Goal: Task Accomplishment & Management: Manage account settings

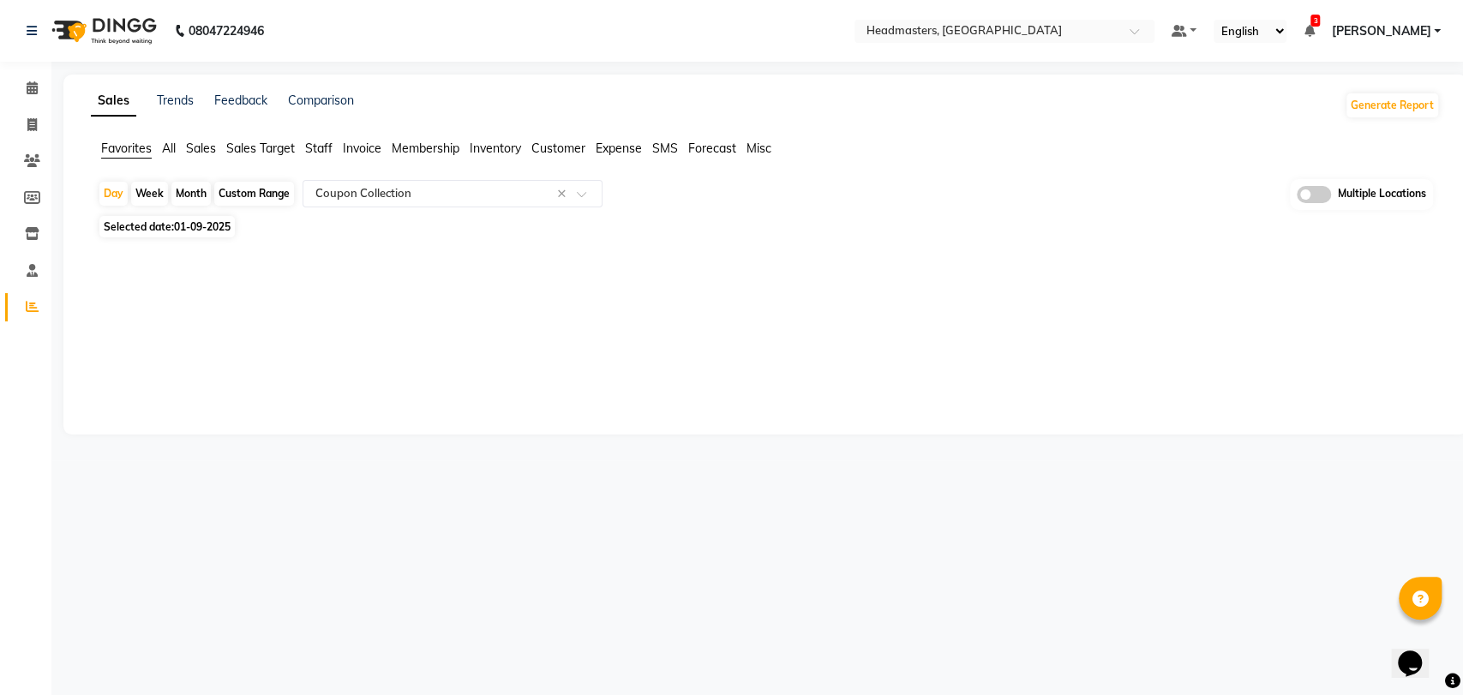
click at [206, 150] on span "Sales" at bounding box center [201, 148] width 30 height 15
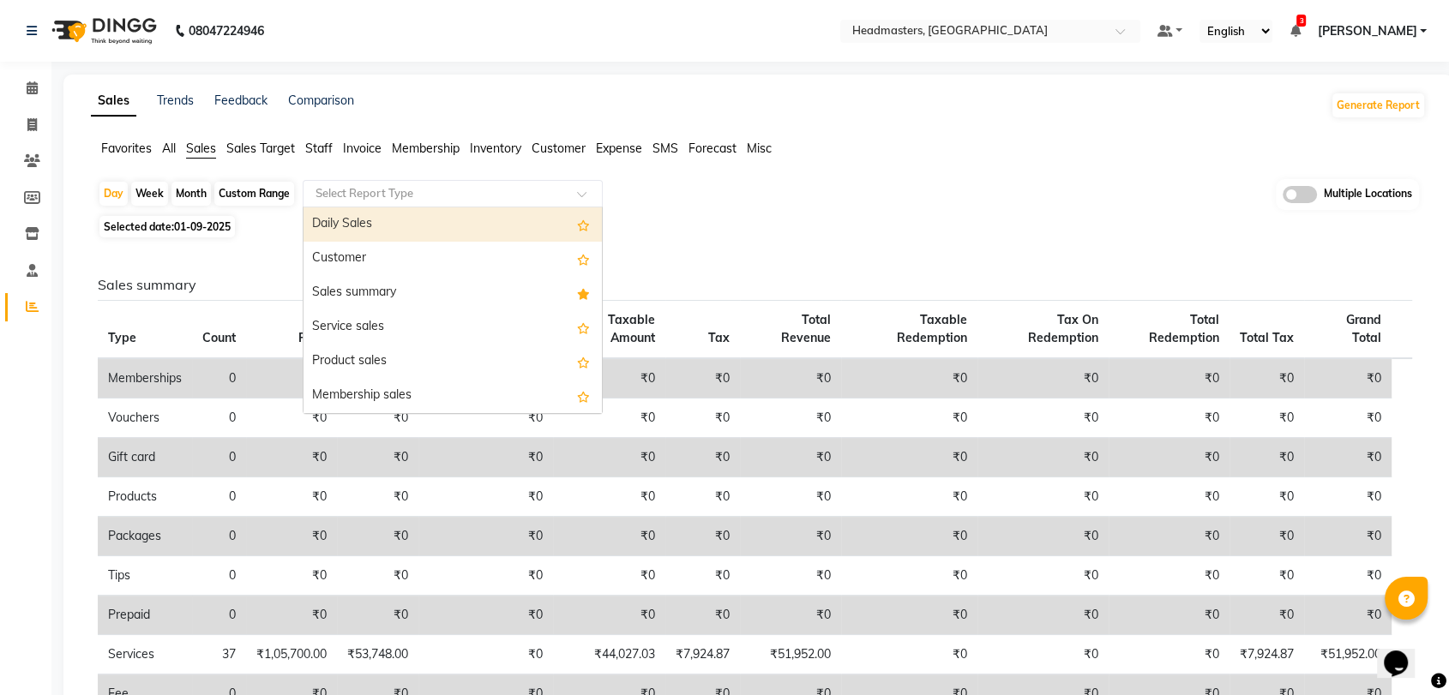
click at [437, 201] on input "text" at bounding box center [435, 193] width 247 height 17
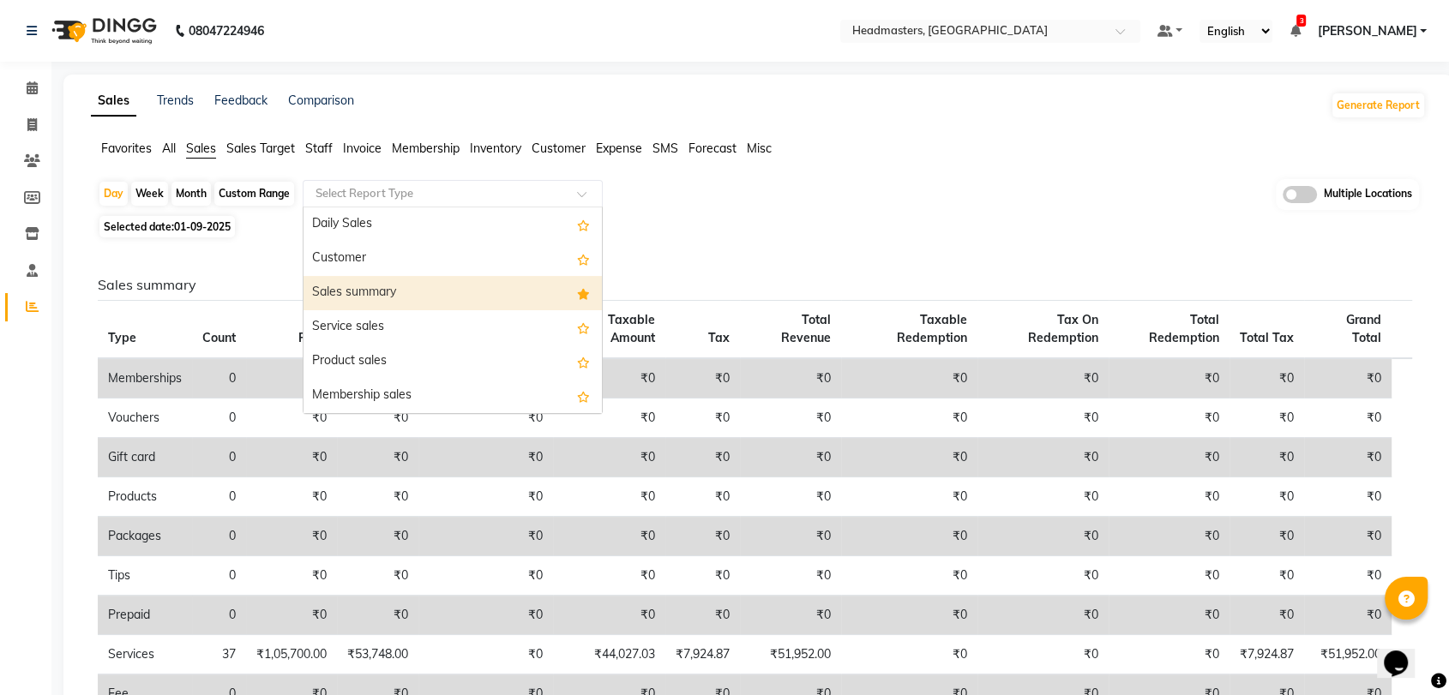
click at [417, 306] on div "Sales summary" at bounding box center [452, 293] width 298 height 34
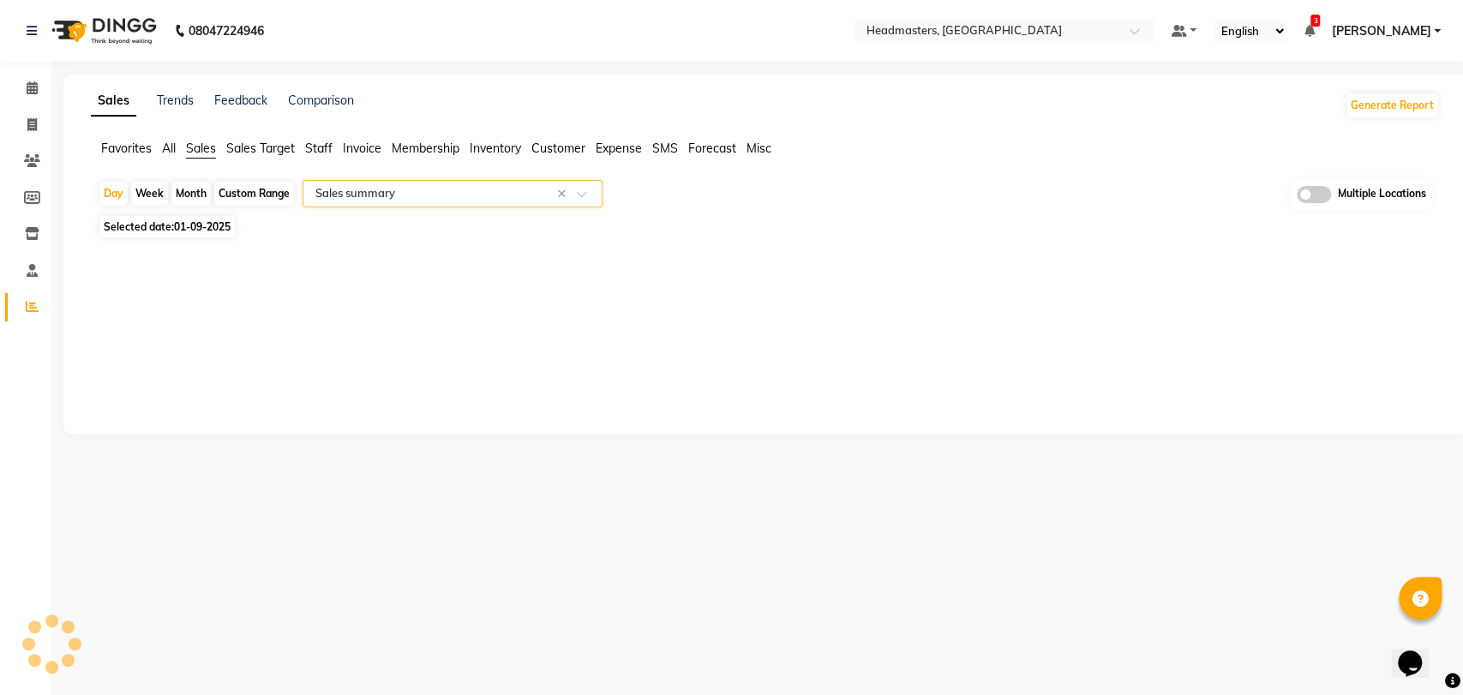
select select "full_report"
select select "csv"
click at [1012, 34] on input "text" at bounding box center [973, 32] width 249 height 17
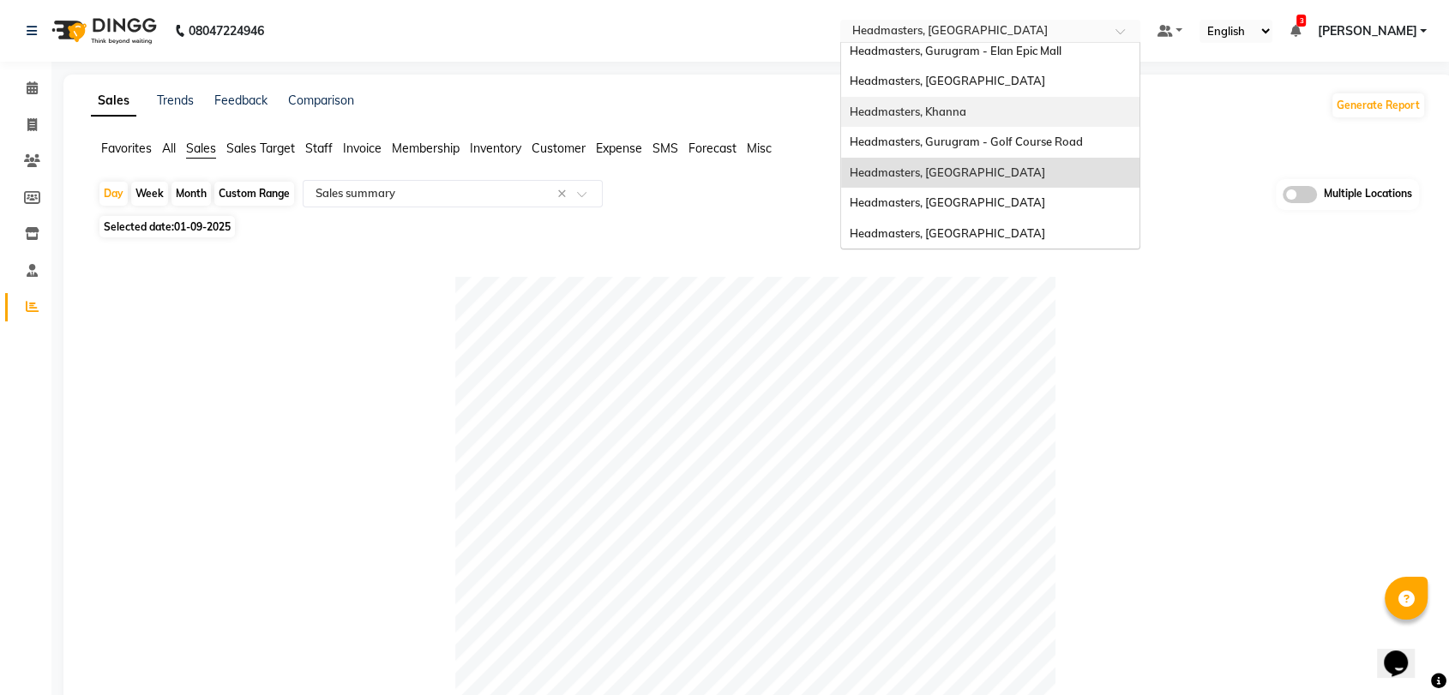
scroll to position [36, 0]
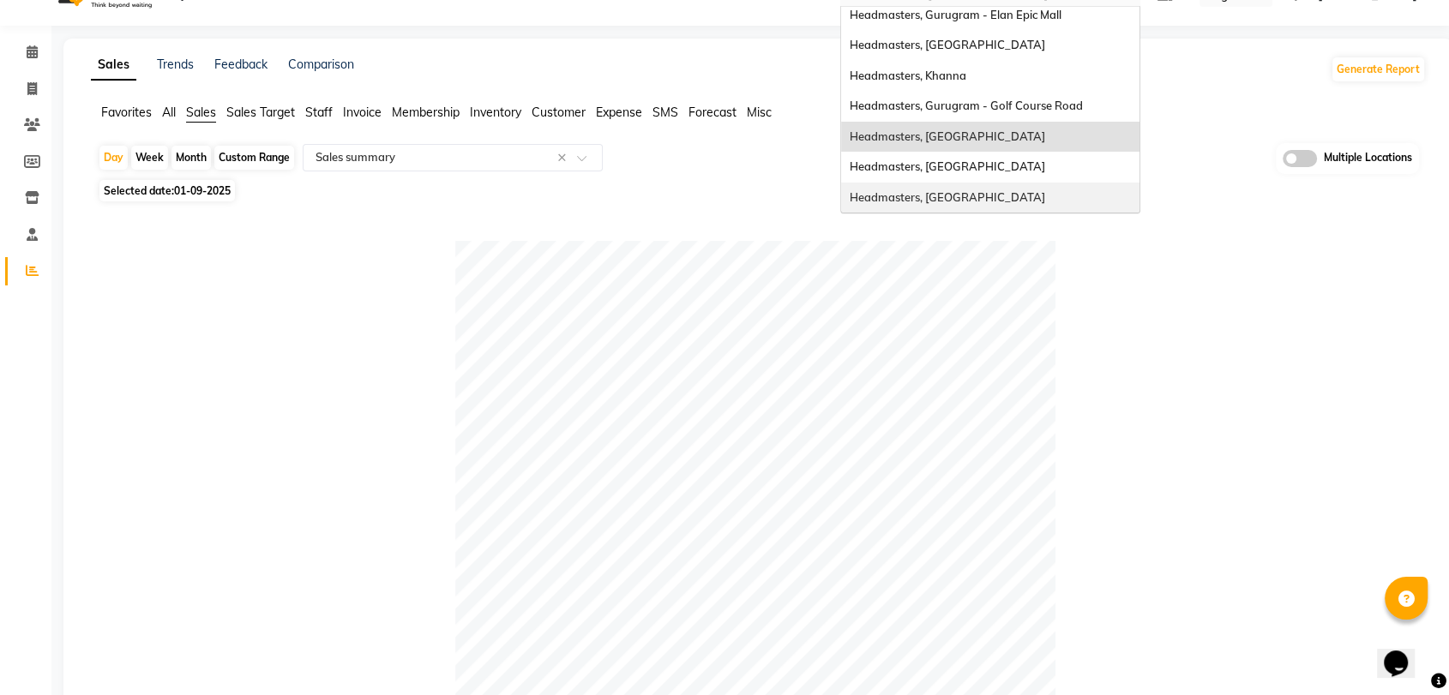
click at [992, 207] on div "Headmasters, [GEOGRAPHIC_DATA]" at bounding box center [990, 198] width 298 height 31
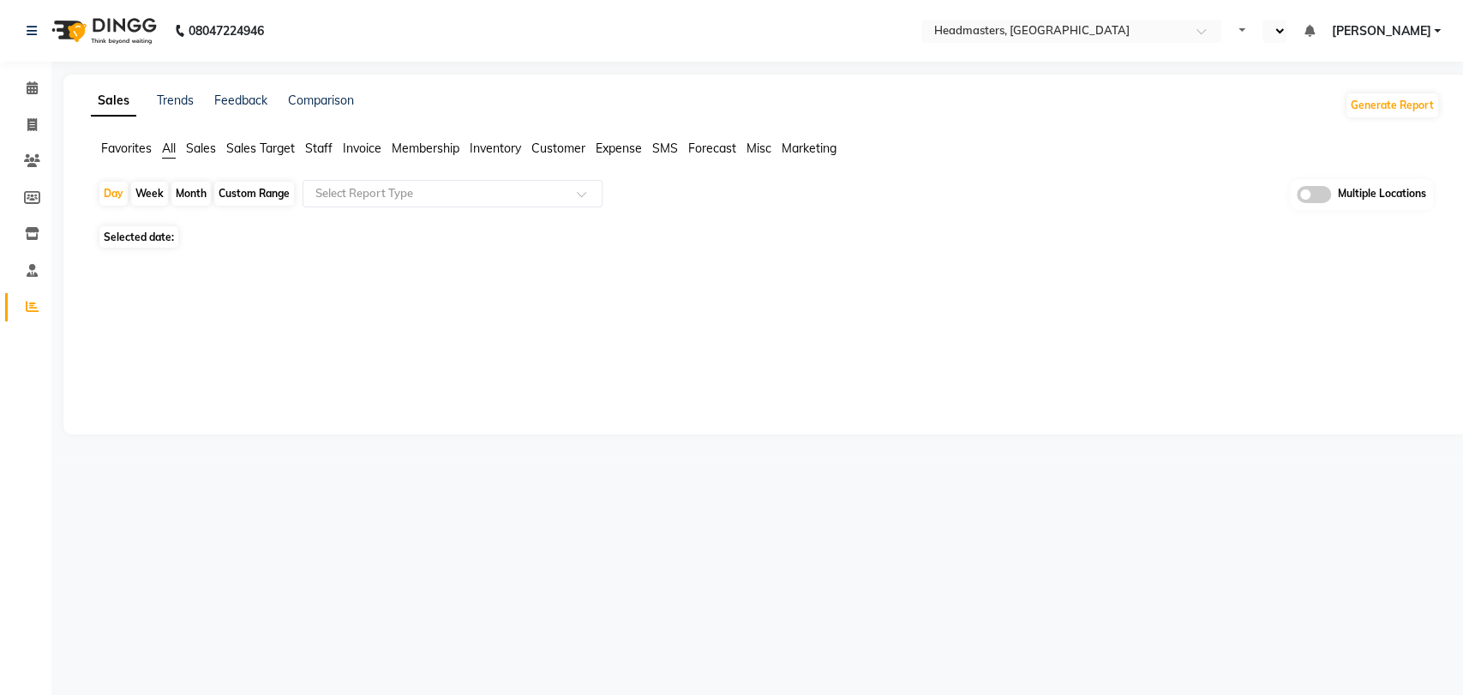
select select "en"
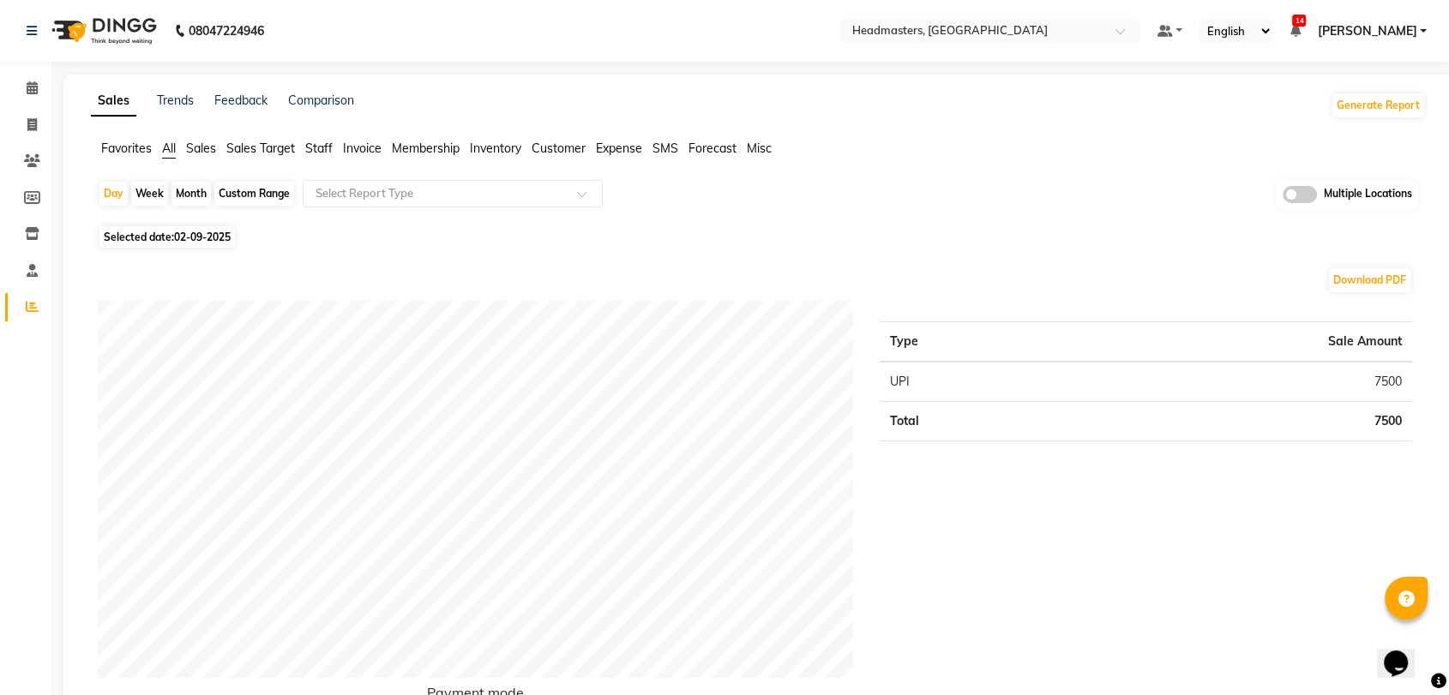
click at [198, 237] on span "02-09-2025" at bounding box center [202, 237] width 57 height 13
select select "9"
select select "2025"
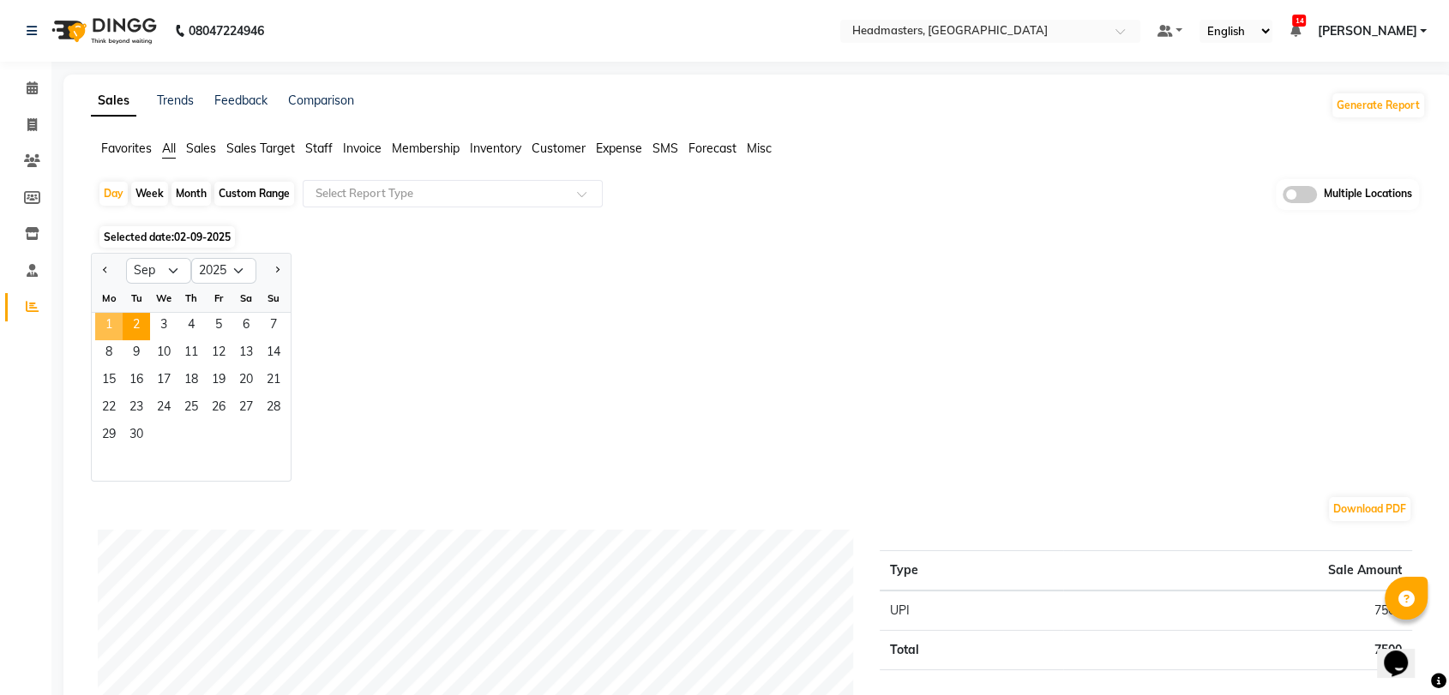
click at [112, 324] on span "1" at bounding box center [108, 326] width 27 height 27
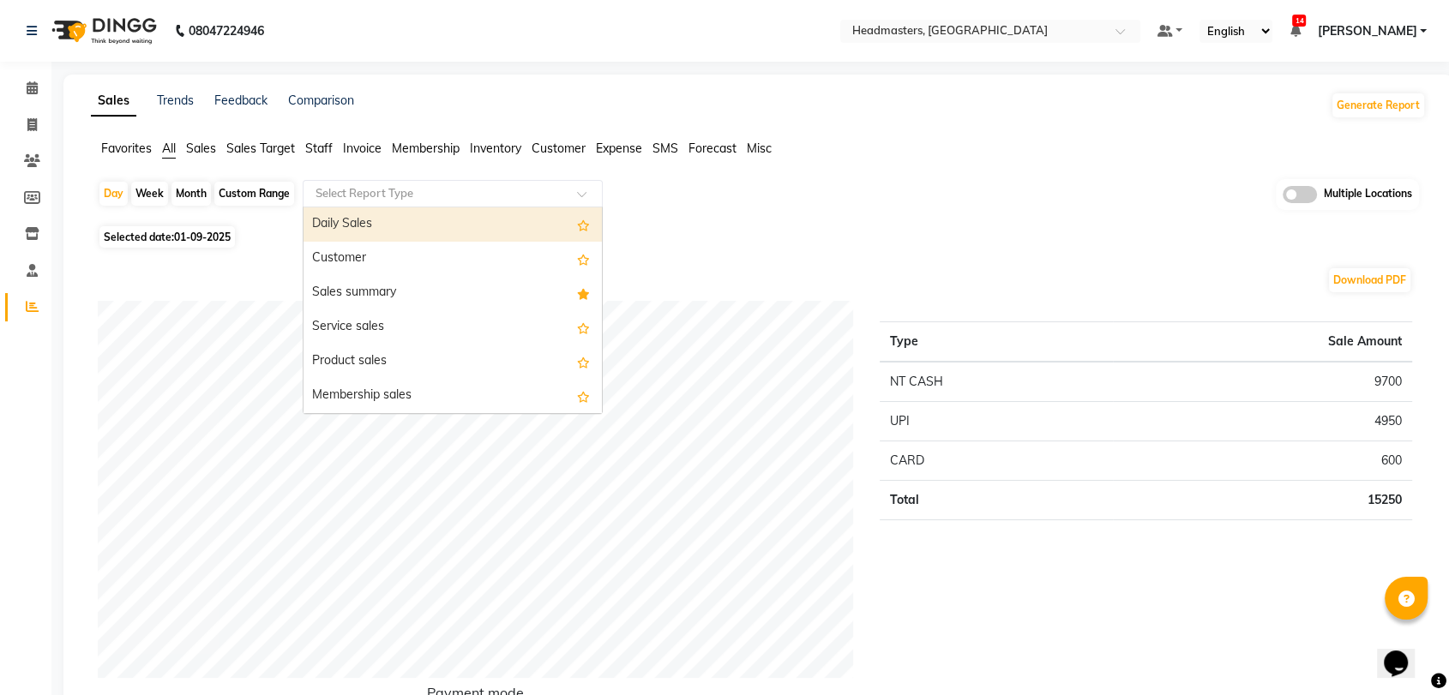
click at [420, 199] on input "text" at bounding box center [435, 193] width 247 height 17
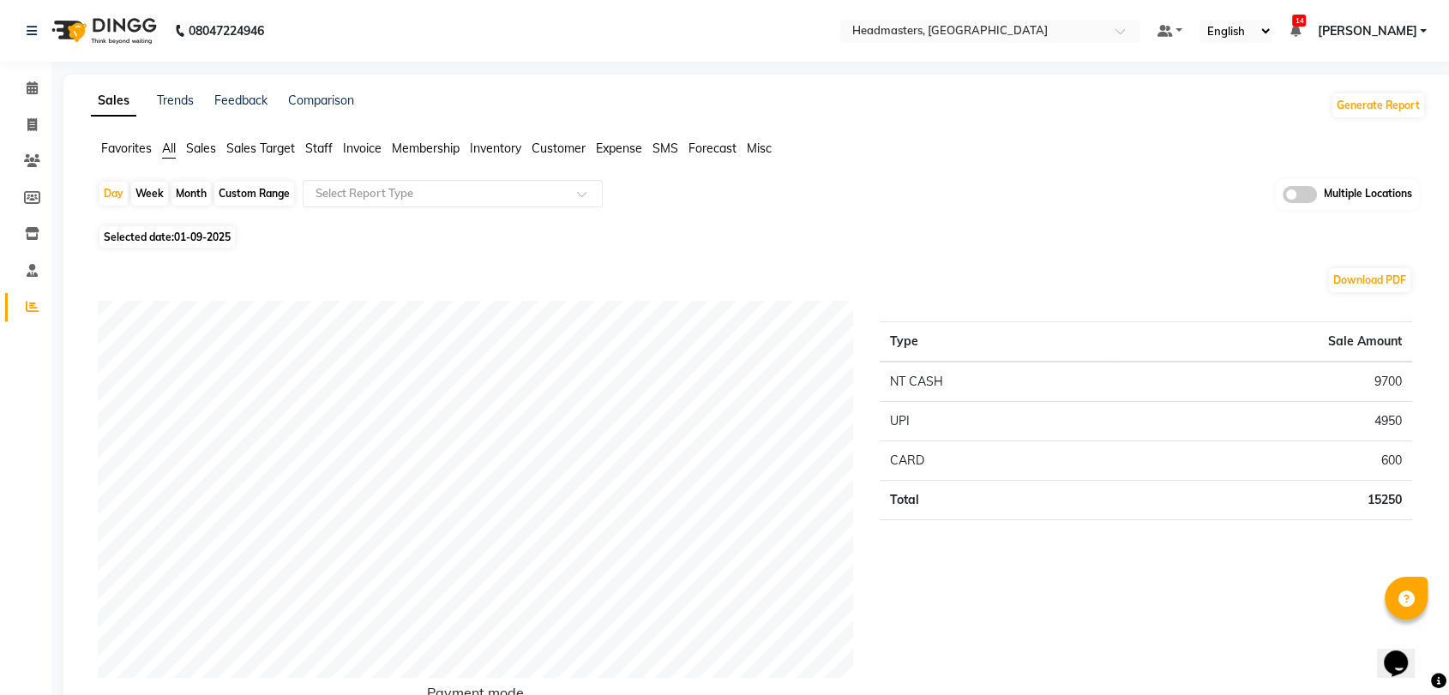
click at [204, 147] on span "Sales" at bounding box center [201, 148] width 30 height 15
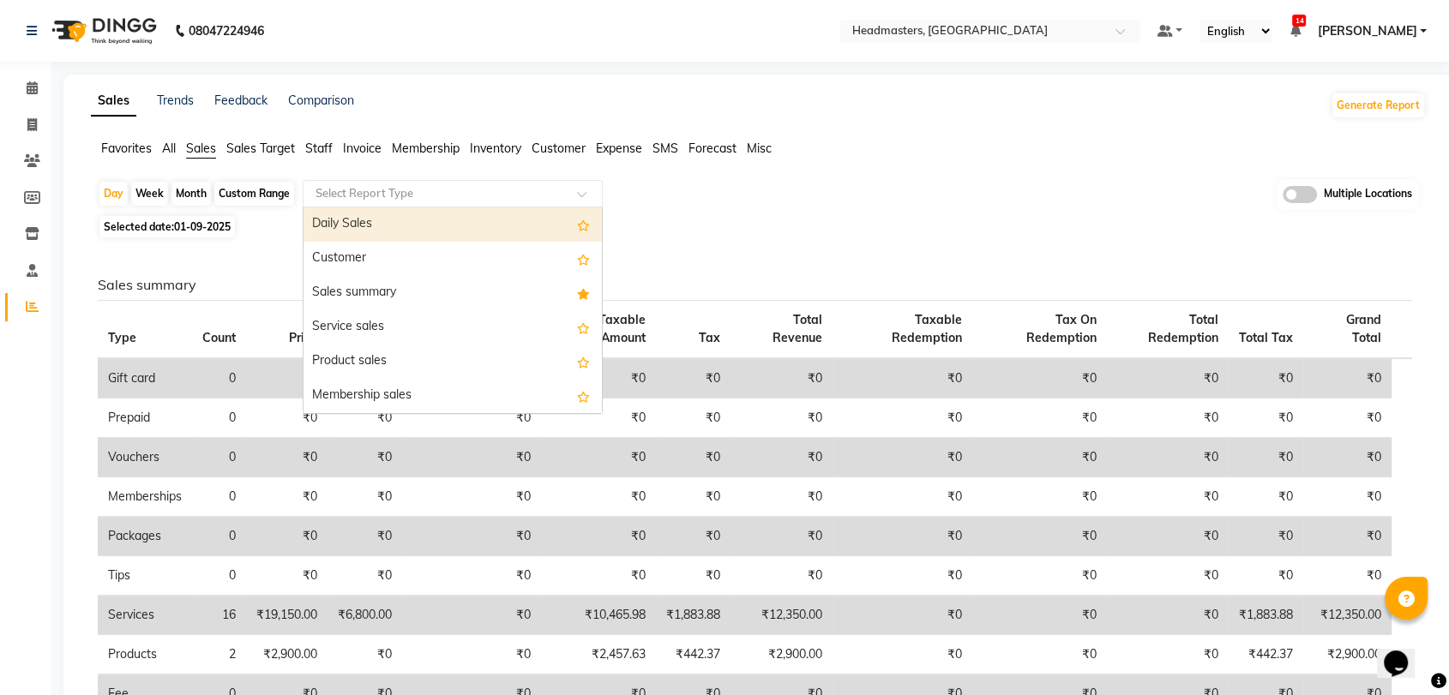
click at [373, 190] on input "text" at bounding box center [435, 193] width 247 height 17
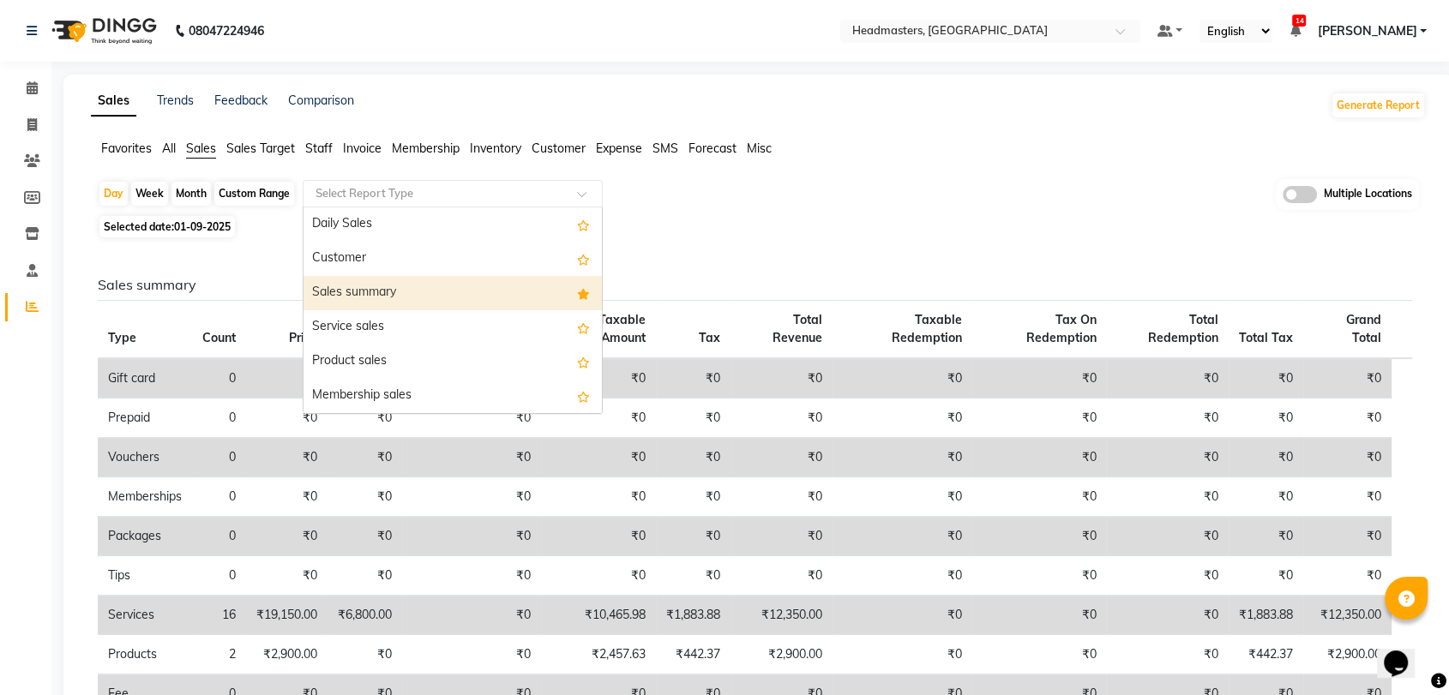
click at [395, 279] on div "Sales summary" at bounding box center [452, 293] width 298 height 34
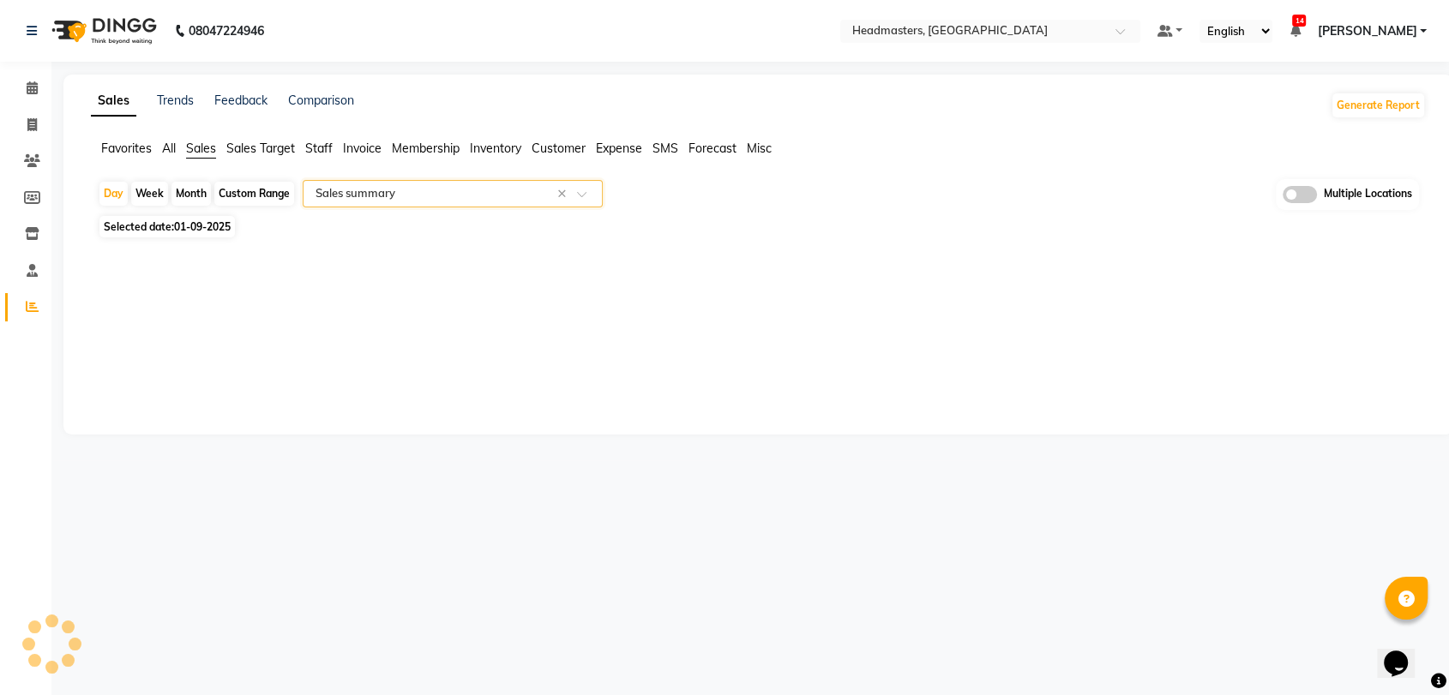
select select "full_report"
select select "csv"
click at [1033, 32] on input "text" at bounding box center [973, 32] width 249 height 17
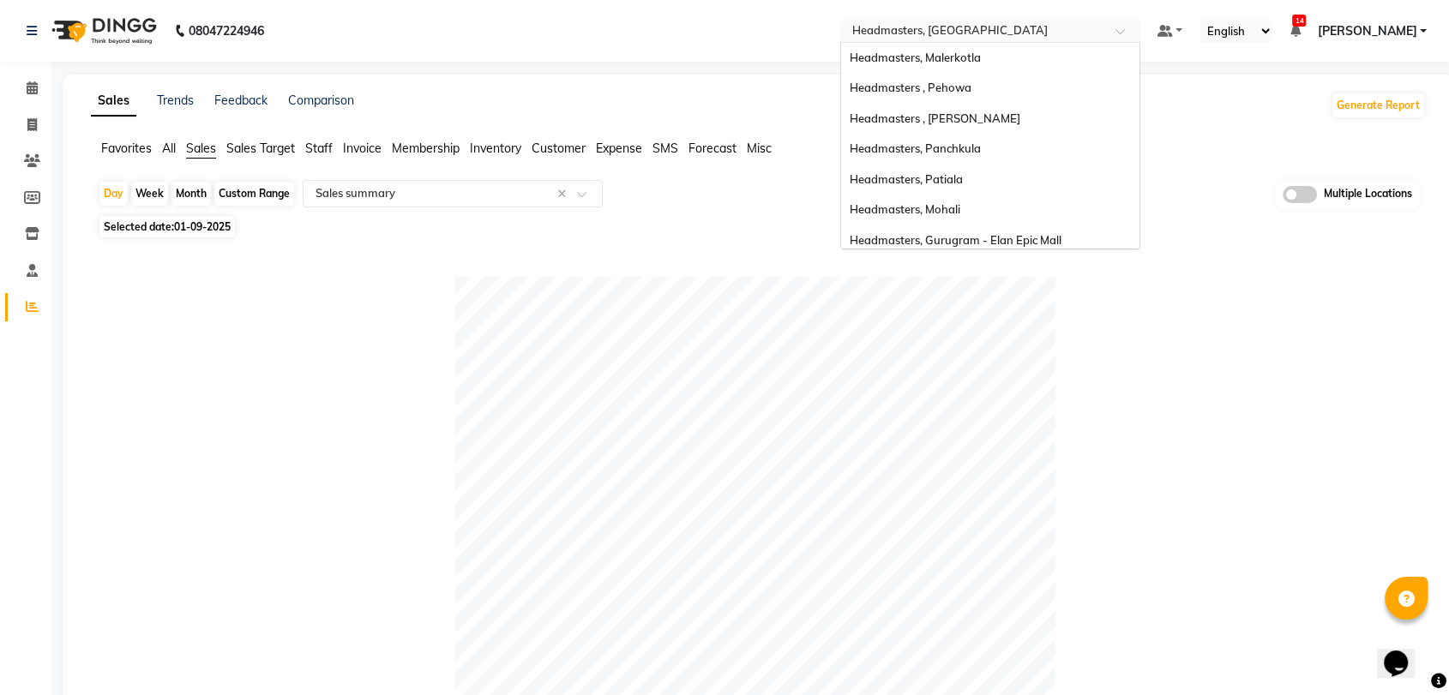
scroll to position [189, 0]
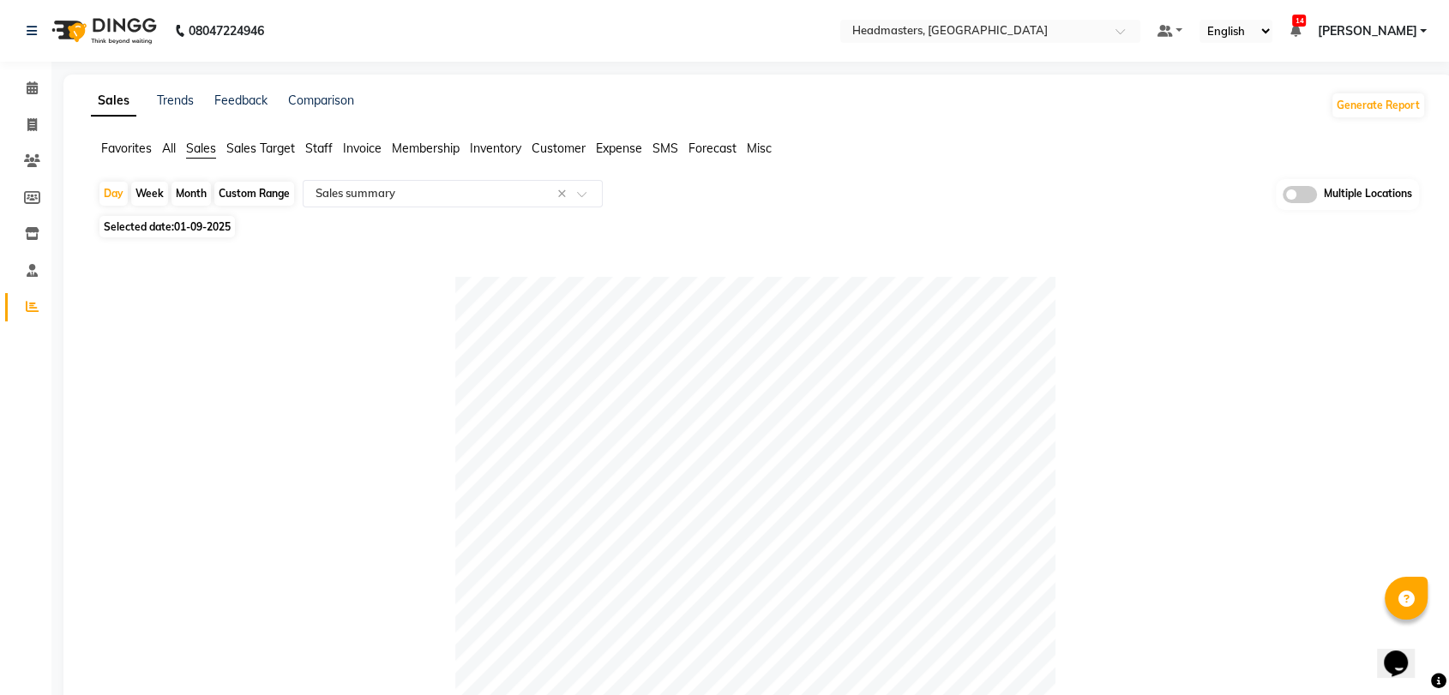
click at [714, 41] on nav "08047224946 Select Location × Headmasters, Amritsar Default Panel My Panel Engl…" at bounding box center [724, 31] width 1449 height 62
click at [466, 56] on nav "08047224946 Select Location × Headmasters, Amritsar Default Panel My Panel Engl…" at bounding box center [724, 31] width 1449 height 62
click at [494, 52] on nav "08047224946 Select Location × Headmasters, Amritsar Default Panel My Panel Engl…" at bounding box center [724, 31] width 1449 height 62
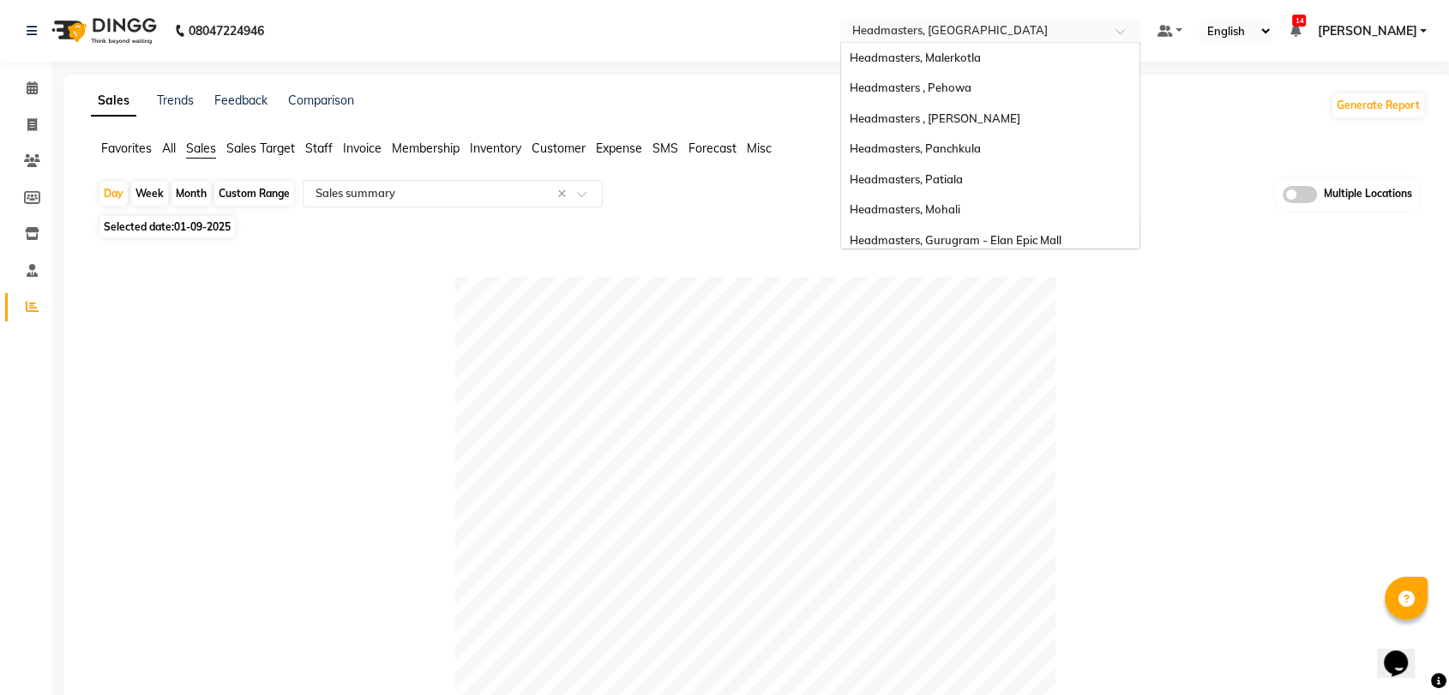
click at [991, 33] on input "text" at bounding box center [973, 32] width 249 height 17
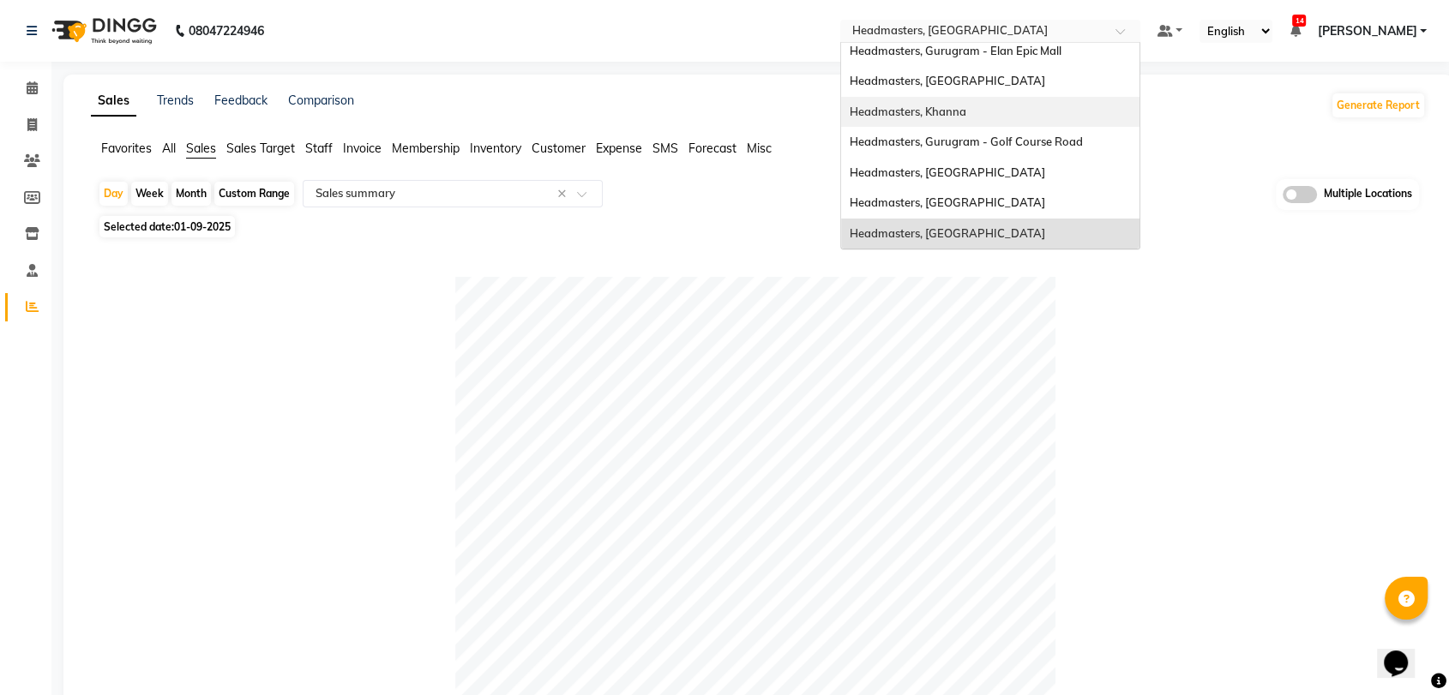
scroll to position [0, 0]
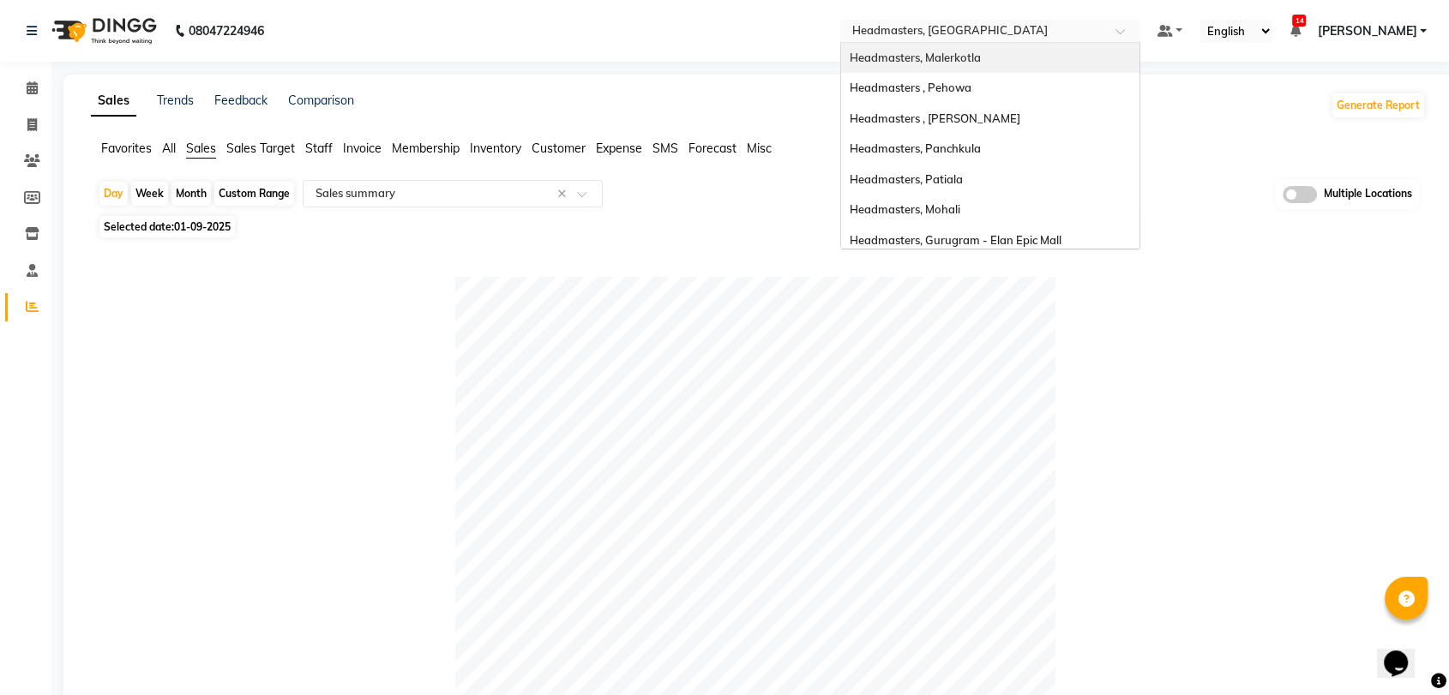
click at [1074, 53] on div "Headmasters, Malerkotla" at bounding box center [990, 58] width 298 height 31
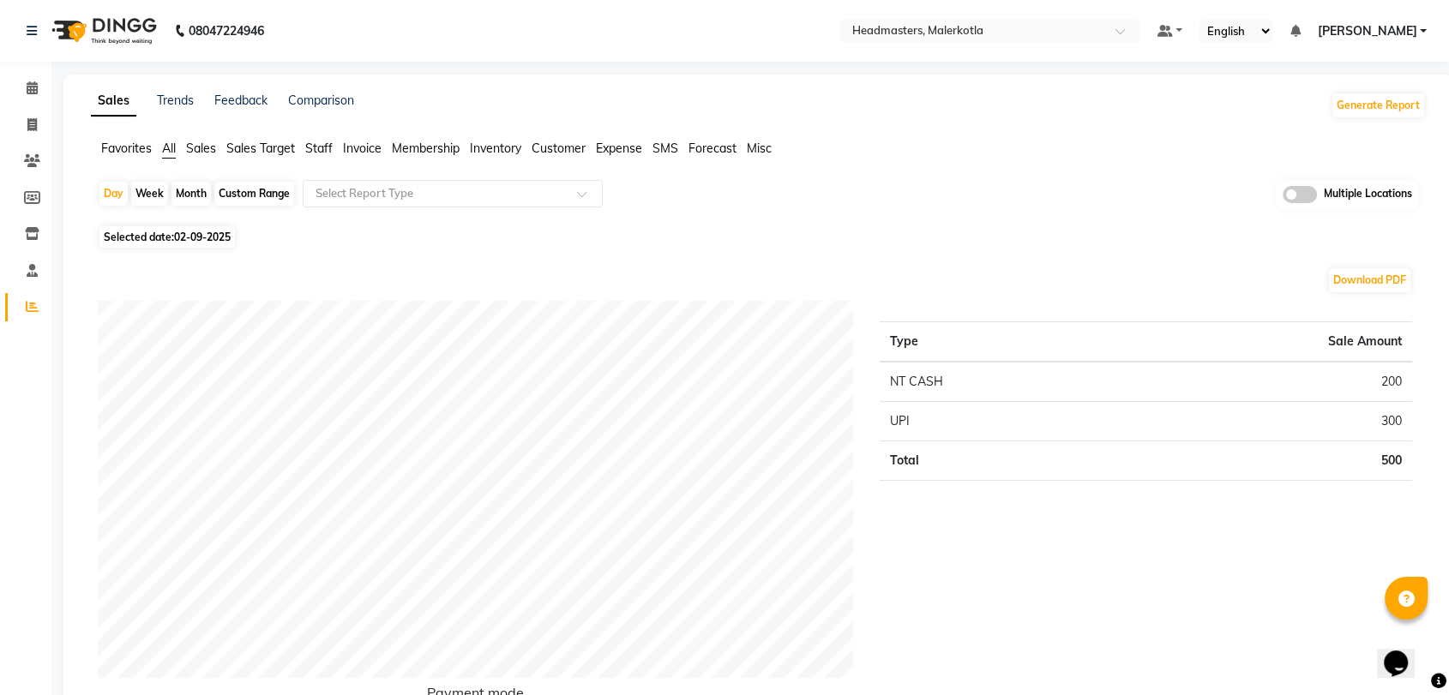
click at [890, 105] on div "Sales Trends Feedback Comparison Generate Report" at bounding box center [758, 105] width 1355 height 27
click at [141, 153] on span "Favorites" at bounding box center [126, 148] width 51 height 15
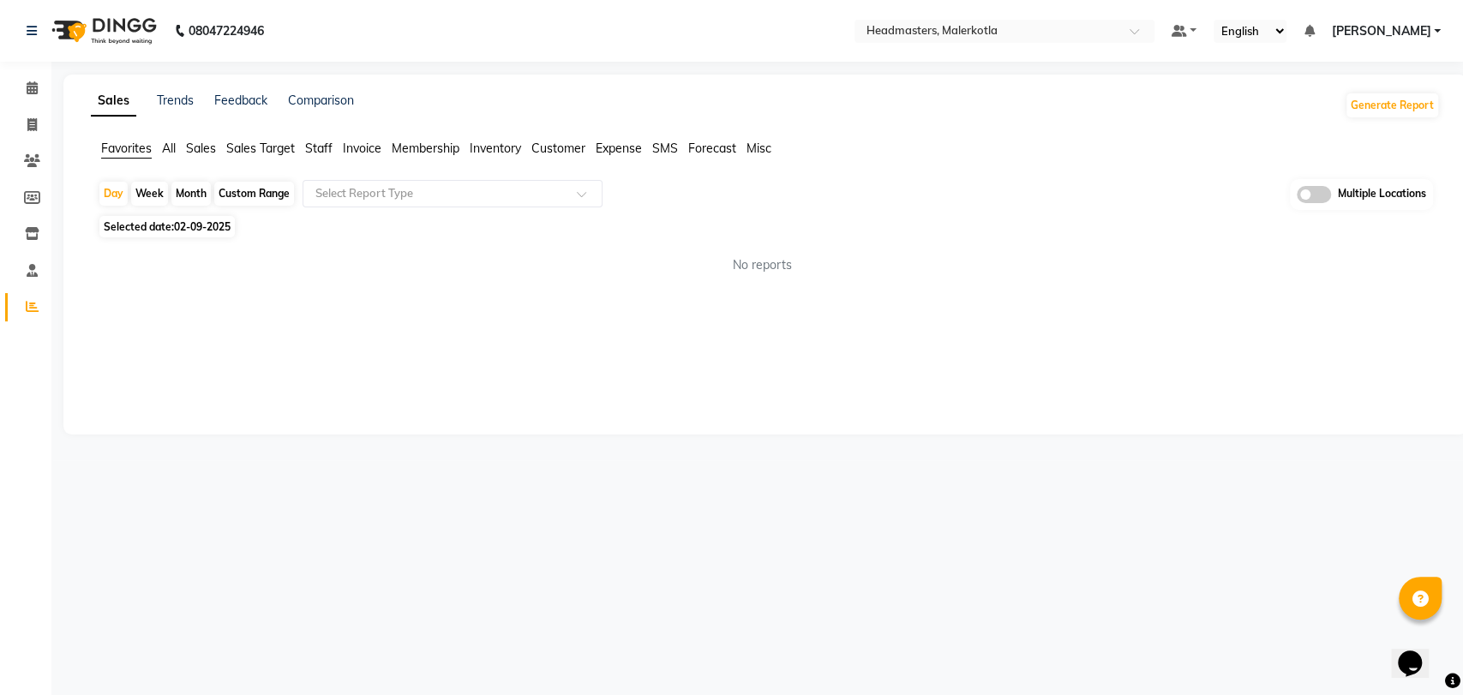
click at [371, 179] on div "Day Week Month Custom Range Select Report Type Multiple Locations" at bounding box center [766, 195] width 1336 height 32
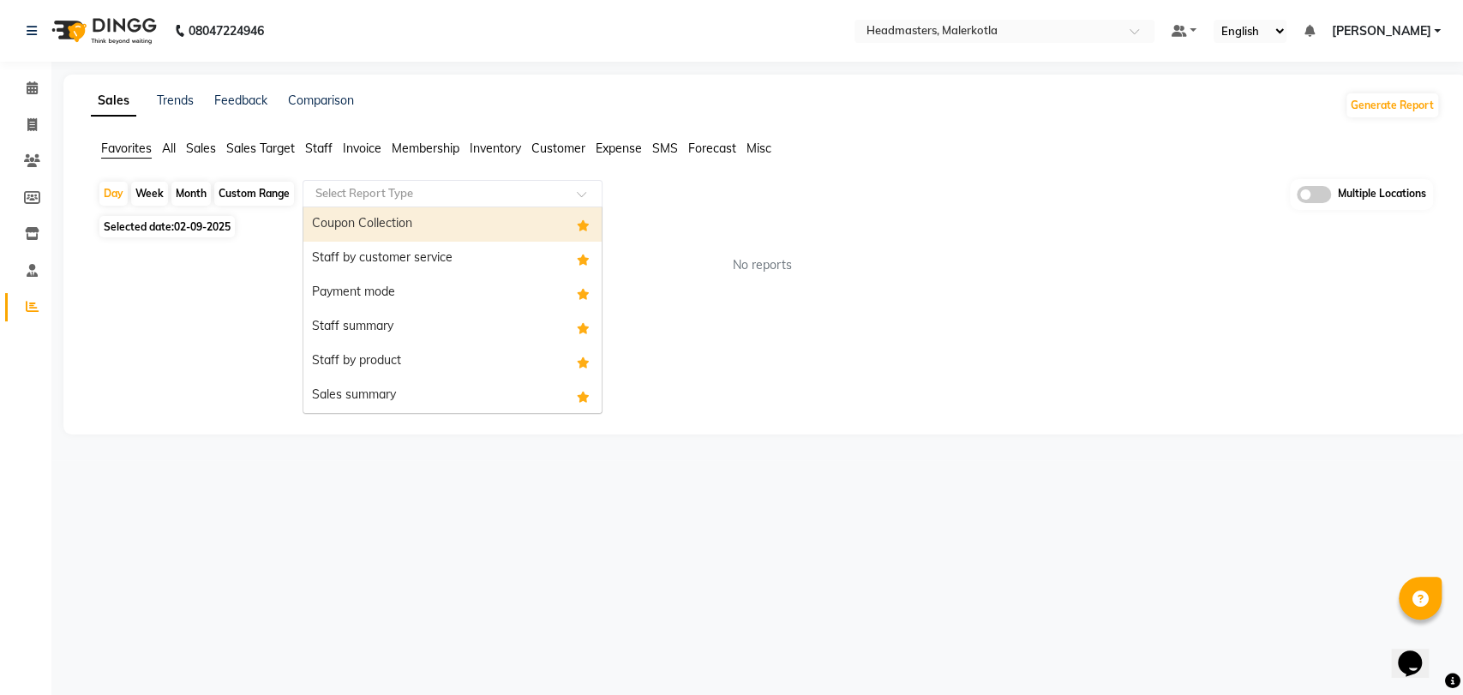
click at [376, 183] on div "Select Report Type" at bounding box center [453, 193] width 300 height 27
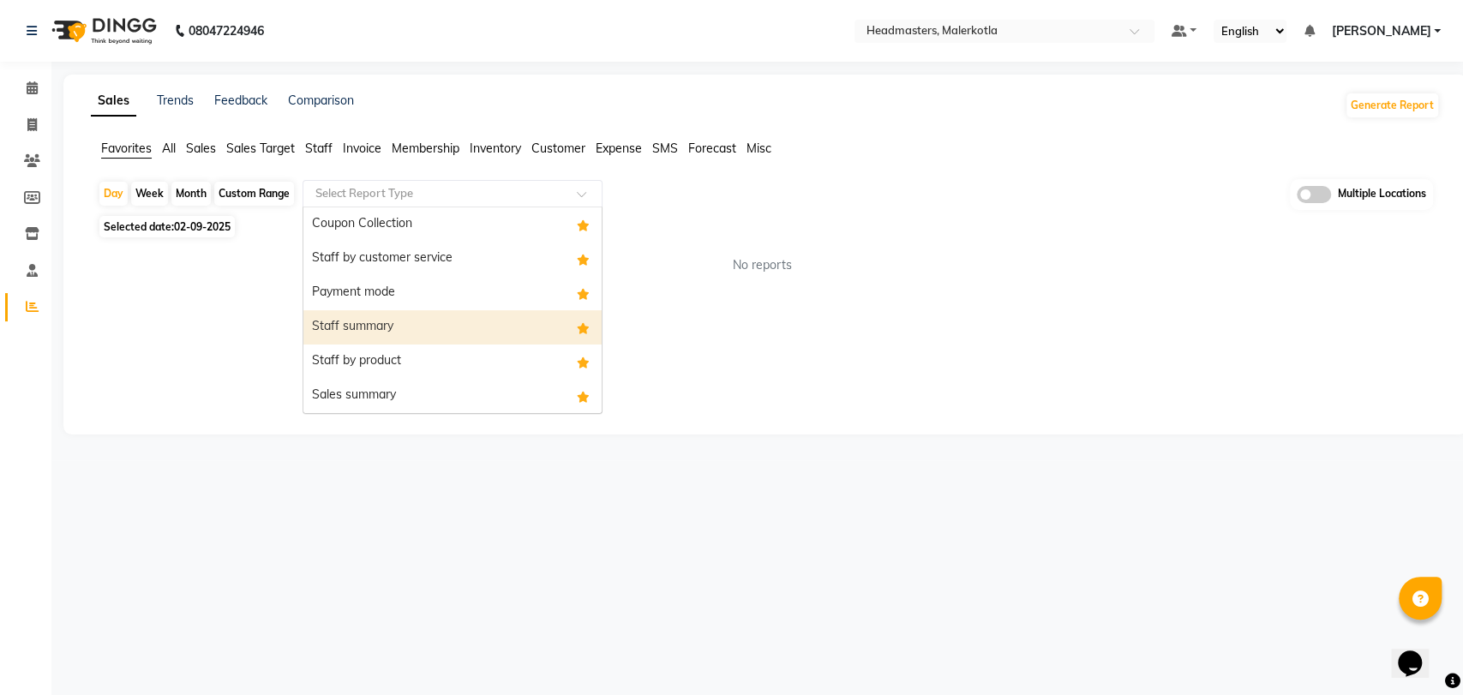
click at [411, 331] on div "Staff summary" at bounding box center [452, 327] width 298 height 34
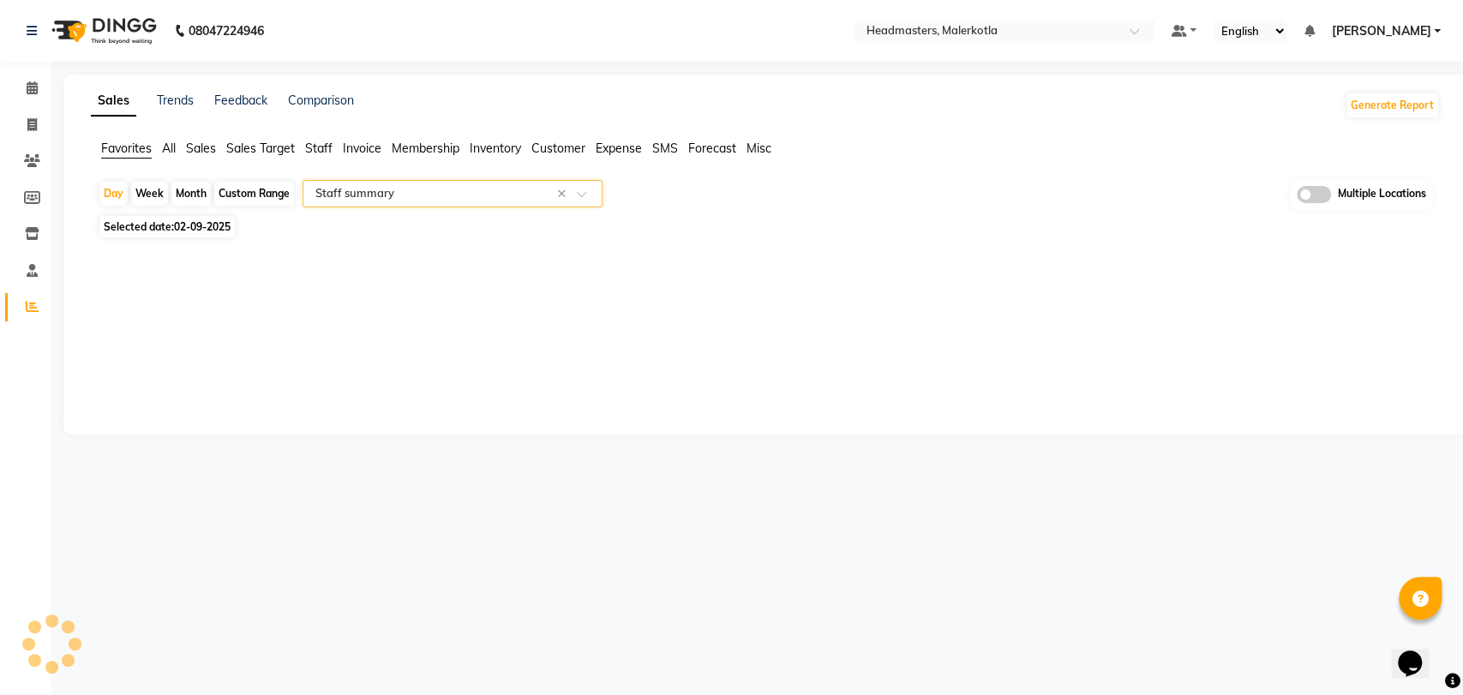
select select "full_report"
select select "csv"
click at [182, 220] on span "02-09-2025" at bounding box center [202, 226] width 57 height 13
select select "9"
select select "2025"
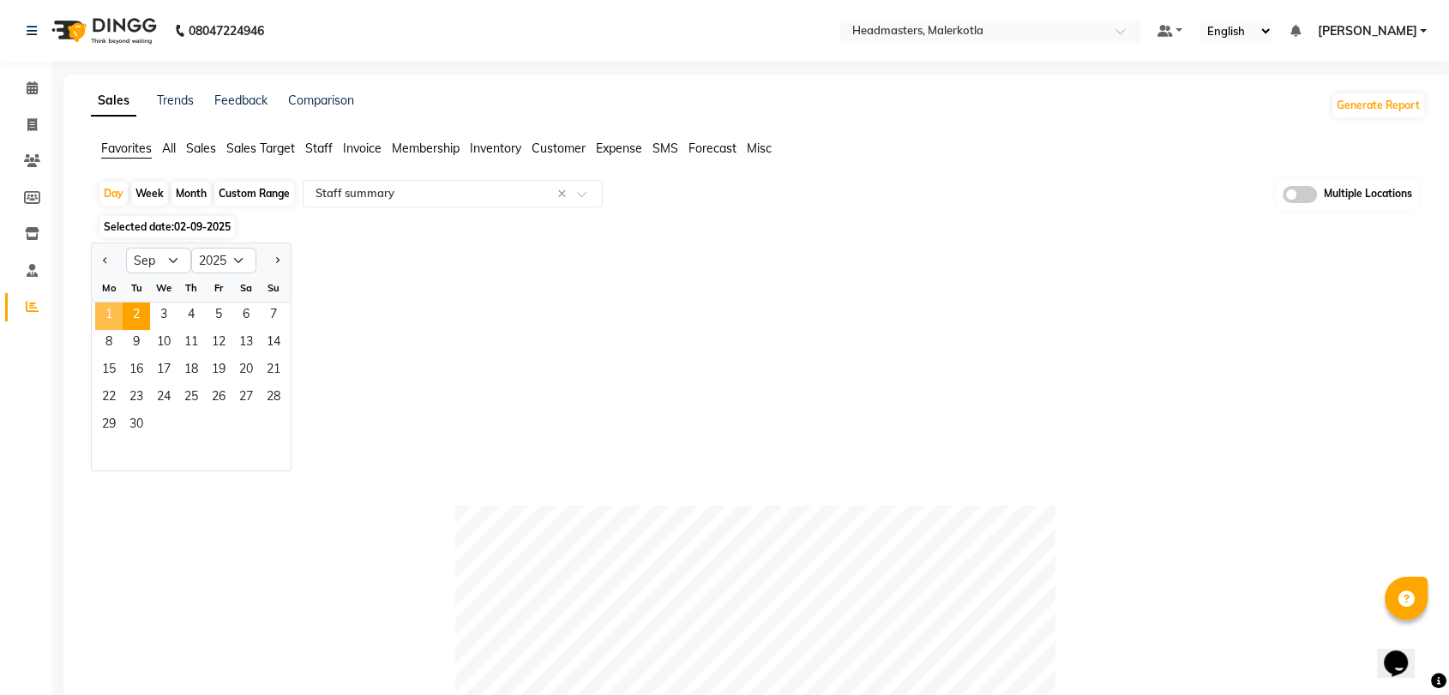
click at [106, 315] on span "1" at bounding box center [108, 316] width 27 height 27
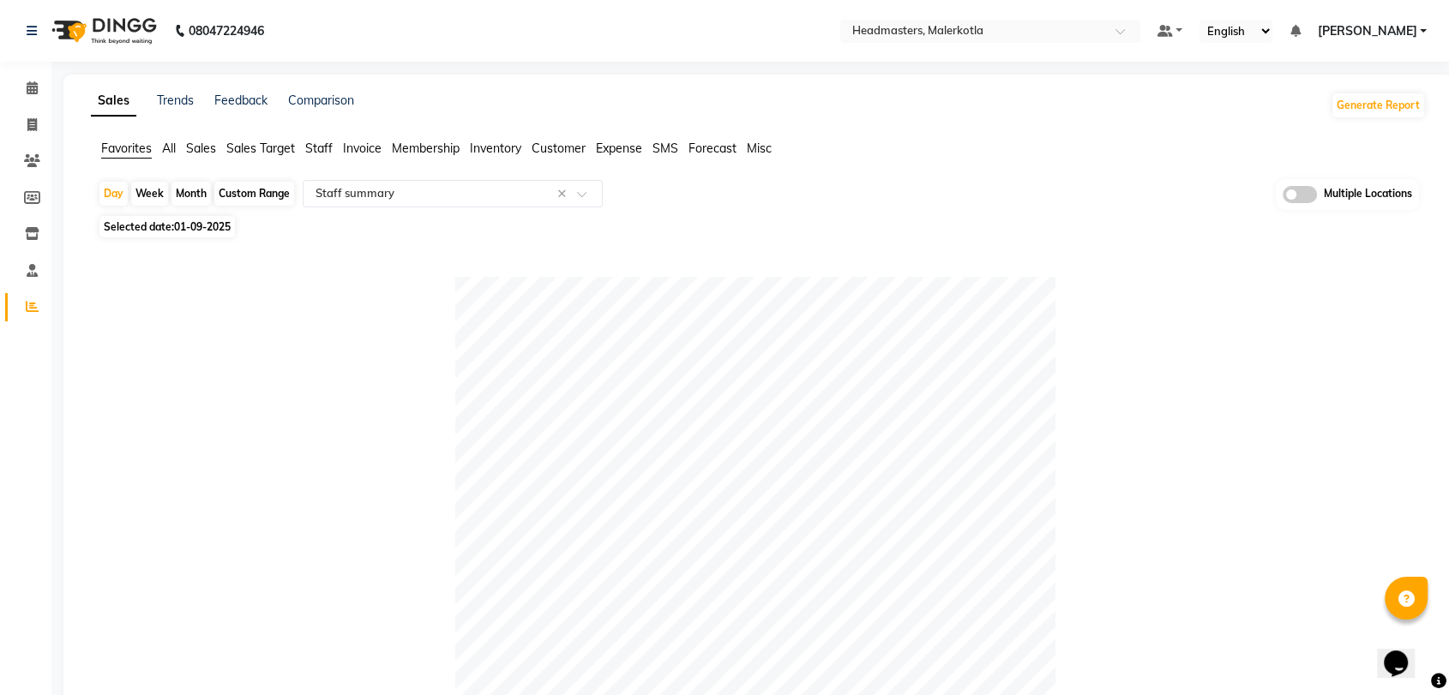
click at [425, 284] on div at bounding box center [755, 577] width 1314 height 600
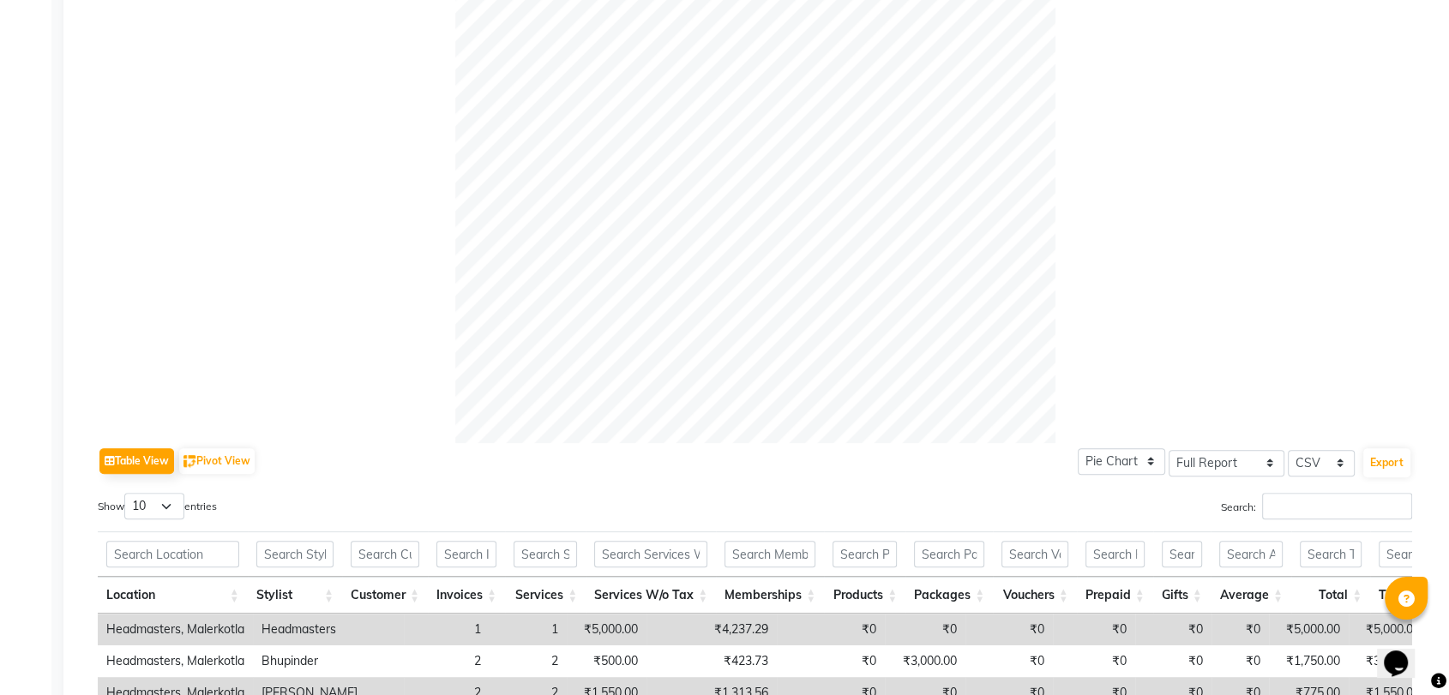
scroll to position [827, 0]
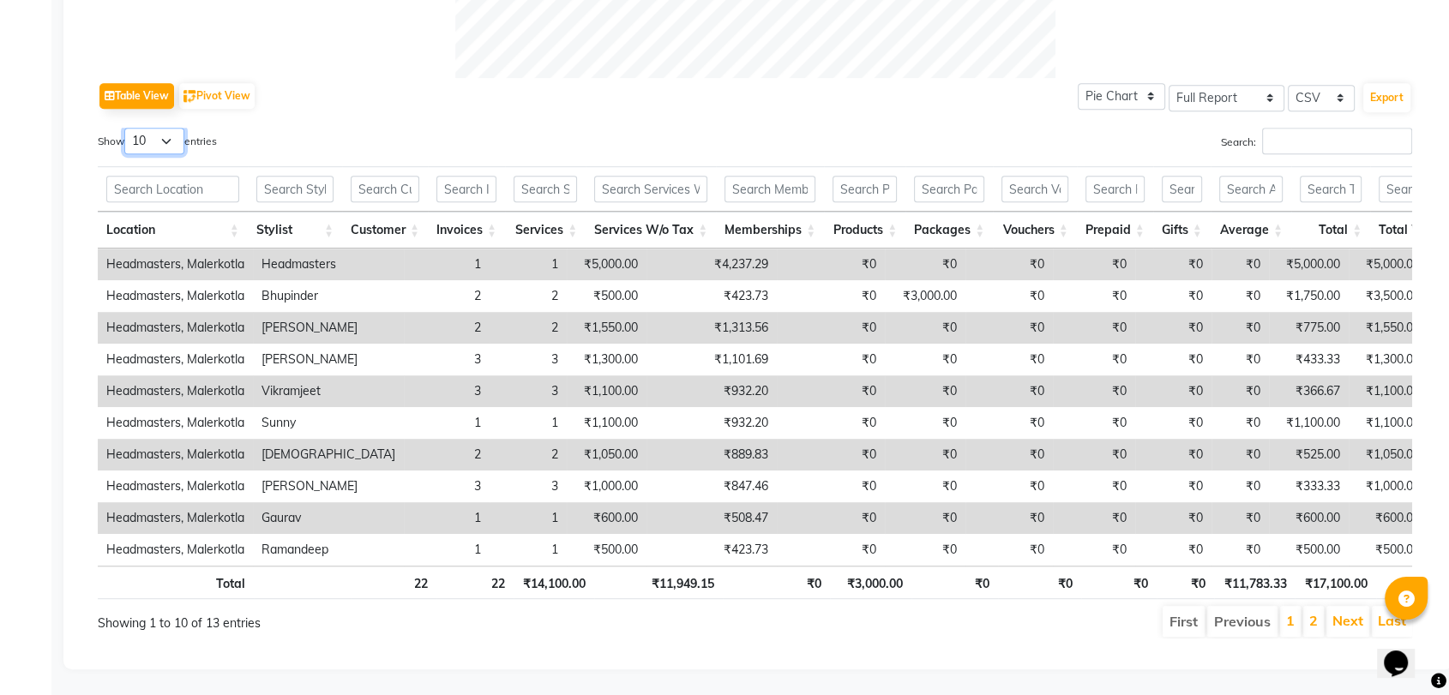
click at [181, 128] on select "10 25 50 100" at bounding box center [154, 141] width 60 height 27
select select "100"
click at [127, 128] on select "10 25 50 100" at bounding box center [154, 141] width 60 height 27
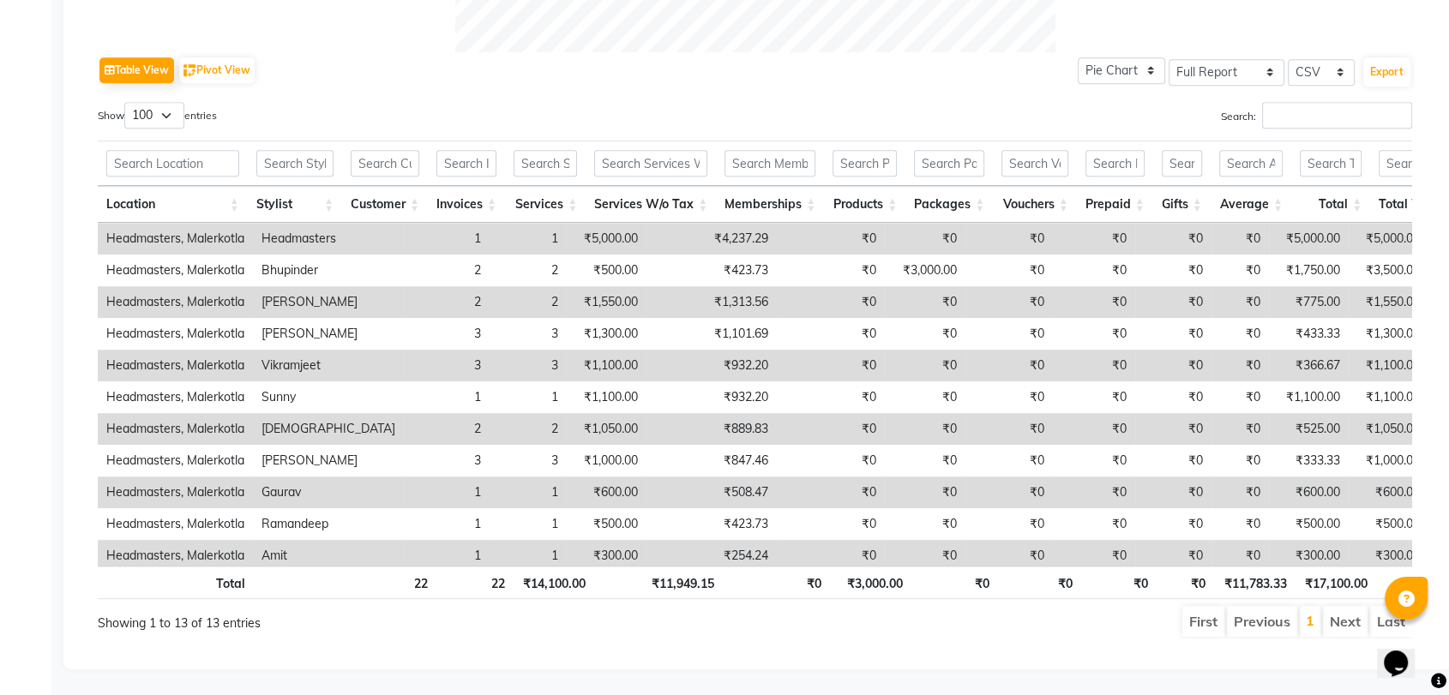
click at [697, 52] on div "Table View Pivot View Pie Chart Bar Chart Select Full Report Filtered Report Se…" at bounding box center [755, 70] width 1314 height 36
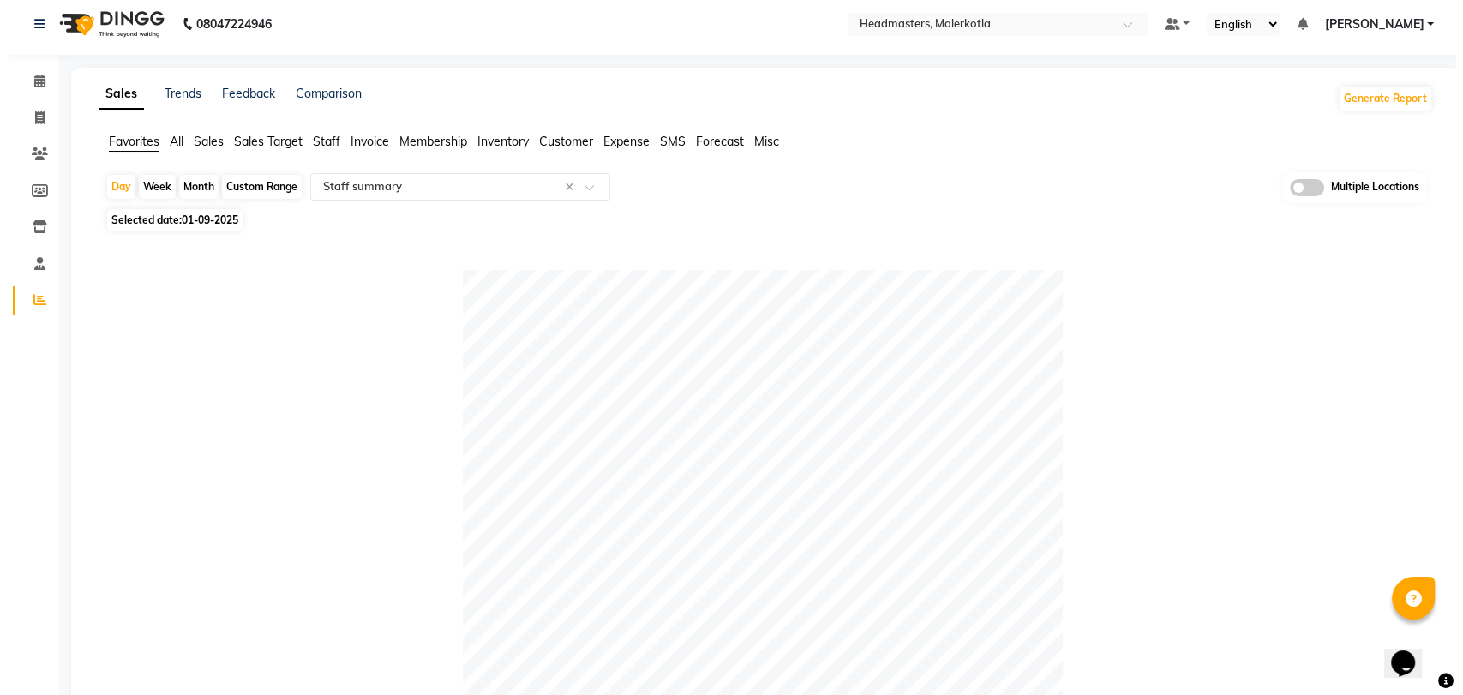
scroll to position [0, 0]
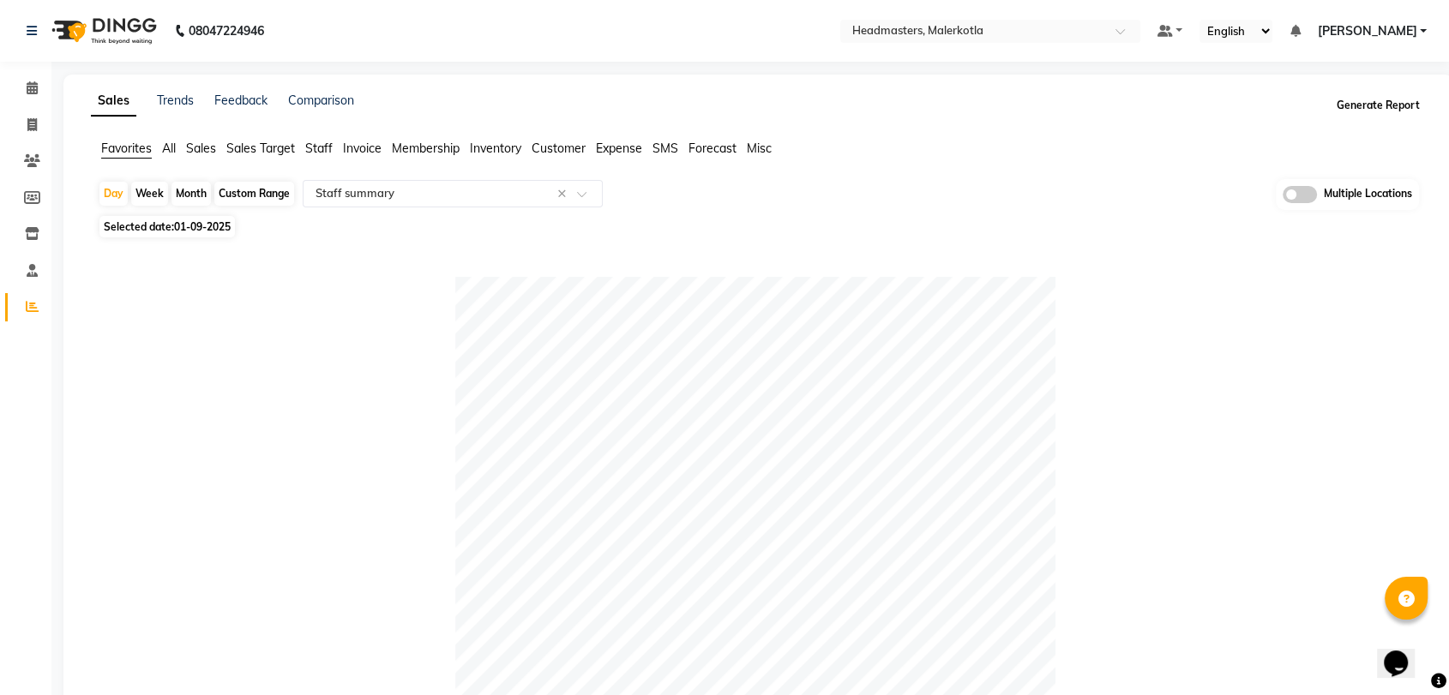
click at [1388, 102] on button "Generate Report" at bounding box center [1378, 105] width 92 height 24
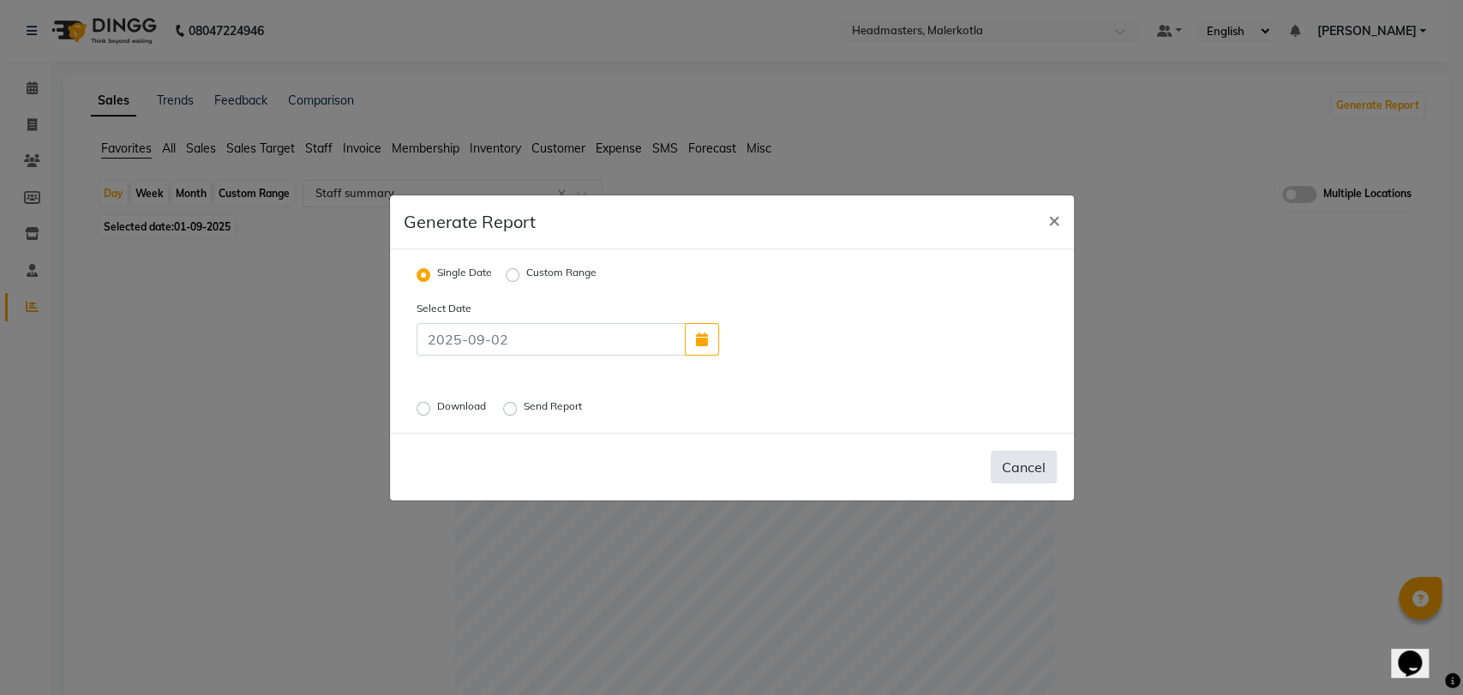
click at [1036, 479] on button "Cancel" at bounding box center [1024, 467] width 66 height 33
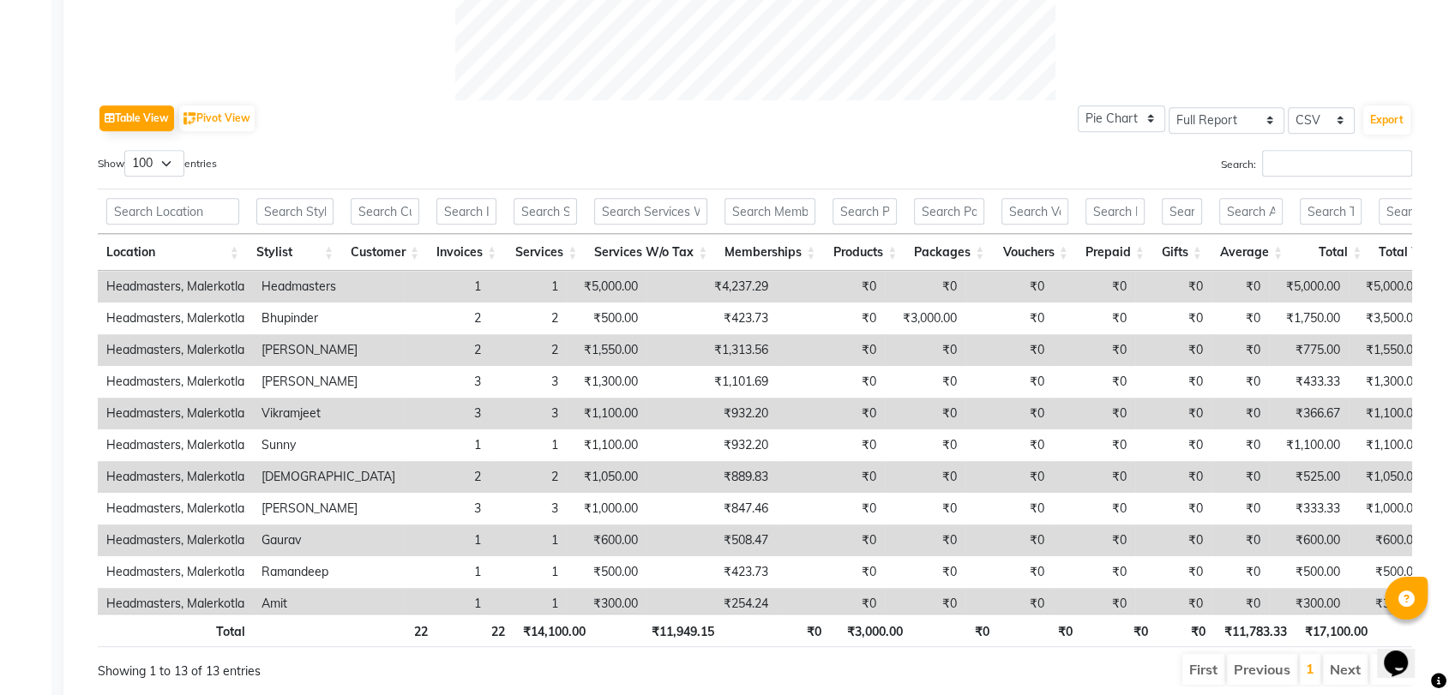
scroll to position [774, 0]
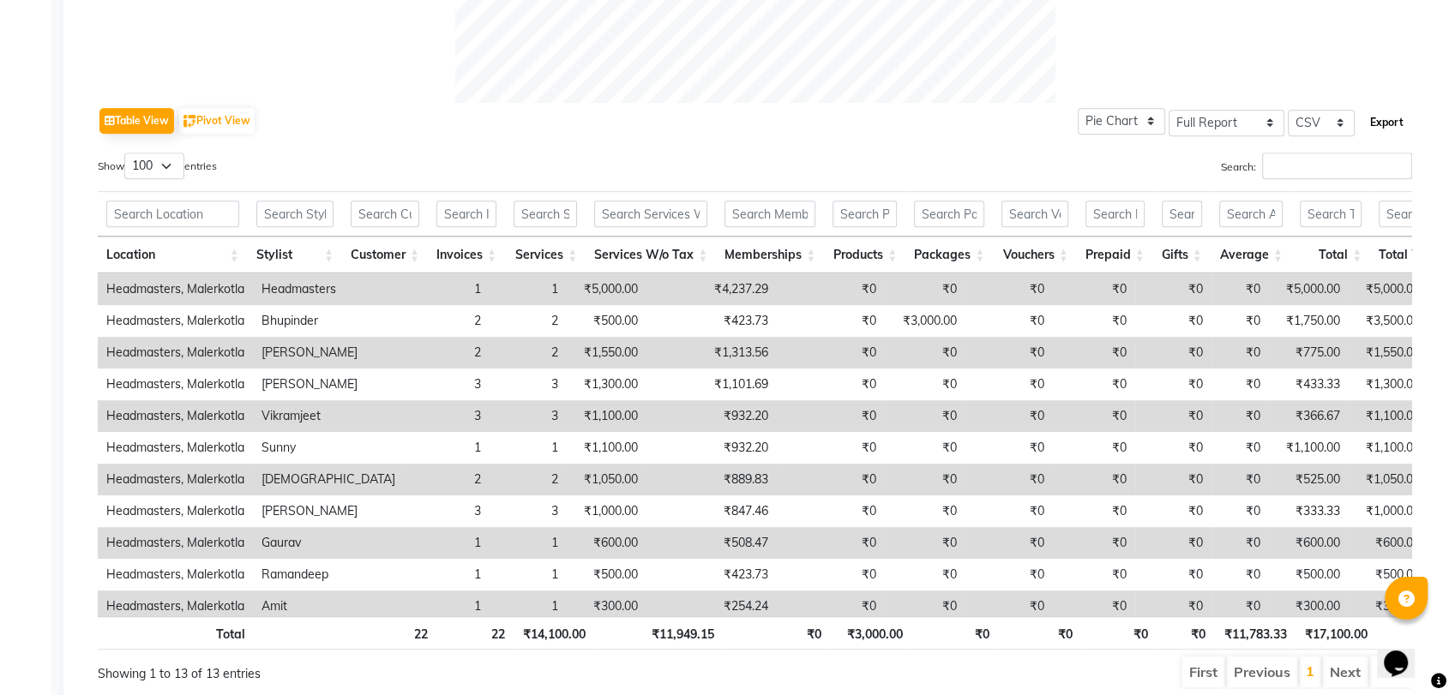
click at [1391, 111] on button "Export" at bounding box center [1386, 122] width 47 height 29
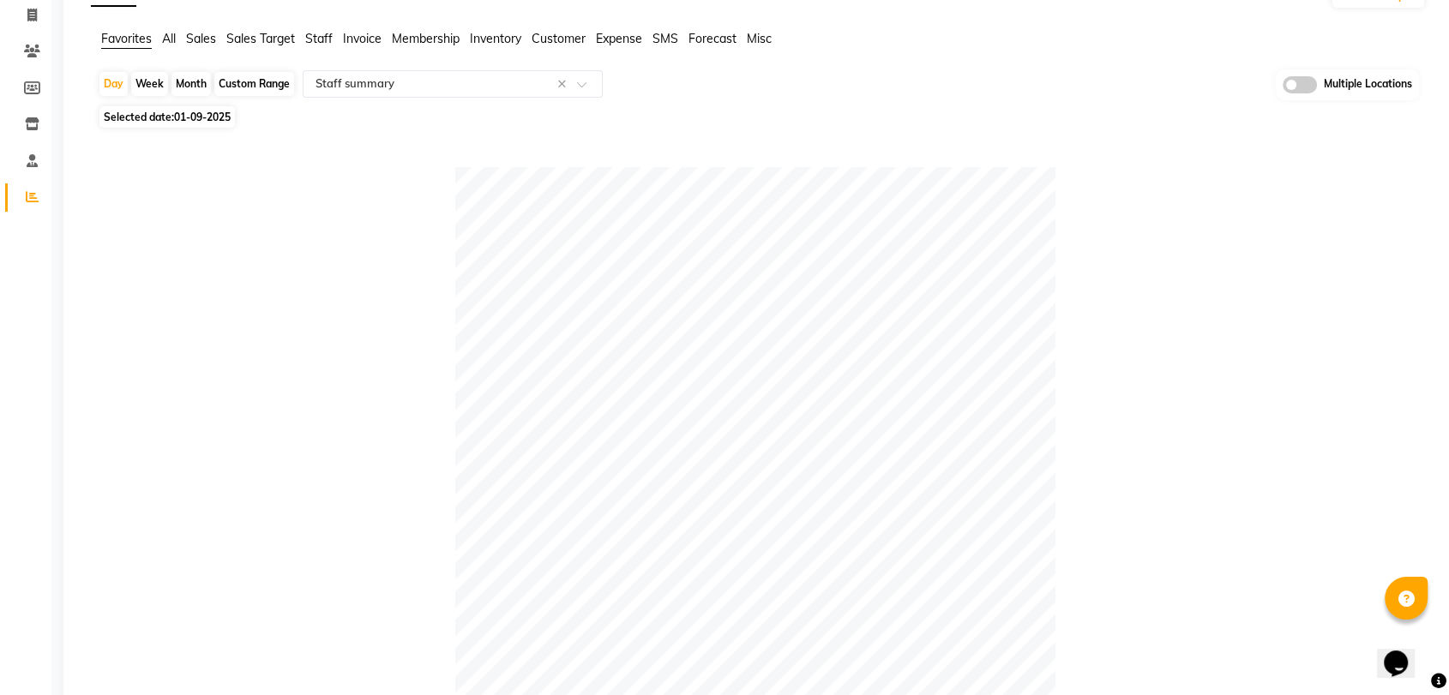
scroll to position [0, 0]
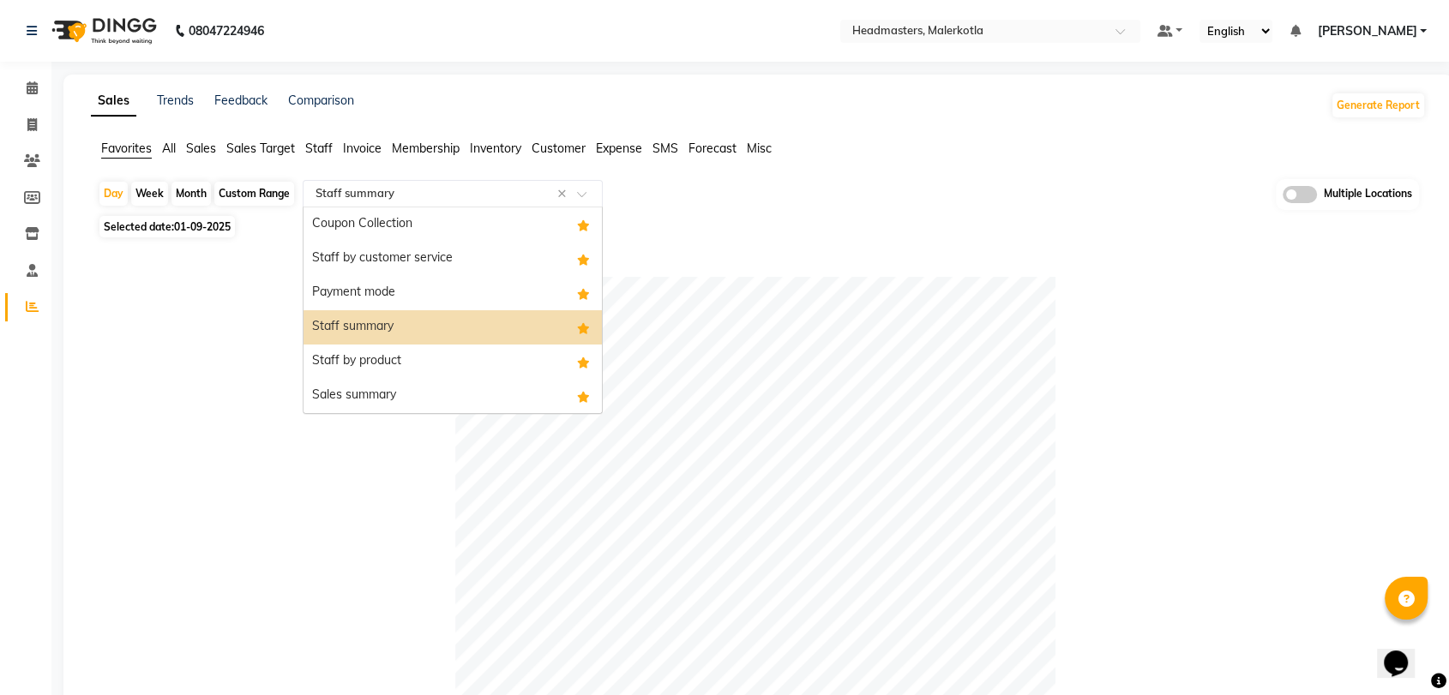
click at [390, 180] on div "Select Report Type × Staff summary ×" at bounding box center [453, 193] width 300 height 27
click at [432, 355] on div "Staff by product" at bounding box center [452, 362] width 298 height 34
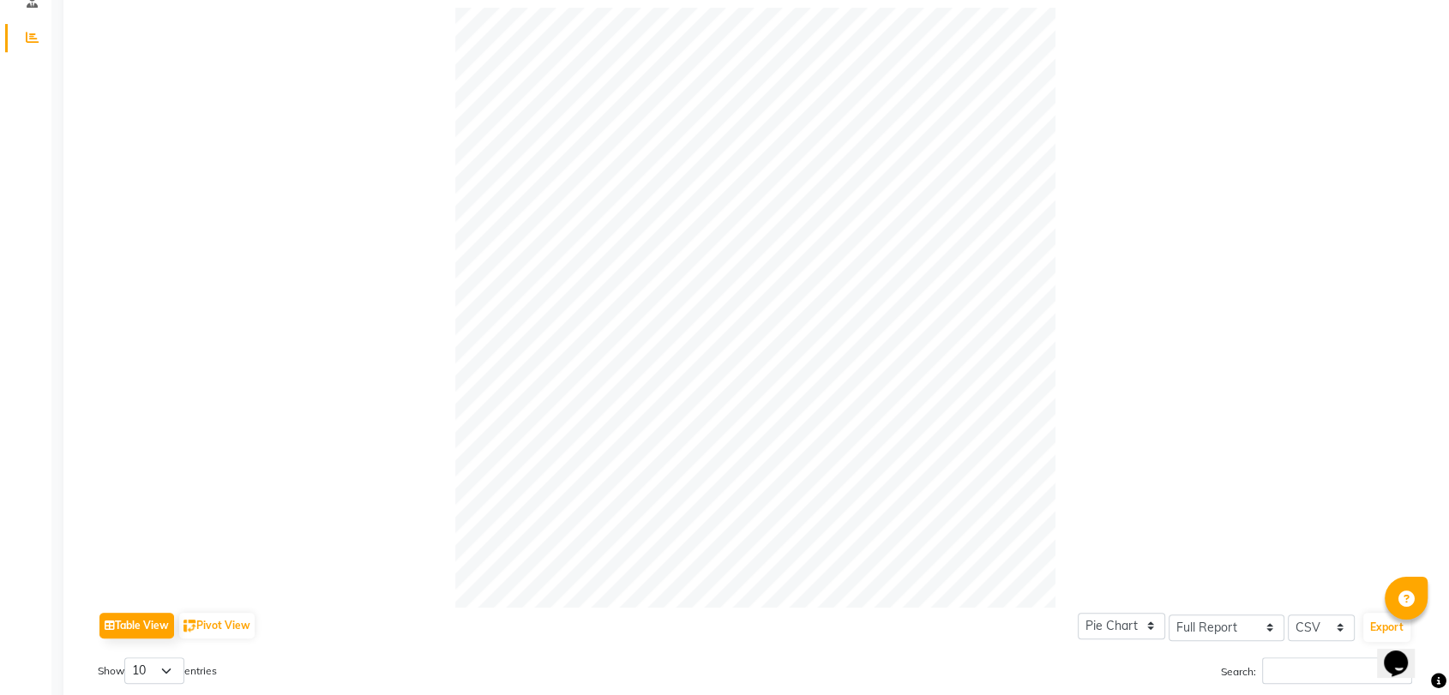
scroll to position [270, 0]
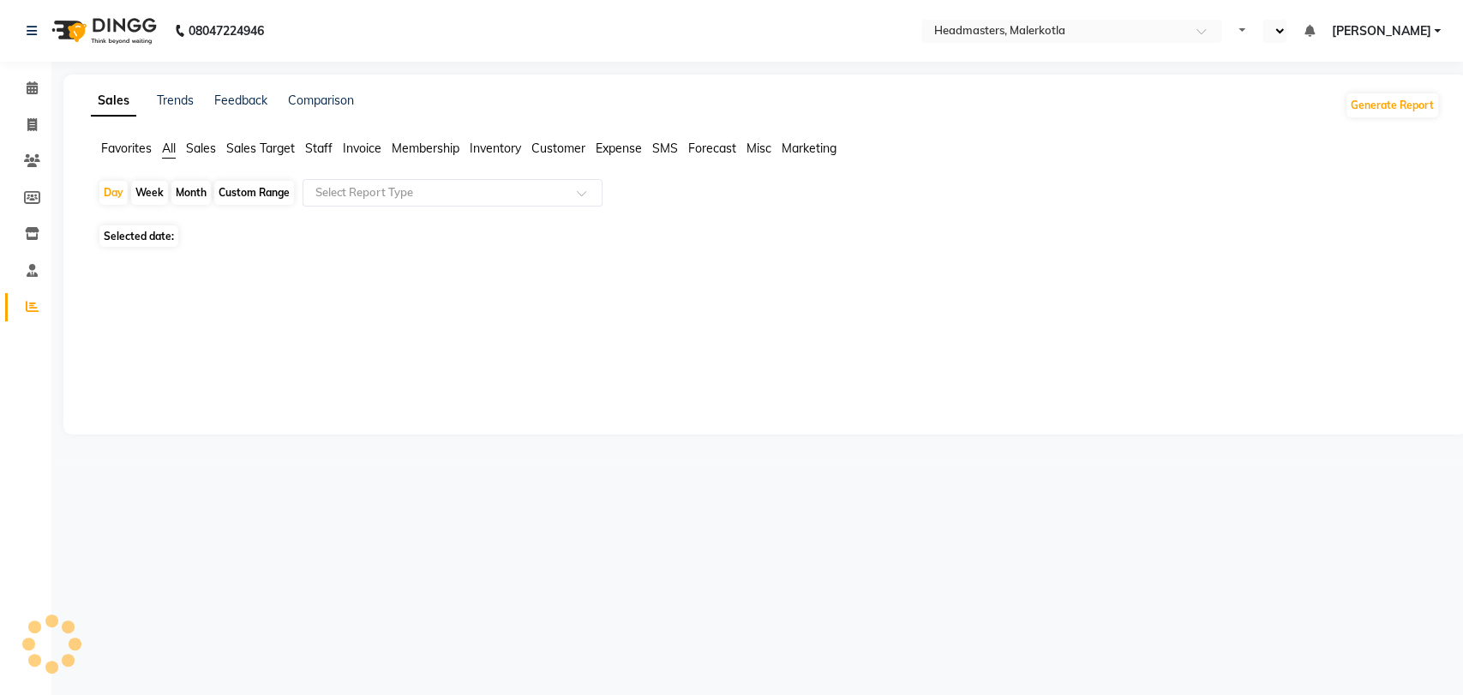
click at [79, 17] on img at bounding box center [102, 31] width 117 height 48
select select "en"
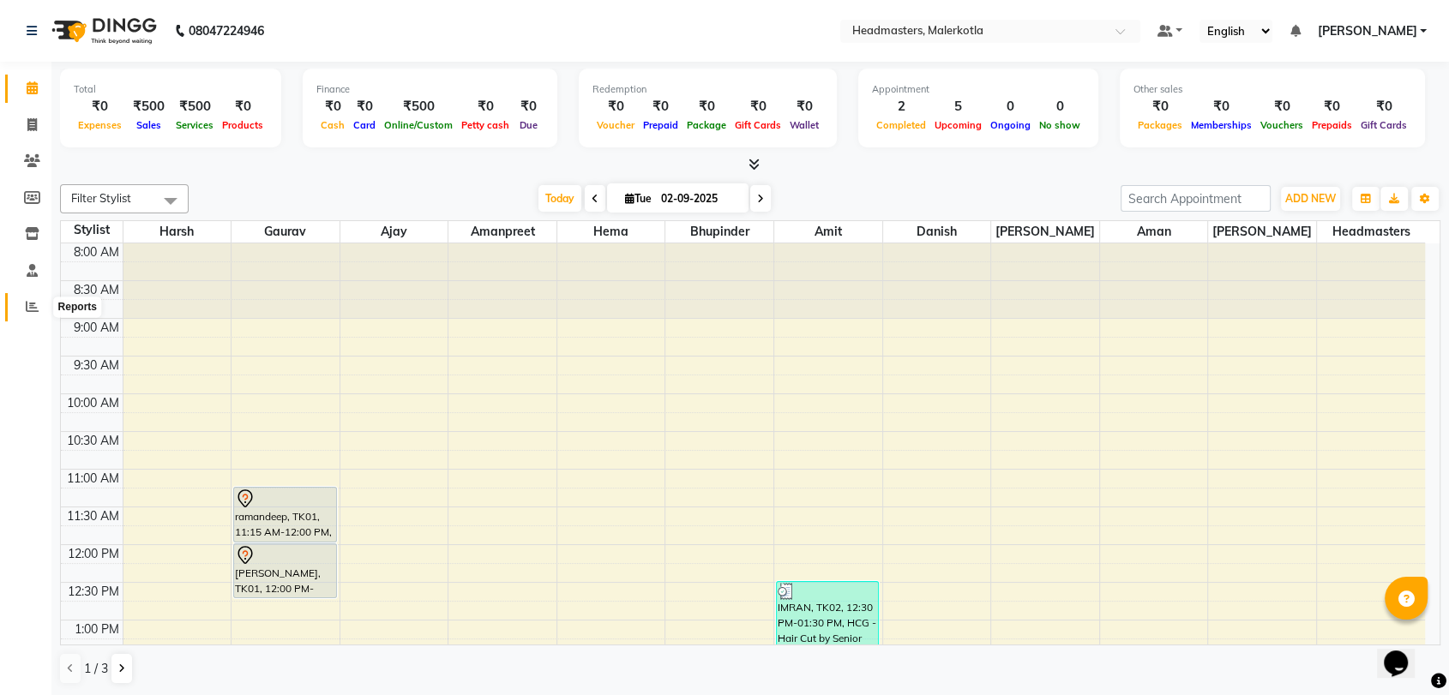
click at [23, 304] on span at bounding box center [32, 307] width 30 height 20
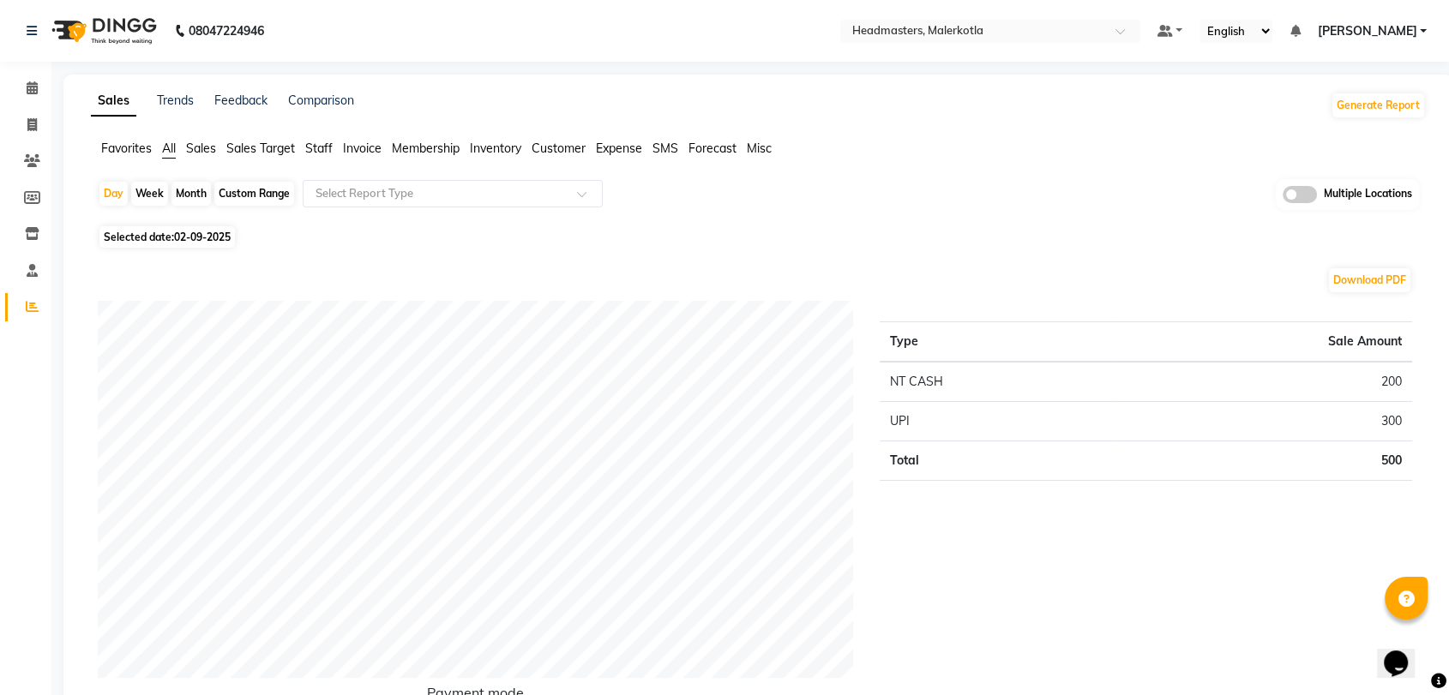
click at [213, 235] on span "02-09-2025" at bounding box center [202, 237] width 57 height 13
select select "9"
select select "2025"
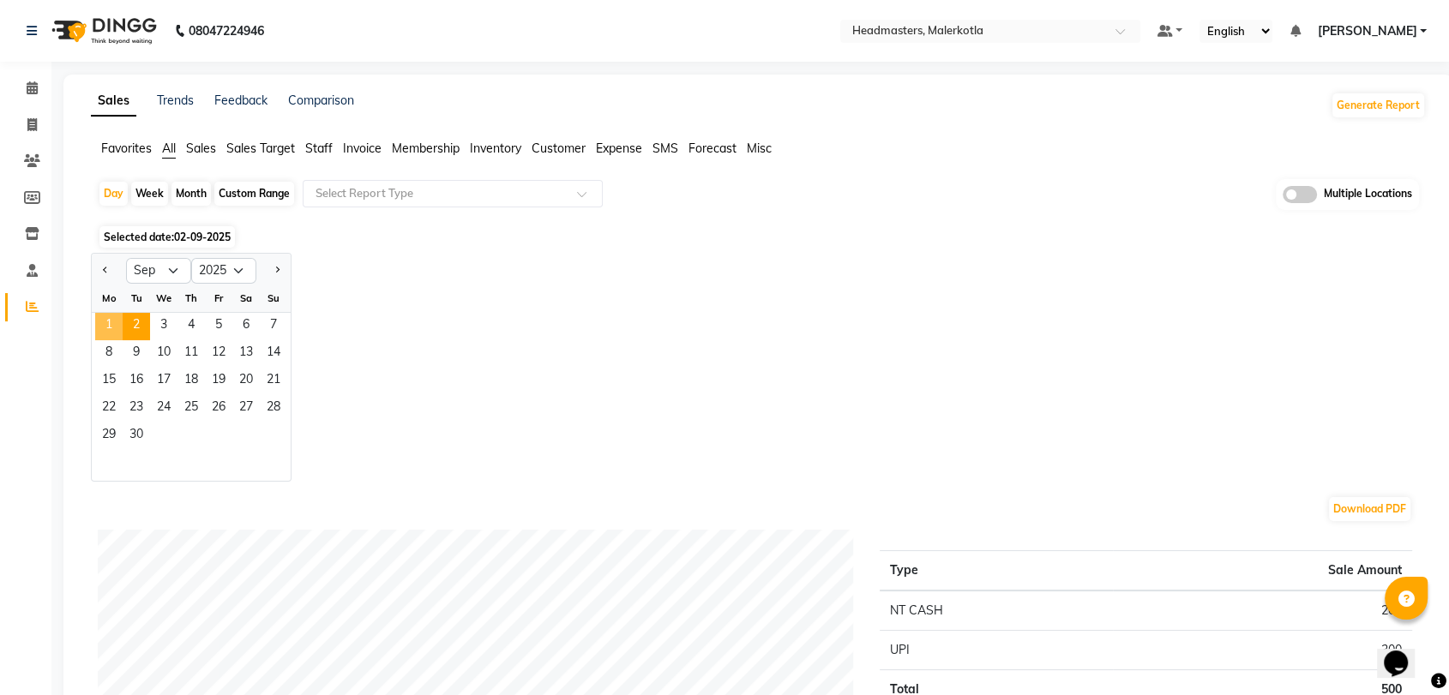
click at [99, 324] on span "1" at bounding box center [108, 326] width 27 height 27
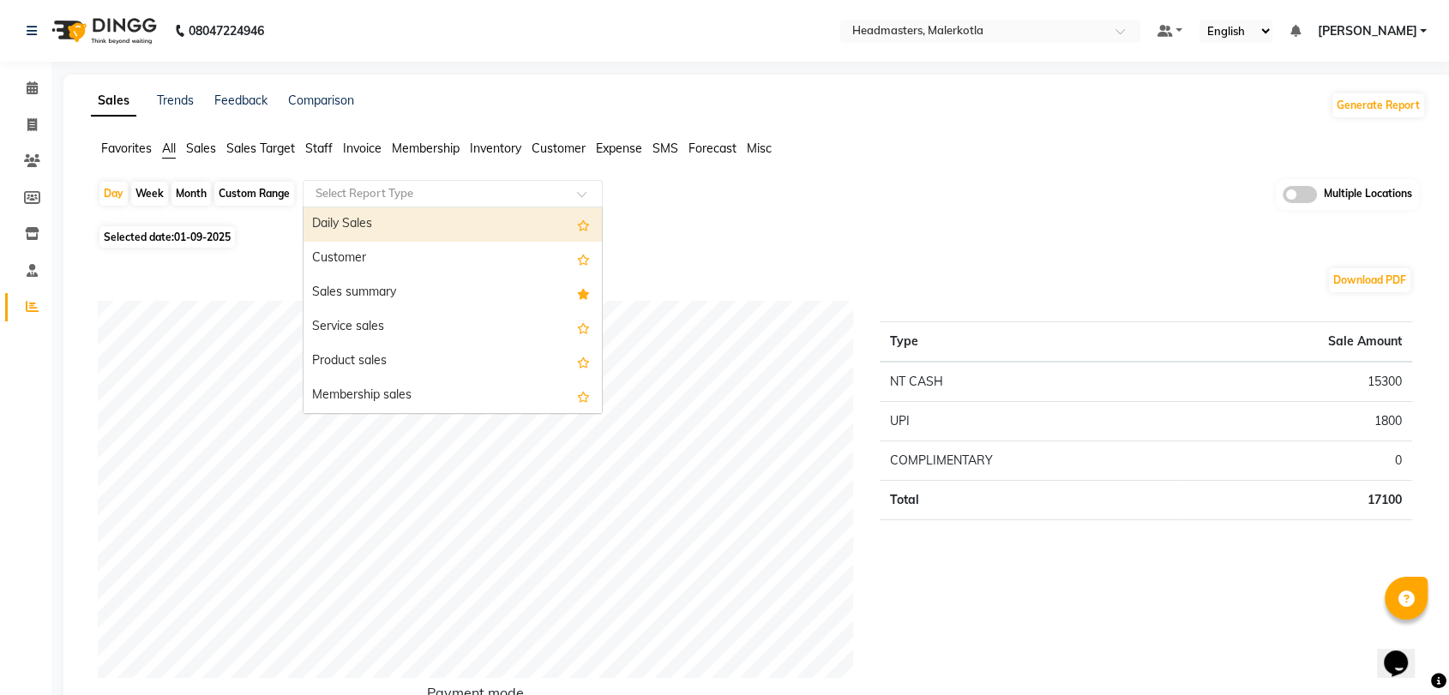
click at [443, 197] on input "text" at bounding box center [435, 193] width 247 height 17
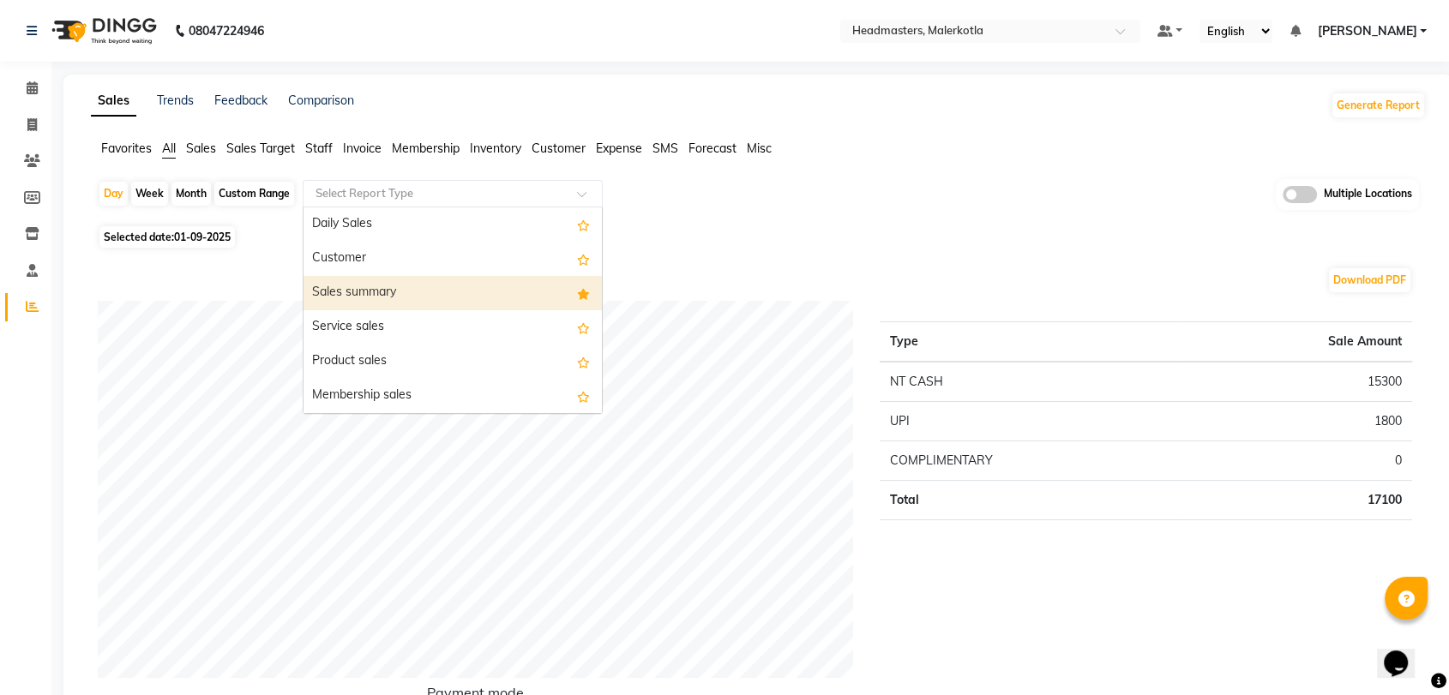
click at [383, 302] on div "Sales summary" at bounding box center [452, 293] width 298 height 34
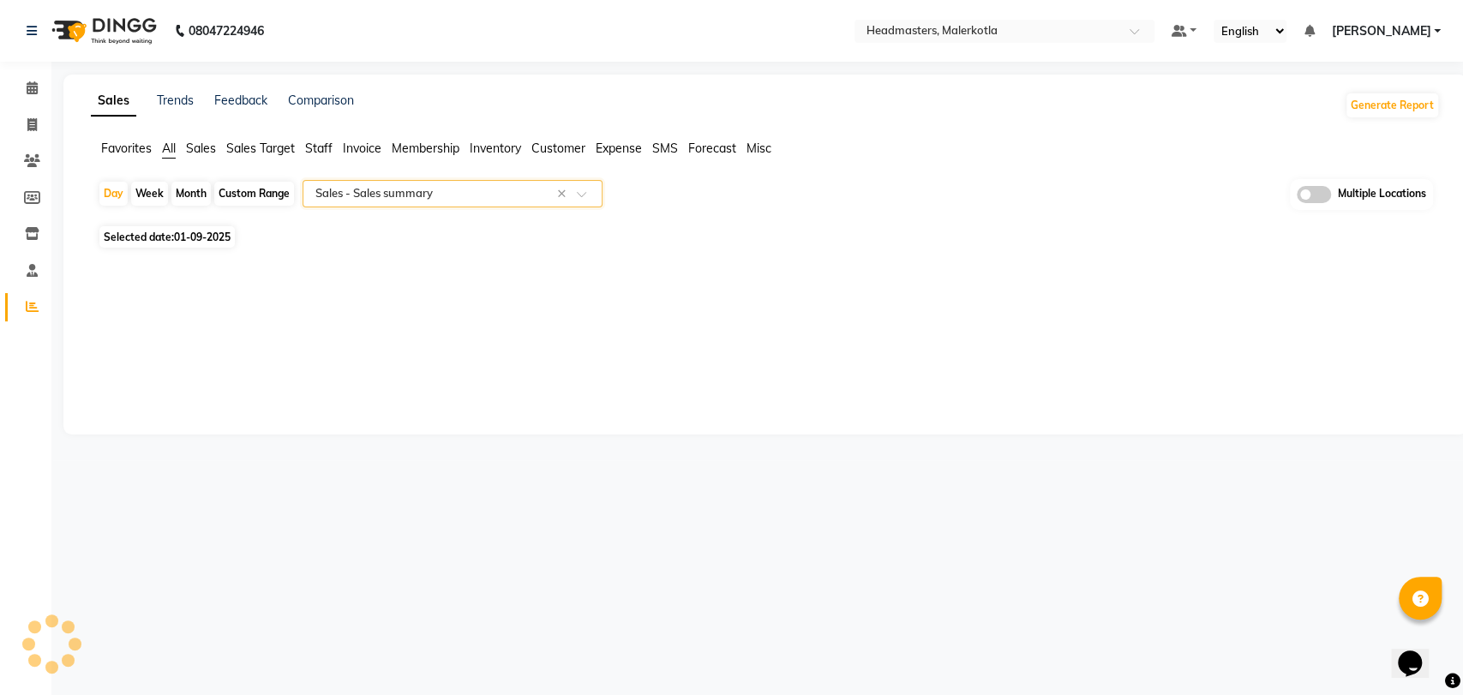
select select "full_report"
select select "csv"
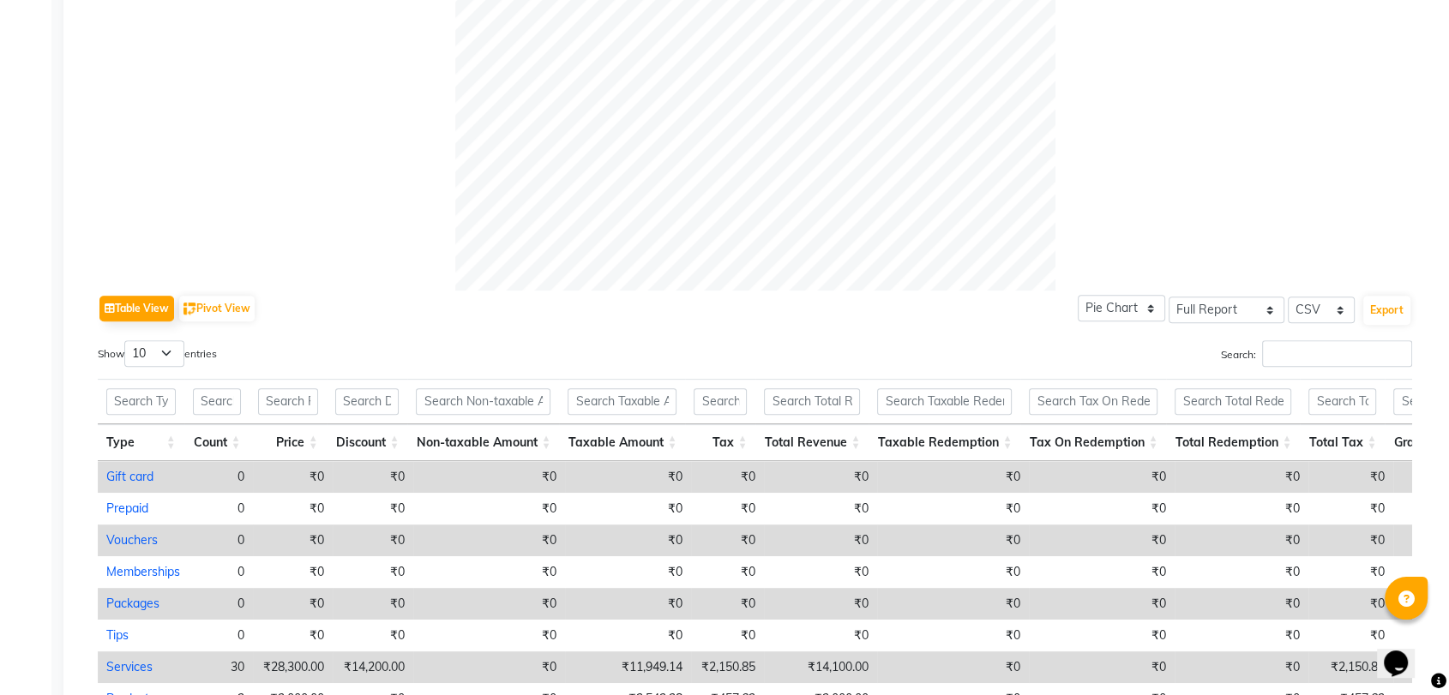
scroll to position [805, 0]
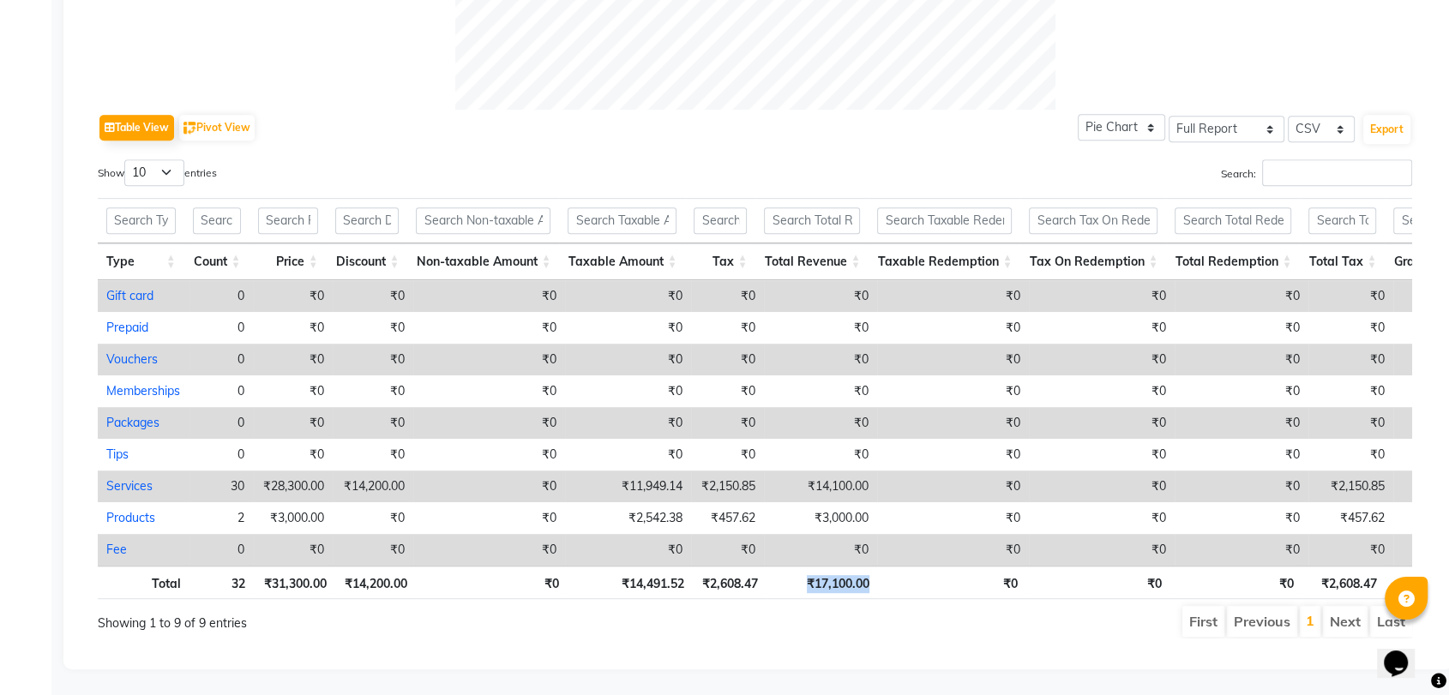
drag, startPoint x: 874, startPoint y: 573, endPoint x: 781, endPoint y: 574, distance: 93.4
click at [781, 574] on th "₹17,100.00" at bounding box center [821, 582] width 111 height 33
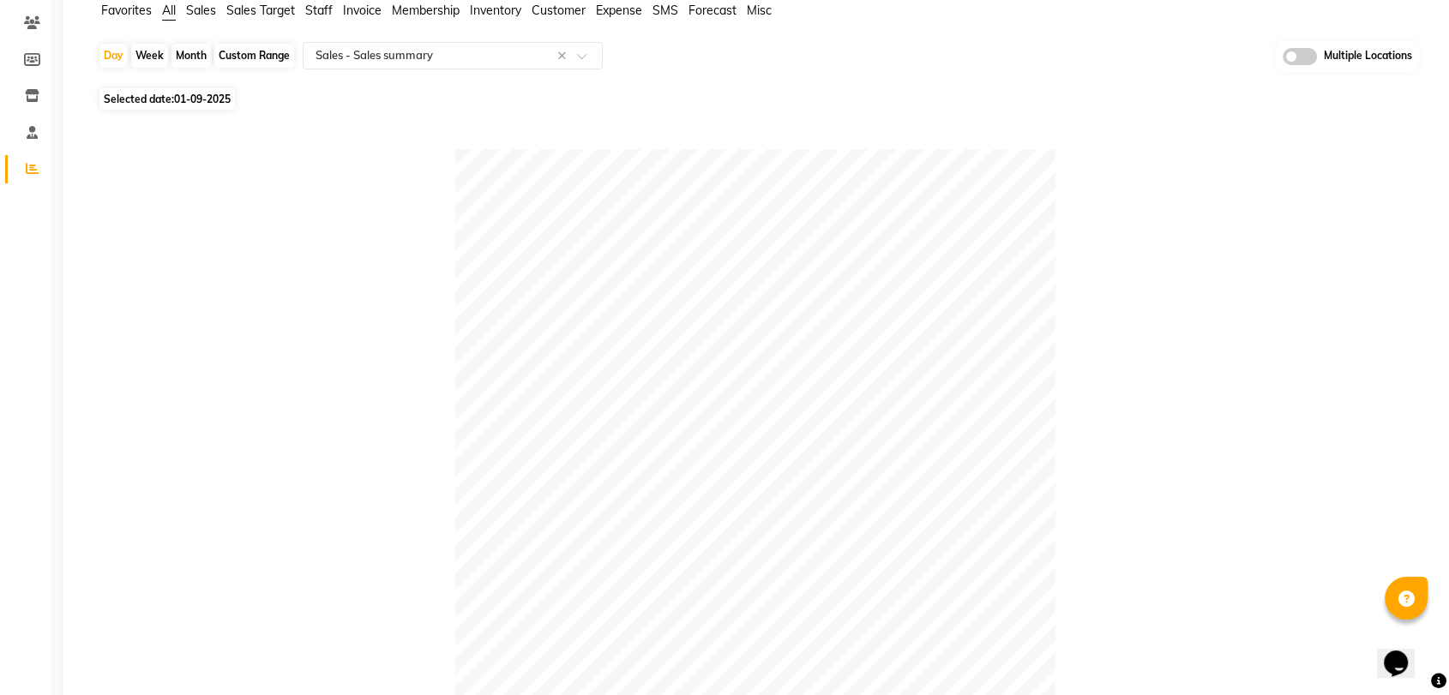
scroll to position [0, 0]
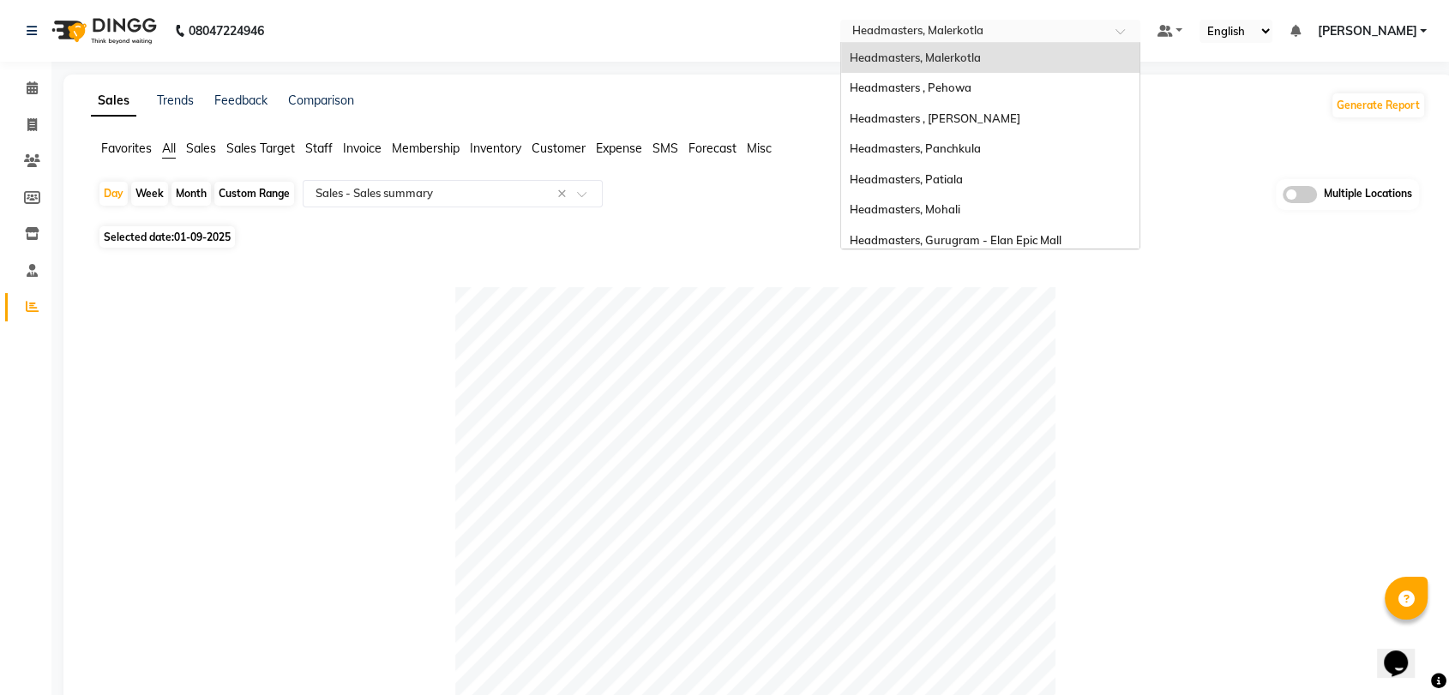
click at [967, 33] on input "text" at bounding box center [973, 32] width 249 height 17
click at [982, 159] on div "Headmasters, Panchkula" at bounding box center [990, 149] width 298 height 31
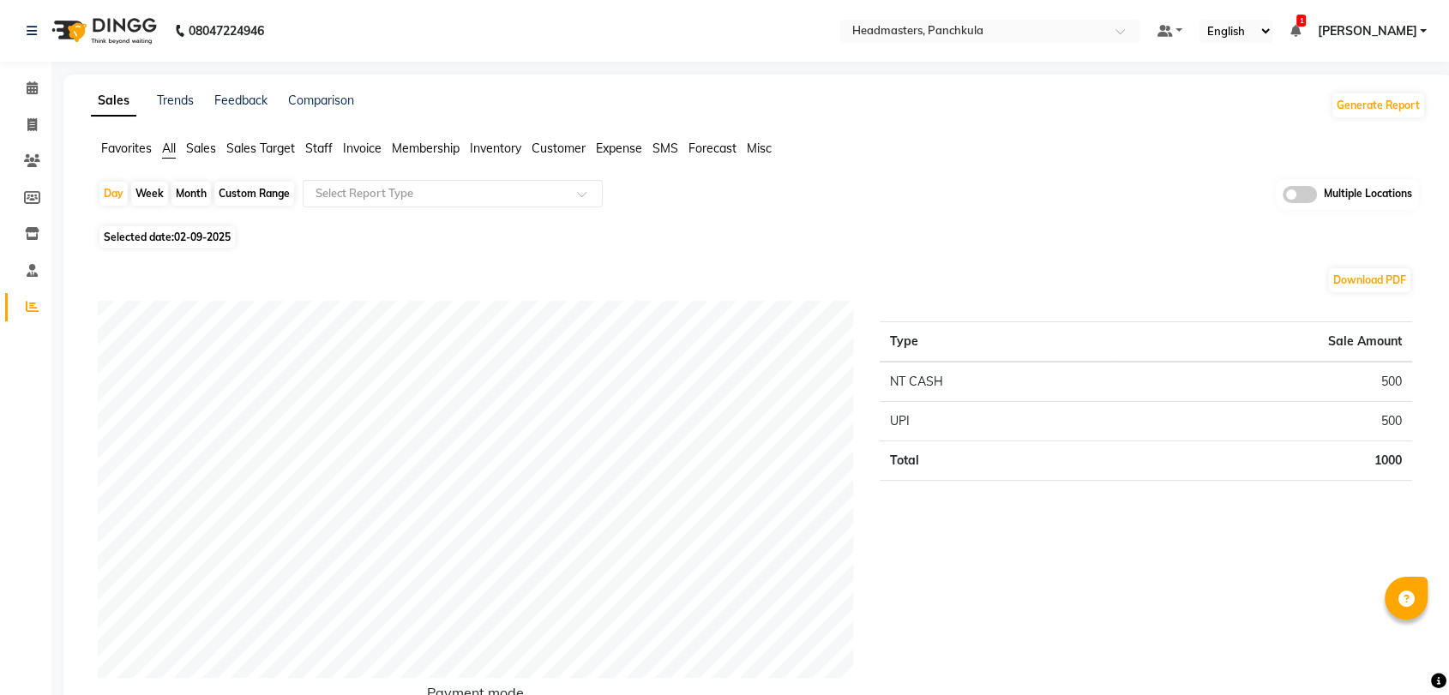
click at [195, 245] on span "Selected date: [DATE]" at bounding box center [166, 236] width 135 height 21
select select "9"
select select "2025"
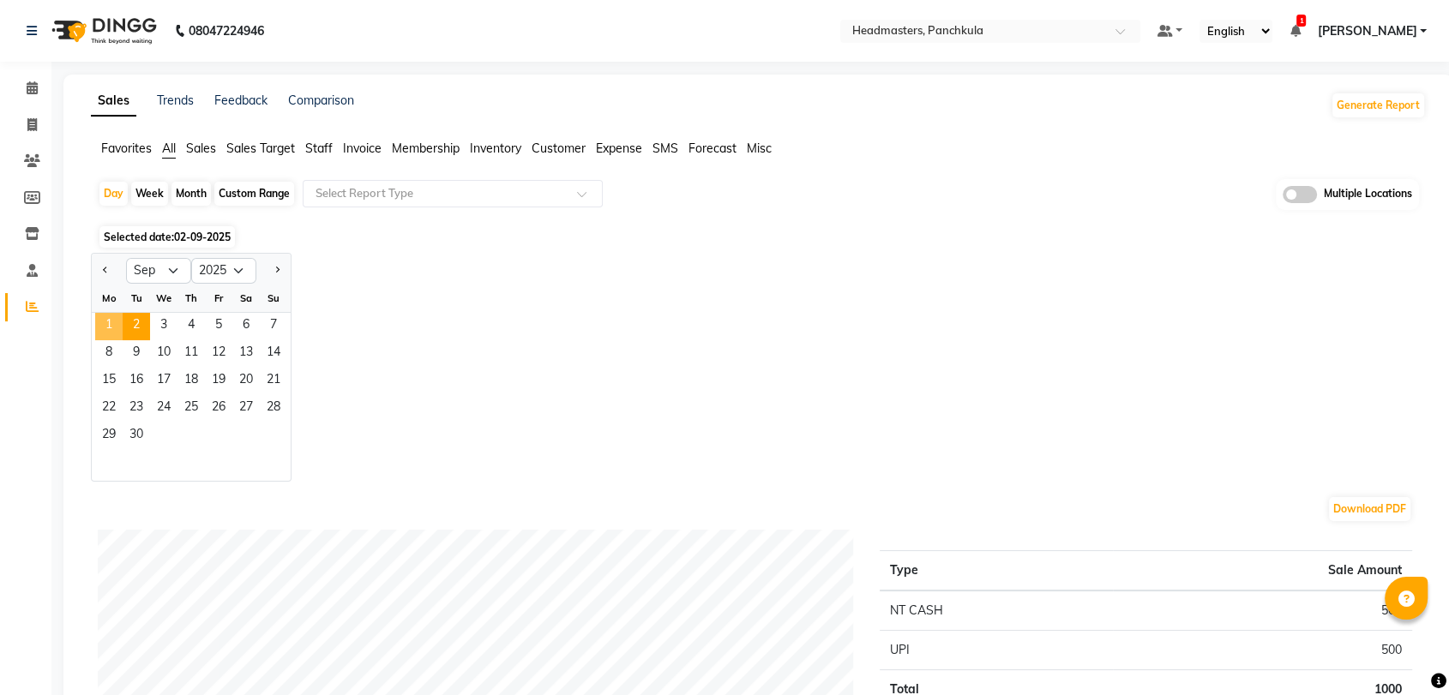
click at [115, 330] on span "1" at bounding box center [108, 326] width 27 height 27
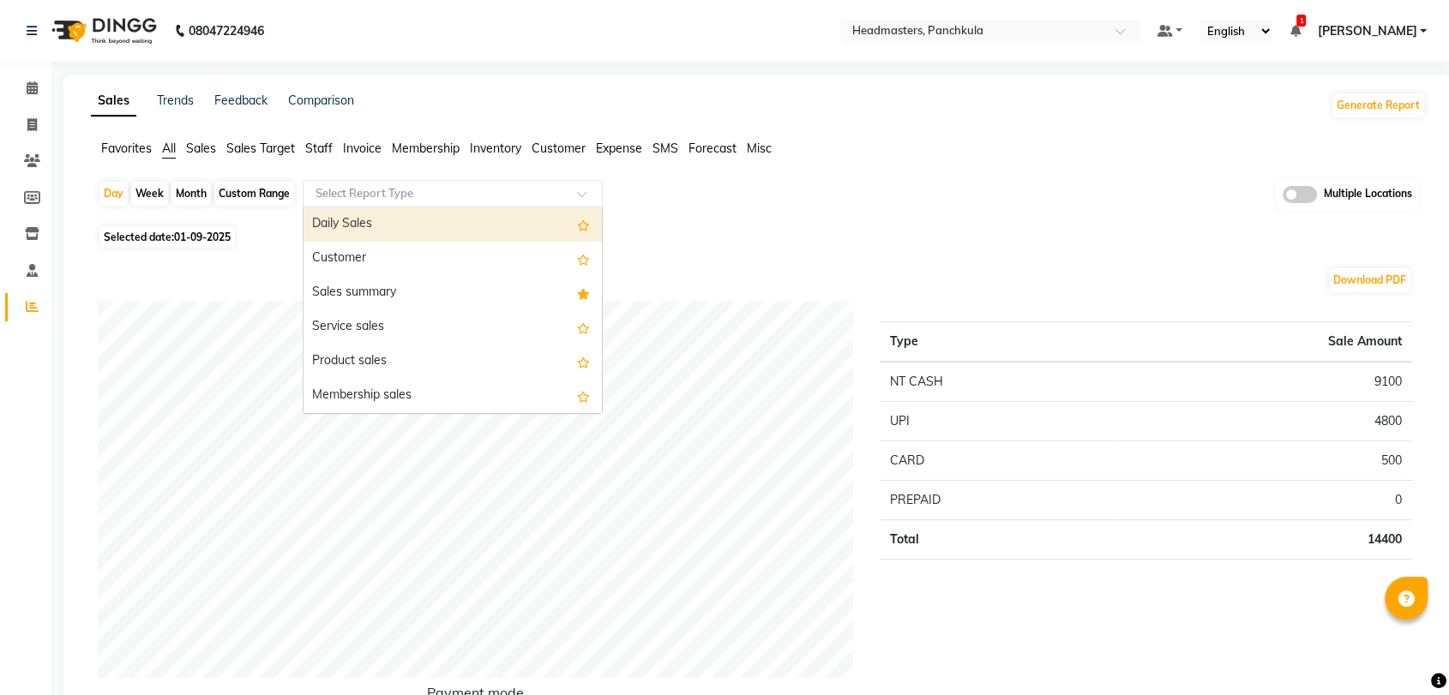
click at [423, 196] on input "text" at bounding box center [435, 193] width 247 height 17
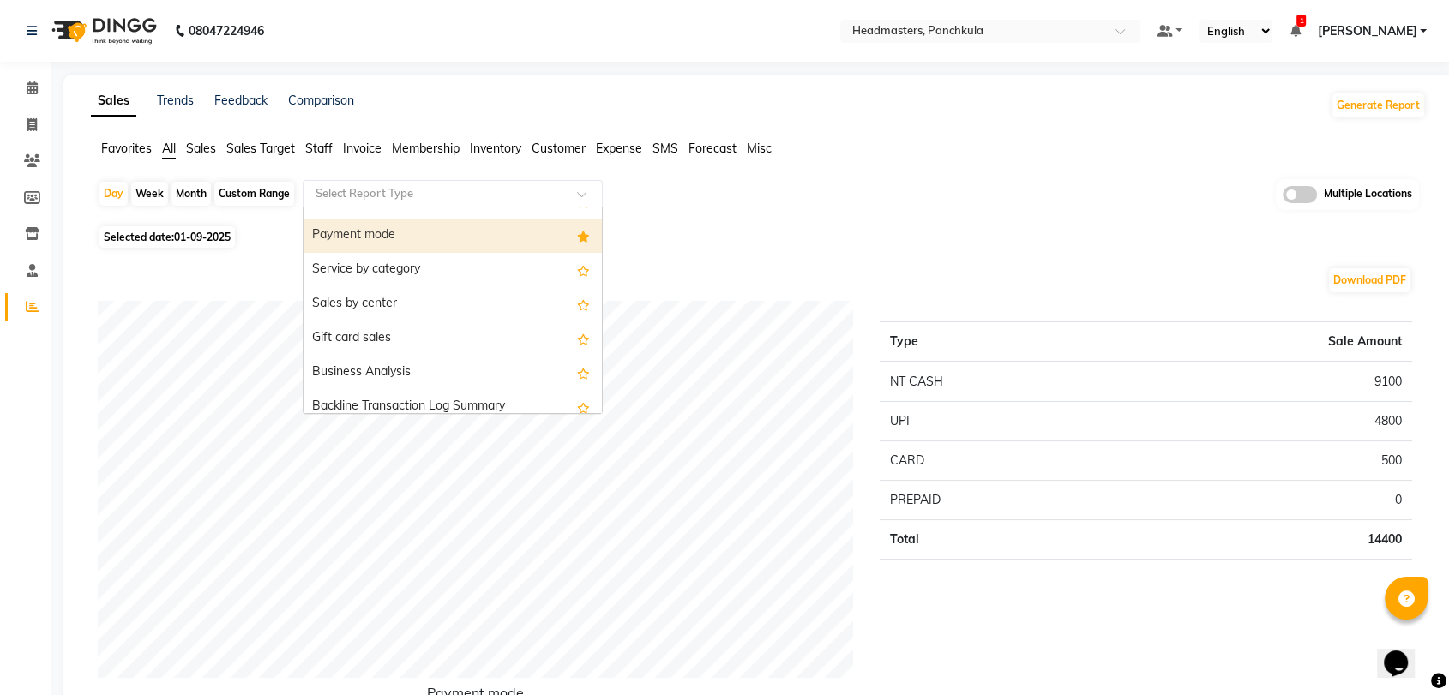
scroll to position [343, 0]
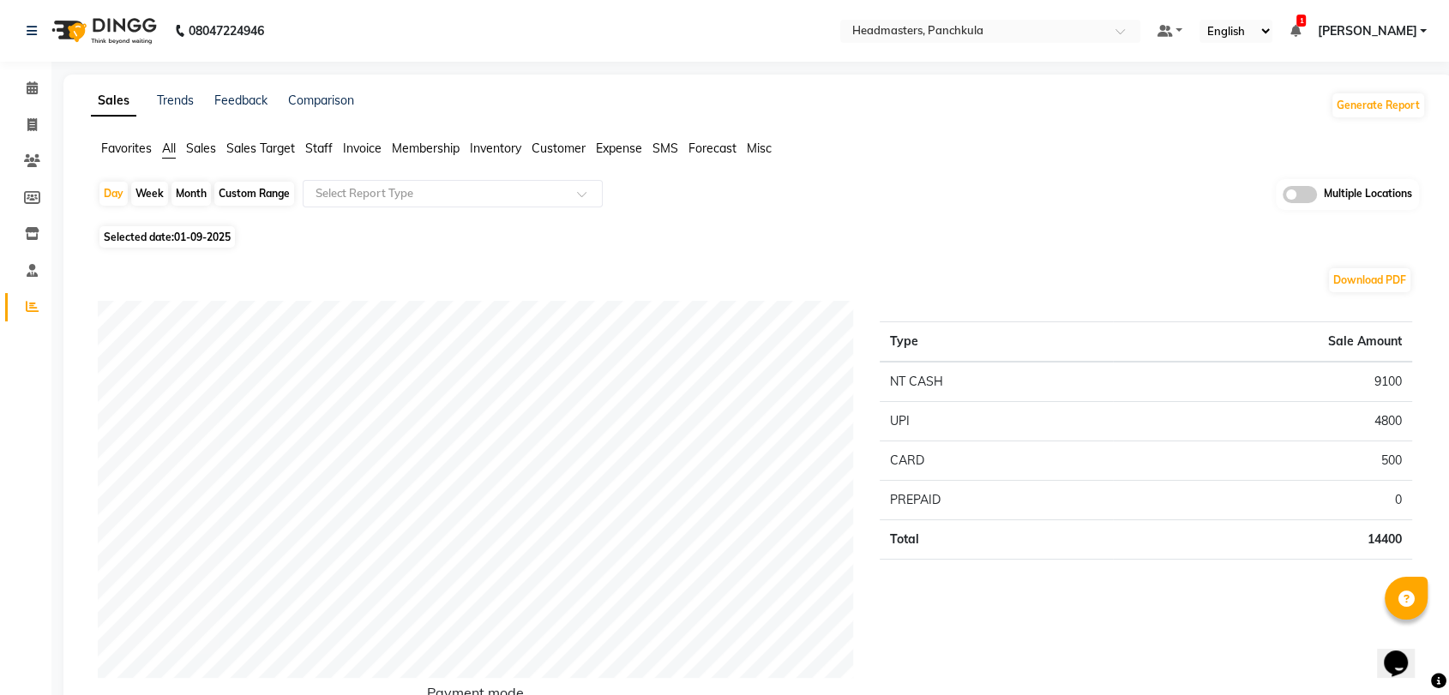
click at [123, 144] on span "Favorites" at bounding box center [126, 148] width 51 height 15
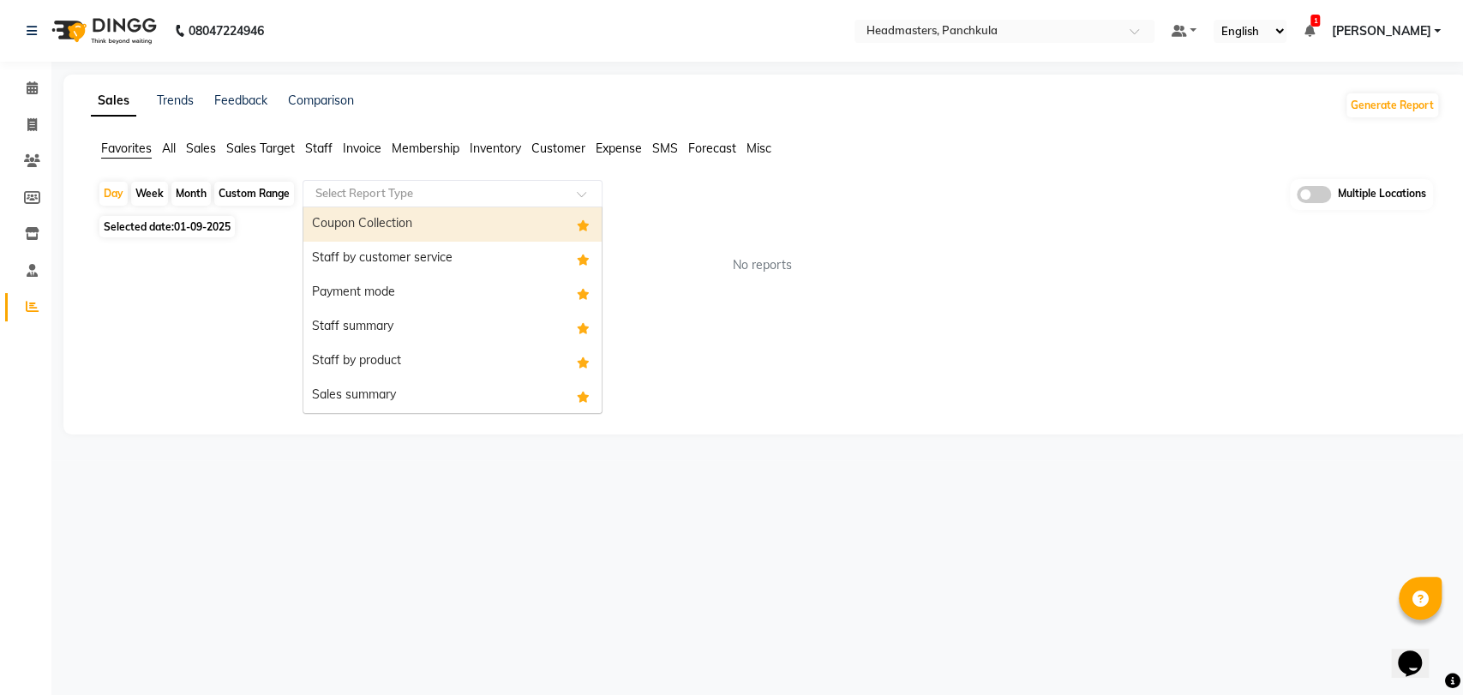
click at [405, 187] on input "text" at bounding box center [435, 193] width 247 height 17
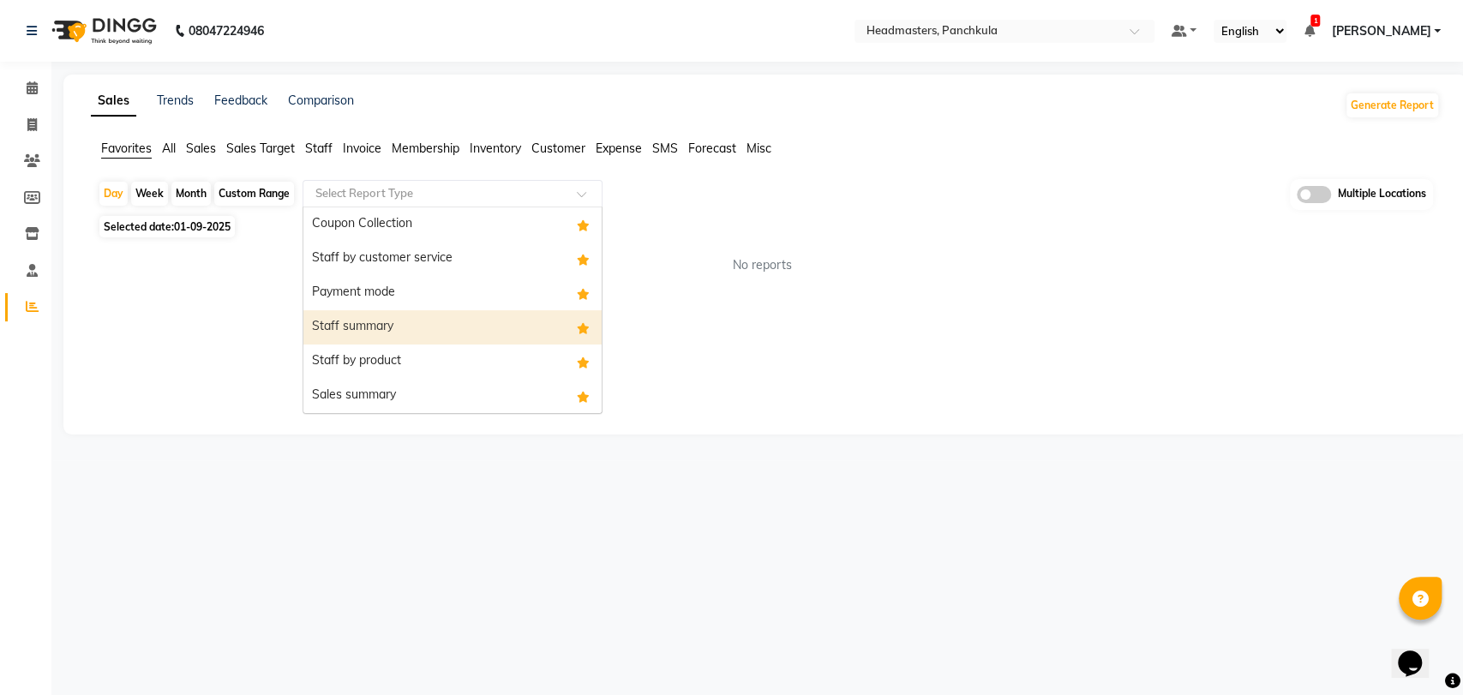
click at [409, 331] on div "Staff summary" at bounding box center [452, 327] width 298 height 34
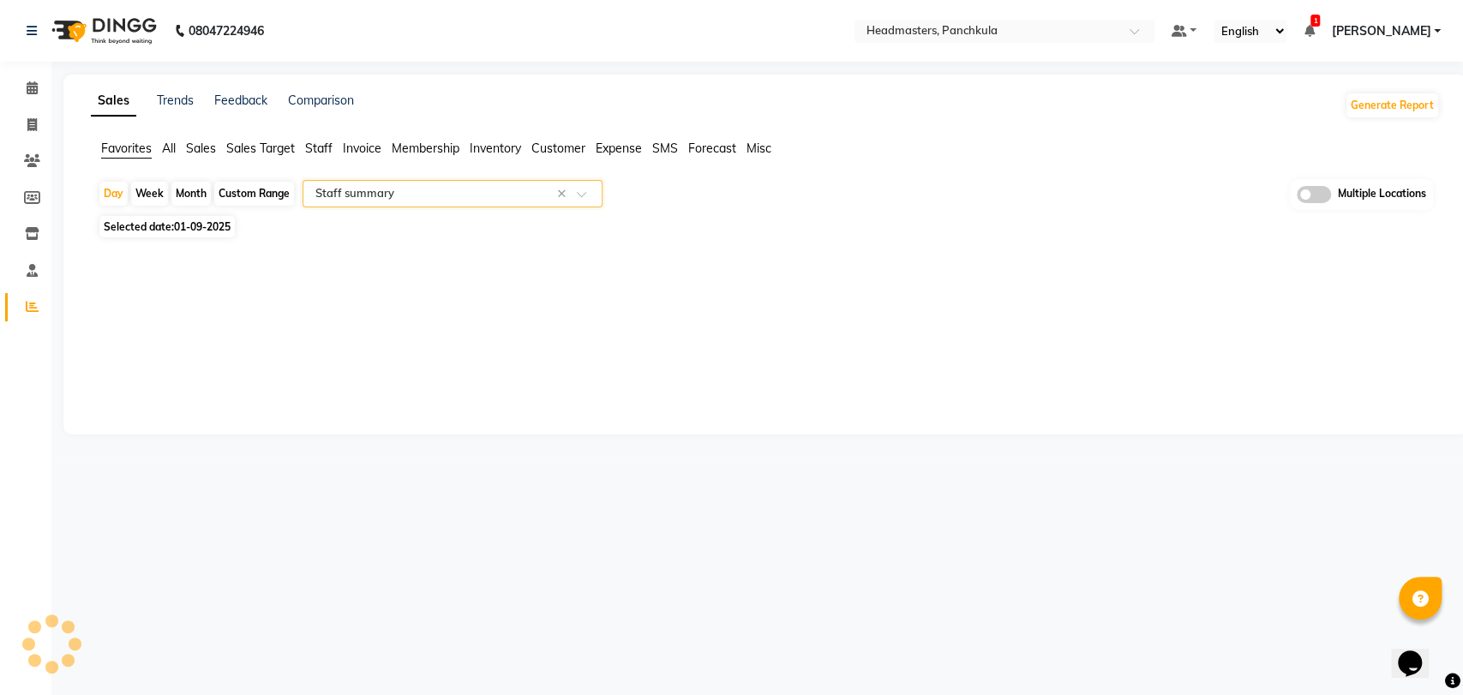
select select "full_report"
select select "csv"
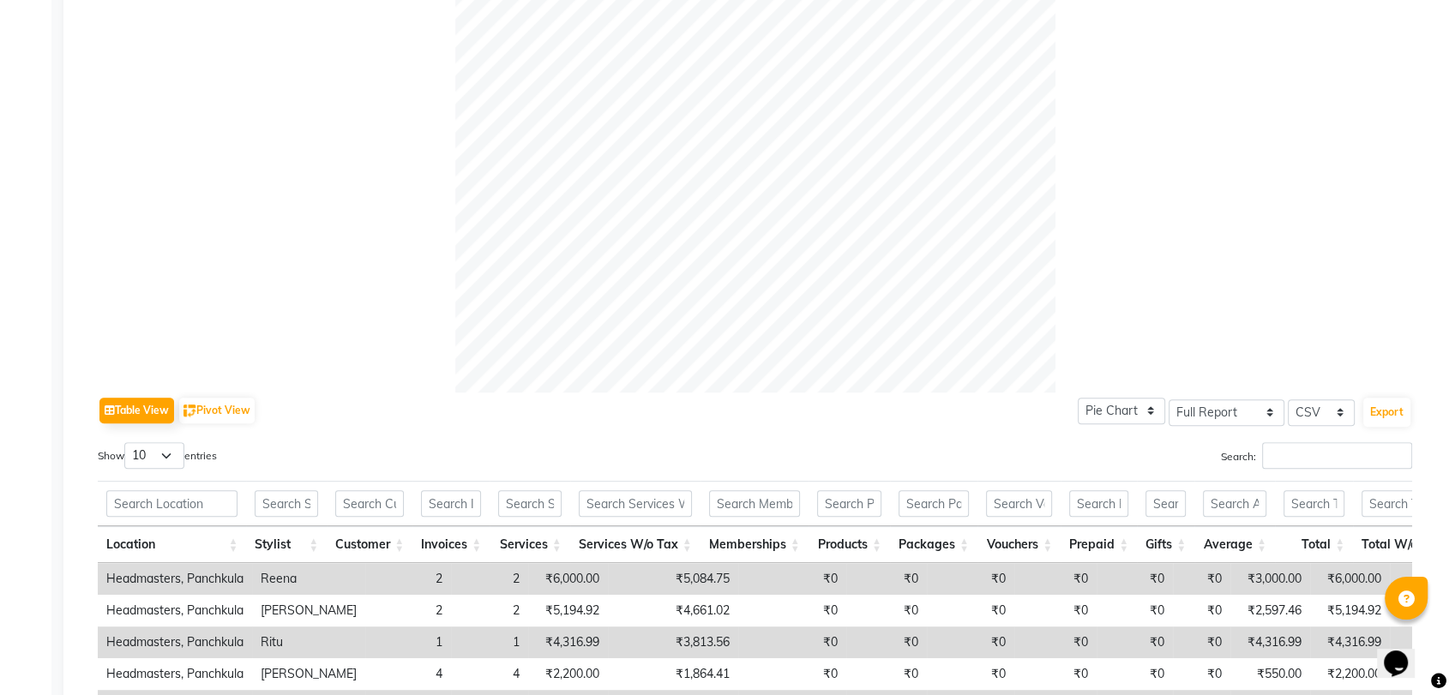
scroll to position [700, 0]
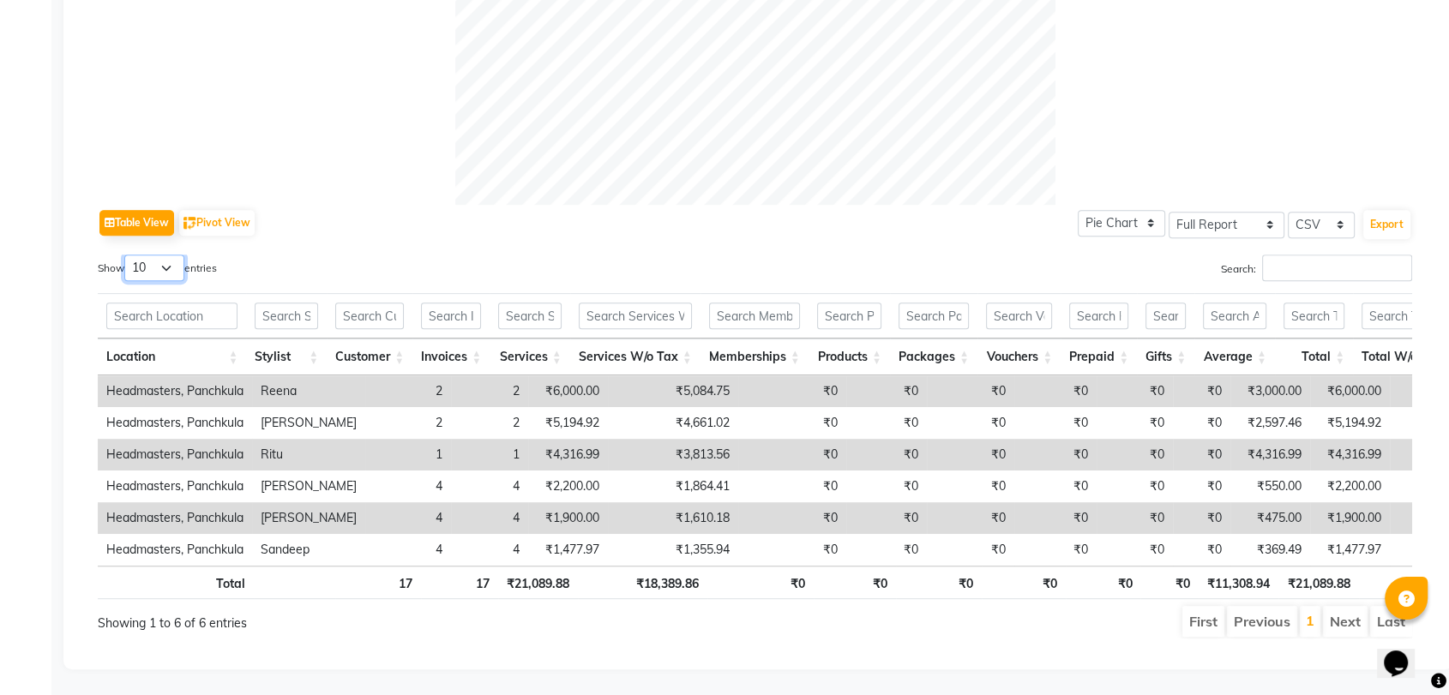
click at [161, 255] on select "10 25 50 100" at bounding box center [154, 268] width 60 height 27
select select "100"
click at [127, 255] on select "10 25 50 100" at bounding box center [154, 268] width 60 height 27
click at [1395, 210] on button "Export" at bounding box center [1386, 224] width 47 height 29
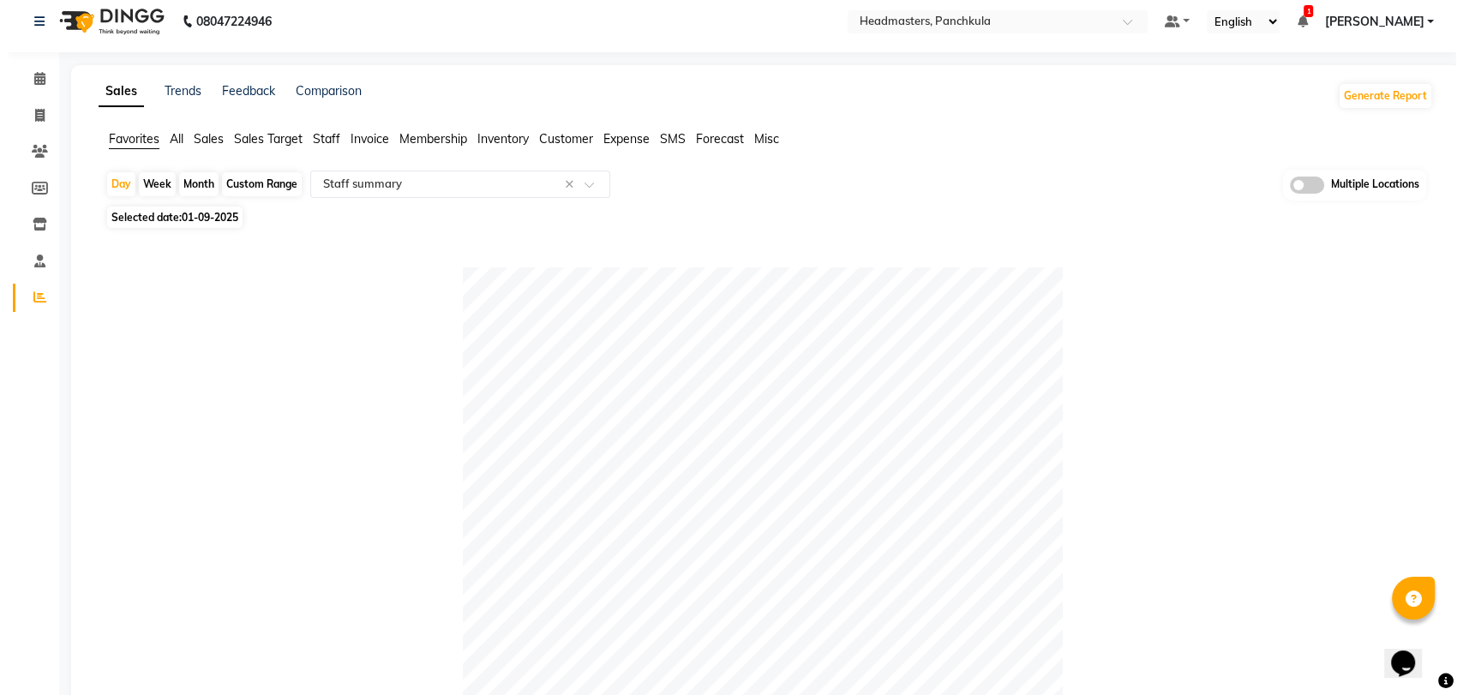
scroll to position [0, 0]
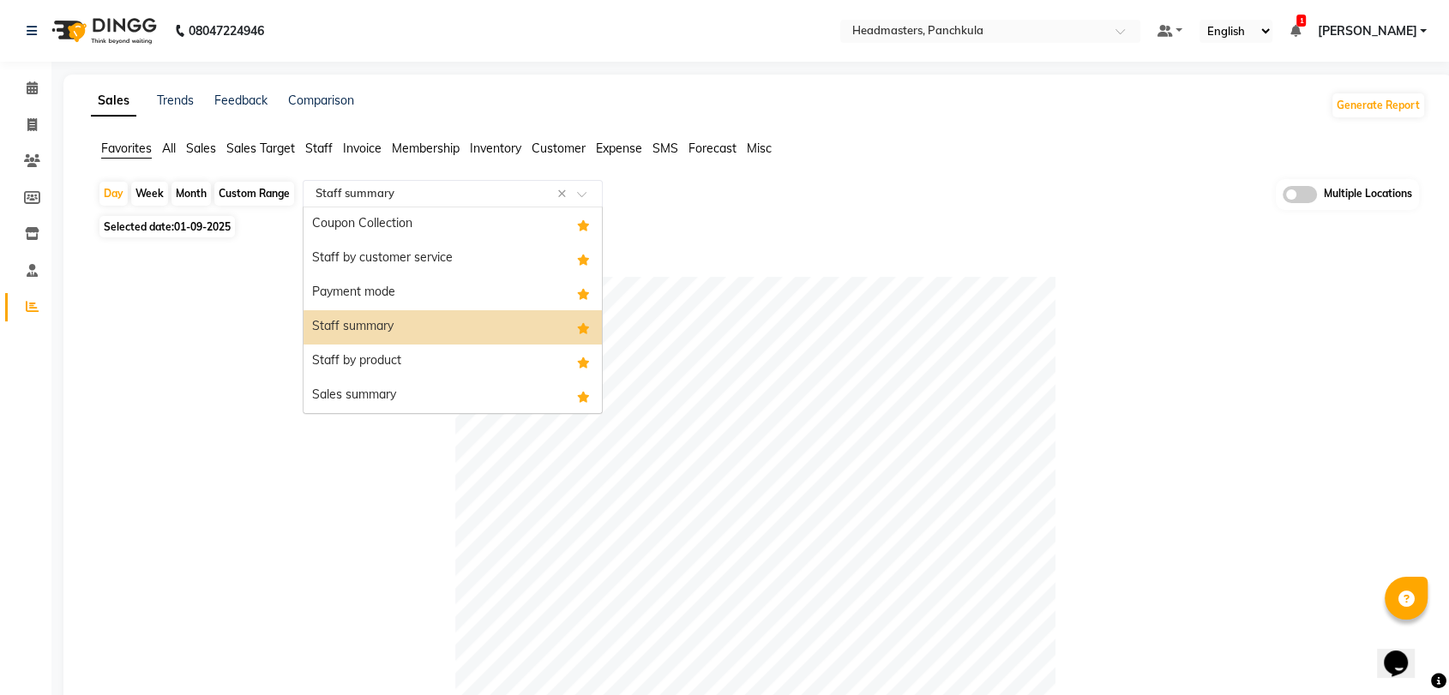
click at [399, 193] on input "text" at bounding box center [435, 193] width 247 height 17
click at [418, 360] on div "Staff by product" at bounding box center [452, 362] width 298 height 34
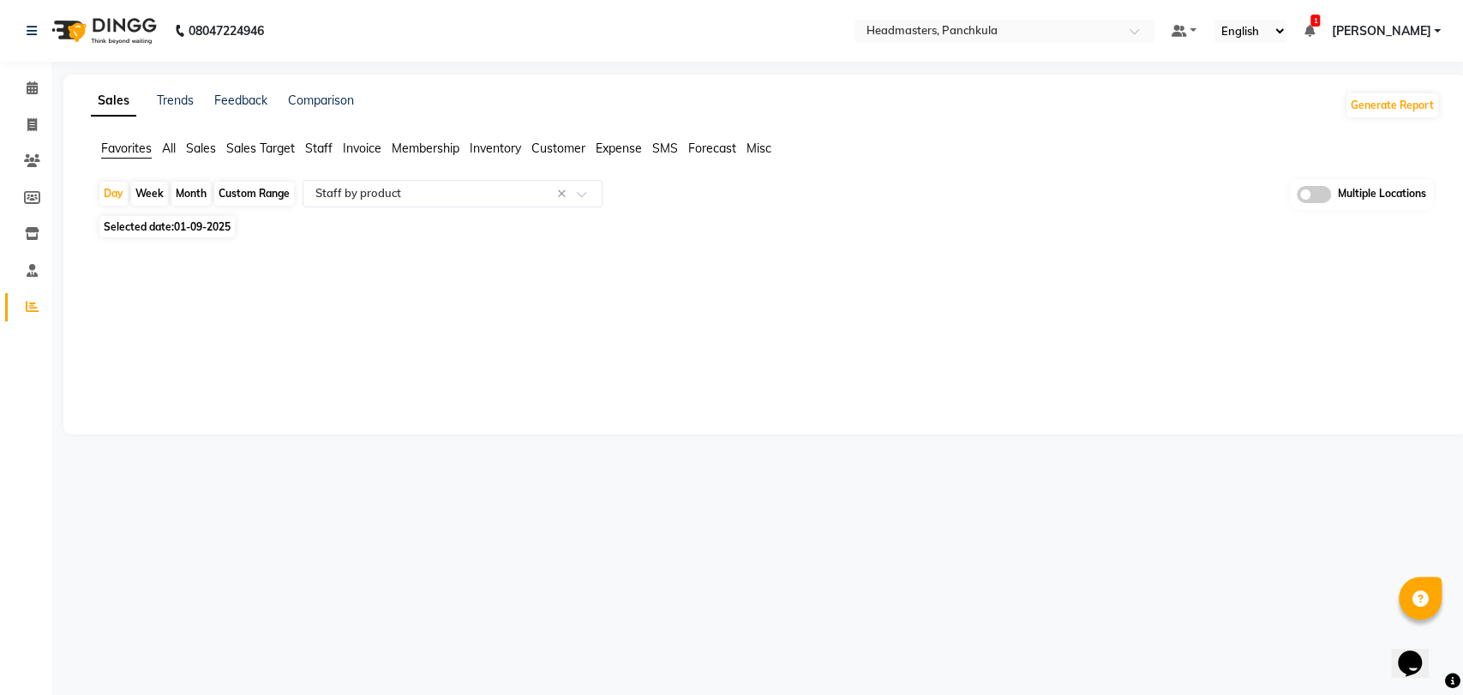
click at [348, 255] on div at bounding box center [762, 256] width 1356 height 27
click at [638, 307] on div "Sales Trends Feedback Comparison Generate Report Favorites All Sales Sales Targ…" at bounding box center [765, 255] width 1404 height 360
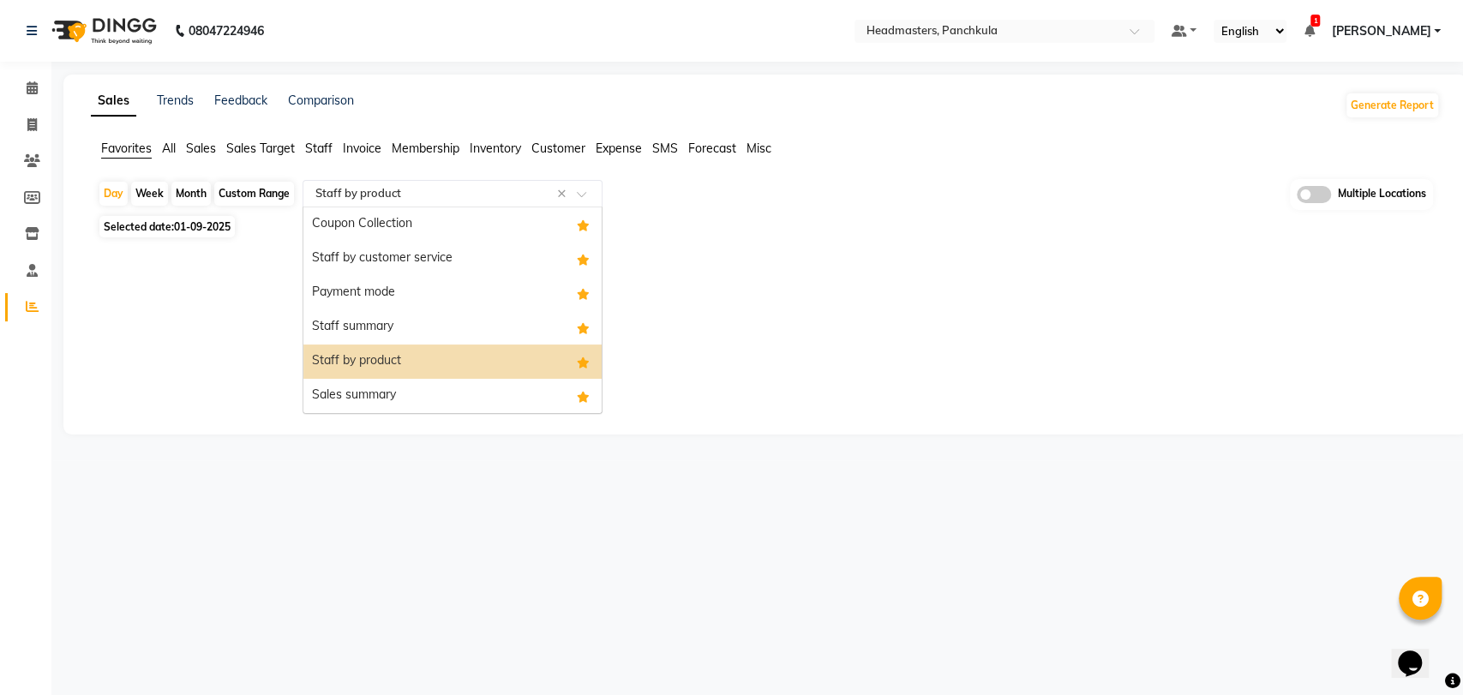
click at [340, 189] on input "text" at bounding box center [435, 193] width 247 height 17
click at [447, 354] on div "Staff by product" at bounding box center [452, 362] width 298 height 34
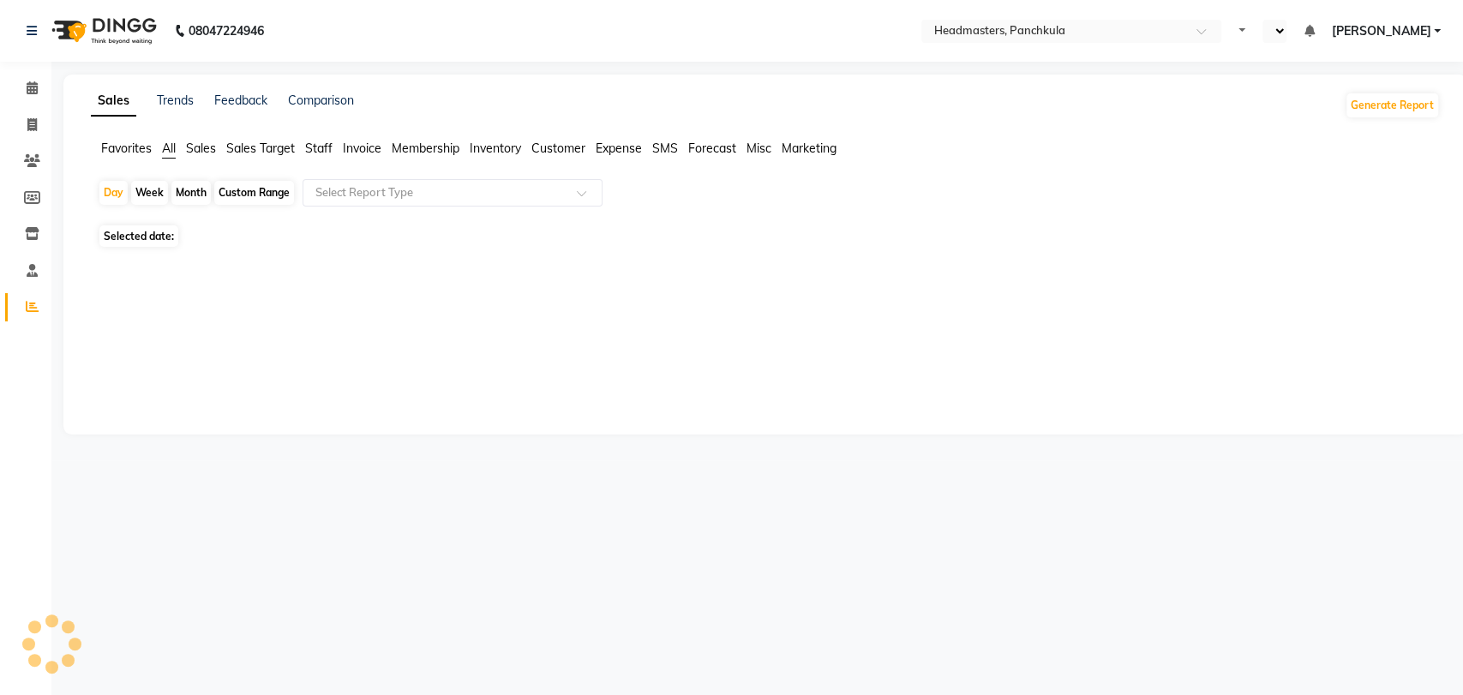
select select "en"
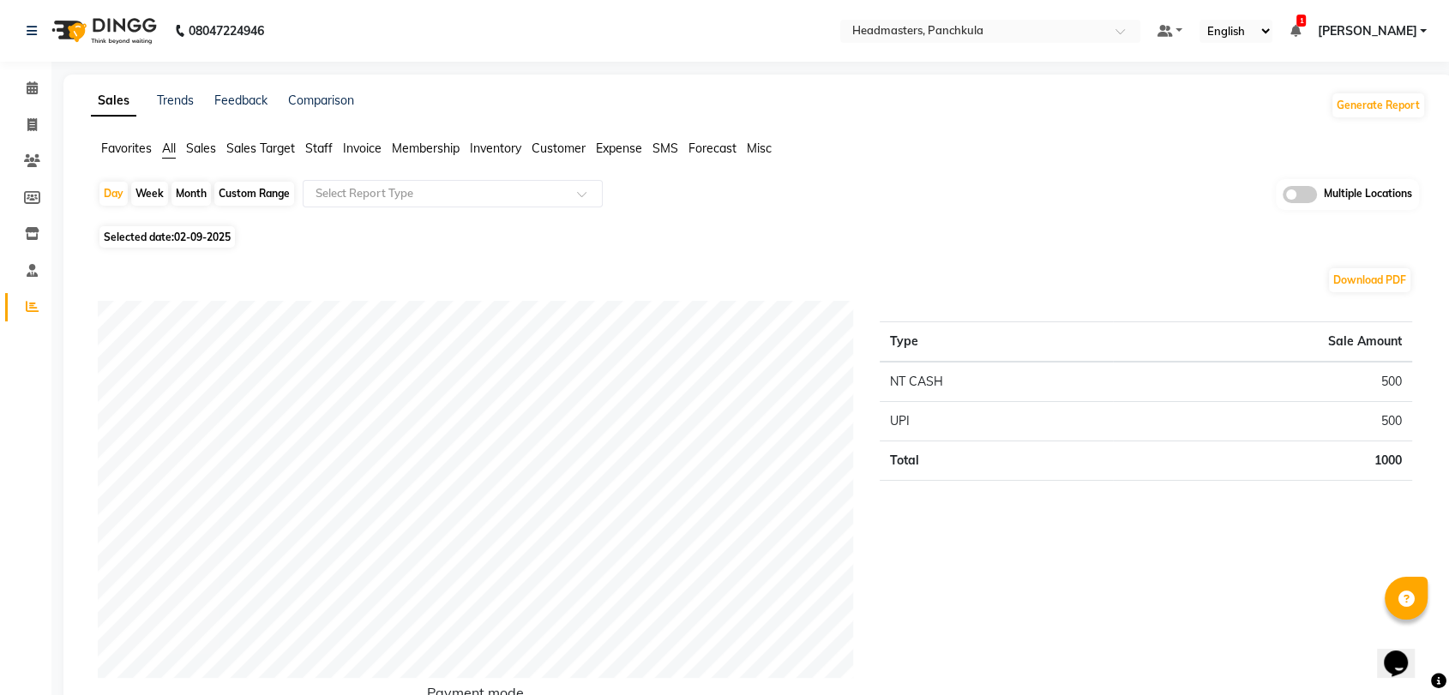
click at [212, 247] on span "Selected date: [DATE]" at bounding box center [166, 236] width 135 height 21
select select "9"
select select "2025"
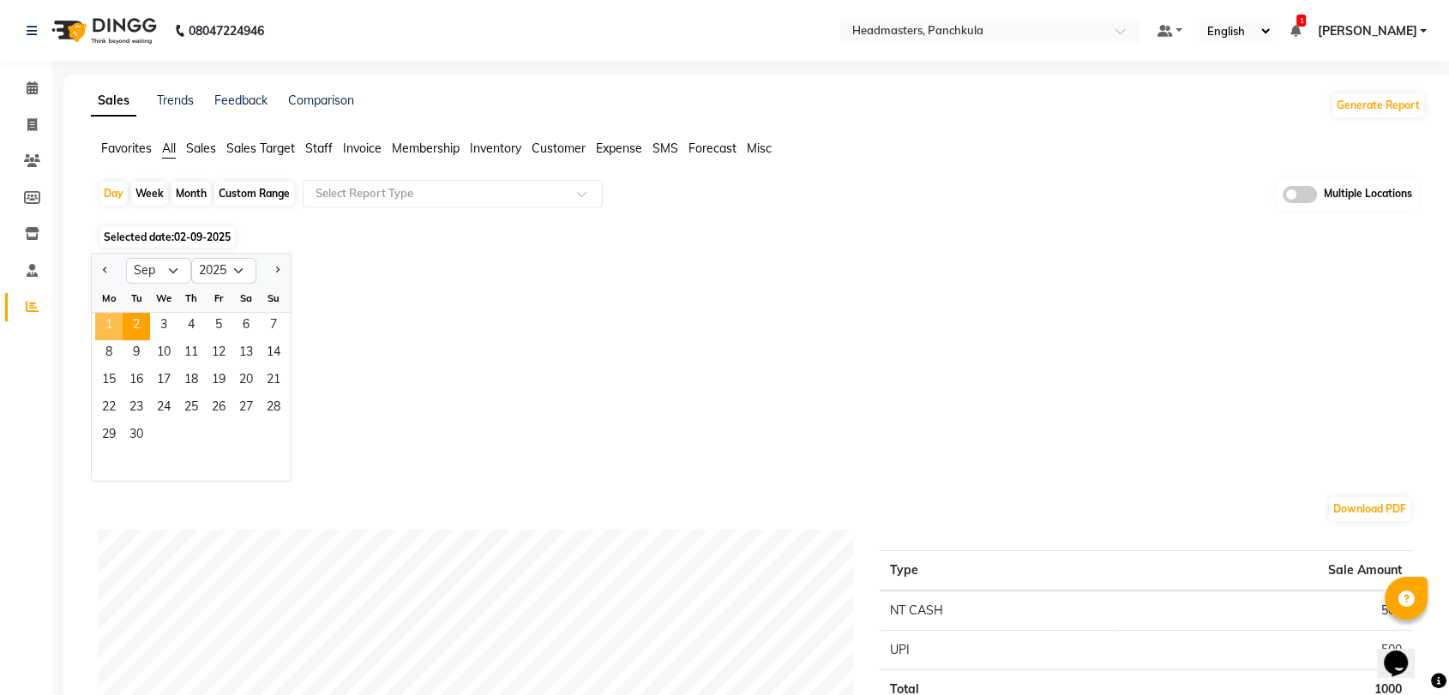
click at [100, 336] on span "1" at bounding box center [108, 326] width 27 height 27
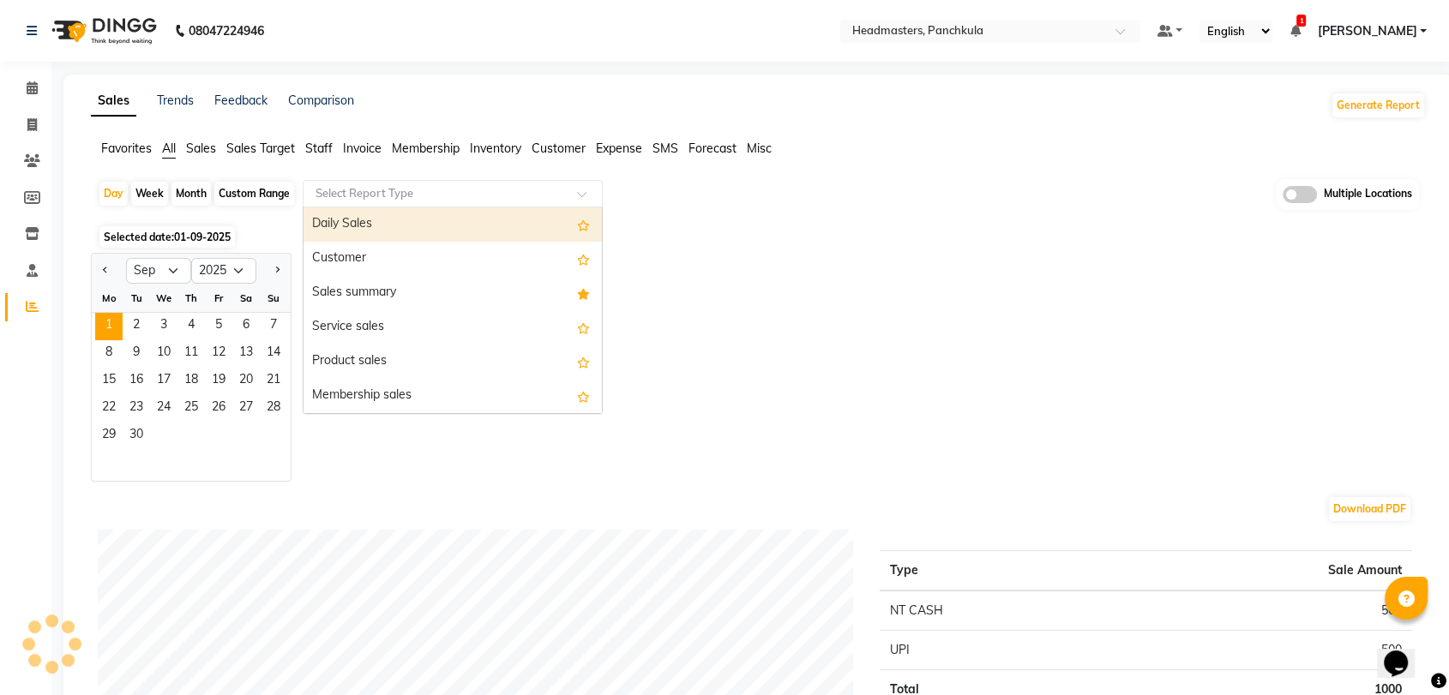
click at [429, 195] on input "text" at bounding box center [435, 193] width 247 height 17
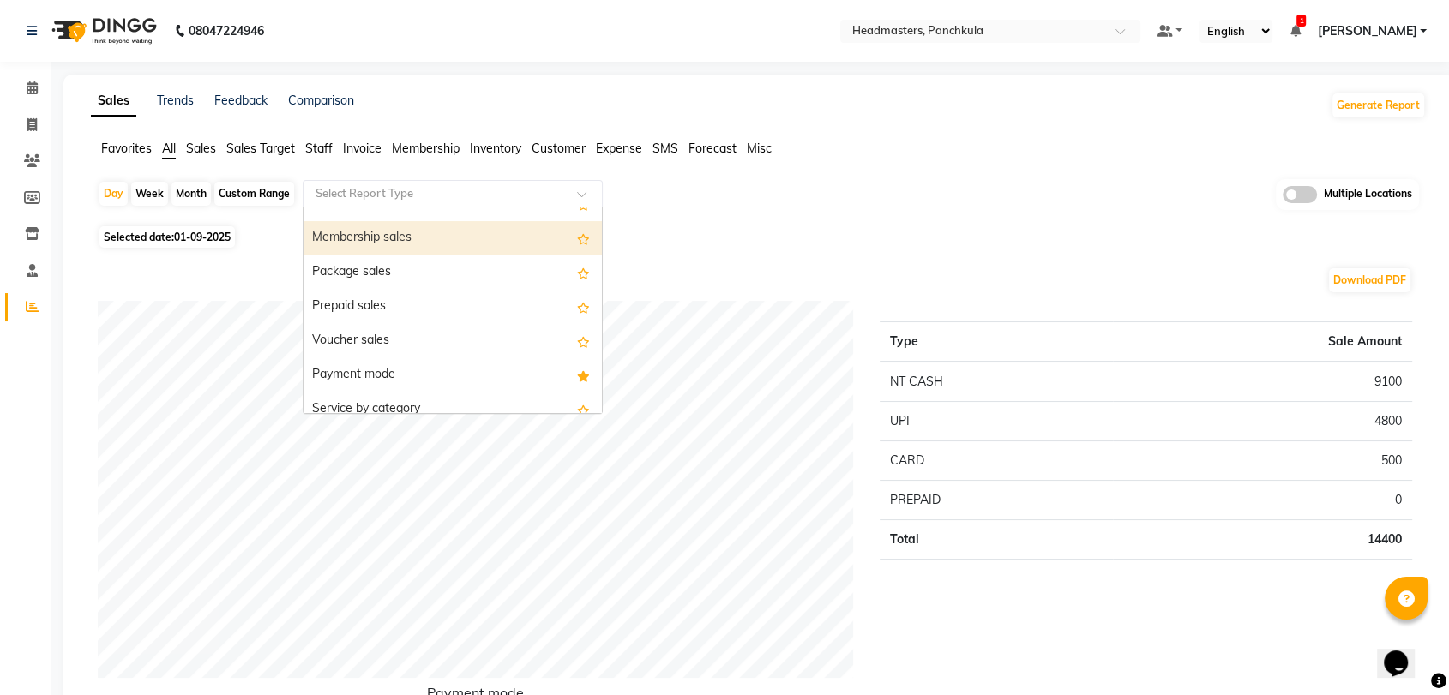
scroll to position [159, 0]
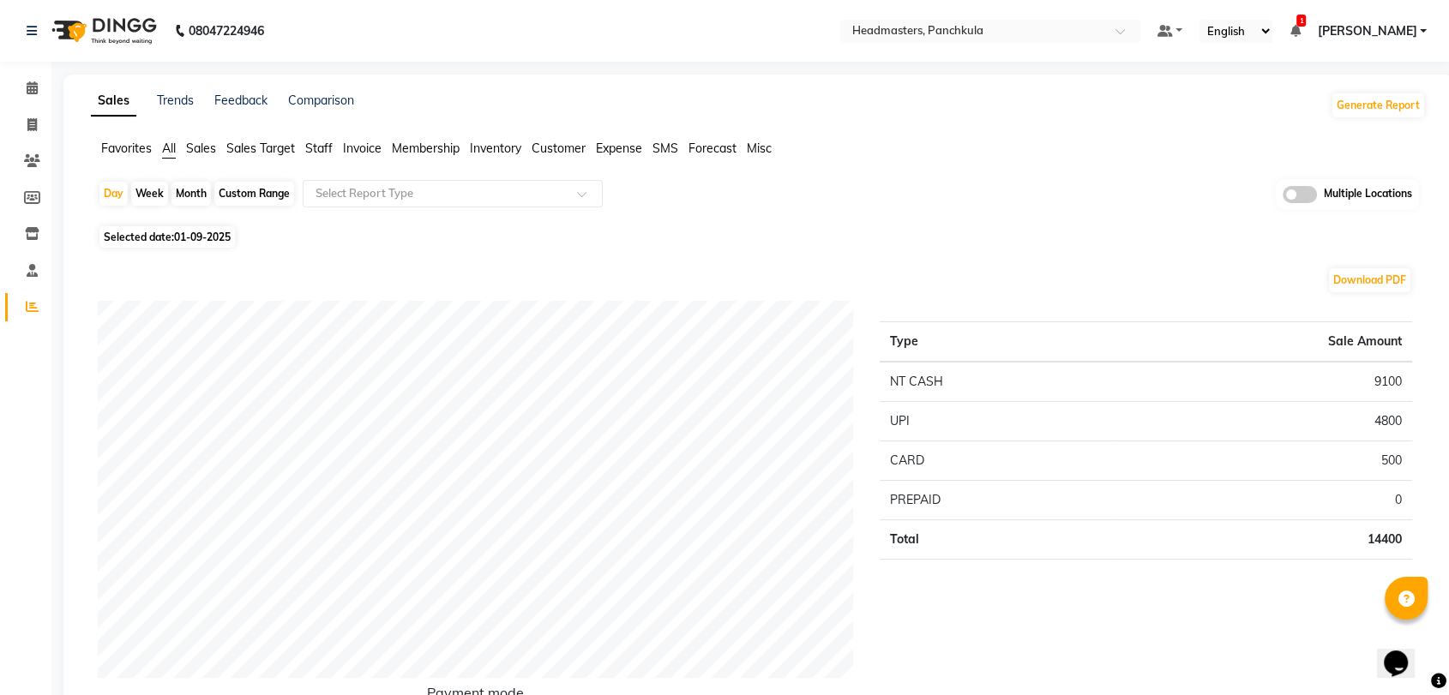
click at [122, 146] on span "Favorites" at bounding box center [126, 148] width 51 height 15
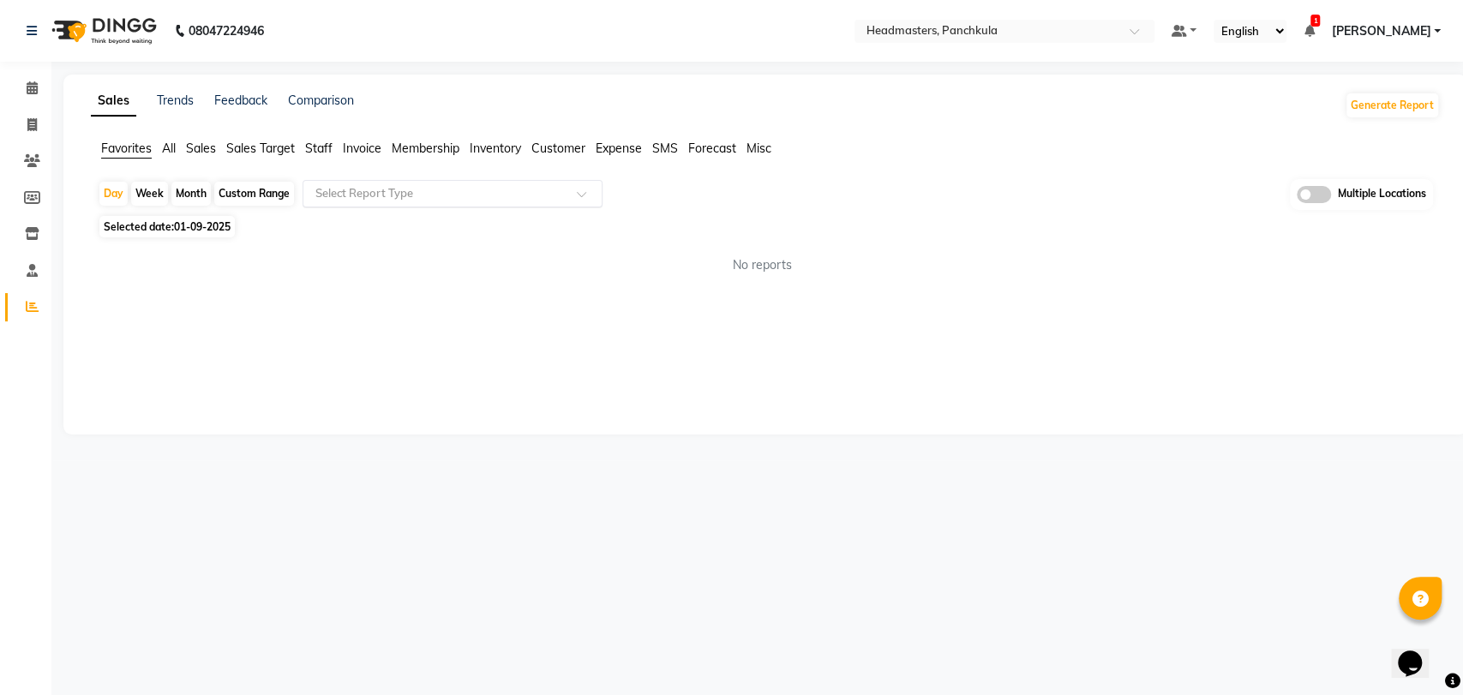
click at [411, 183] on div "Select Report Type" at bounding box center [453, 193] width 300 height 27
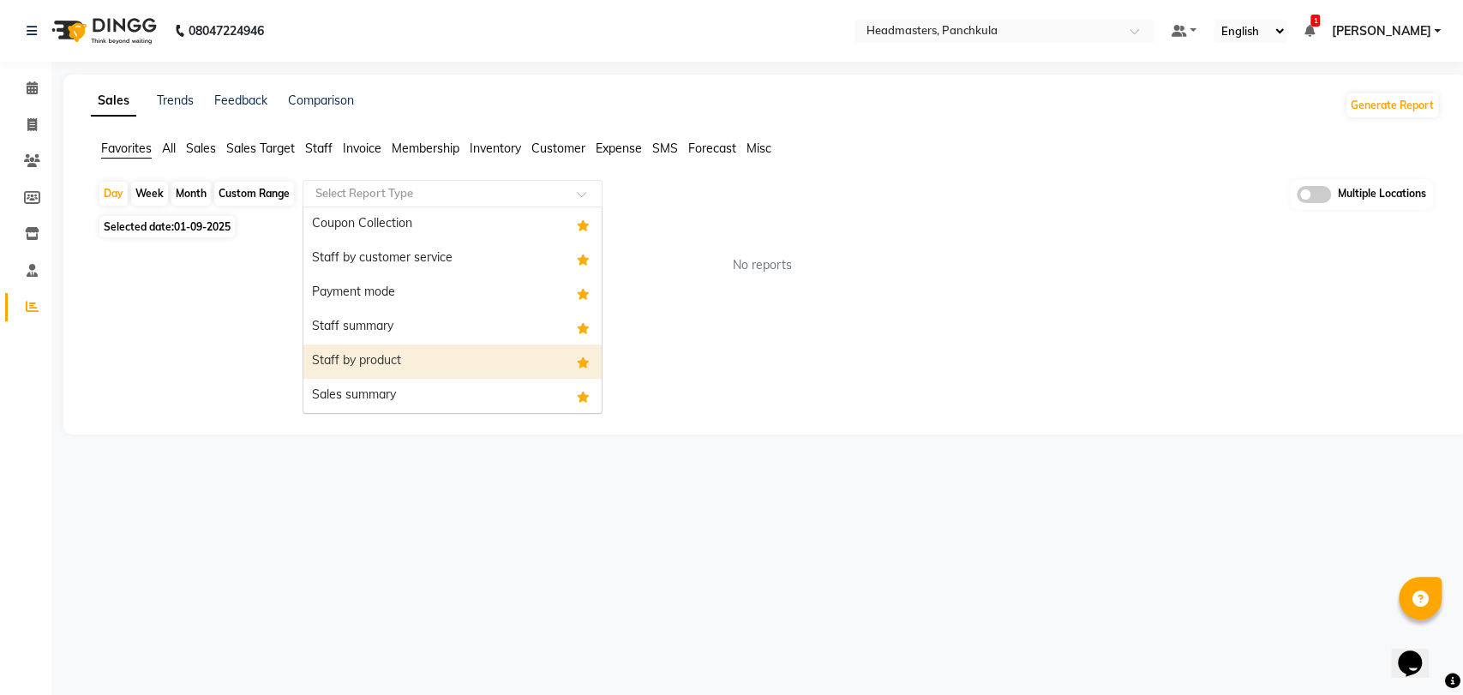
click at [410, 369] on div "Staff by product" at bounding box center [452, 362] width 298 height 34
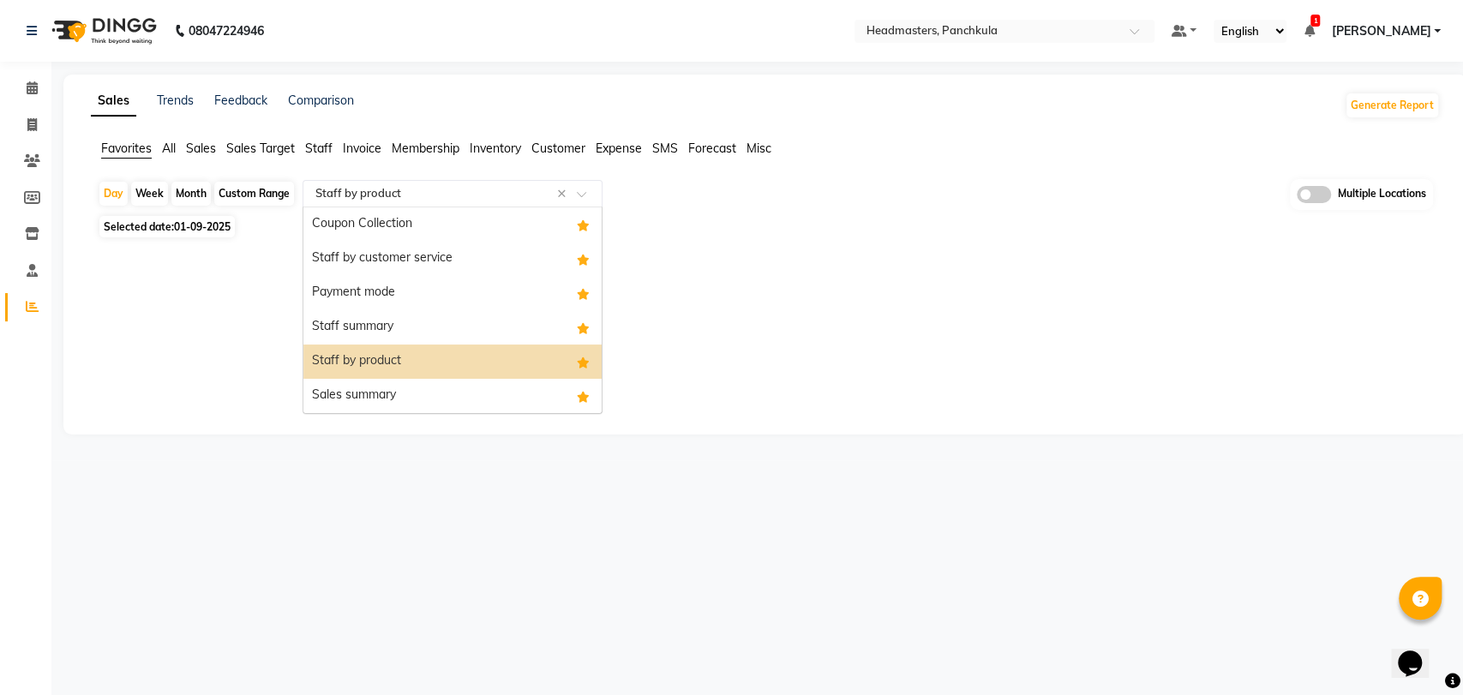
click at [370, 199] on input "text" at bounding box center [435, 193] width 247 height 17
click at [377, 338] on div "Staff summary" at bounding box center [452, 327] width 298 height 34
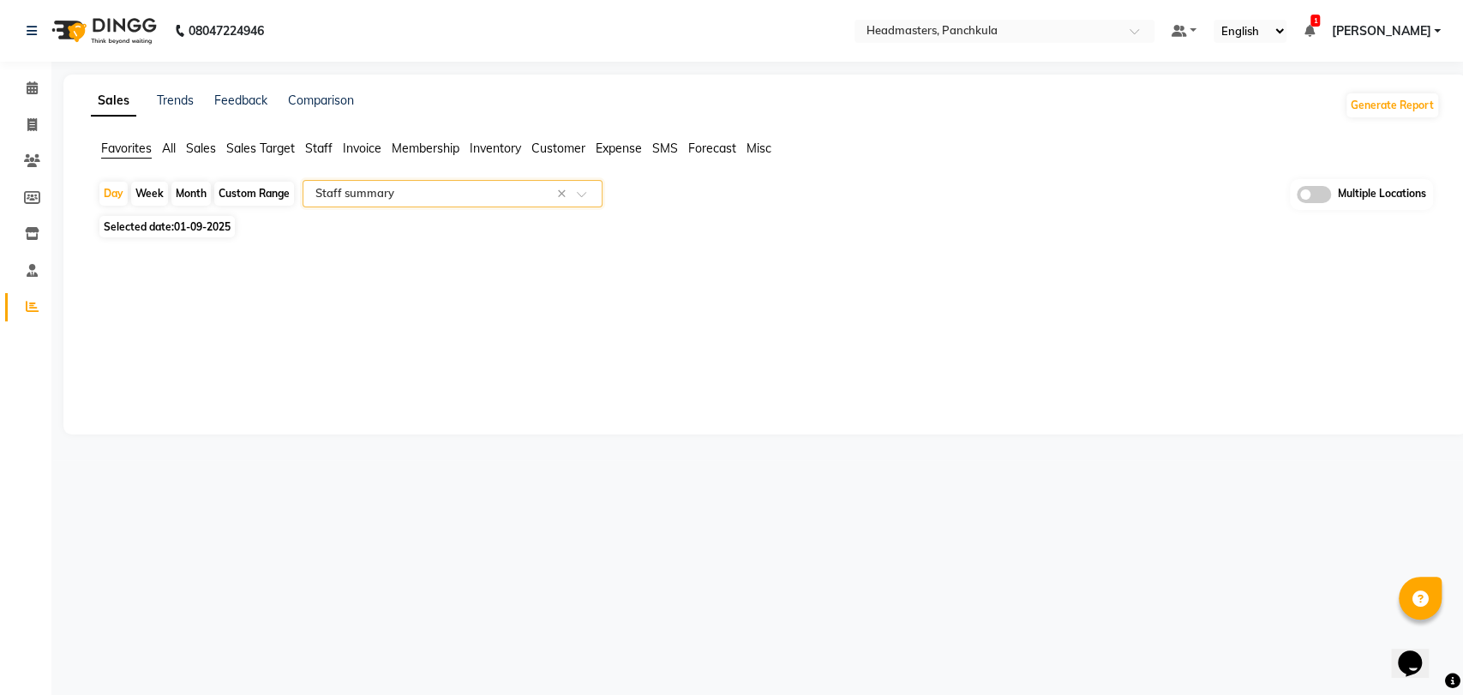
select select "full_report"
select select "csv"
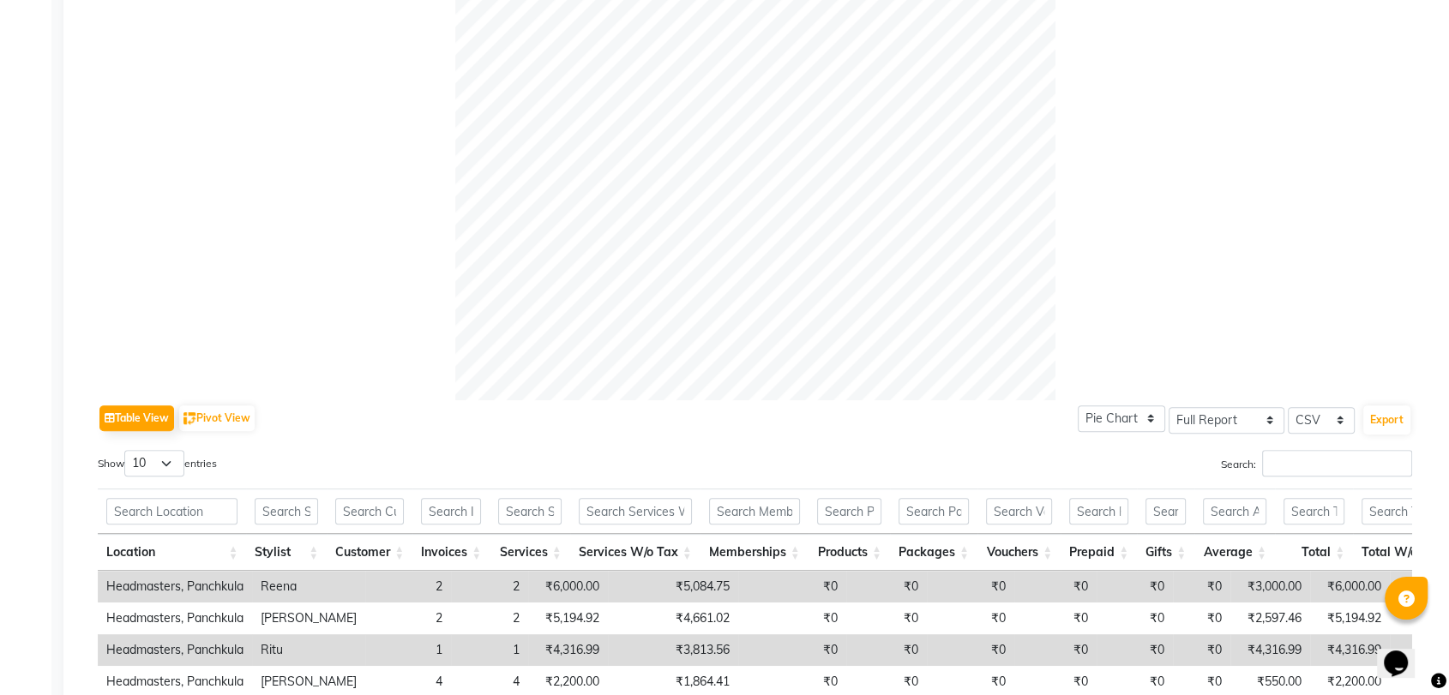
scroll to position [700, 0]
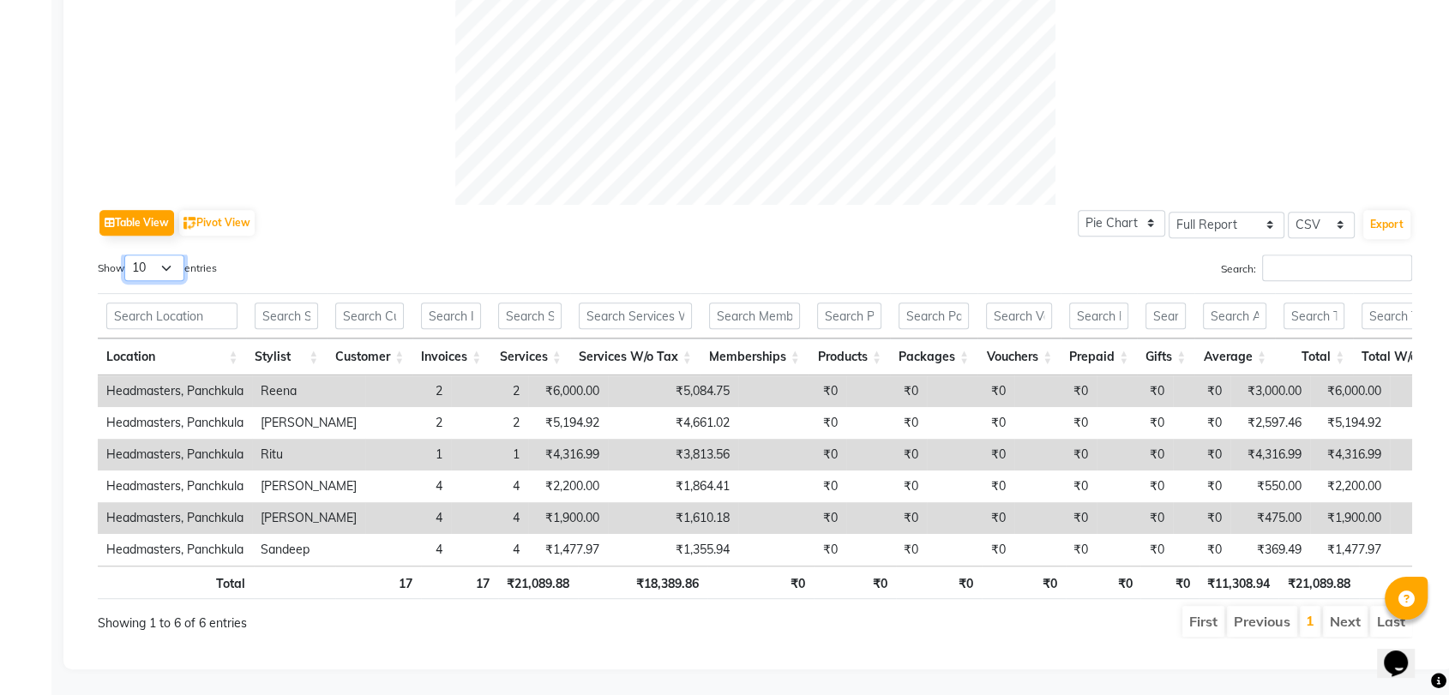
click at [161, 255] on select "10 25 50 100" at bounding box center [154, 268] width 60 height 27
select select "100"
click at [127, 255] on select "10 25 50 100" at bounding box center [154, 268] width 60 height 27
click at [1193, 257] on div "Search:" at bounding box center [1090, 271] width 645 height 33
click at [1403, 210] on button "Export" at bounding box center [1386, 224] width 47 height 29
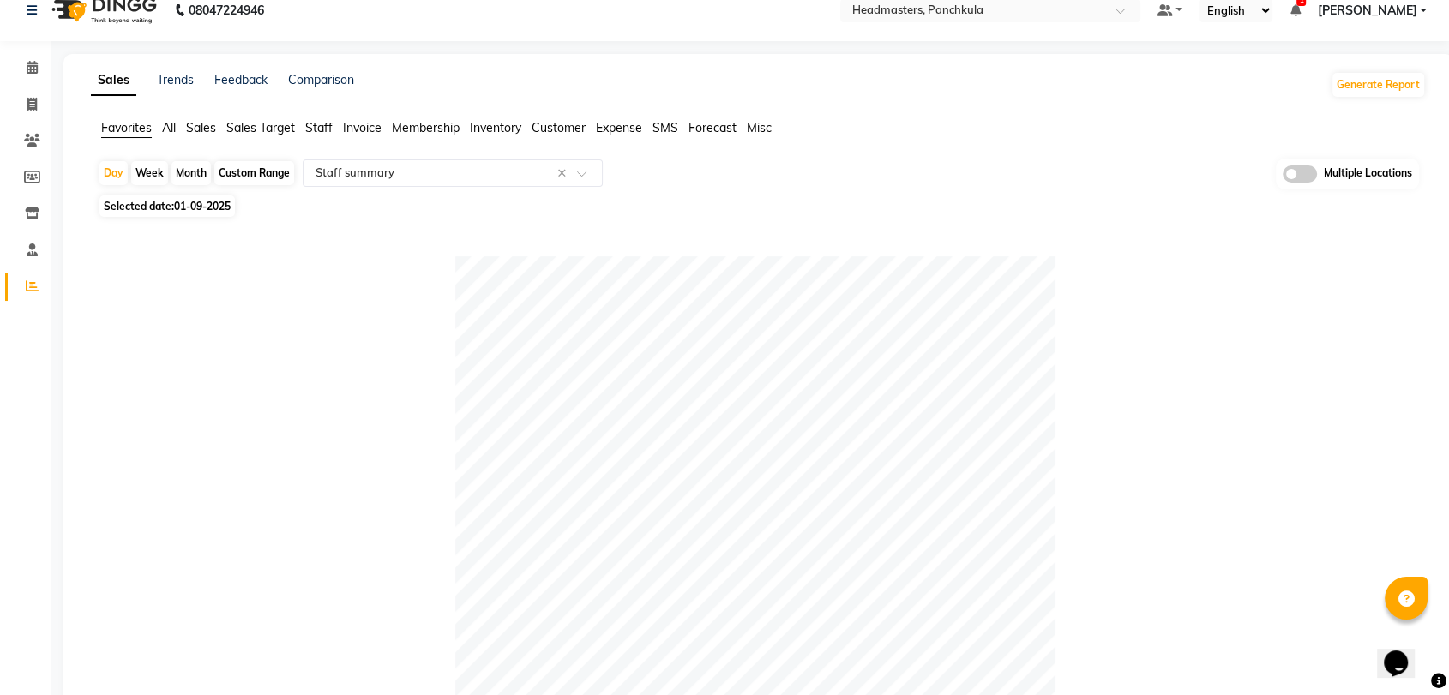
scroll to position [0, 0]
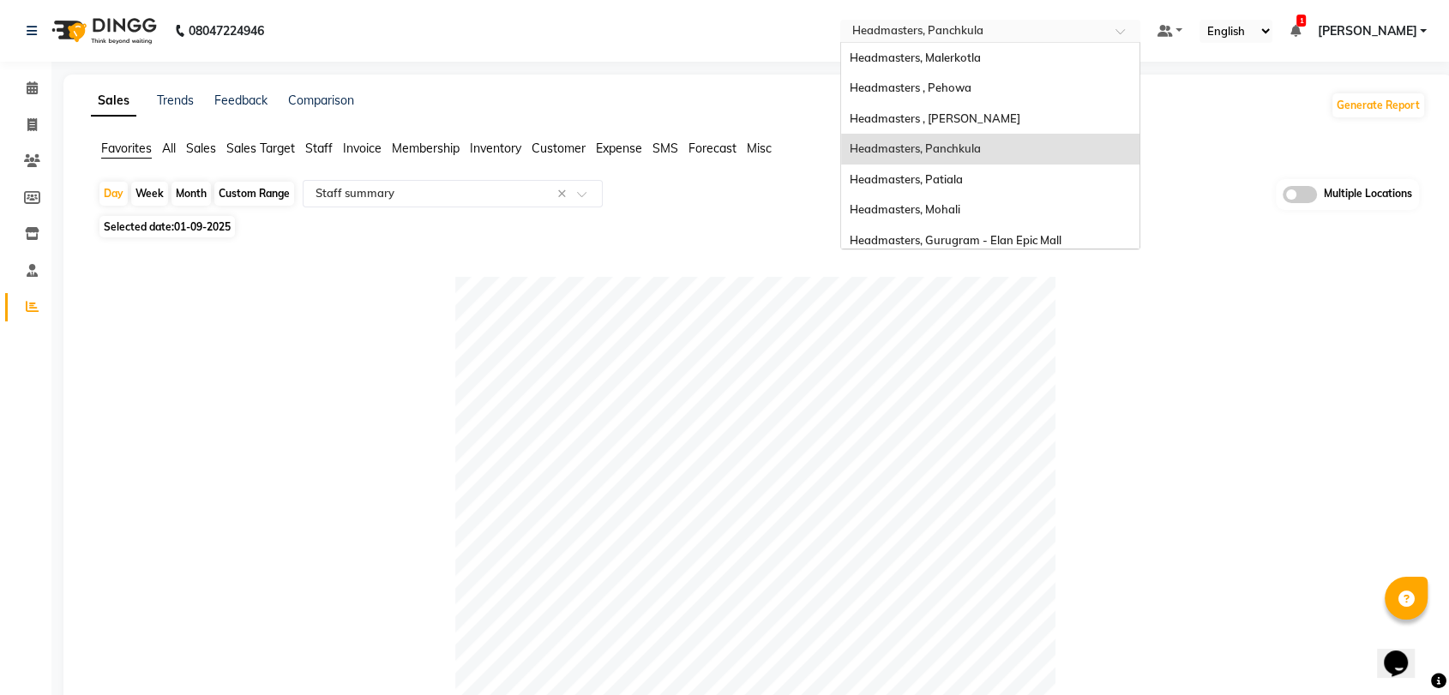
click at [1002, 36] on input "text" at bounding box center [973, 32] width 249 height 17
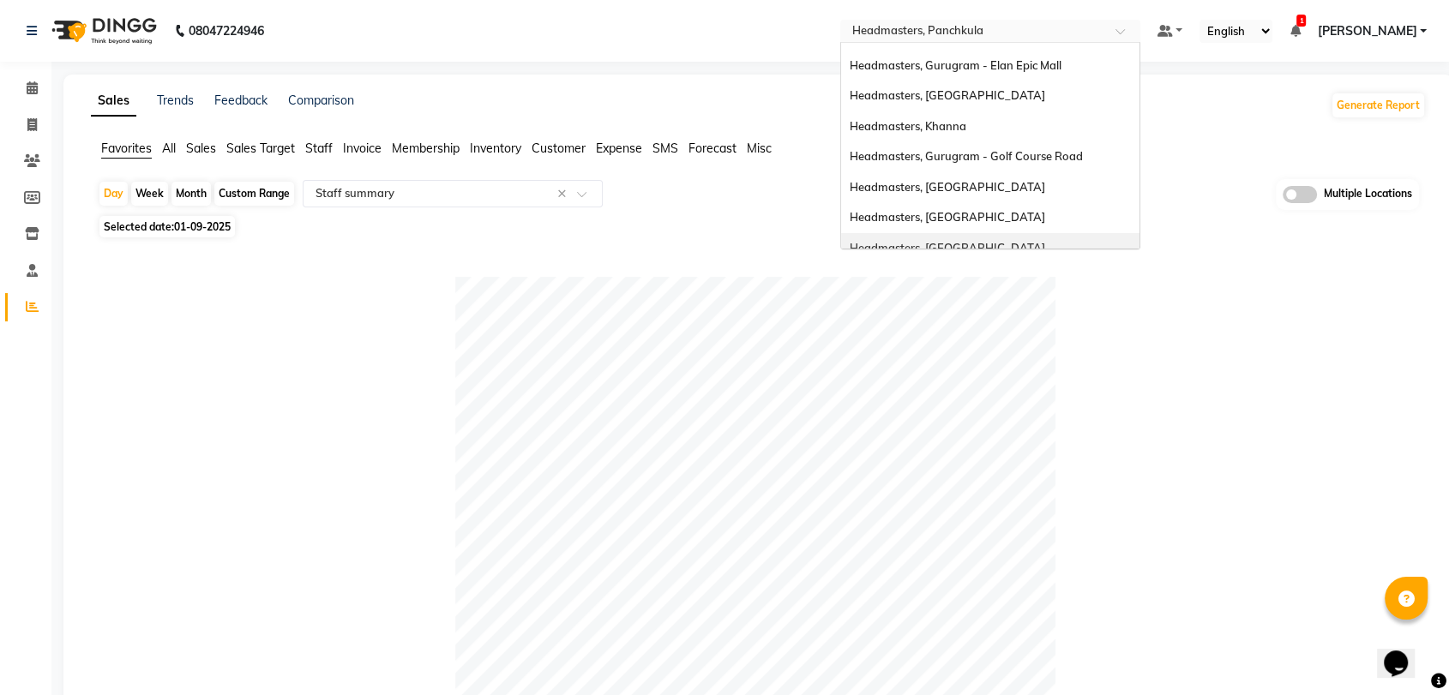
scroll to position [189, 0]
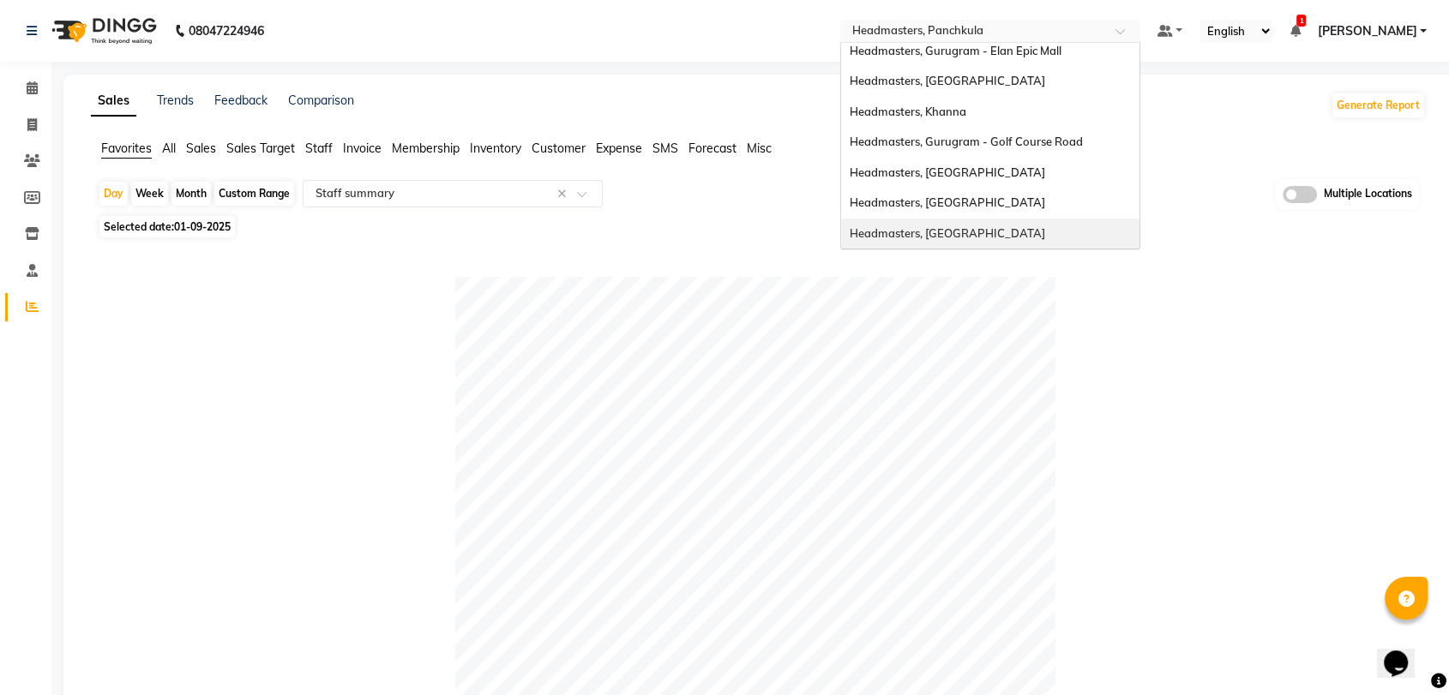
click at [998, 235] on span "Headmasters, [GEOGRAPHIC_DATA]" at bounding box center [947, 233] width 195 height 14
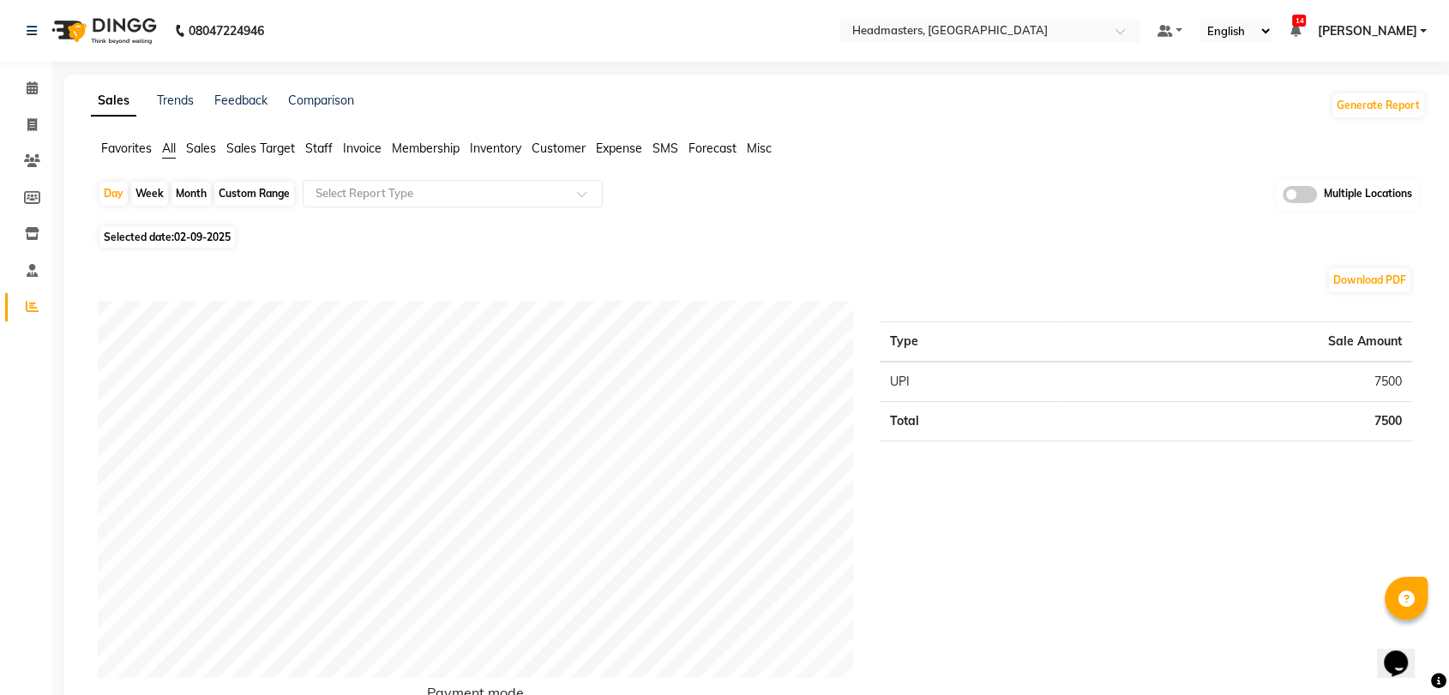
click at [797, 187] on div "Day Week Month Custom Range Select Report Type Multiple Locations" at bounding box center [758, 200] width 1321 height 42
click at [211, 234] on span "02-09-2025" at bounding box center [202, 237] width 57 height 13
select select "9"
select select "2025"
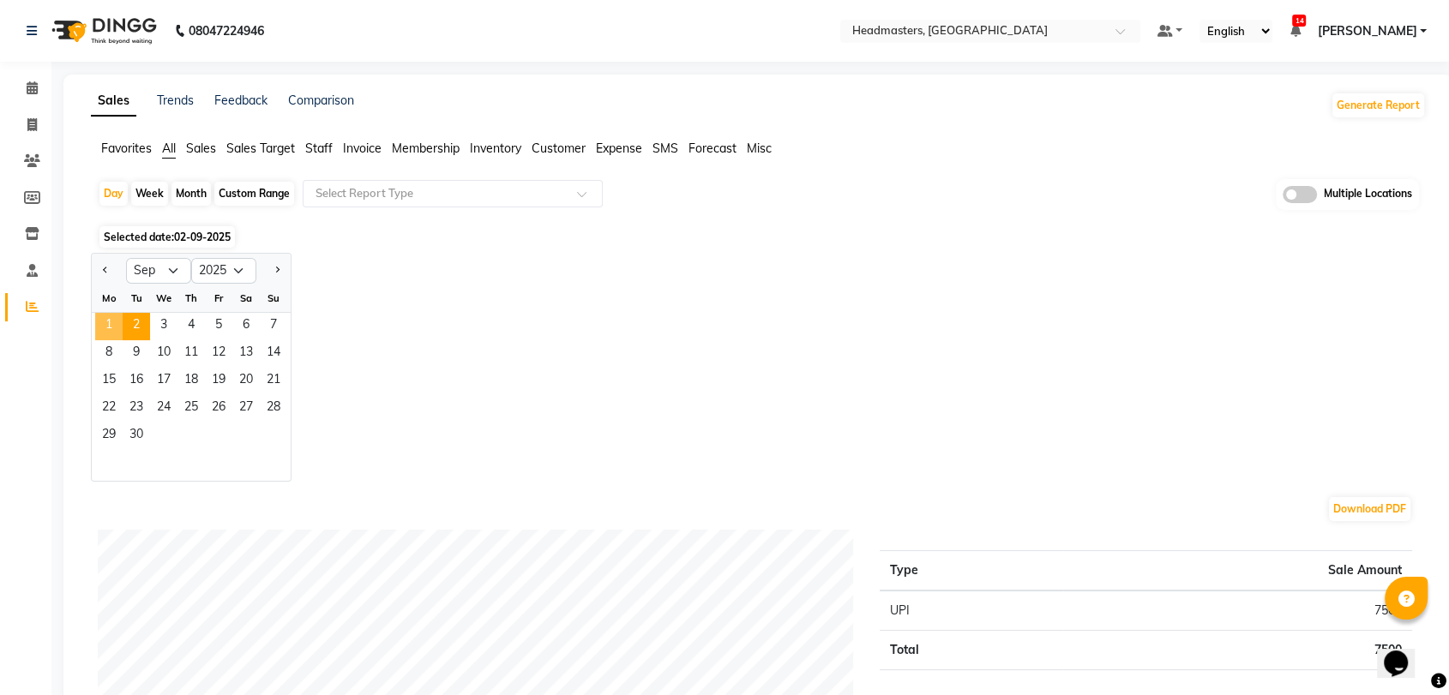
click at [98, 324] on span "1" at bounding box center [108, 326] width 27 height 27
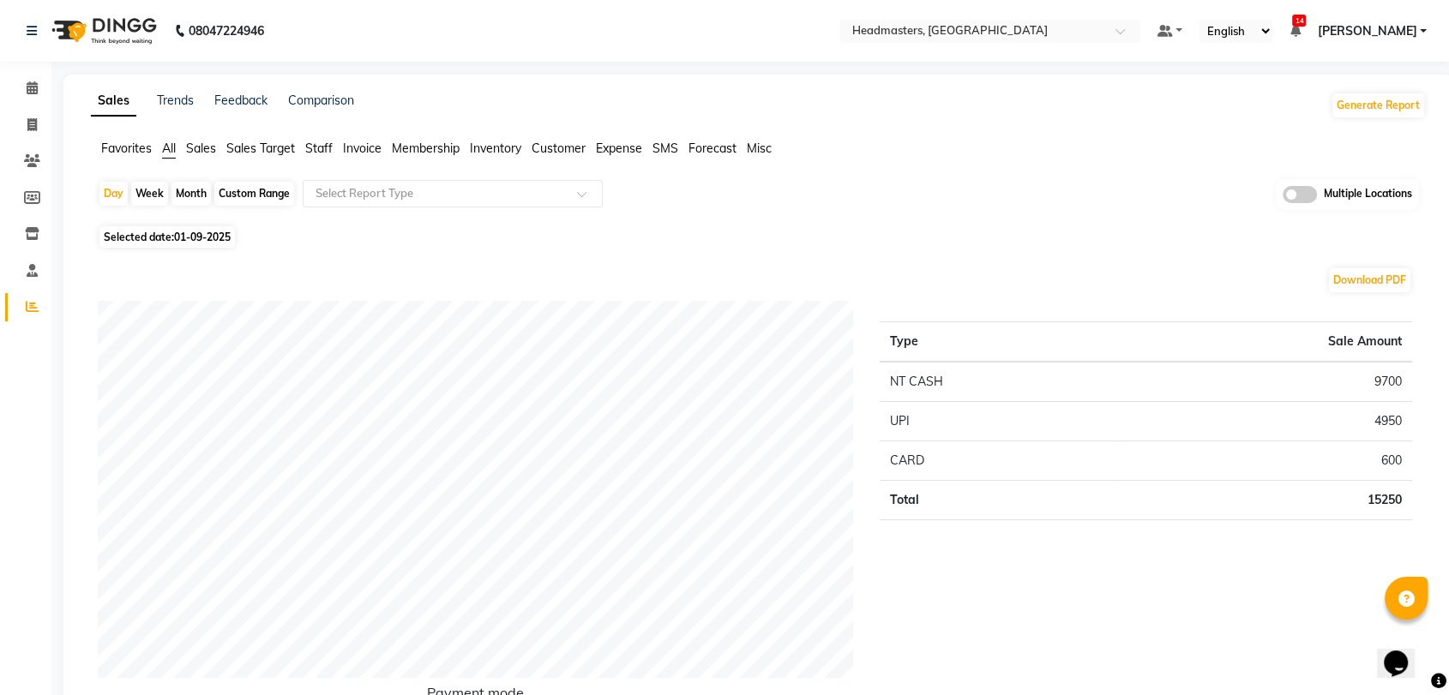
click at [125, 149] on span "Favorites" at bounding box center [126, 148] width 51 height 15
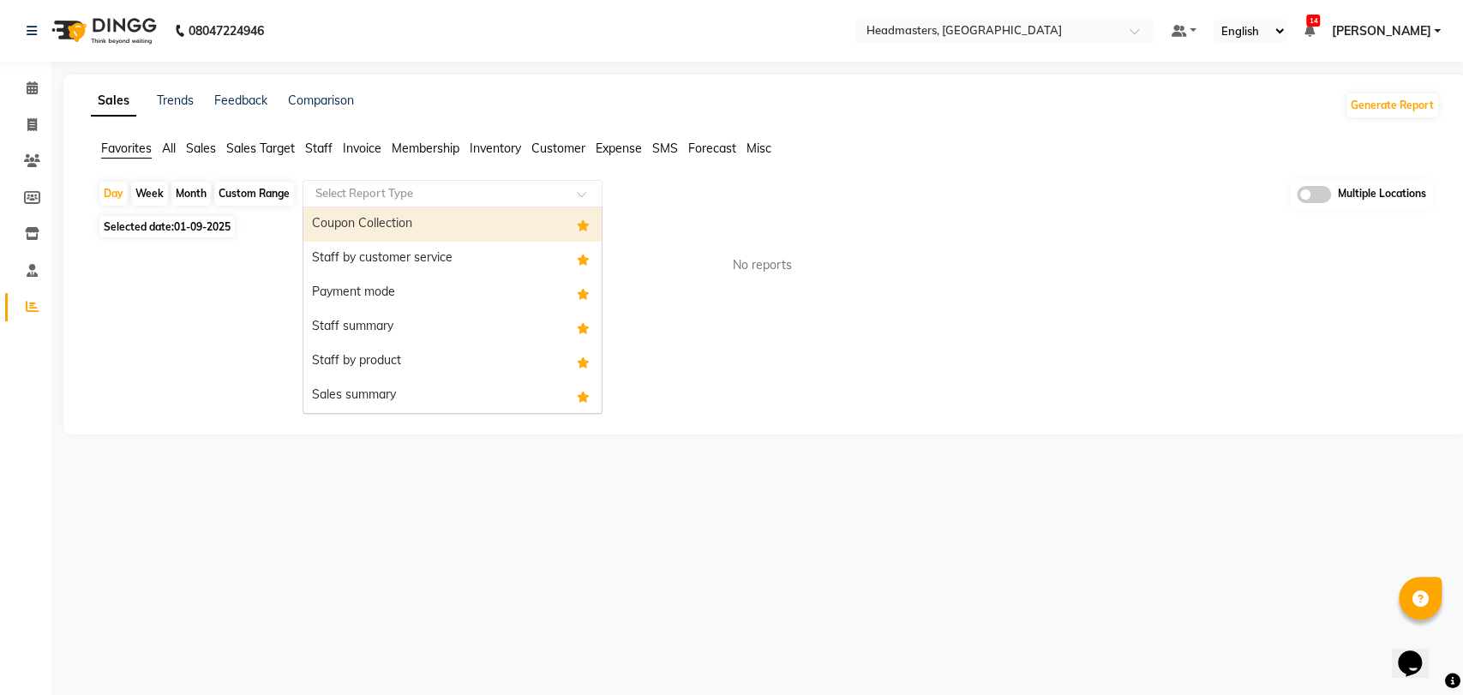
click at [393, 191] on input "text" at bounding box center [435, 193] width 247 height 17
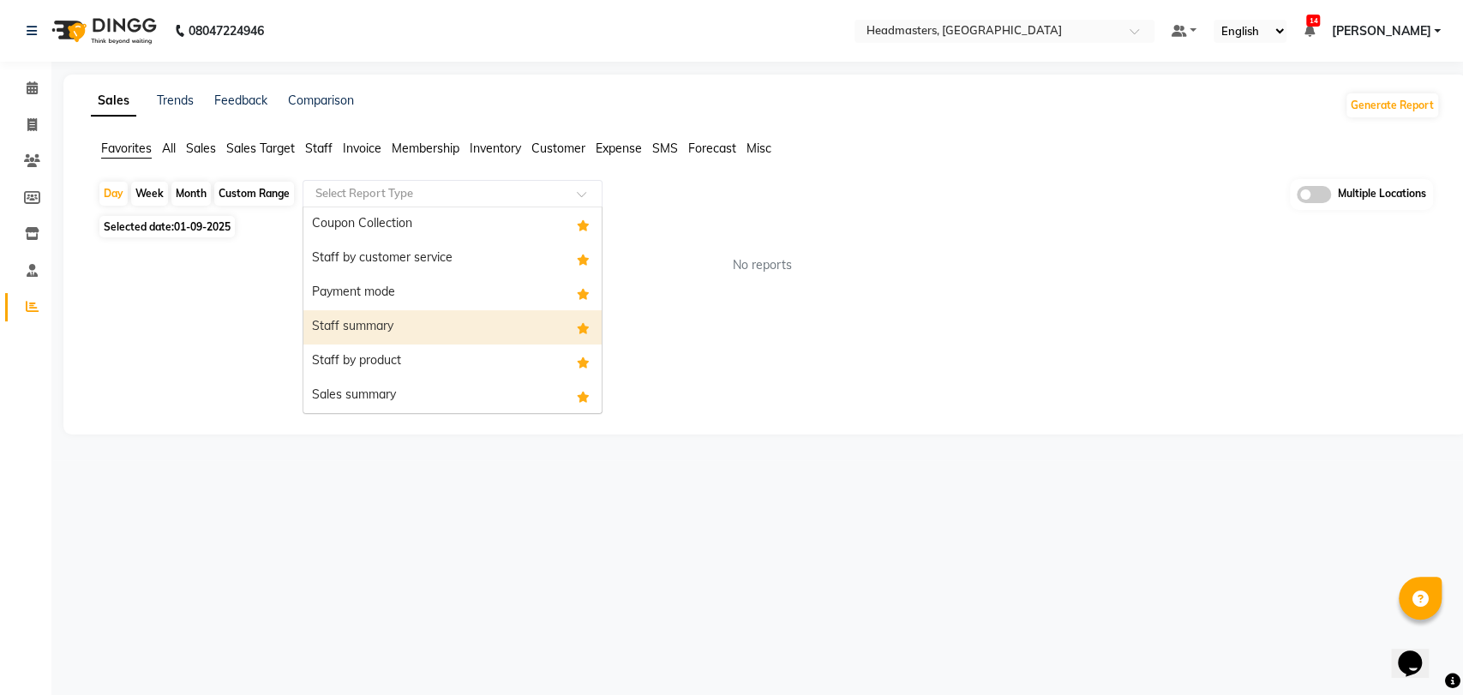
click at [382, 323] on div "Staff summary" at bounding box center [452, 327] width 298 height 34
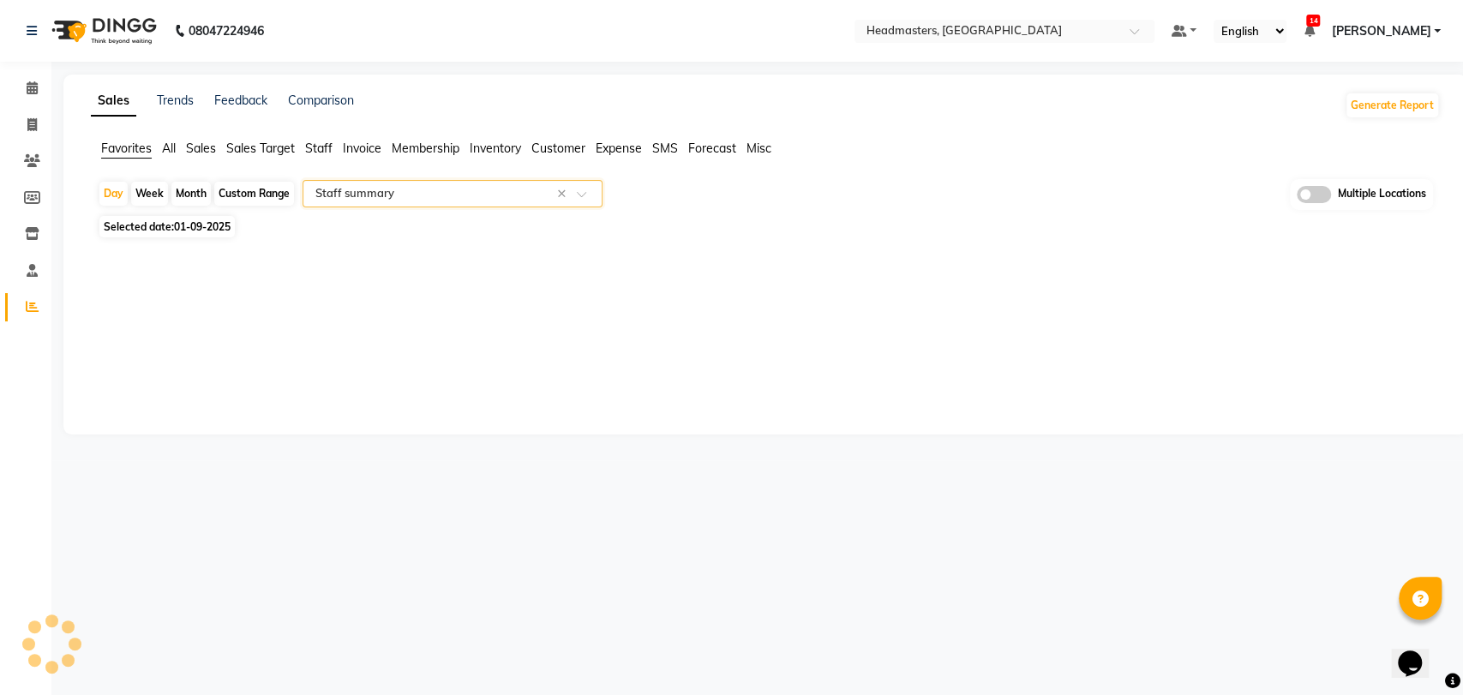
select select "full_report"
select select "csv"
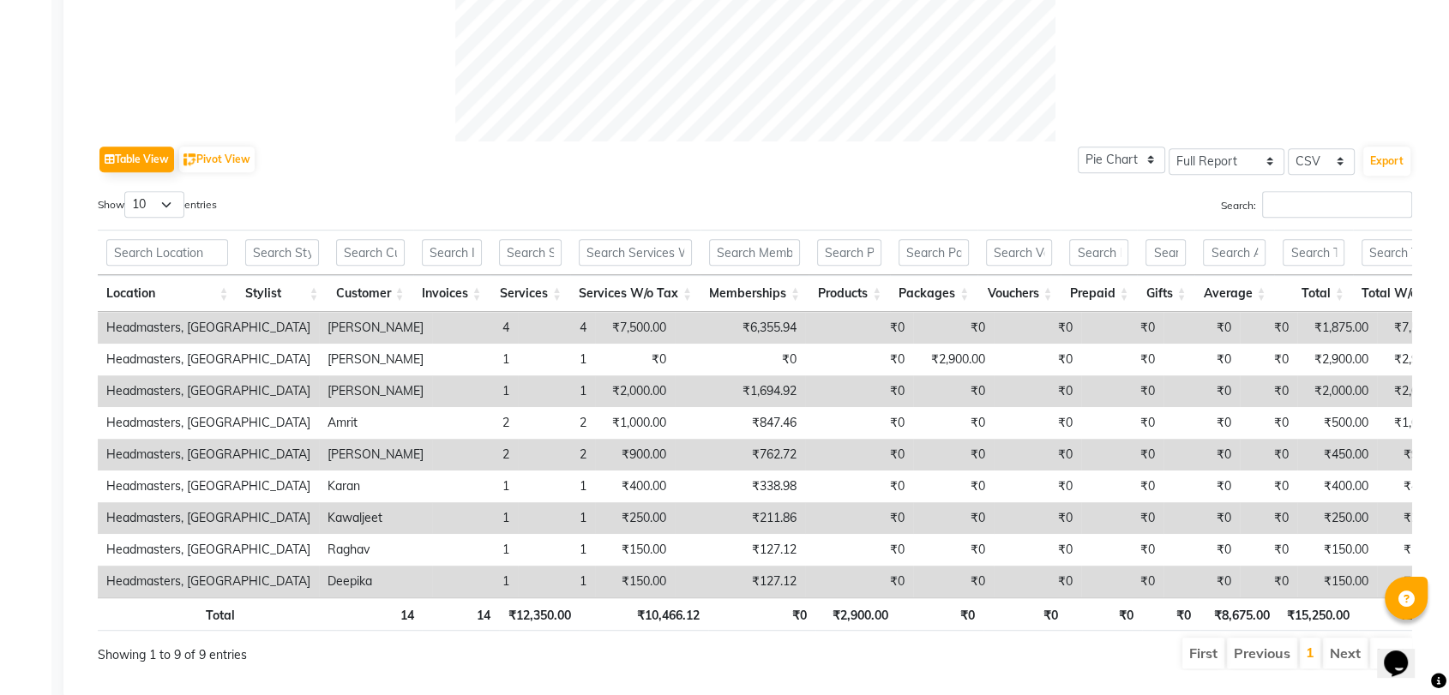
scroll to position [796, 0]
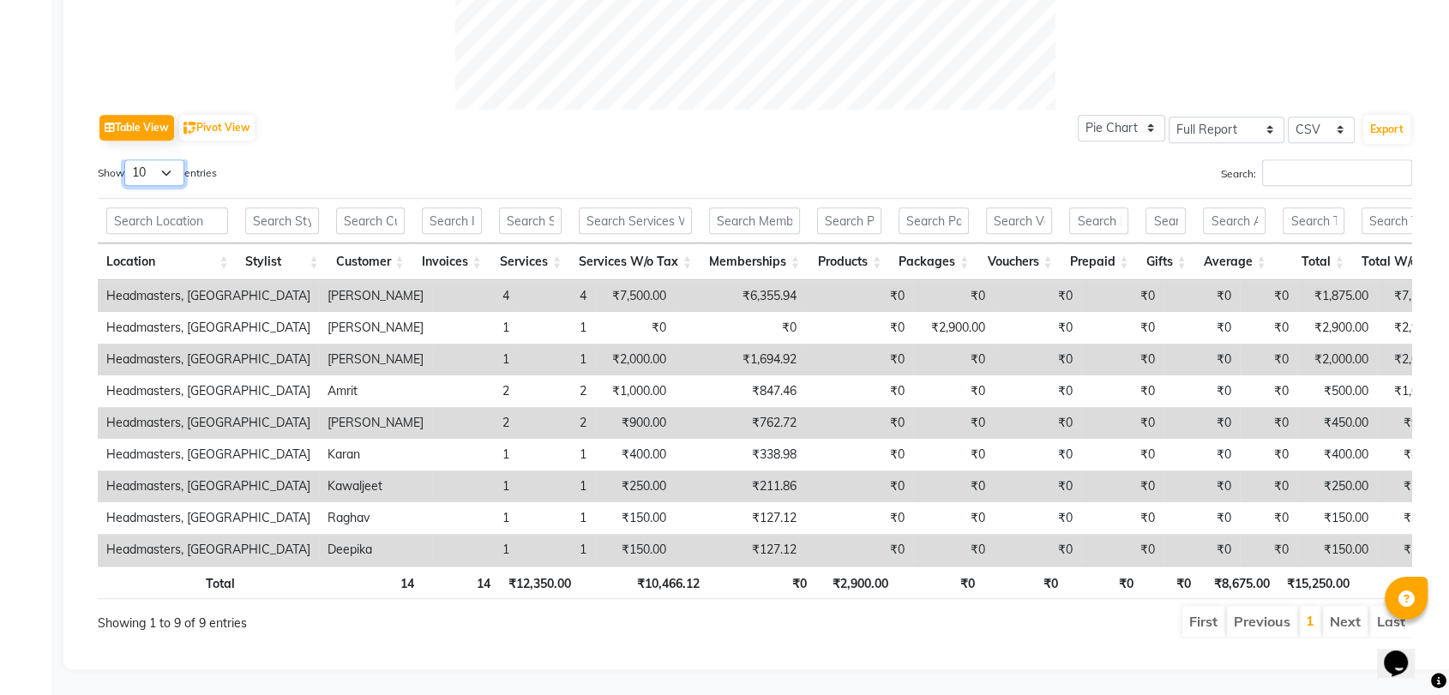
click at [176, 159] on select "10 25 50 100" at bounding box center [154, 172] width 60 height 27
select select "100"
click at [127, 159] on select "10 25 50 100" at bounding box center [154, 172] width 60 height 27
click at [1381, 115] on button "Export" at bounding box center [1386, 129] width 47 height 29
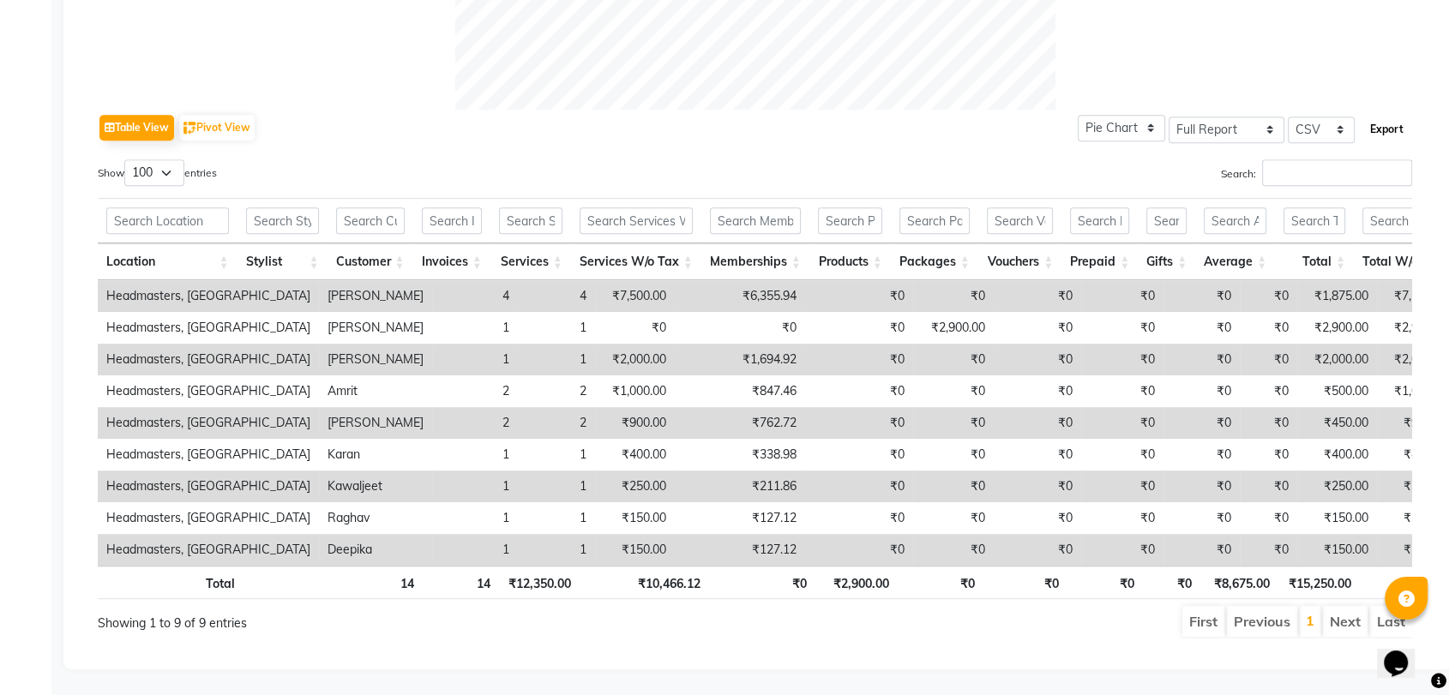
click at [1391, 115] on button "Export" at bounding box center [1386, 129] width 47 height 29
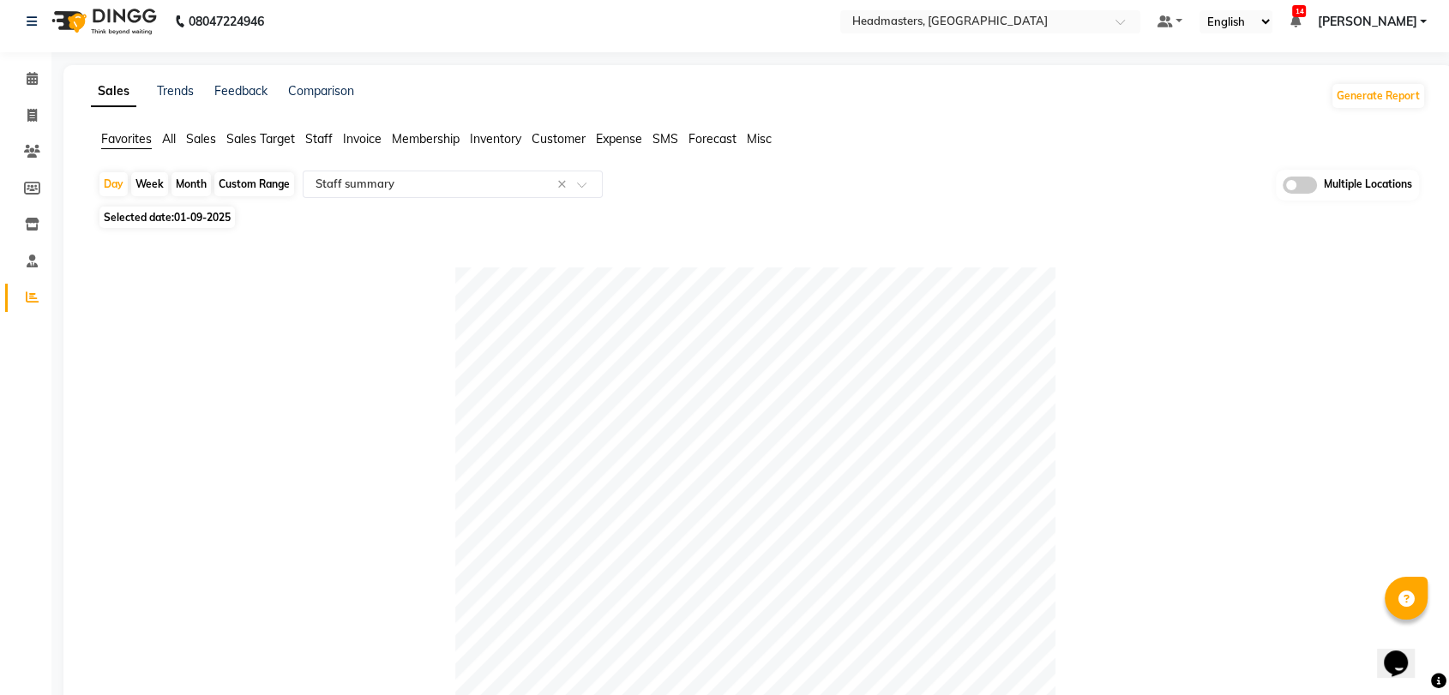
scroll to position [0, 0]
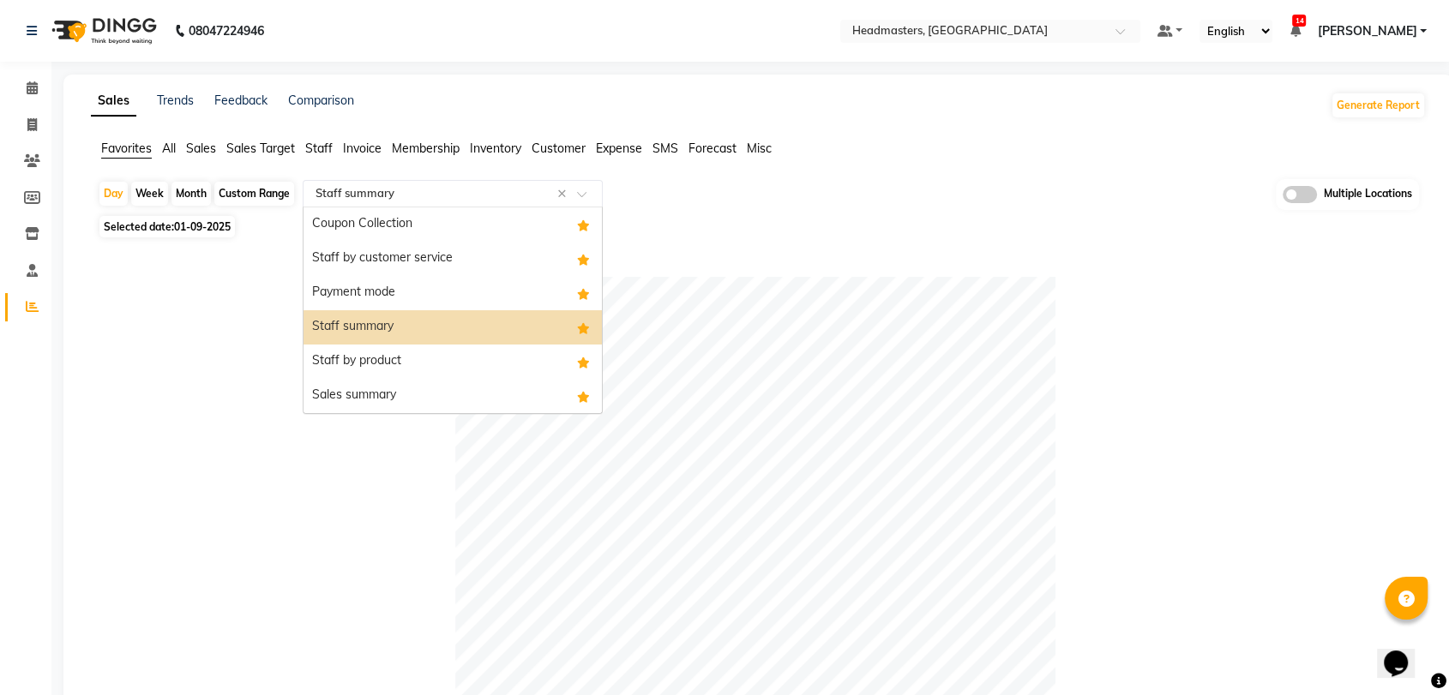
click at [351, 203] on div "Select Report Type × Staff summary ×" at bounding box center [453, 193] width 300 height 27
click at [380, 362] on div "Staff by product" at bounding box center [452, 362] width 298 height 34
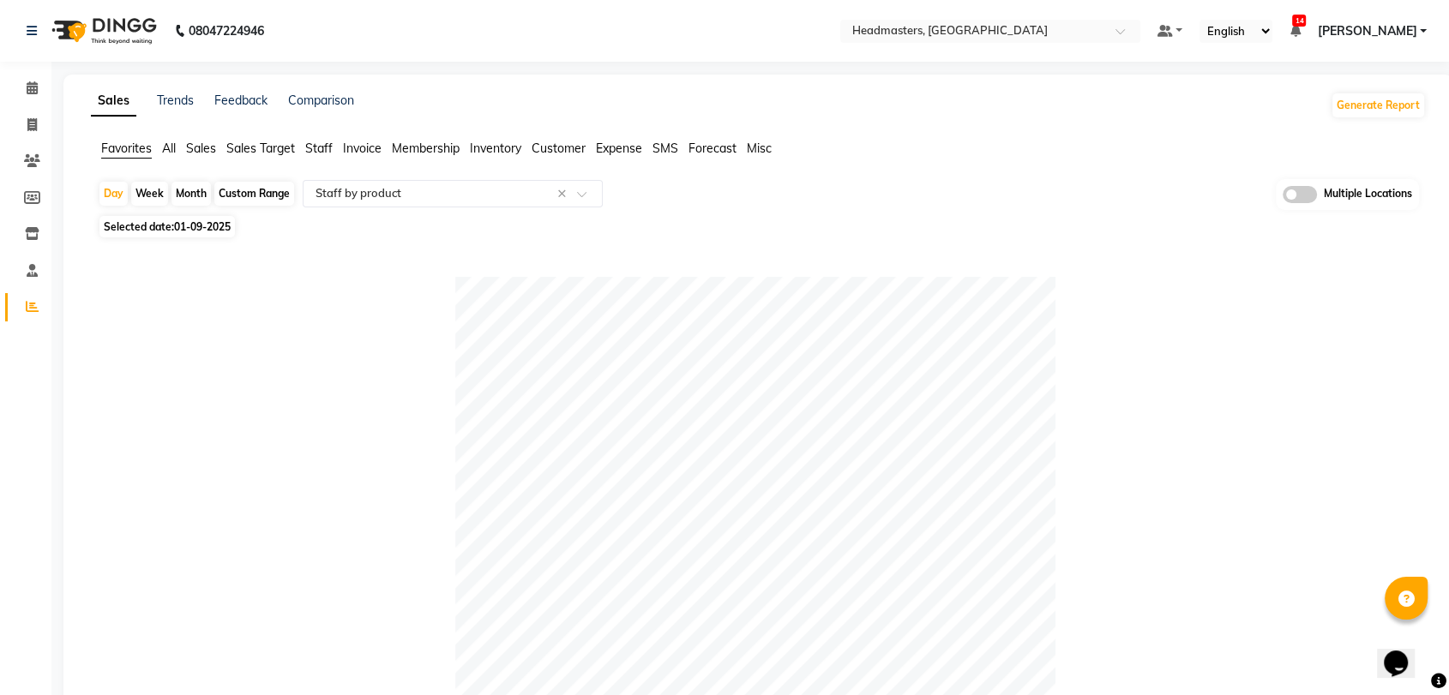
click at [213, 152] on span "Sales" at bounding box center [201, 148] width 30 height 15
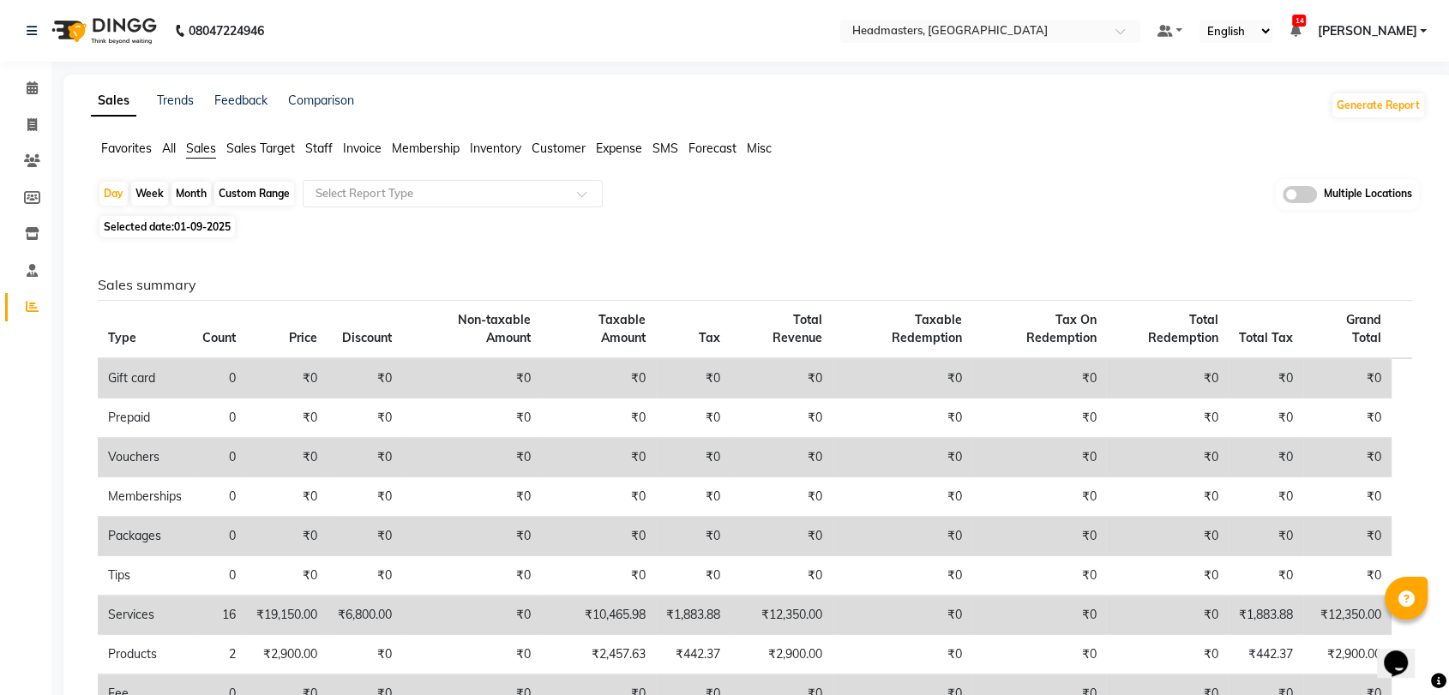
click at [375, 177] on app-reports "Favorites All Sales Sales Target Staff Invoice Membership Inventory Customer Ex…" at bounding box center [758, 559] width 1355 height 839
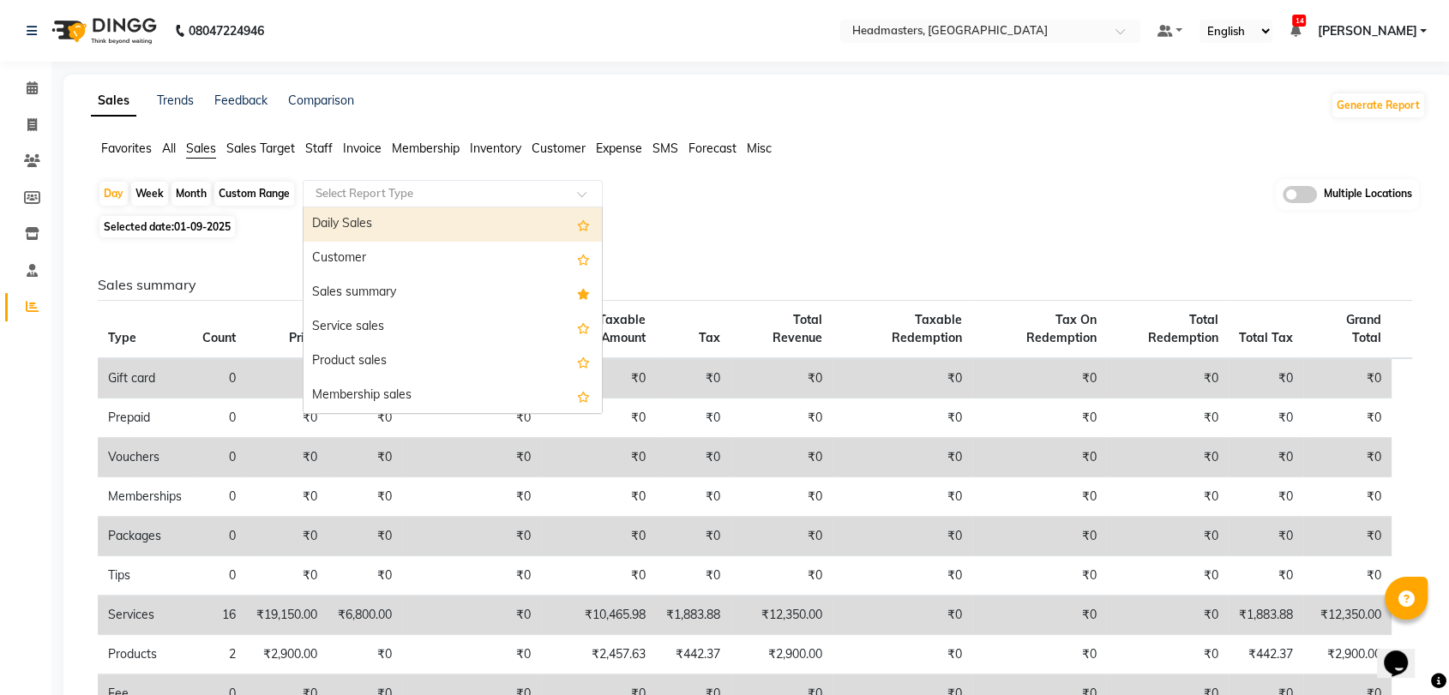
click at [381, 193] on input "text" at bounding box center [435, 193] width 247 height 17
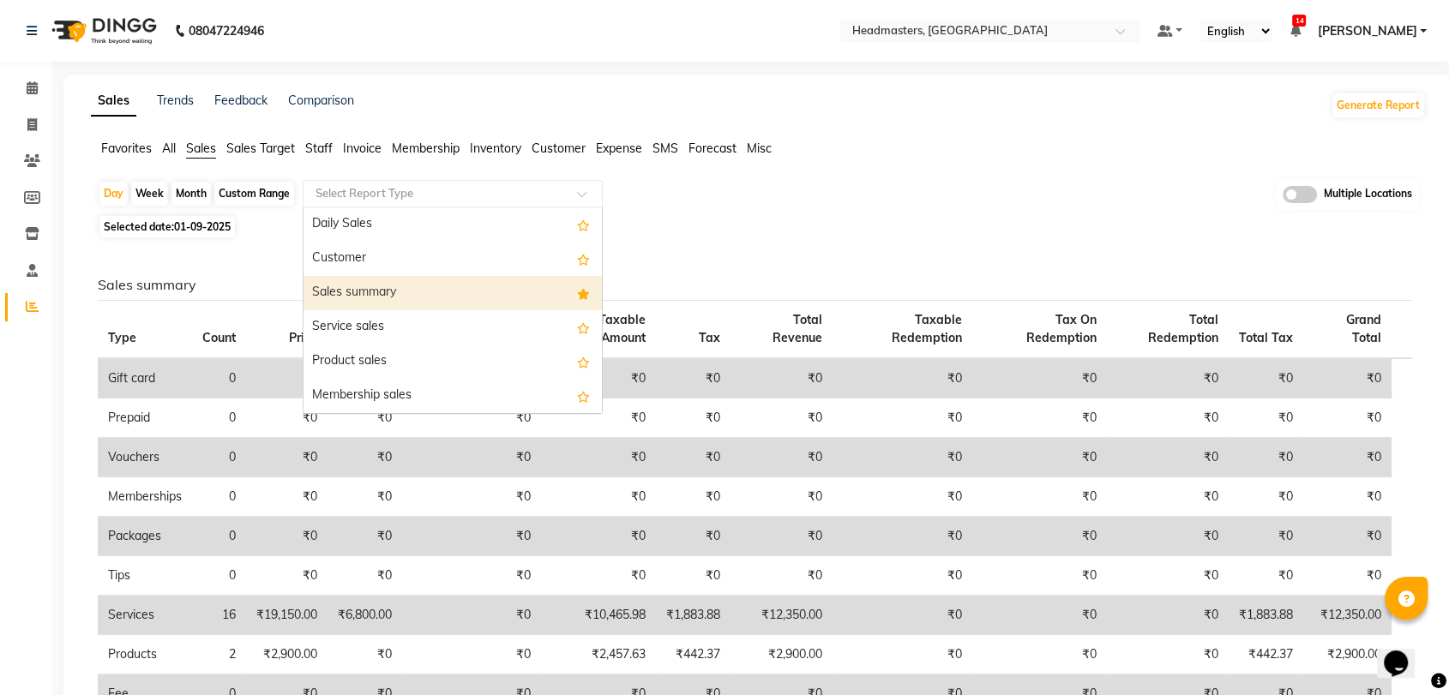
click at [382, 291] on div "Sales summary" at bounding box center [452, 293] width 298 height 34
select select "full_report"
select select "csv"
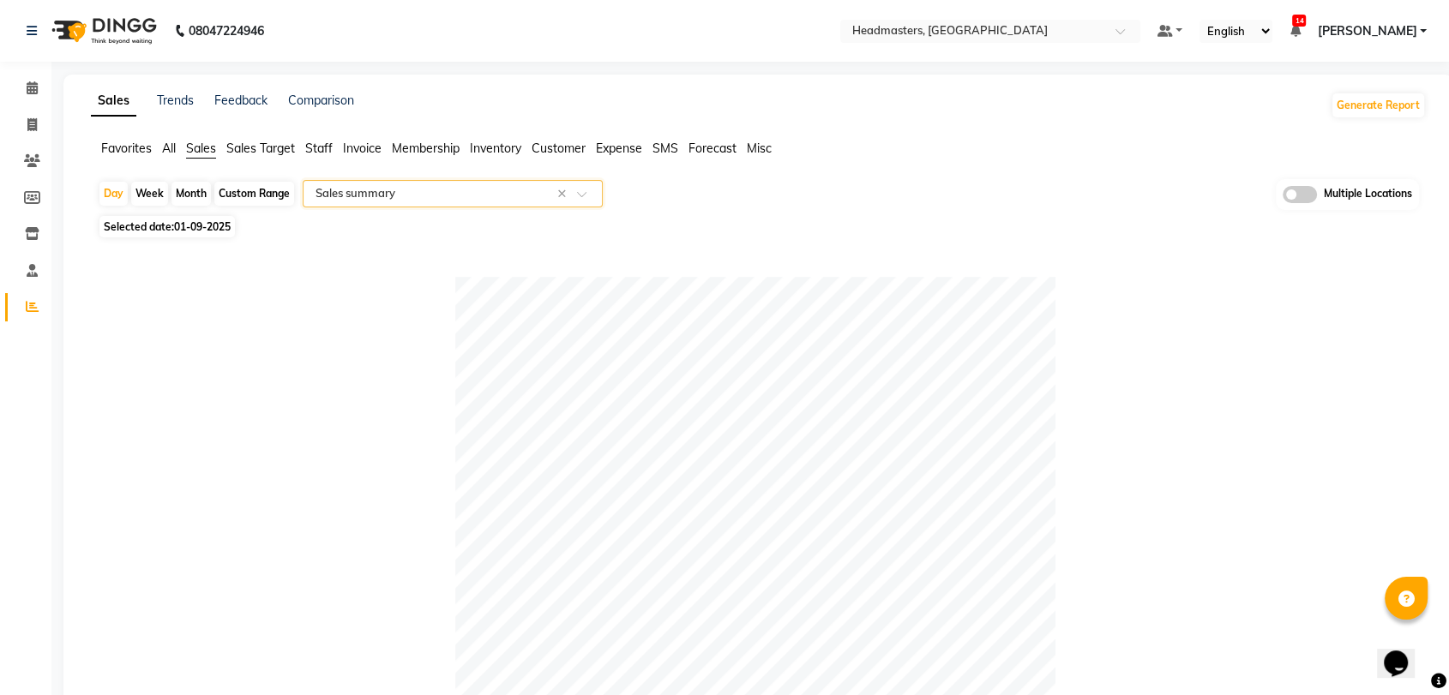
scroll to position [796, 0]
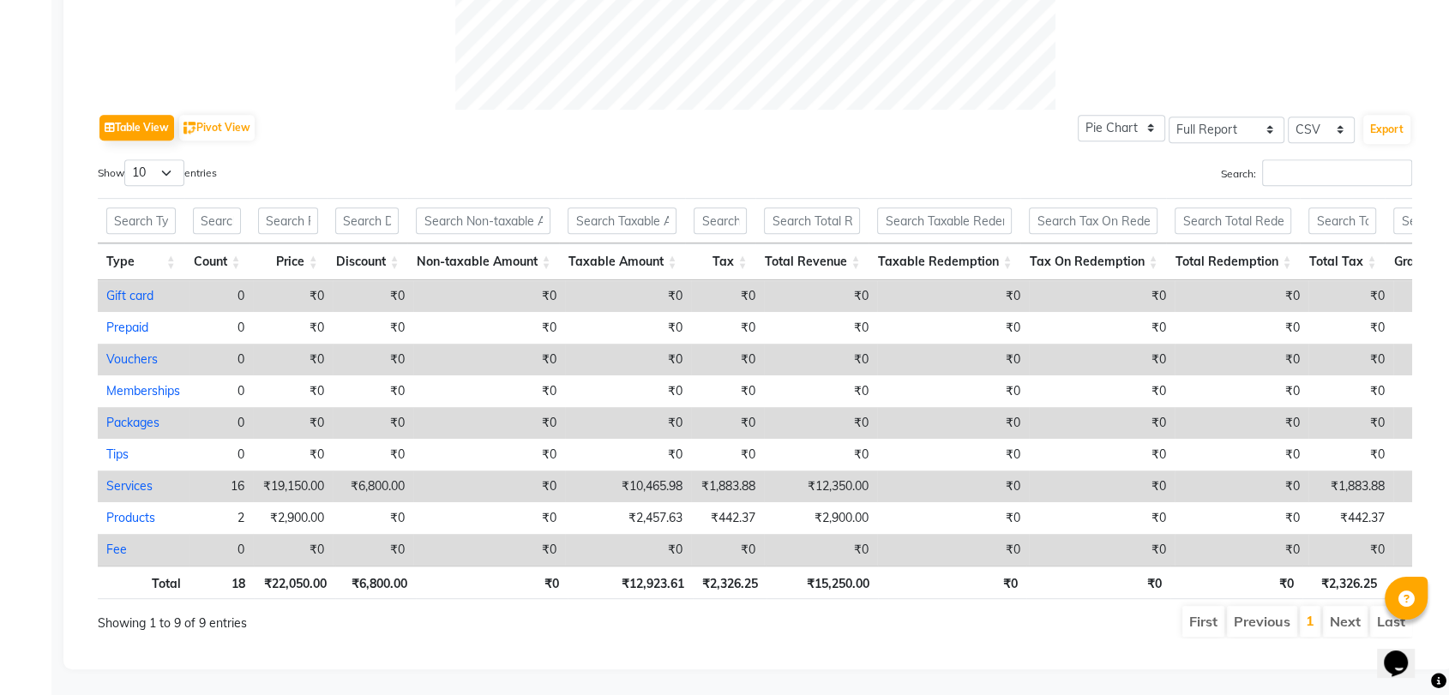
click at [624, 124] on div "Table View Pivot View Pie Chart Bar Chart Select Full Report Filtered Report Se…" at bounding box center [755, 374] width 1314 height 529
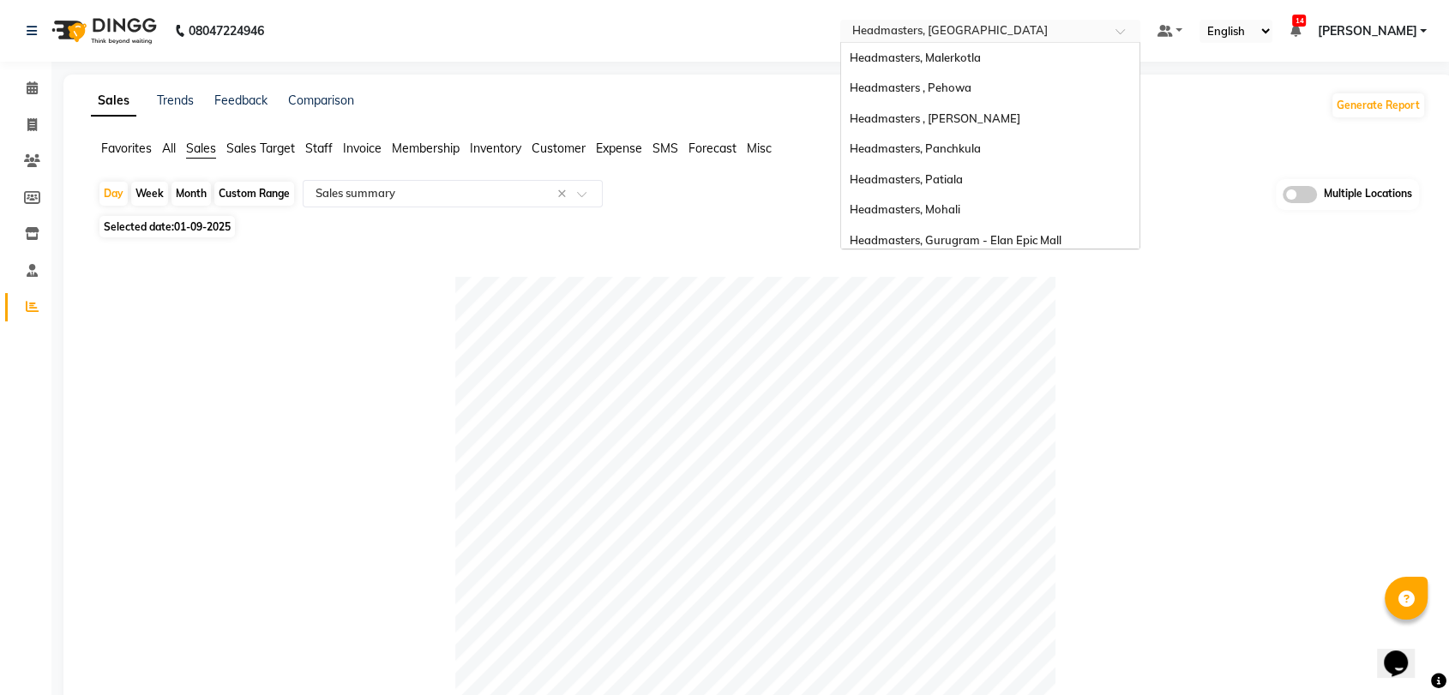
scroll to position [189, 0]
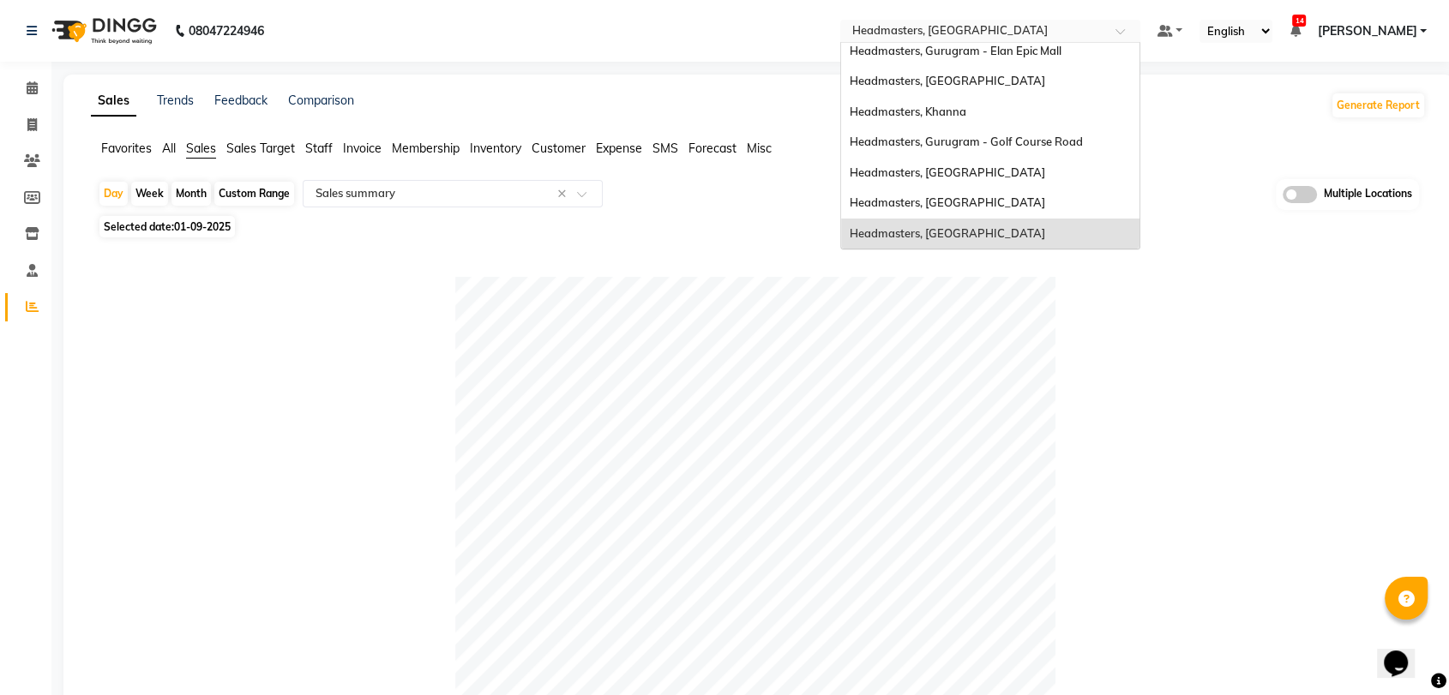
click at [959, 35] on input "text" at bounding box center [973, 32] width 249 height 17
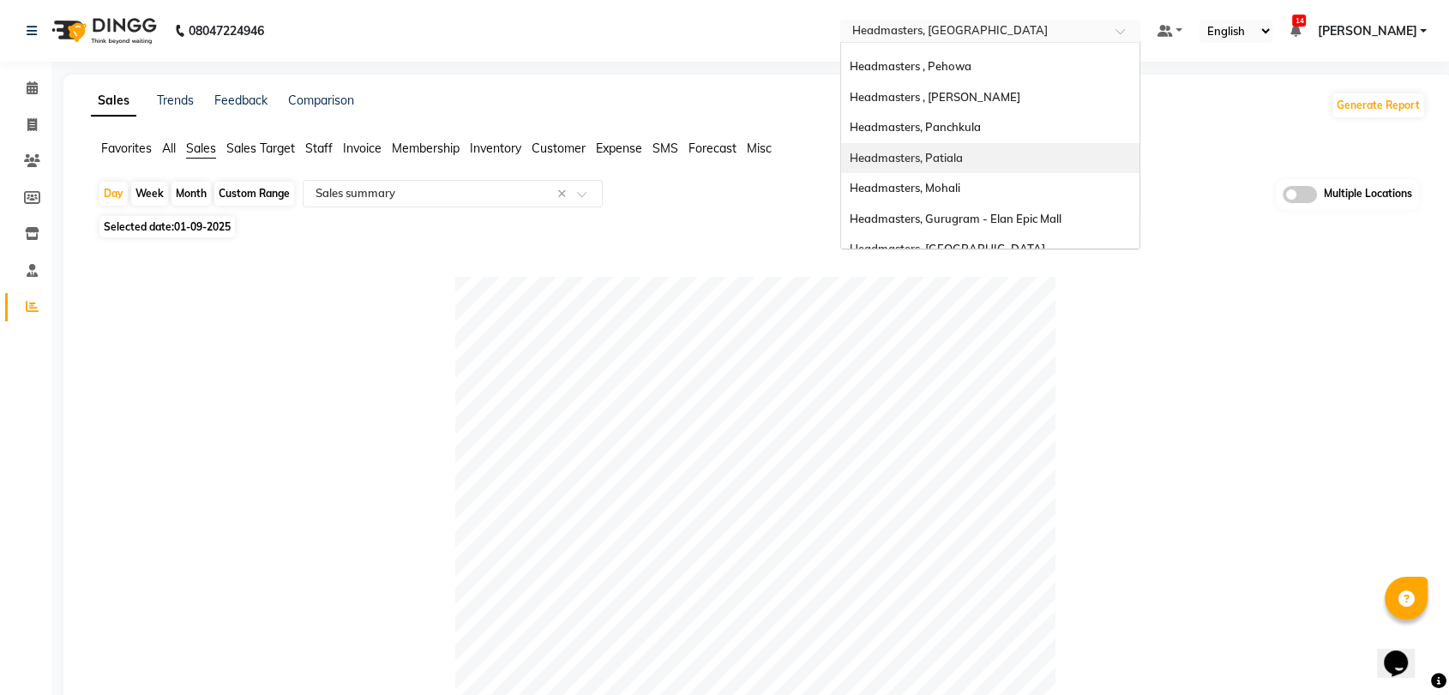
scroll to position [0, 0]
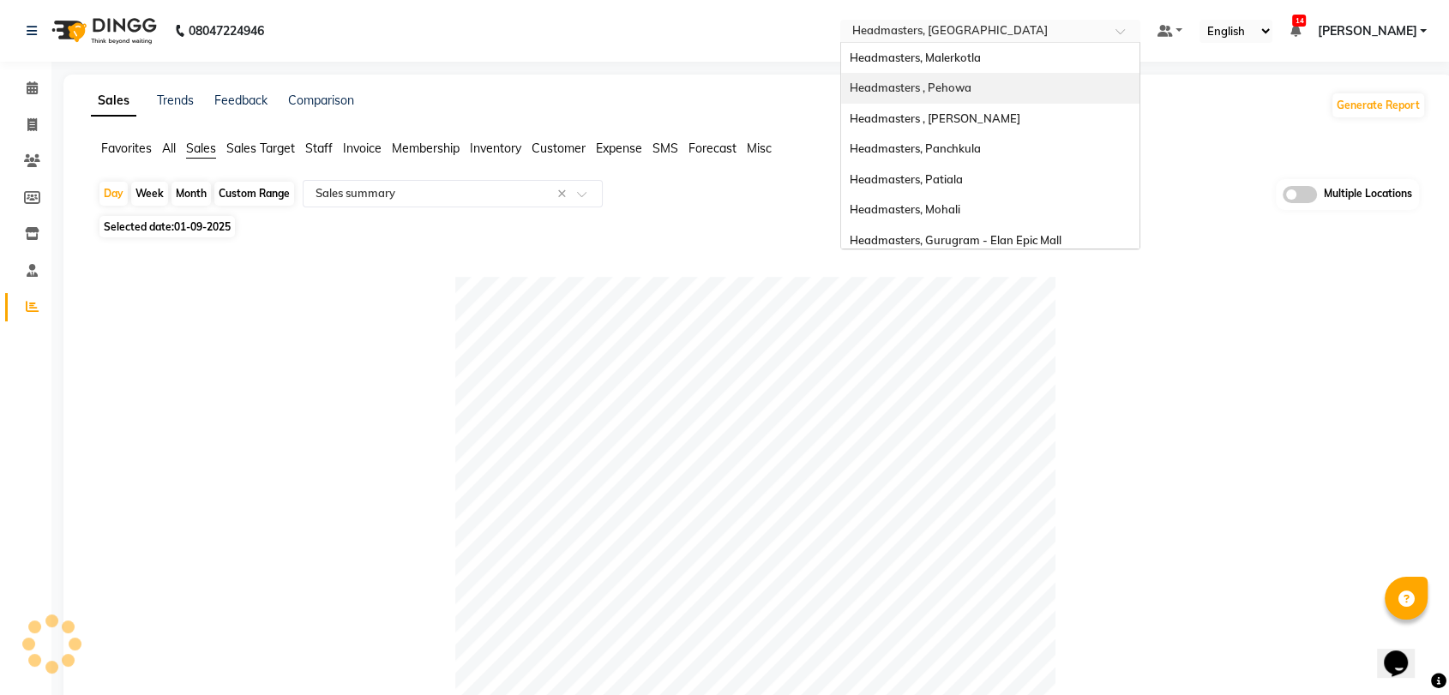
click at [971, 90] on span "Headmasters , Pehowa" at bounding box center [911, 88] width 122 height 14
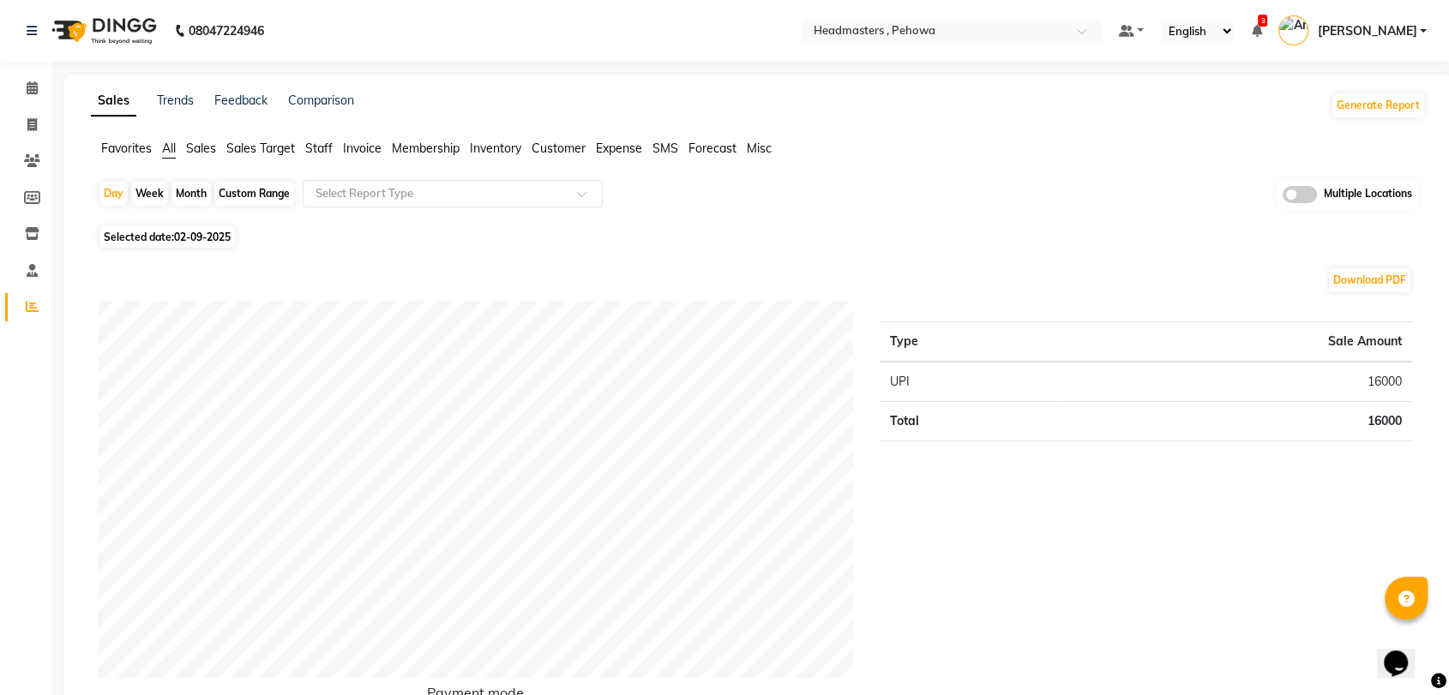
click at [208, 235] on span "02-09-2025" at bounding box center [202, 237] width 57 height 13
select select "9"
select select "2025"
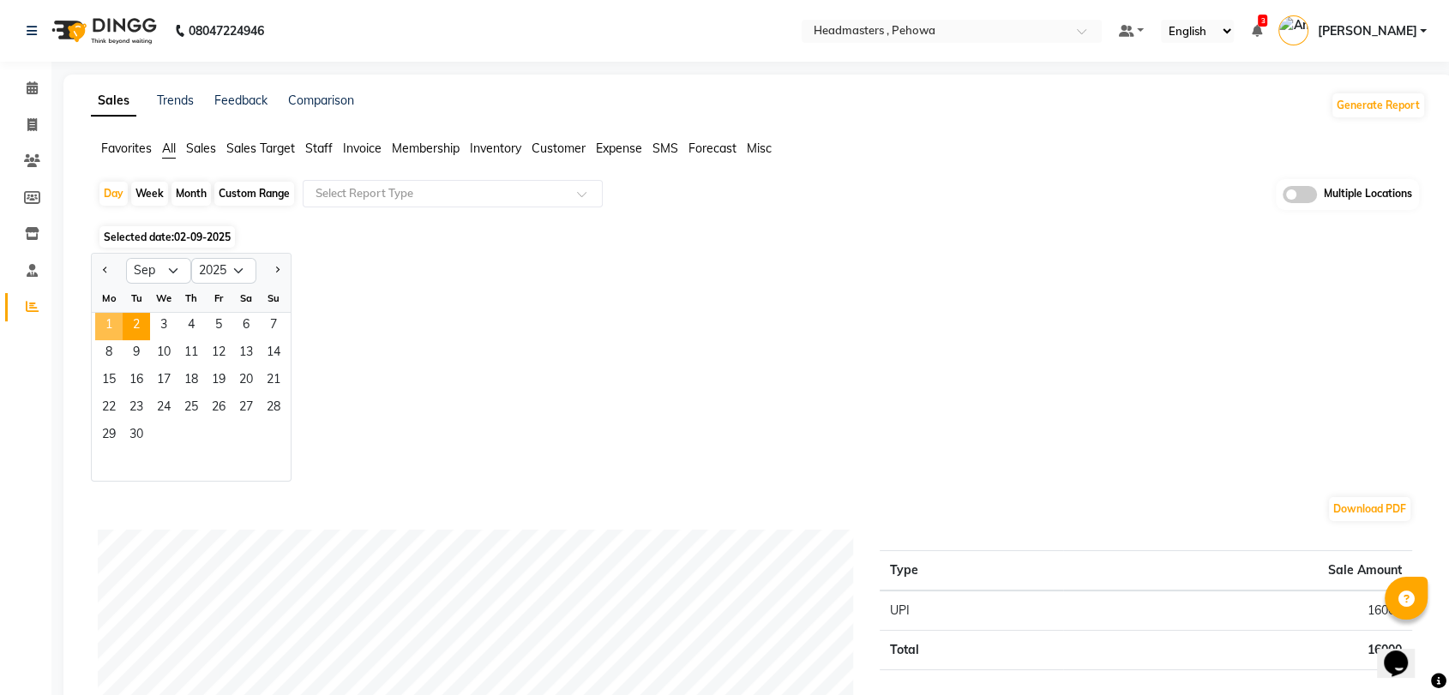
click at [117, 327] on span "1" at bounding box center [108, 326] width 27 height 27
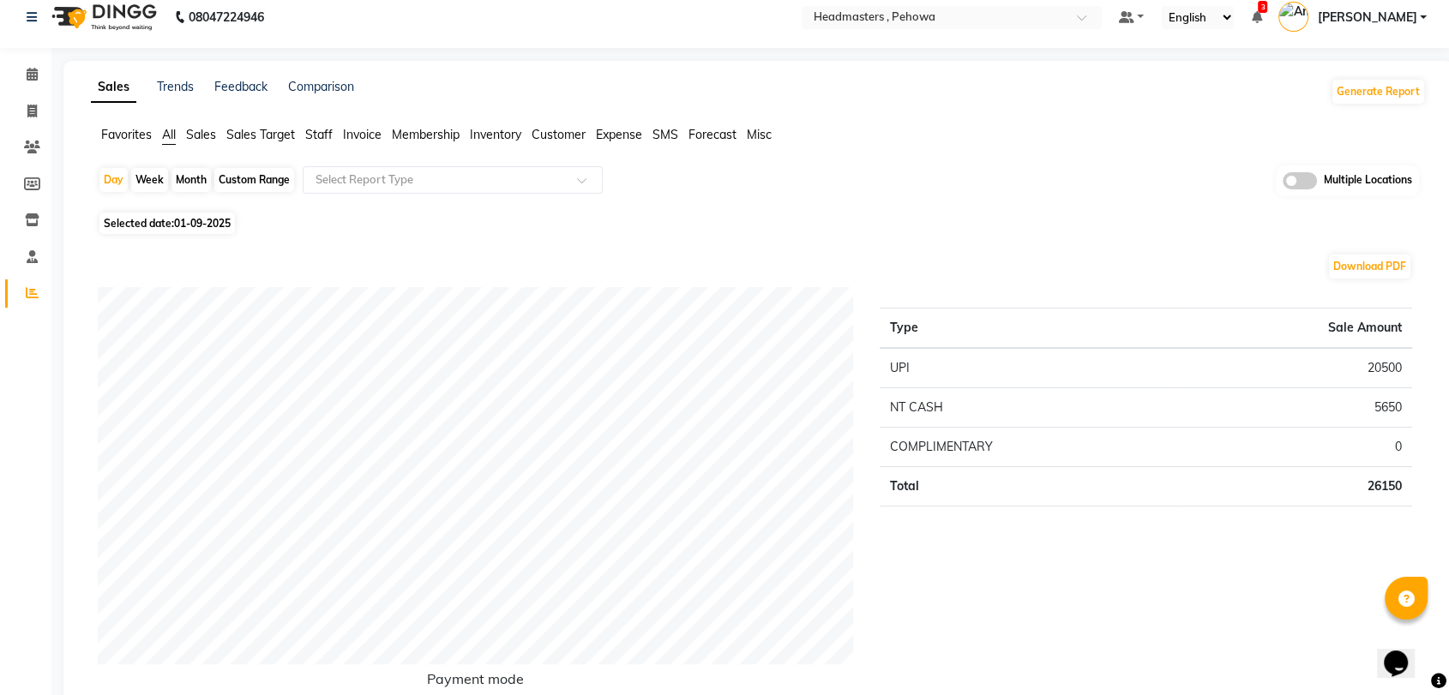
scroll to position [14, 0]
click at [141, 129] on span "Favorites" at bounding box center [126, 134] width 51 height 15
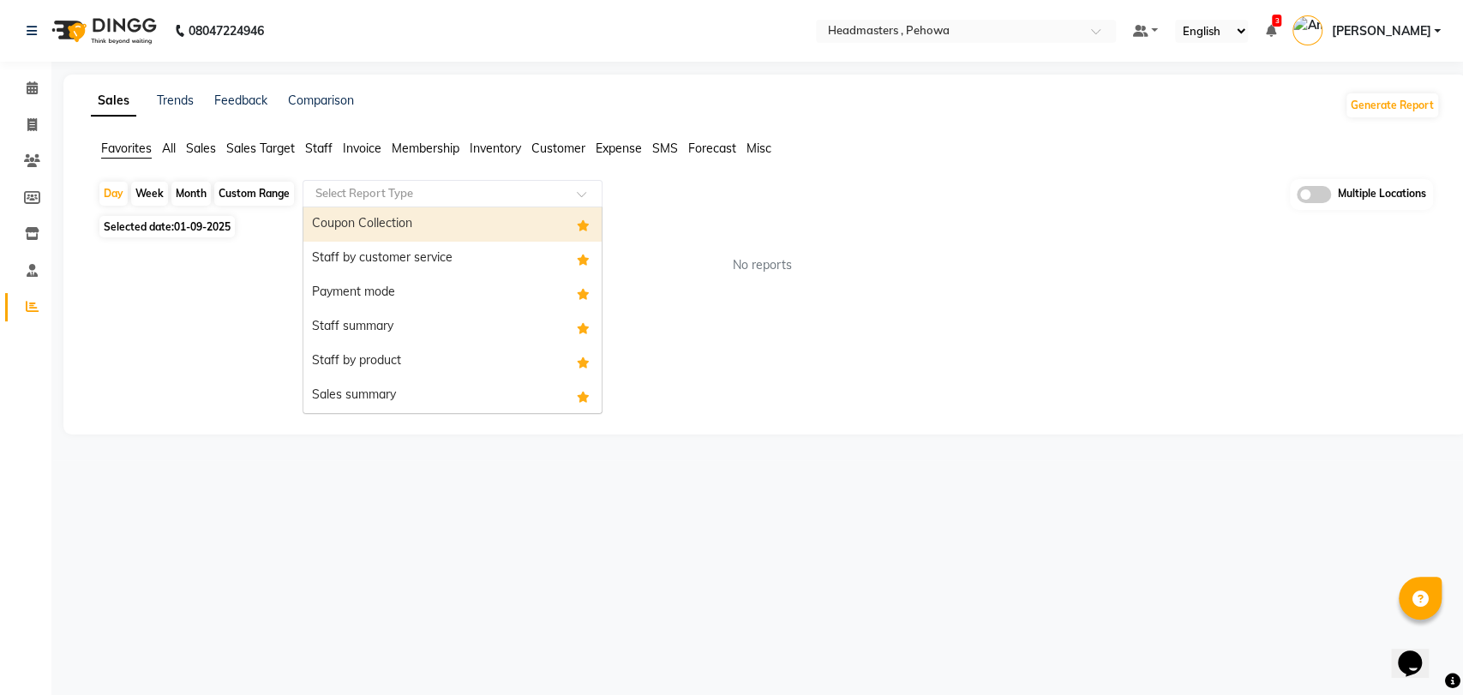
click at [392, 194] on input "text" at bounding box center [435, 193] width 247 height 17
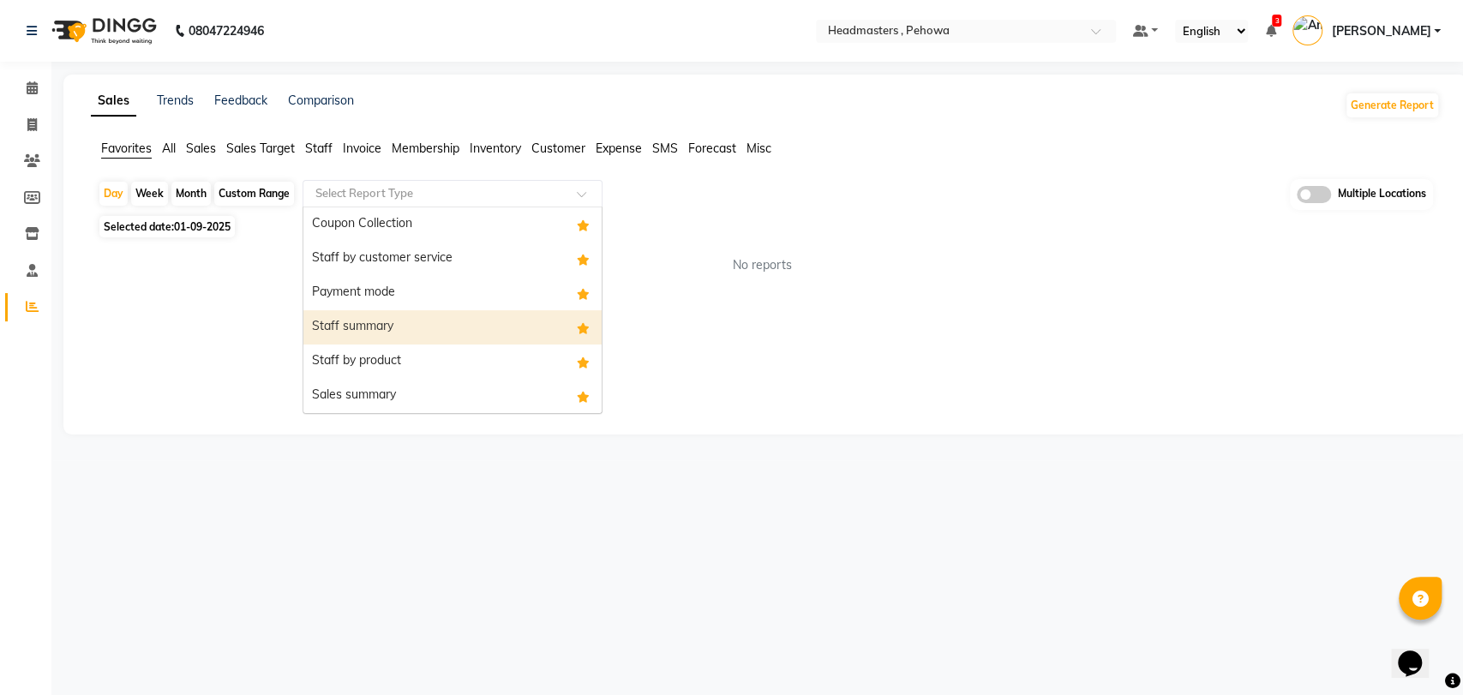
click at [405, 335] on div "Staff summary" at bounding box center [452, 327] width 298 height 34
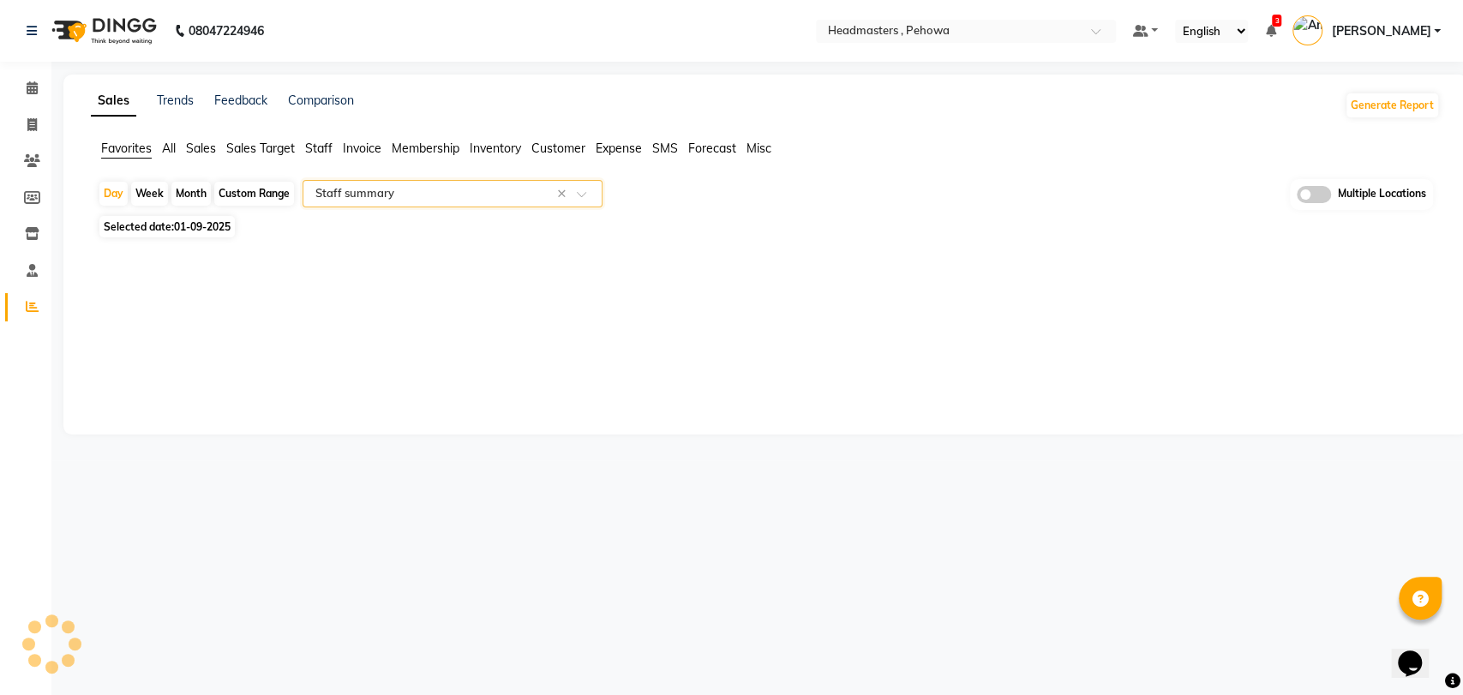
select select "full_report"
select select "csv"
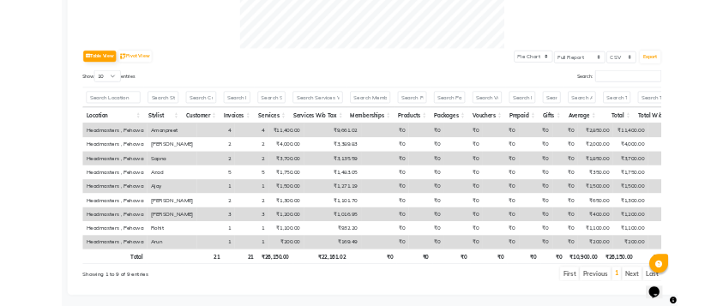
scroll to position [796, 0]
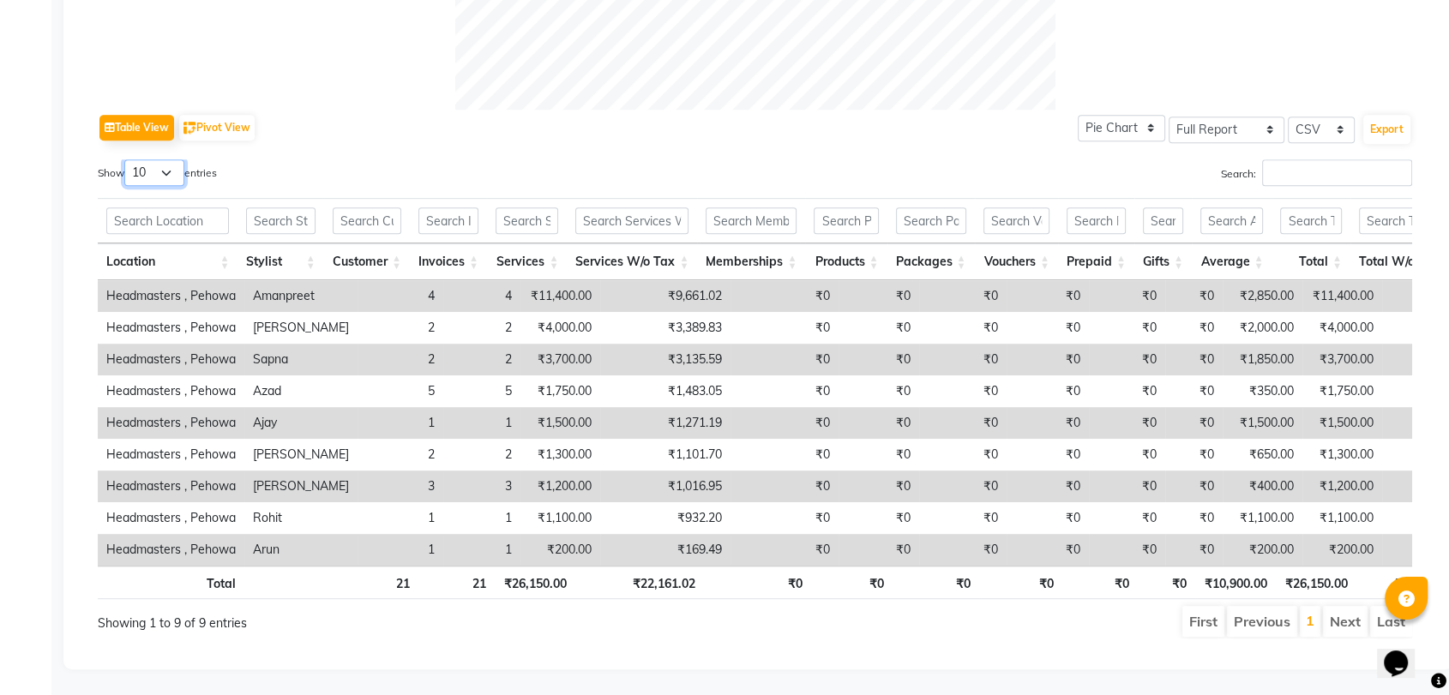
click at [168, 159] on select "10 25 50 100" at bounding box center [154, 172] width 60 height 27
select select "100"
click at [127, 159] on select "10 25 50 100" at bounding box center [154, 172] width 60 height 27
click at [837, 159] on div "Search:" at bounding box center [1090, 175] width 645 height 33
click at [1383, 115] on button "Export" at bounding box center [1386, 129] width 47 height 29
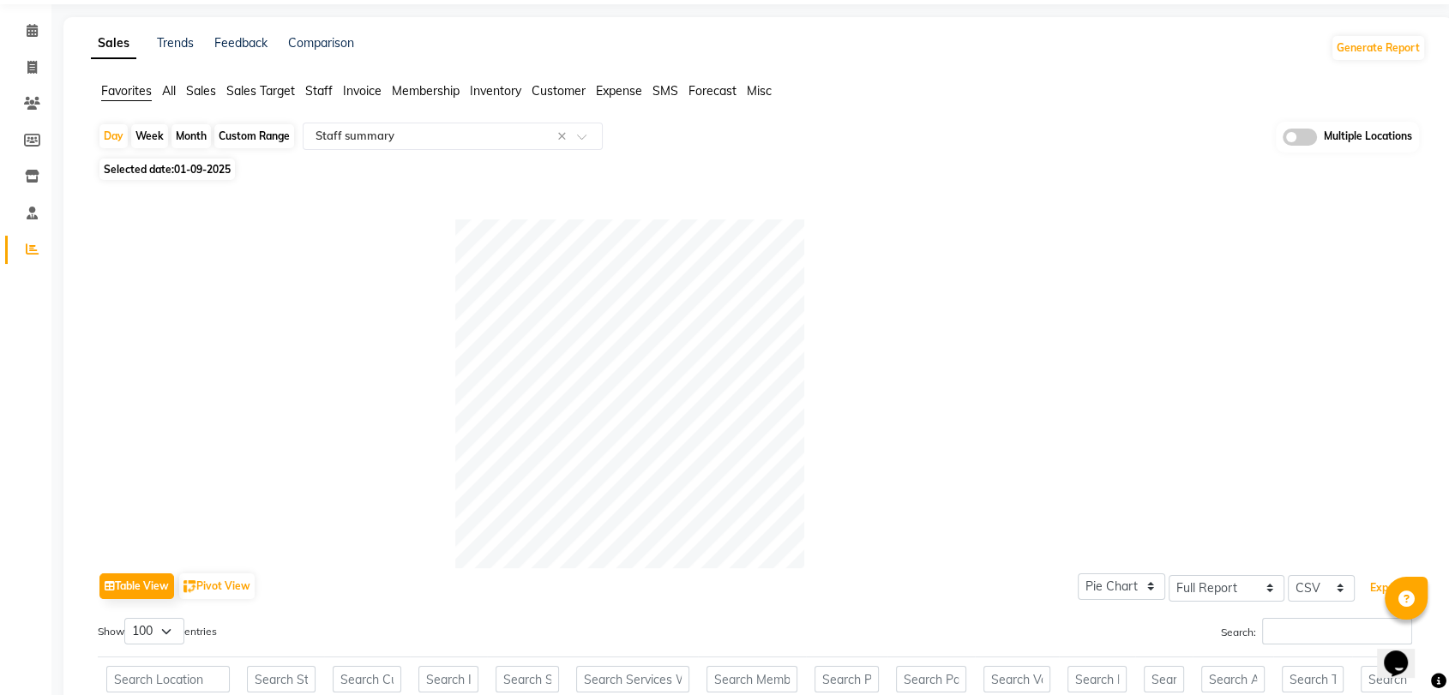
scroll to position [57, 0]
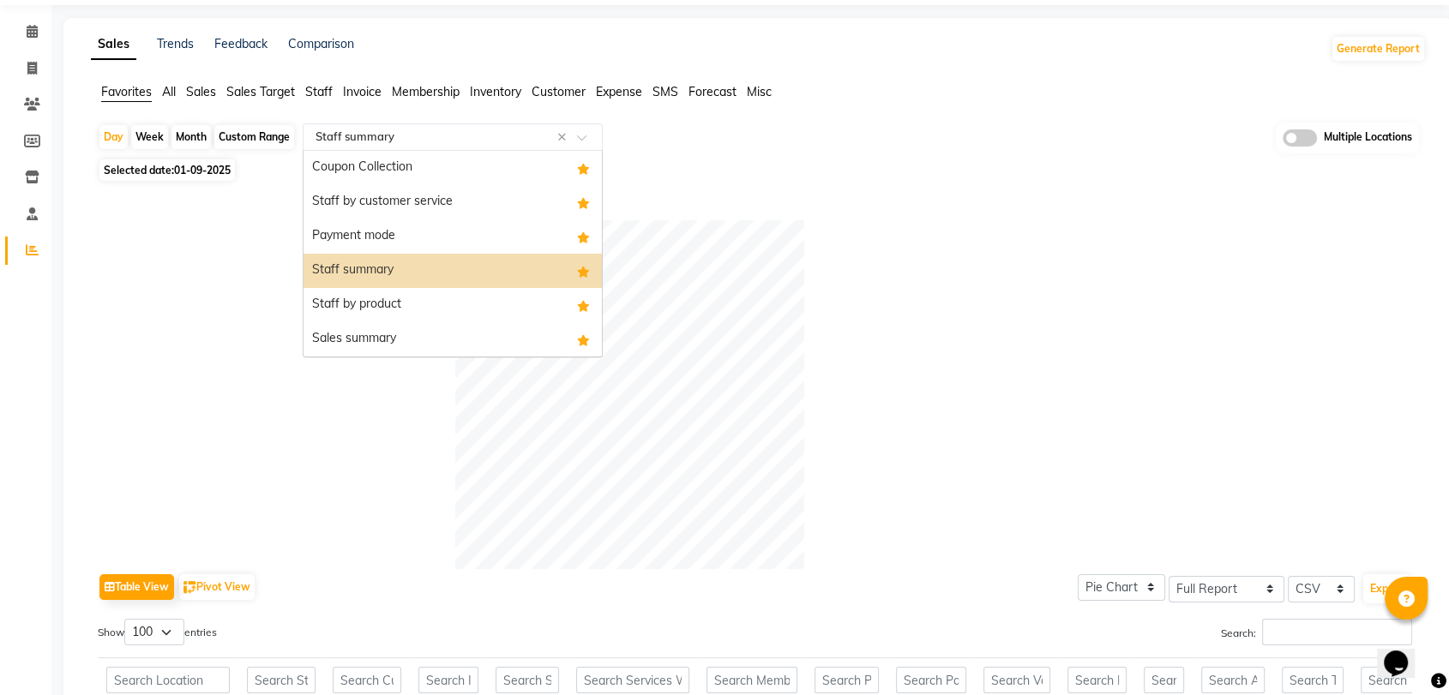
click at [379, 140] on input "text" at bounding box center [435, 137] width 247 height 17
click at [398, 333] on div "Sales summary" at bounding box center [452, 339] width 298 height 34
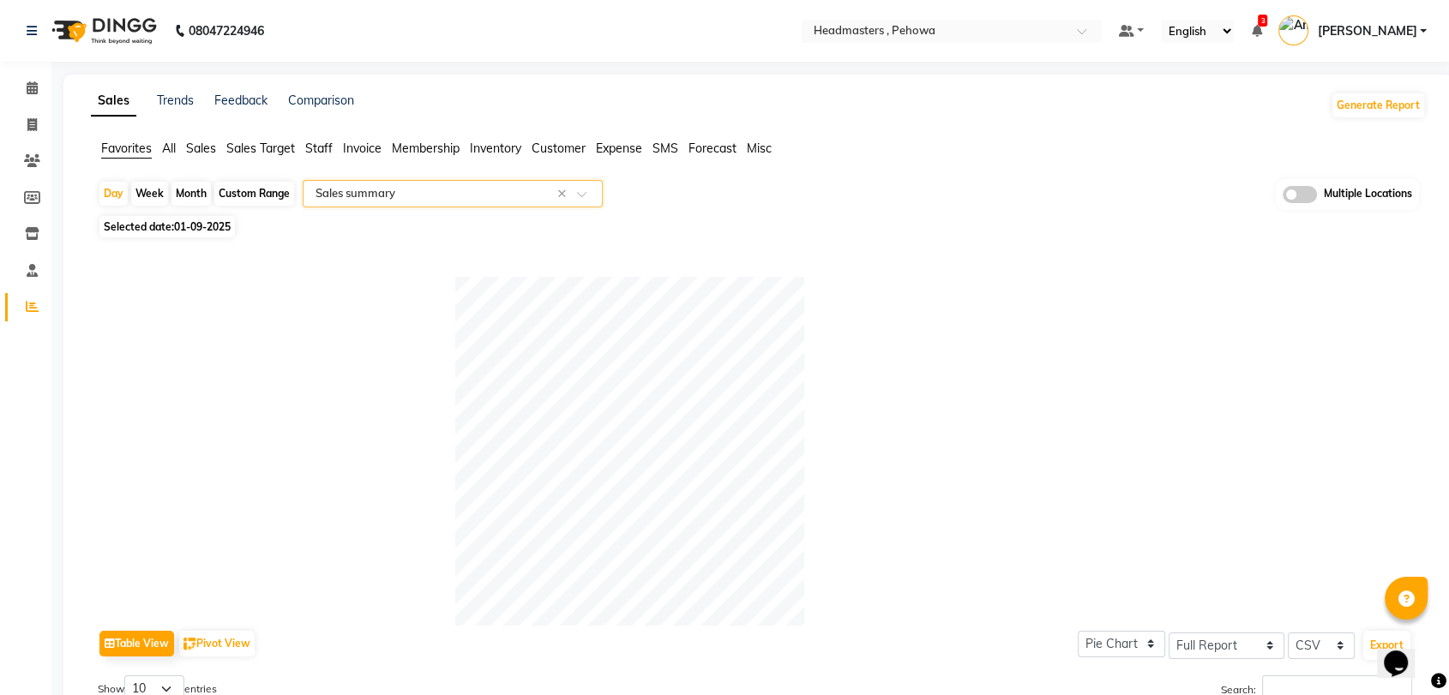
scroll to position [544, 0]
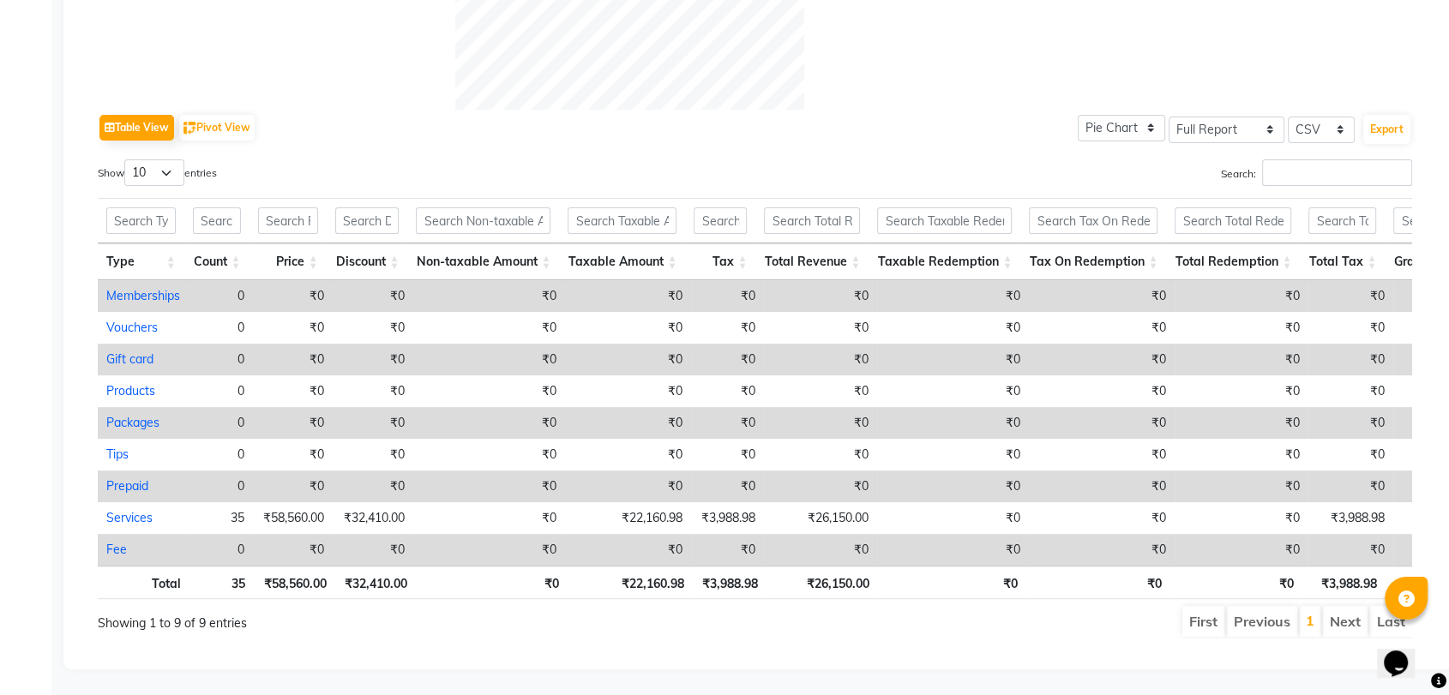
click at [928, 125] on div "Table View Pivot View Pie Chart Bar Chart Select Full Report Filtered Report Se…" at bounding box center [755, 374] width 1314 height 529
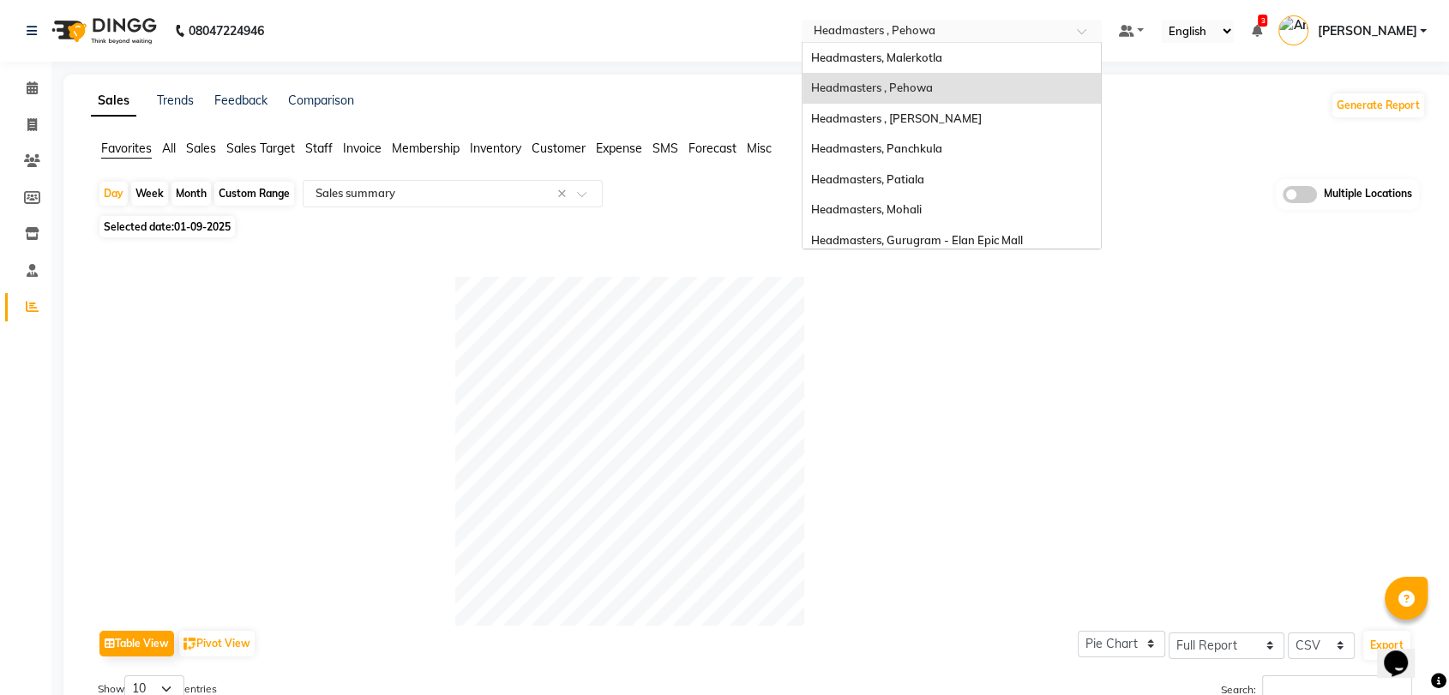
click at [968, 39] on input "text" at bounding box center [934, 32] width 249 height 17
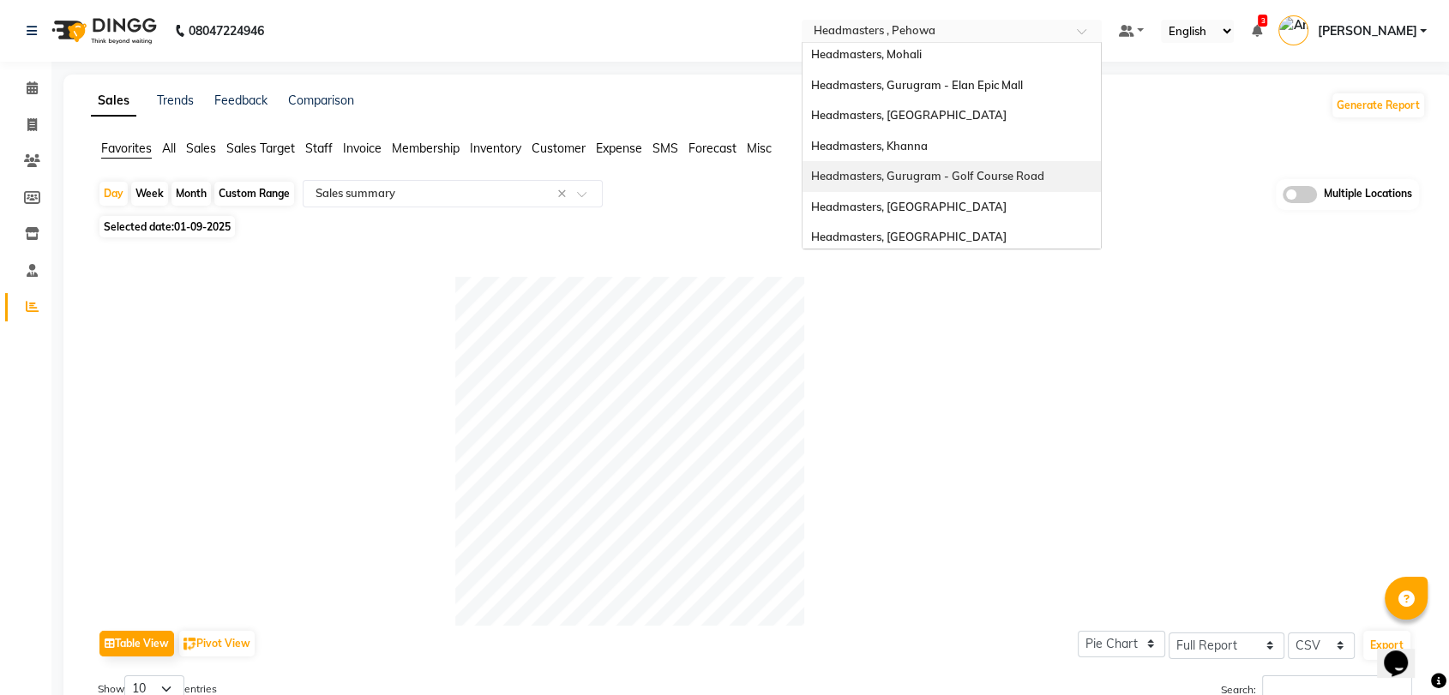
scroll to position [189, 0]
click at [967, 173] on div "Headmasters, [GEOGRAPHIC_DATA]" at bounding box center [951, 173] width 298 height 31
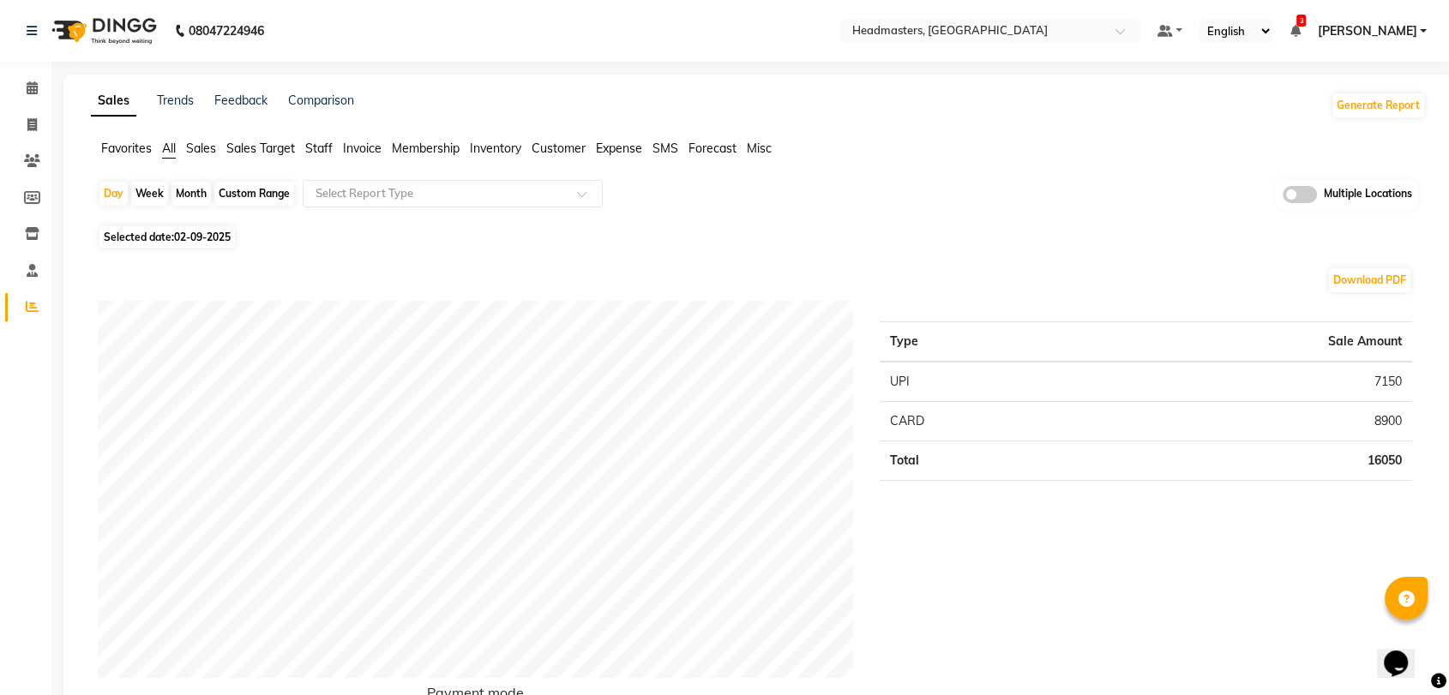
click at [178, 242] on span "02-09-2025" at bounding box center [202, 237] width 57 height 13
select select "9"
select select "2025"
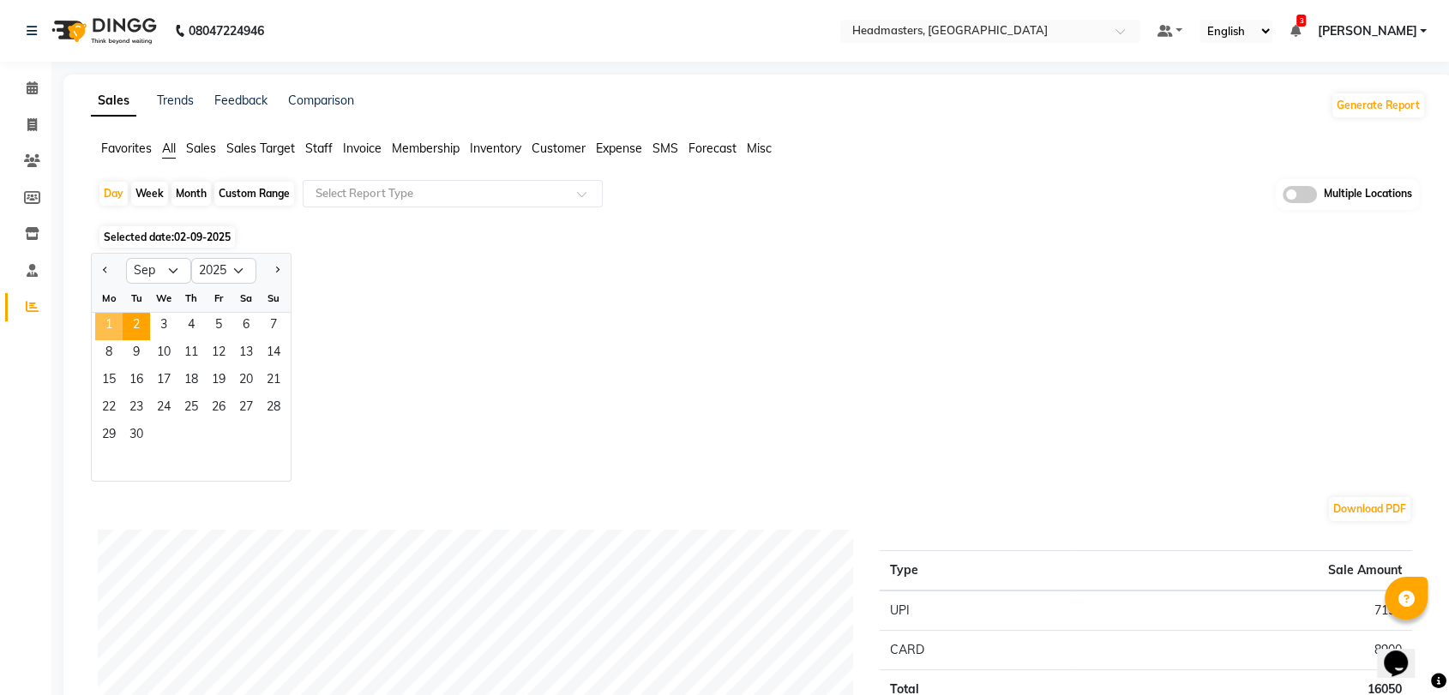
click at [108, 327] on span "1" at bounding box center [108, 326] width 27 height 27
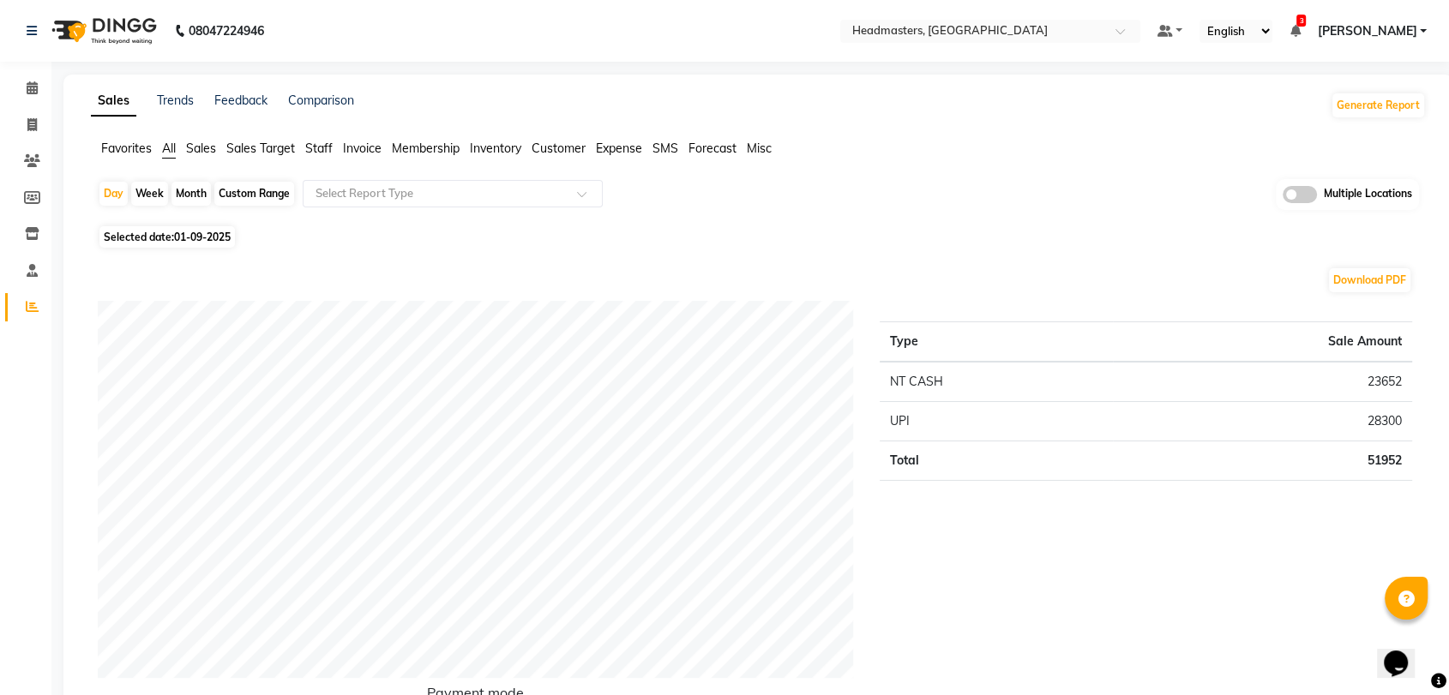
click at [153, 152] on ul "Favorites All Sales Sales Target Staff Invoice Membership Inventory Customer Ex…" at bounding box center [758, 149] width 1335 height 19
click at [144, 150] on span "Favorites" at bounding box center [126, 148] width 51 height 15
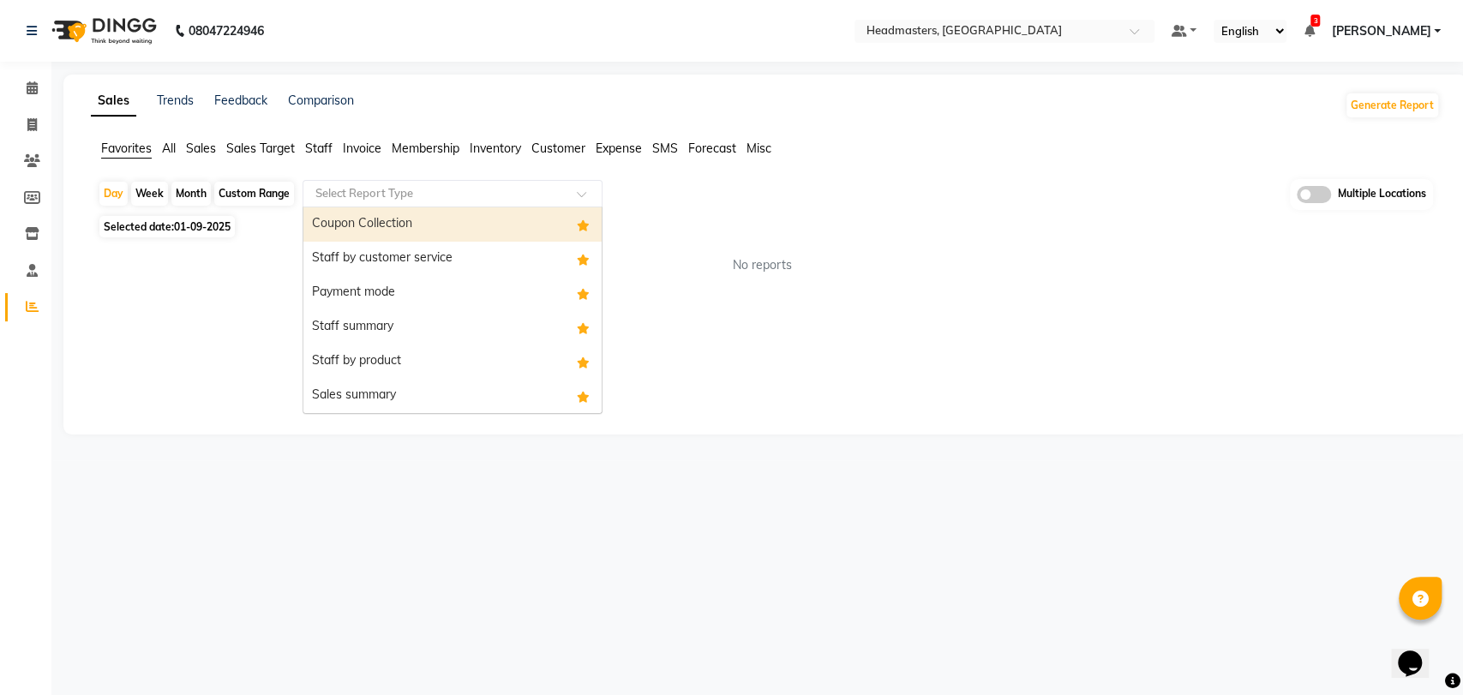
click at [370, 199] on input "text" at bounding box center [435, 193] width 247 height 17
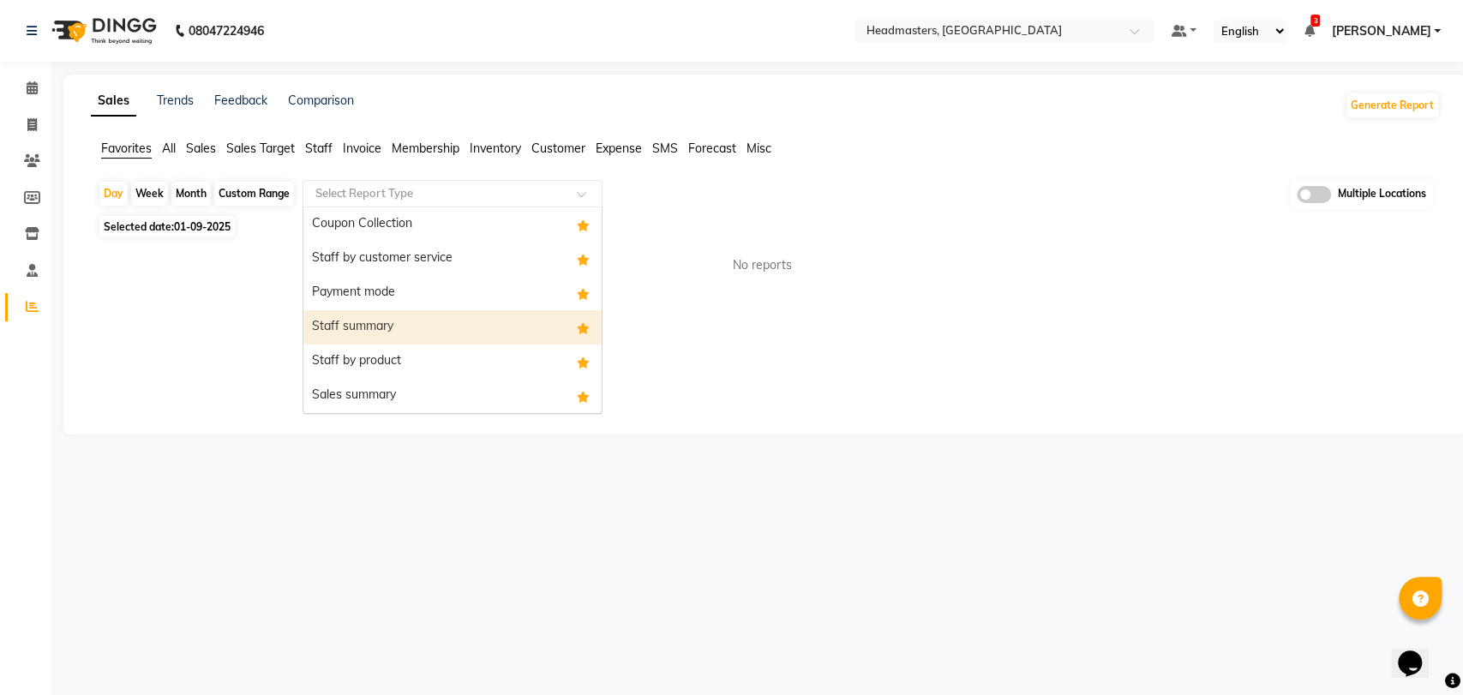
click at [435, 338] on div "Staff summary" at bounding box center [452, 327] width 298 height 34
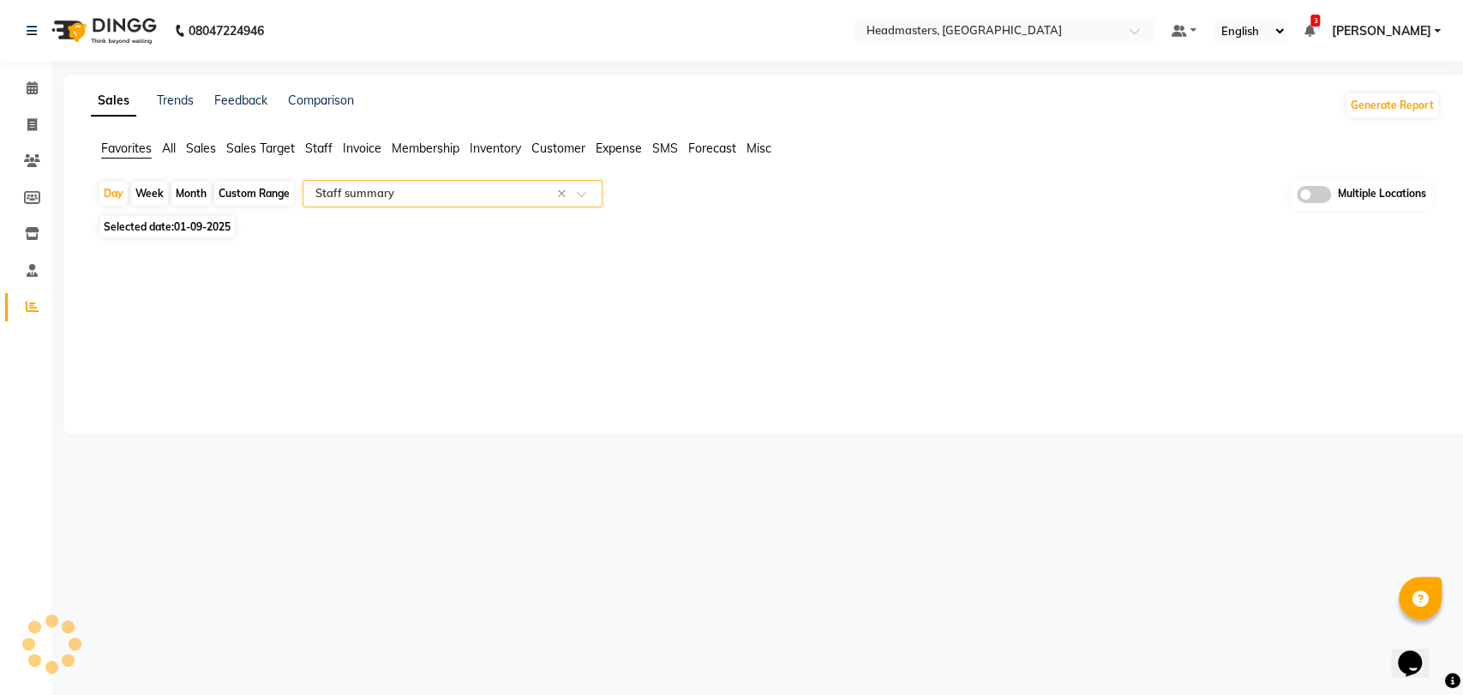
select select "full_report"
select select "csv"
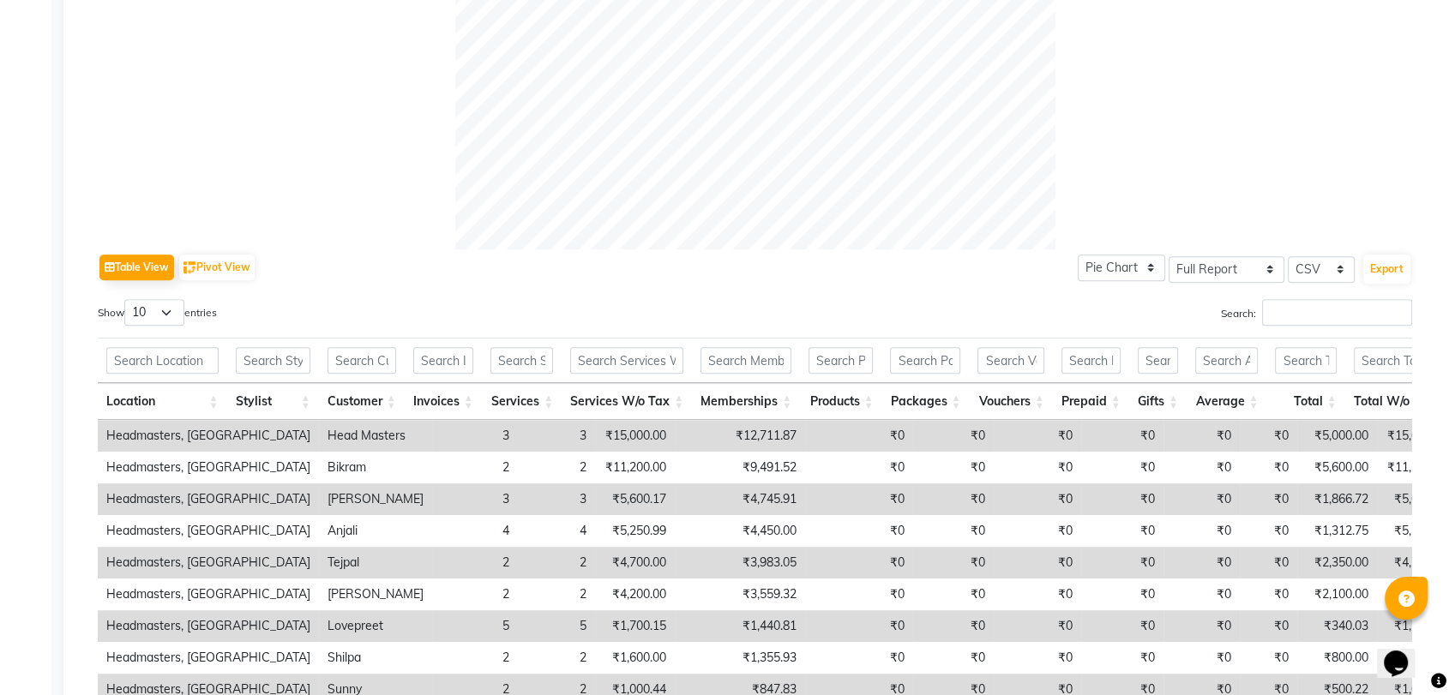
scroll to position [655, 0]
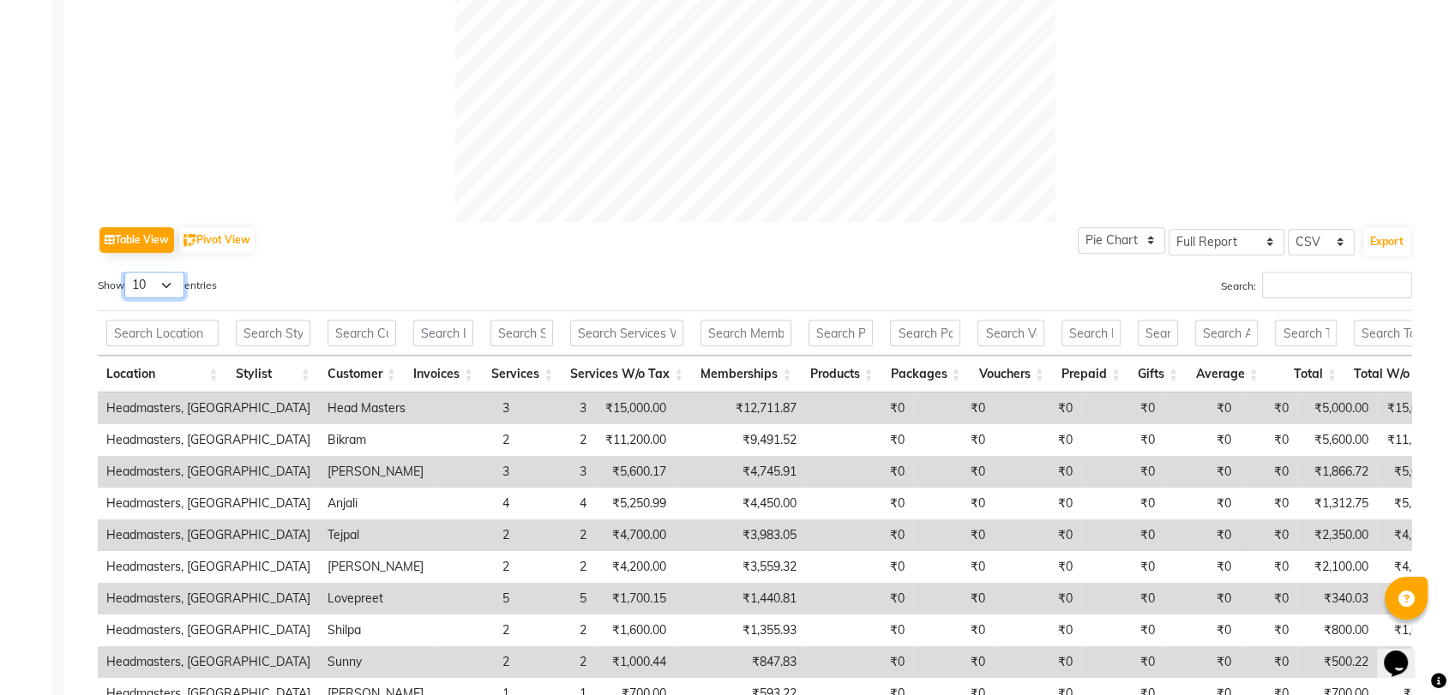
click at [173, 290] on select "10 25 50 100" at bounding box center [154, 285] width 60 height 27
select select "100"
click at [127, 272] on select "10 25 50 100" at bounding box center [154, 285] width 60 height 27
click at [553, 325] on input "text" at bounding box center [521, 333] width 63 height 27
click at [1391, 237] on button "Export" at bounding box center [1386, 241] width 47 height 29
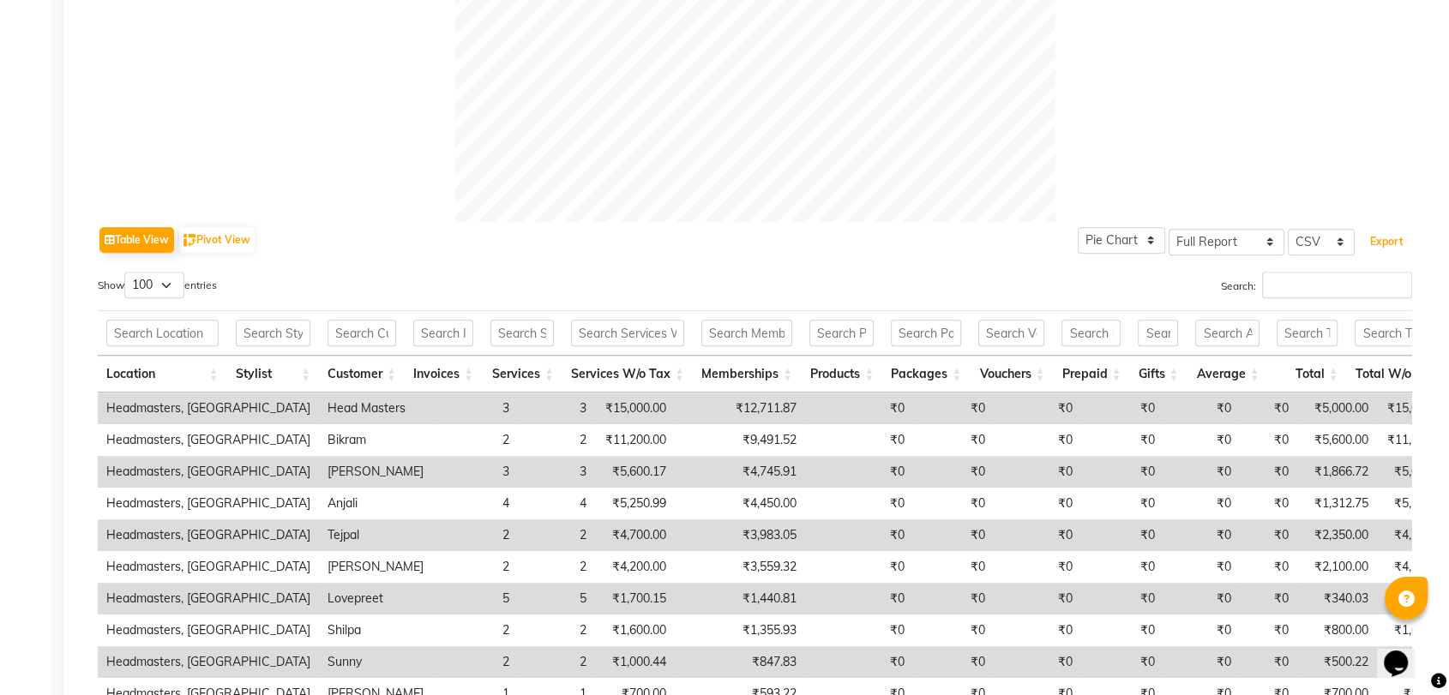
scroll to position [0, 0]
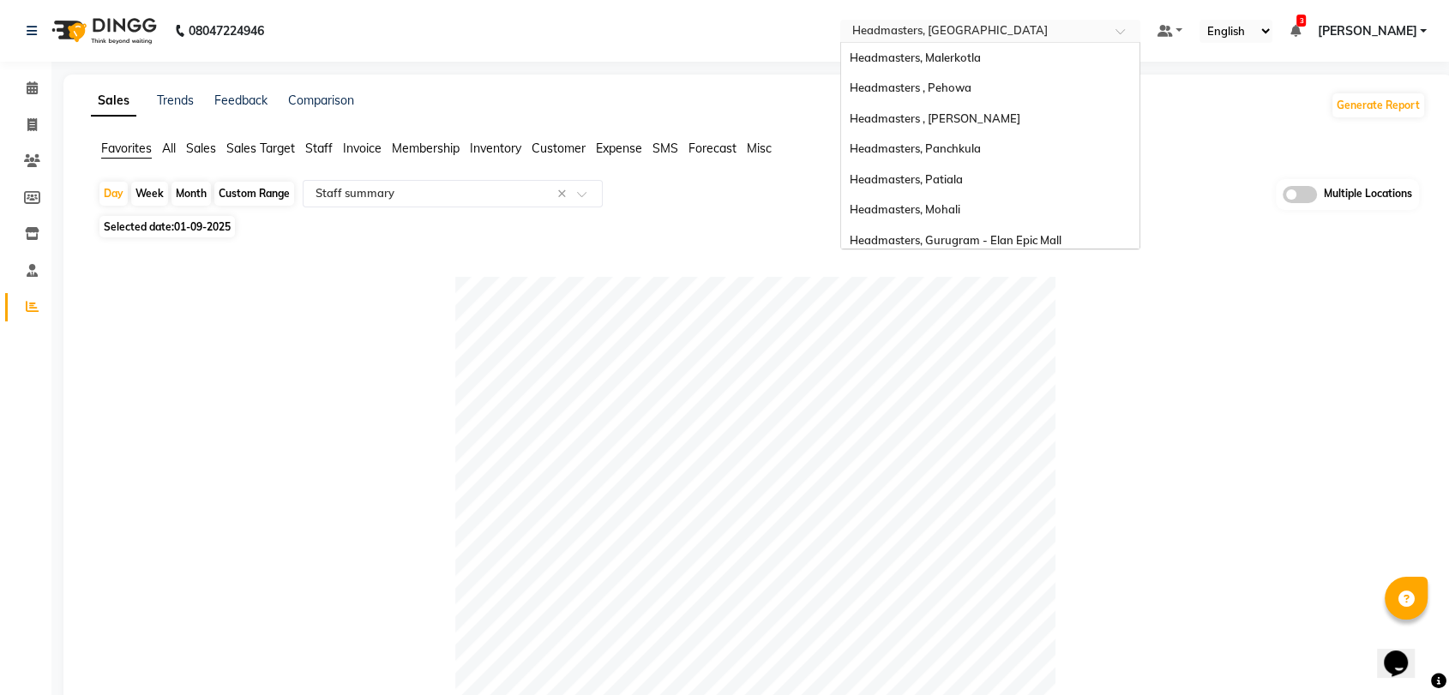
click at [1011, 39] on input "text" at bounding box center [973, 32] width 249 height 17
click at [981, 63] on span "Headmasters, Malerkotla" at bounding box center [915, 58] width 131 height 14
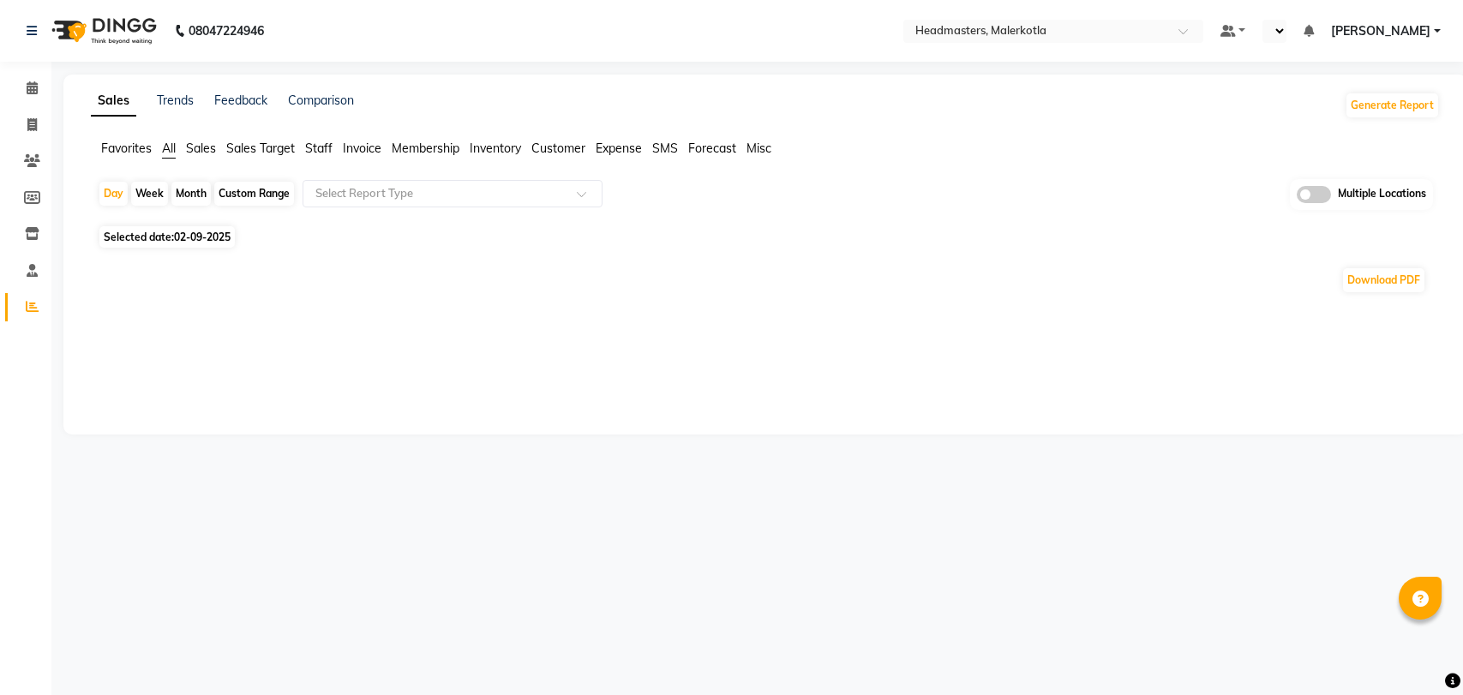
select select "en"
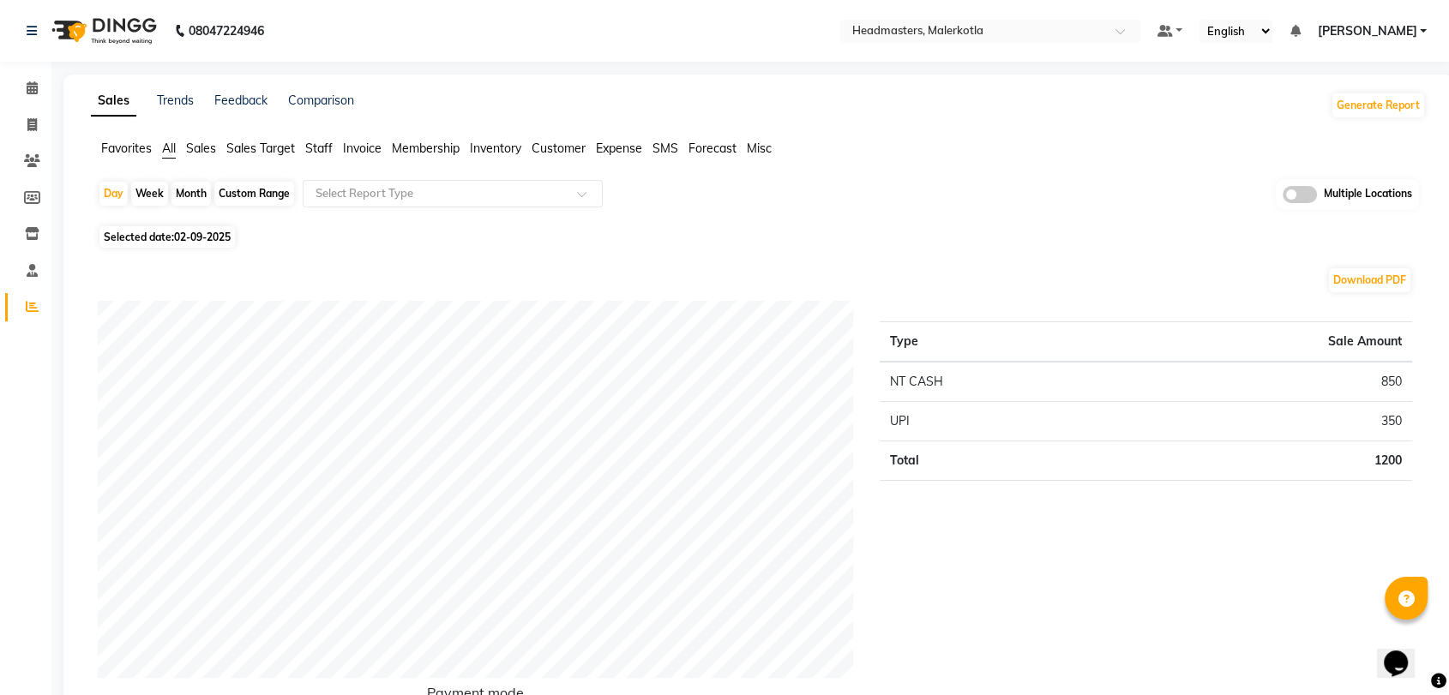
click at [213, 142] on span "Sales" at bounding box center [201, 148] width 30 height 15
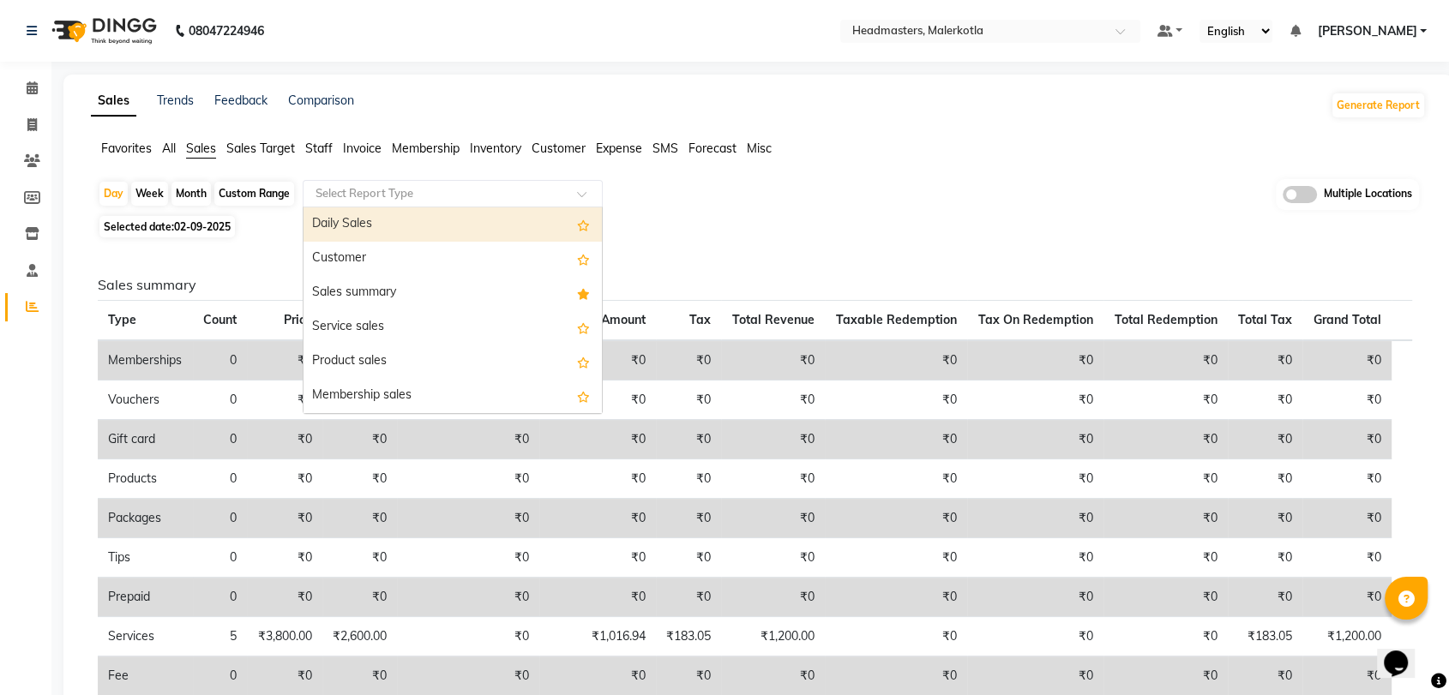
click at [379, 201] on input "text" at bounding box center [435, 193] width 247 height 17
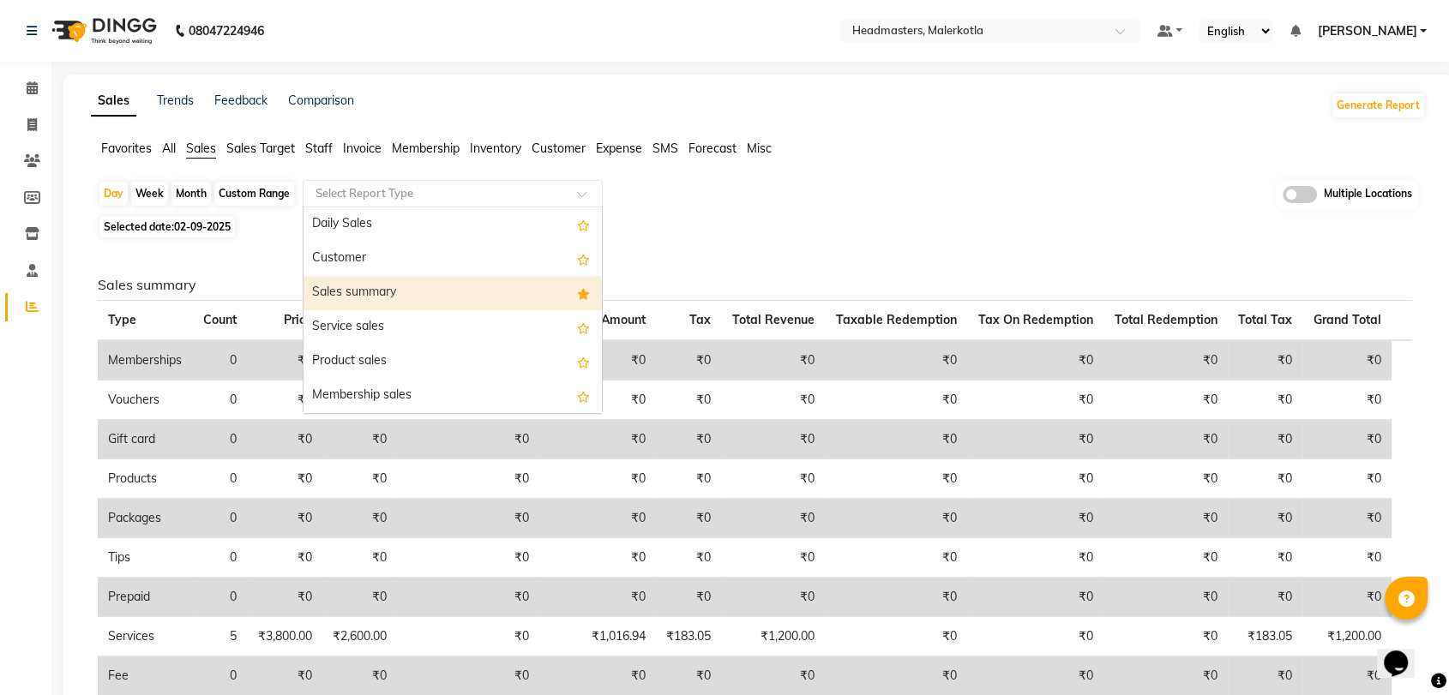
click at [372, 291] on div "Sales summary" at bounding box center [452, 293] width 298 height 34
select select "full_report"
select select "csv"
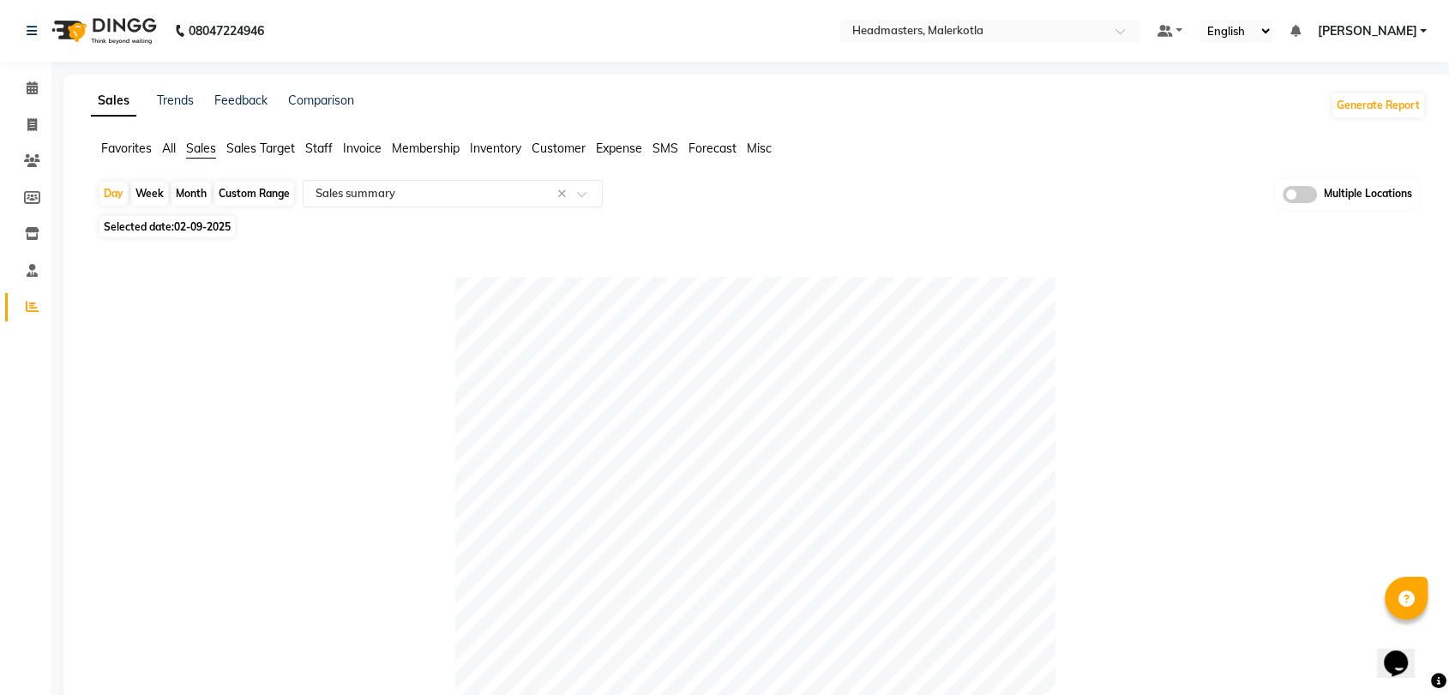
click at [166, 227] on span "Selected date: 02-09-2025" at bounding box center [166, 226] width 135 height 21
select select "9"
select select "2025"
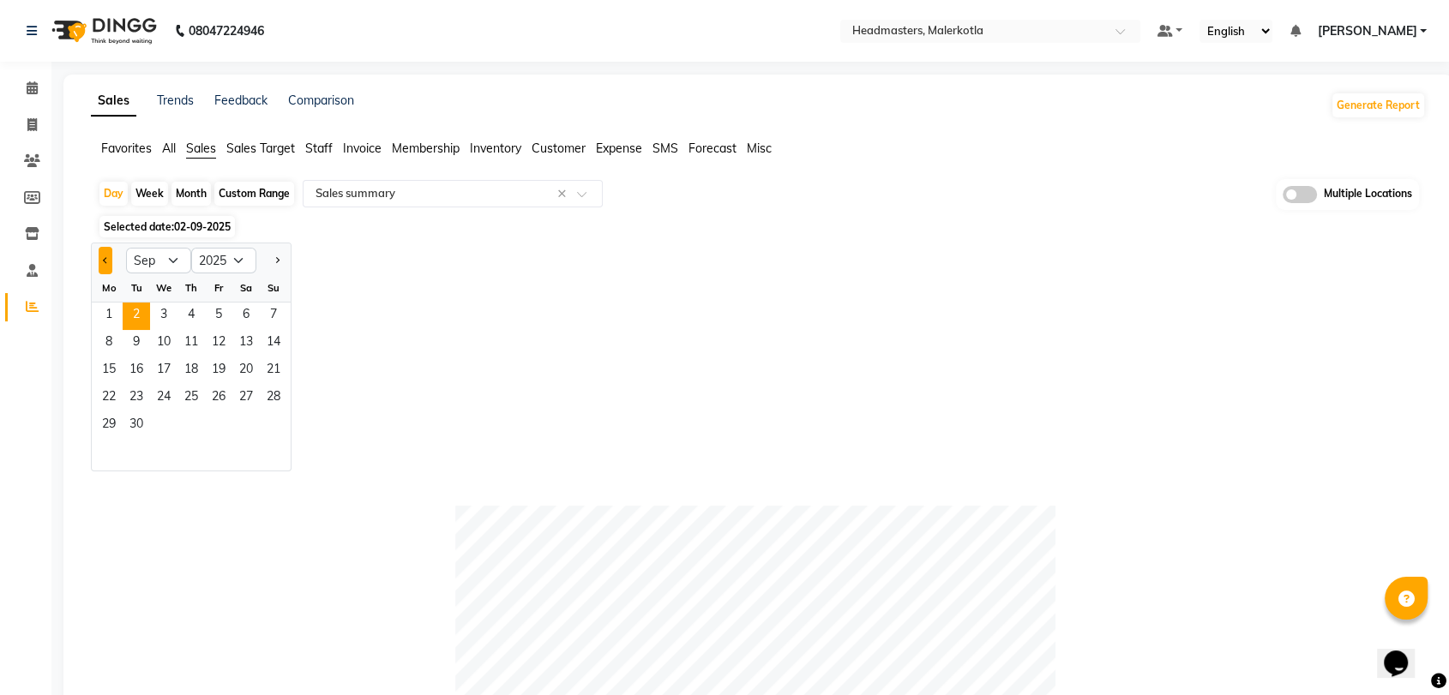
click at [99, 263] on button "Previous month" at bounding box center [106, 260] width 14 height 27
click at [281, 253] on button "Next month" at bounding box center [277, 260] width 14 height 27
select select "9"
click at [103, 310] on span "1" at bounding box center [108, 316] width 27 height 27
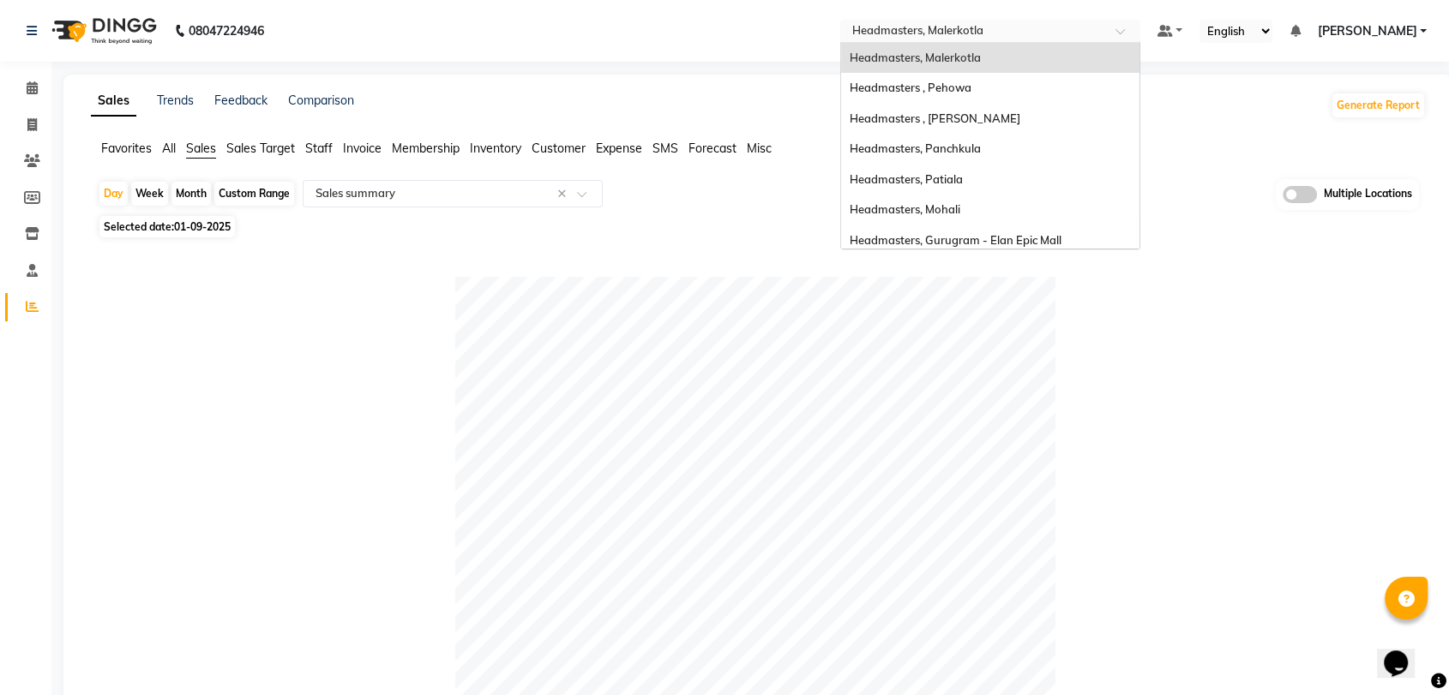
click at [1006, 36] on input "text" at bounding box center [973, 32] width 249 height 17
click at [1004, 156] on div "Headmasters, Panchkula" at bounding box center [990, 149] width 298 height 31
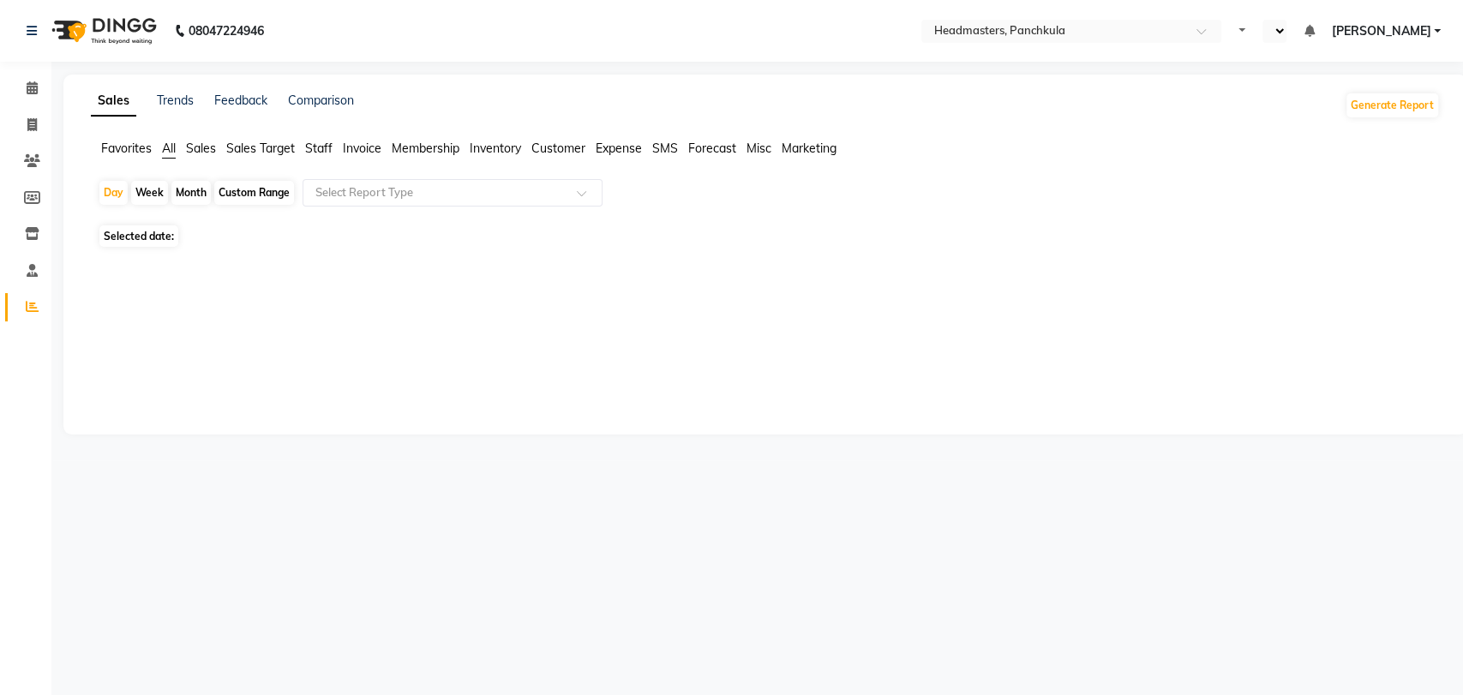
select select "en"
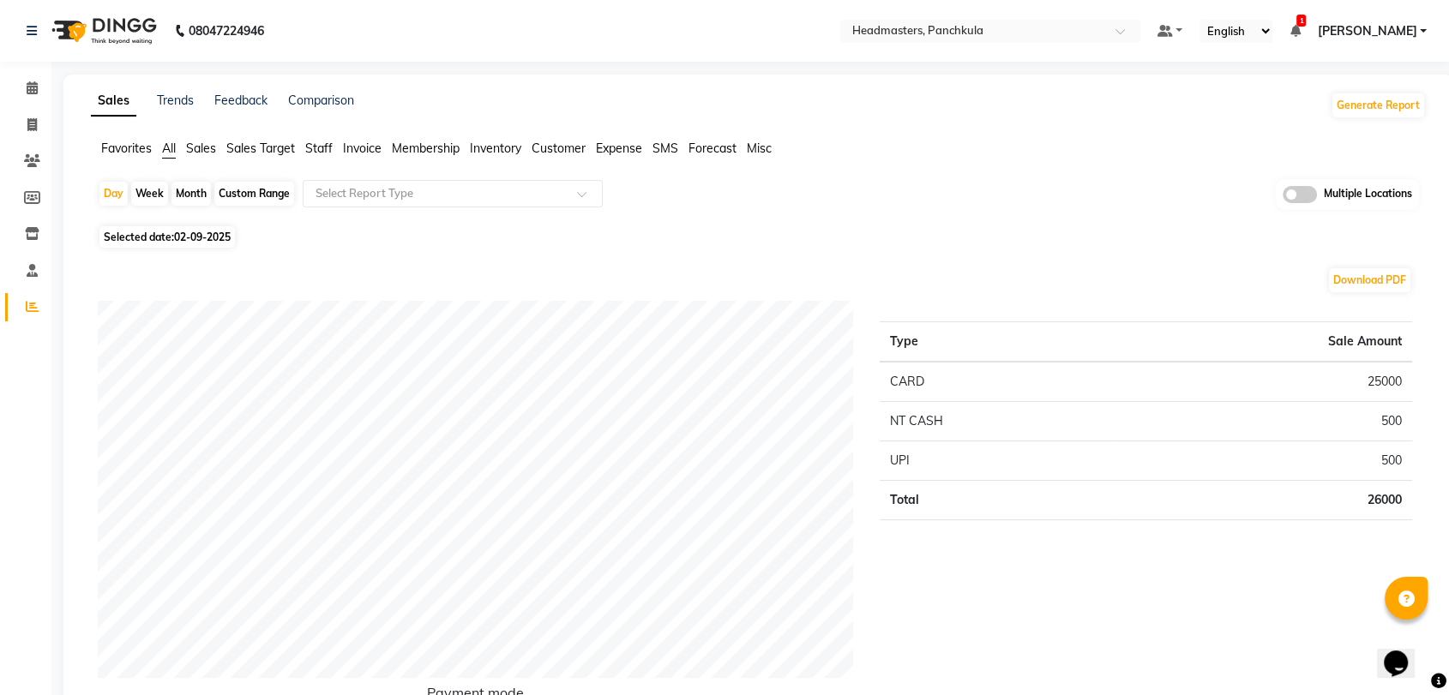
click at [185, 242] on span "02-09-2025" at bounding box center [202, 237] width 57 height 13
select select "9"
select select "2025"
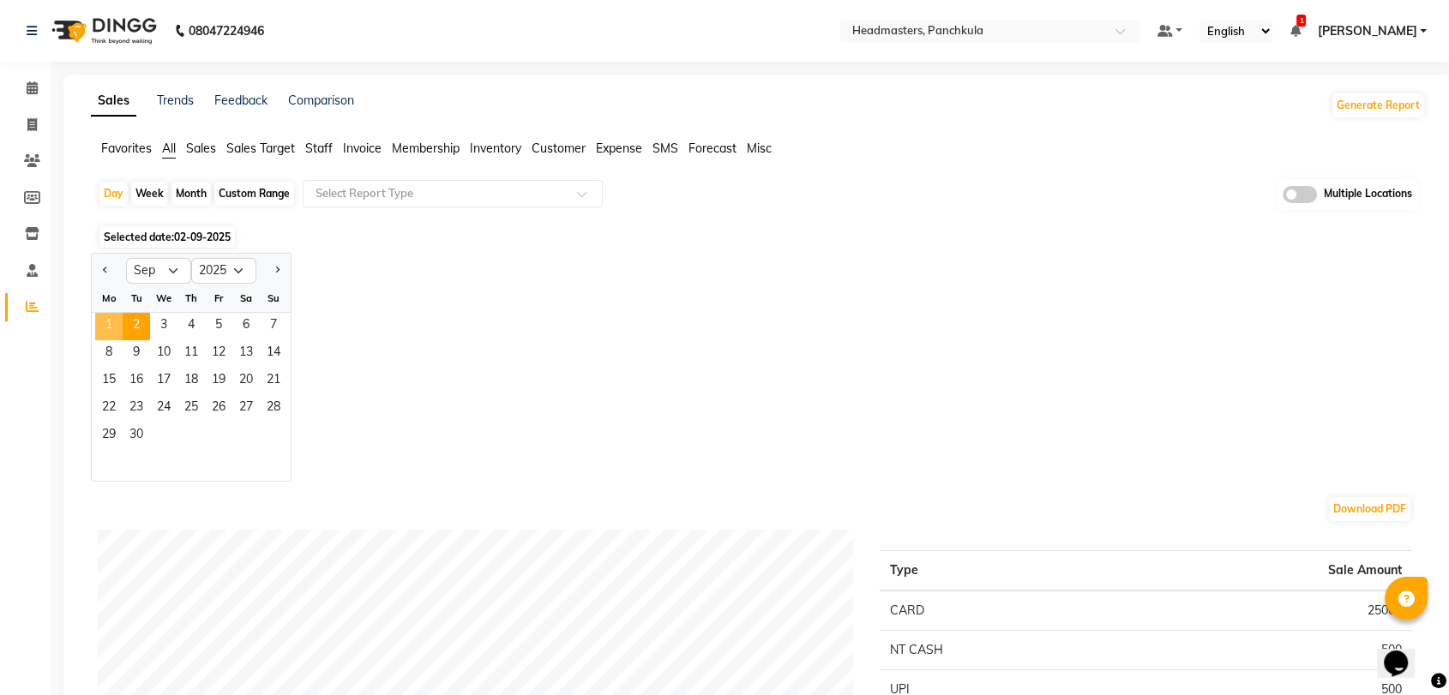
click at [107, 321] on span "1" at bounding box center [108, 326] width 27 height 27
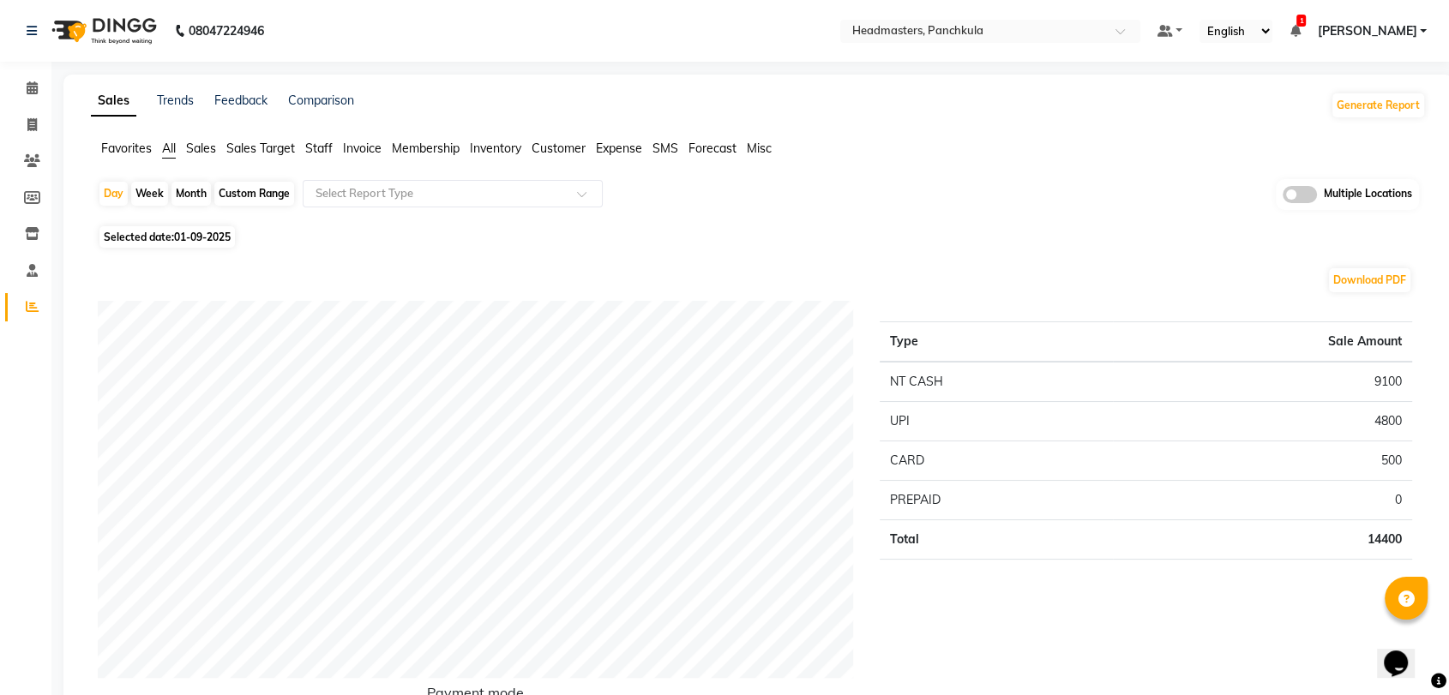
click at [425, 276] on div "Download PDF" at bounding box center [755, 280] width 1314 height 27
click at [136, 142] on span "Favorites" at bounding box center [126, 148] width 51 height 15
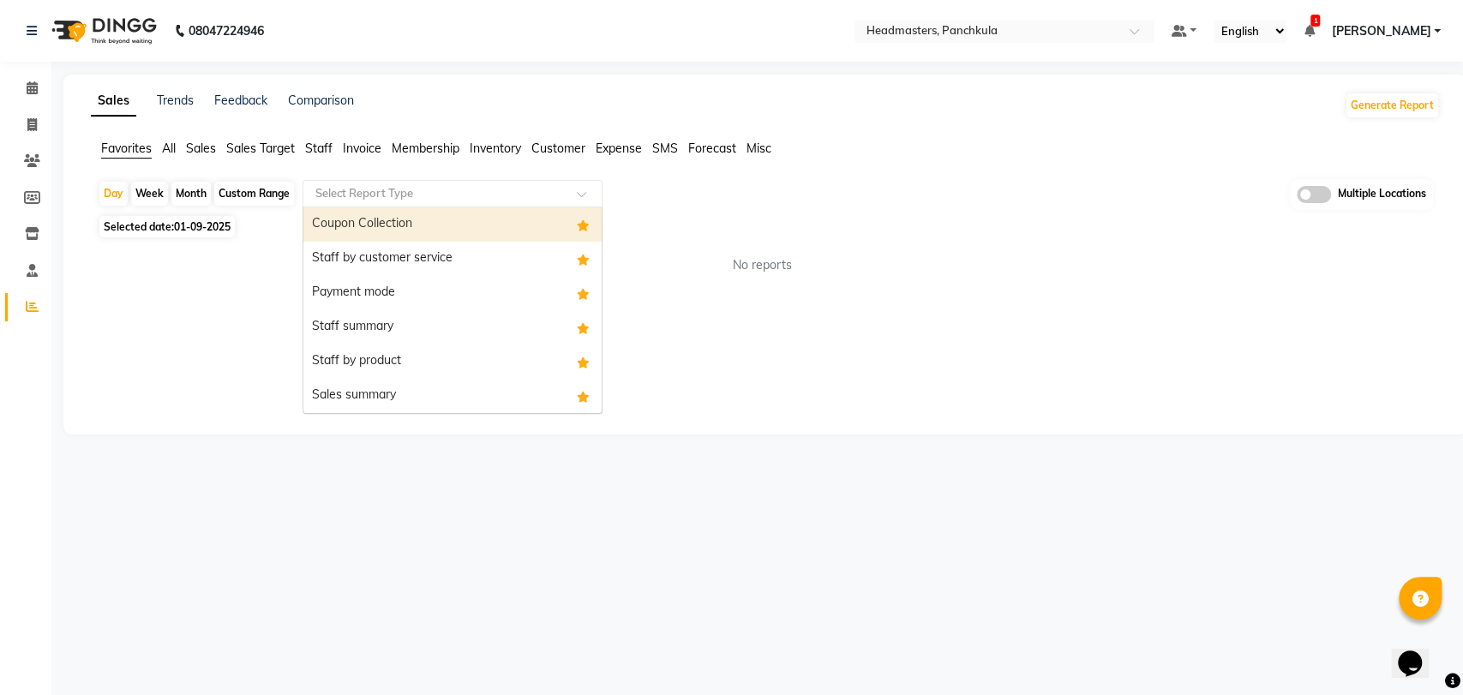
click at [372, 200] on input "text" at bounding box center [435, 193] width 247 height 17
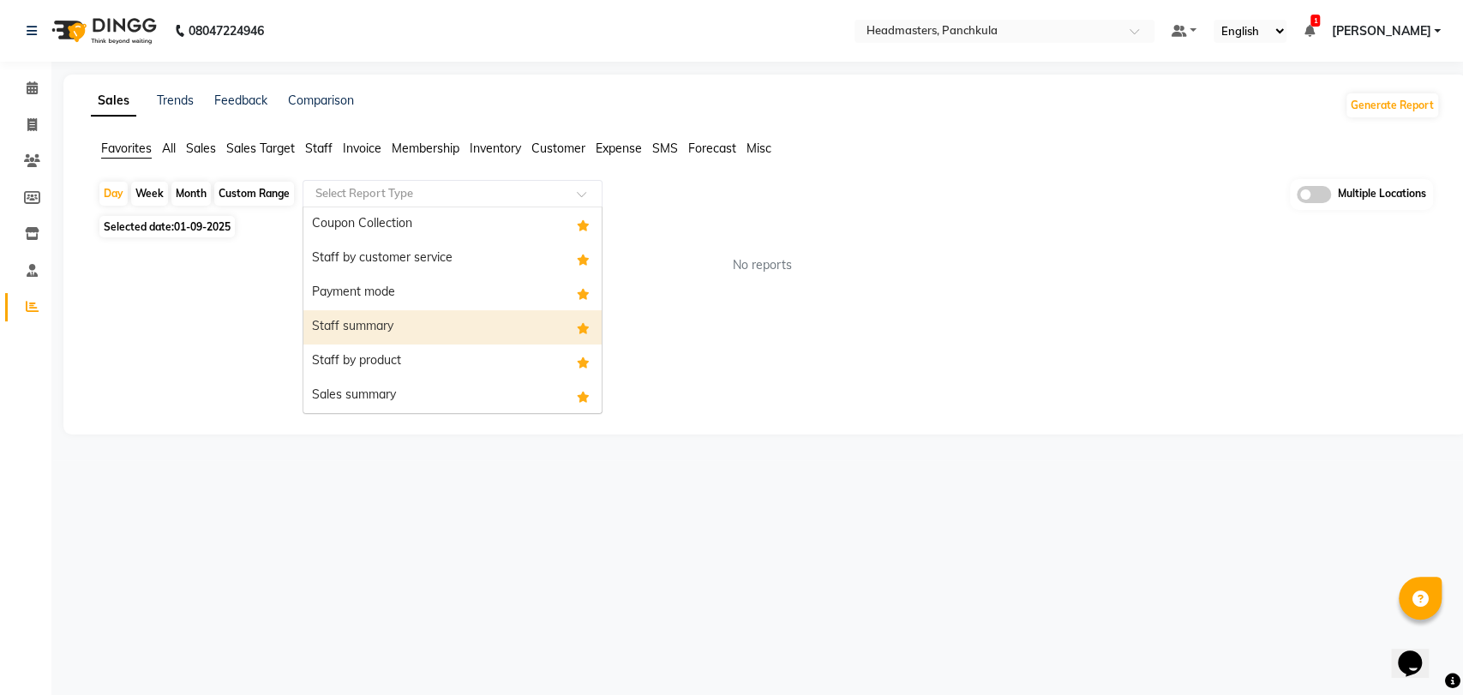
click at [406, 339] on div "Staff summary" at bounding box center [452, 327] width 298 height 34
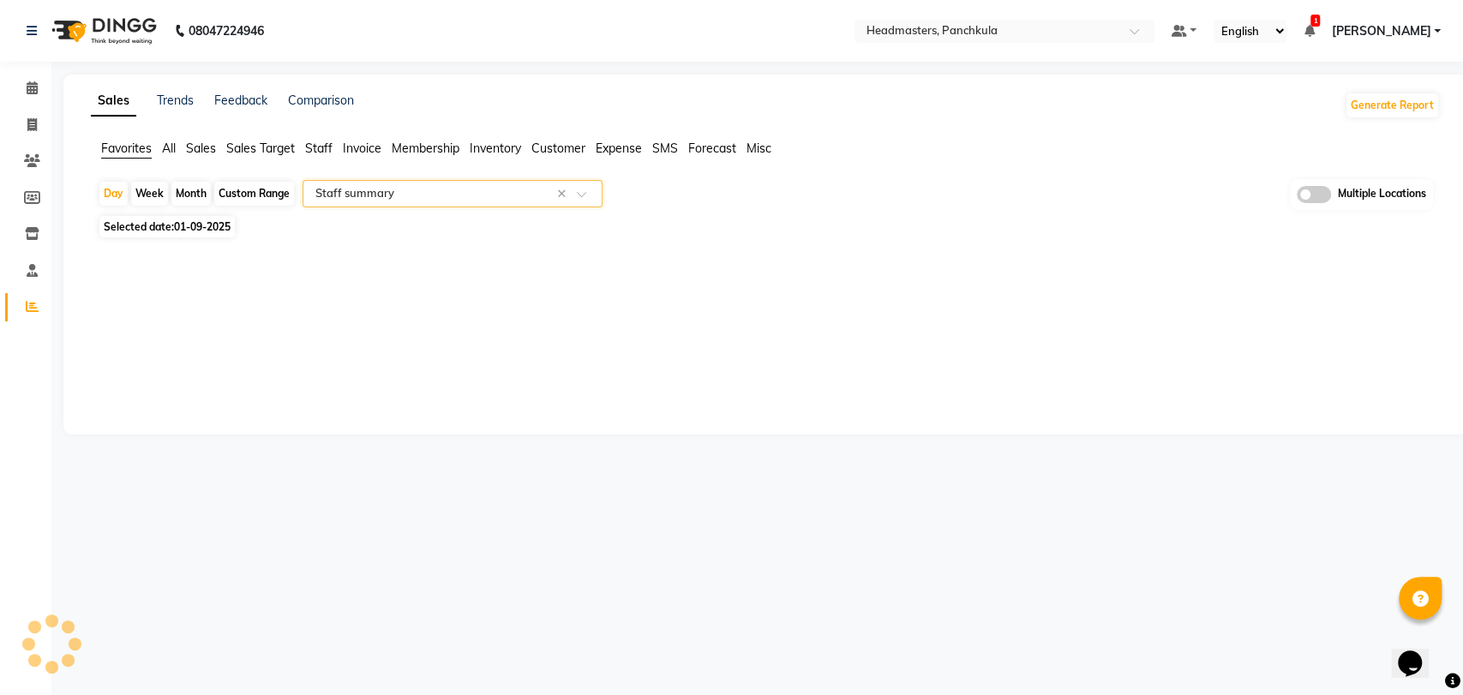
select select "full_report"
select select "csv"
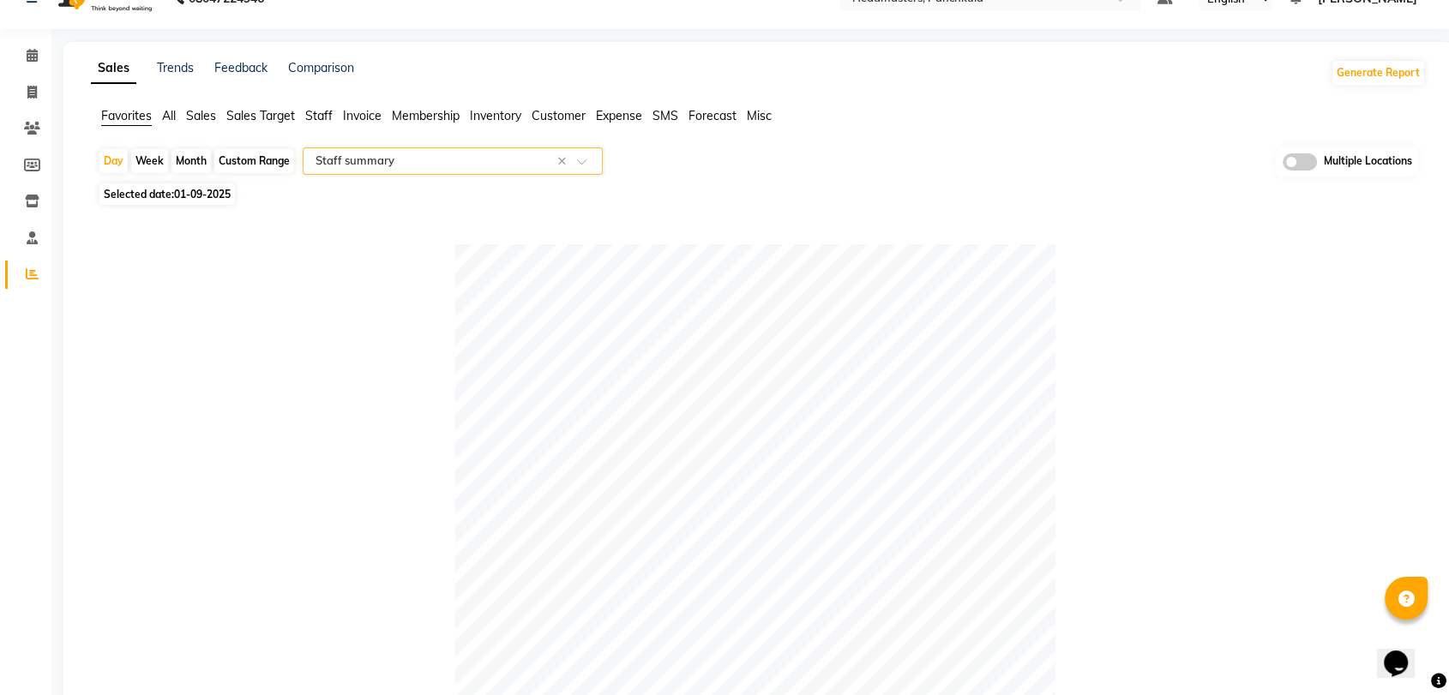
scroll to position [40, 0]
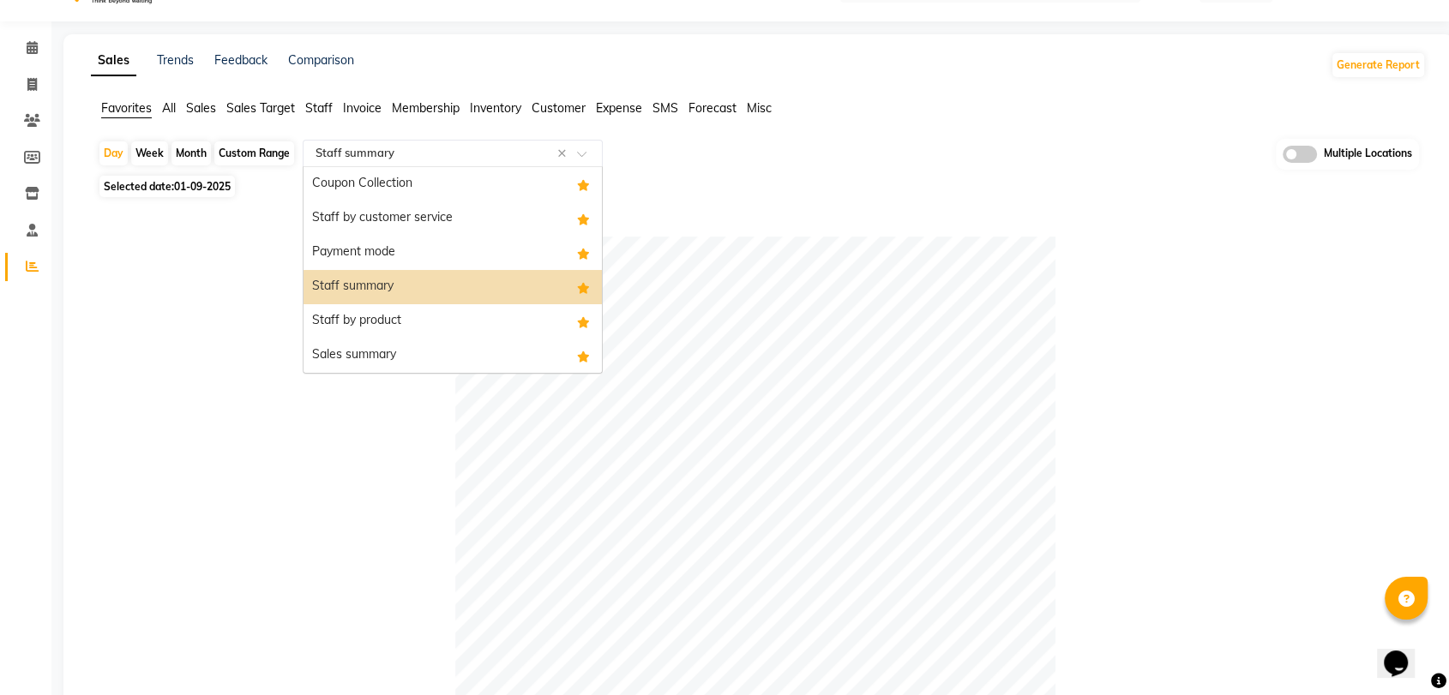
click at [416, 145] on input "text" at bounding box center [435, 153] width 247 height 17
click at [395, 348] on div "Sales summary" at bounding box center [452, 356] width 298 height 34
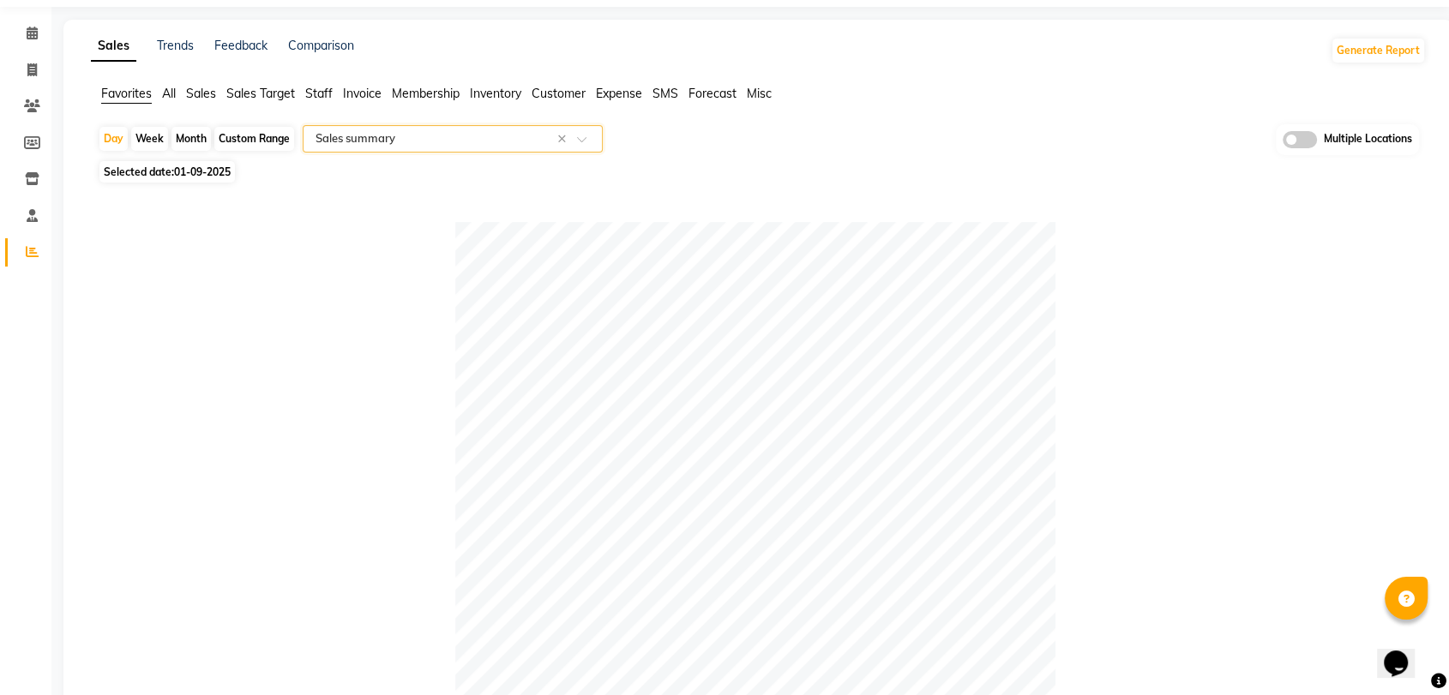
scroll to position [0, 0]
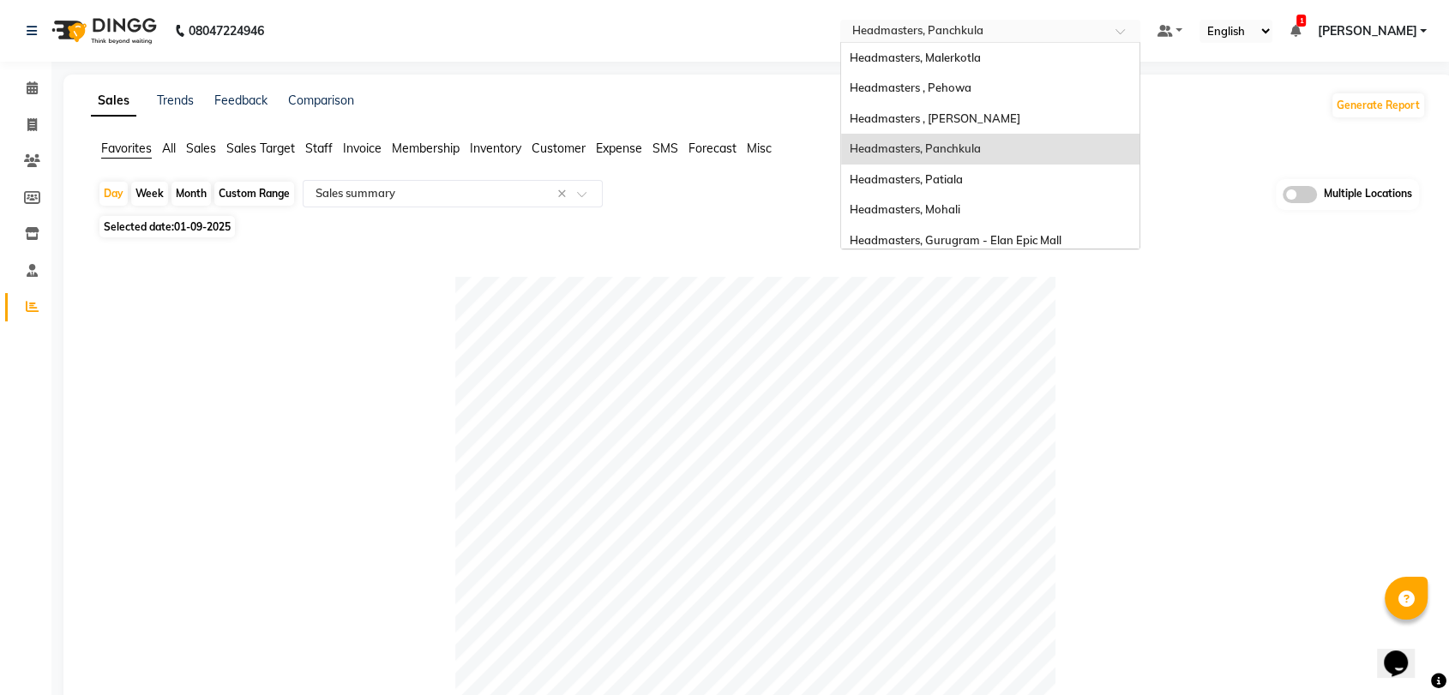
click at [938, 29] on input "text" at bounding box center [973, 32] width 249 height 17
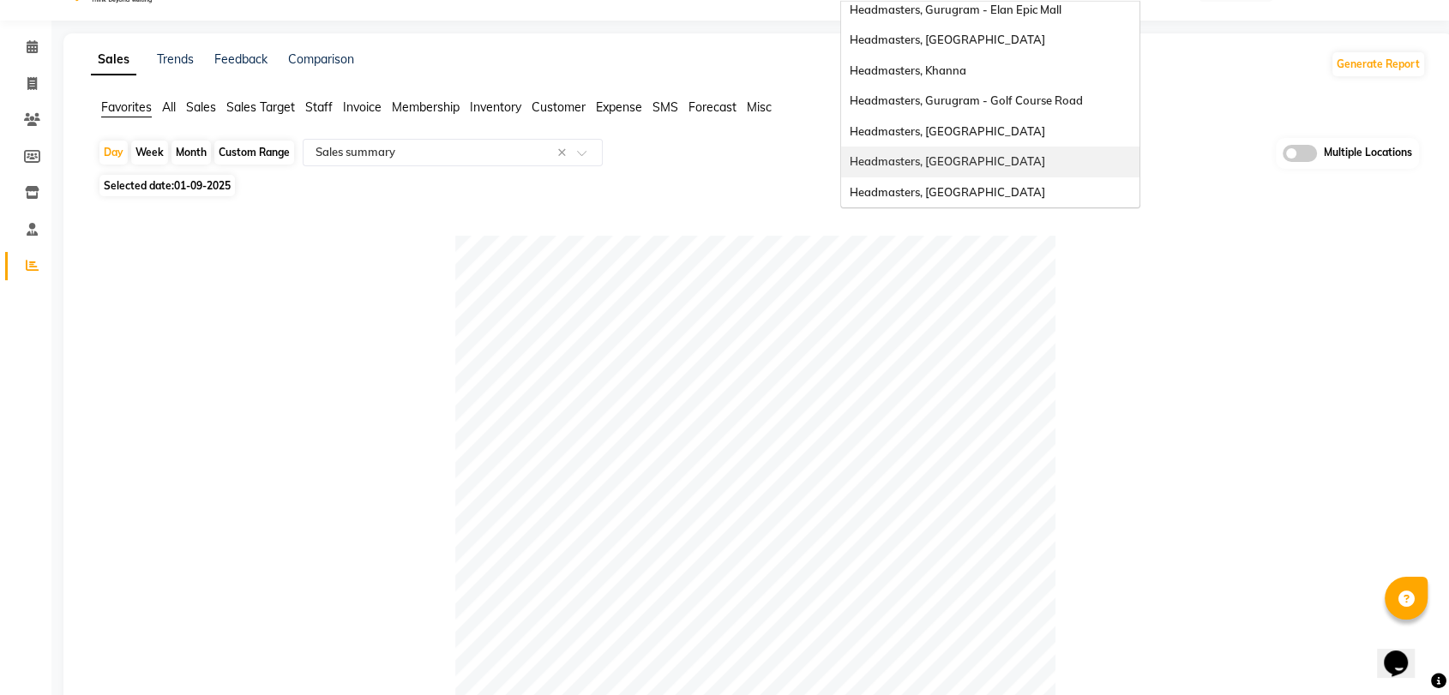
scroll to position [45, 0]
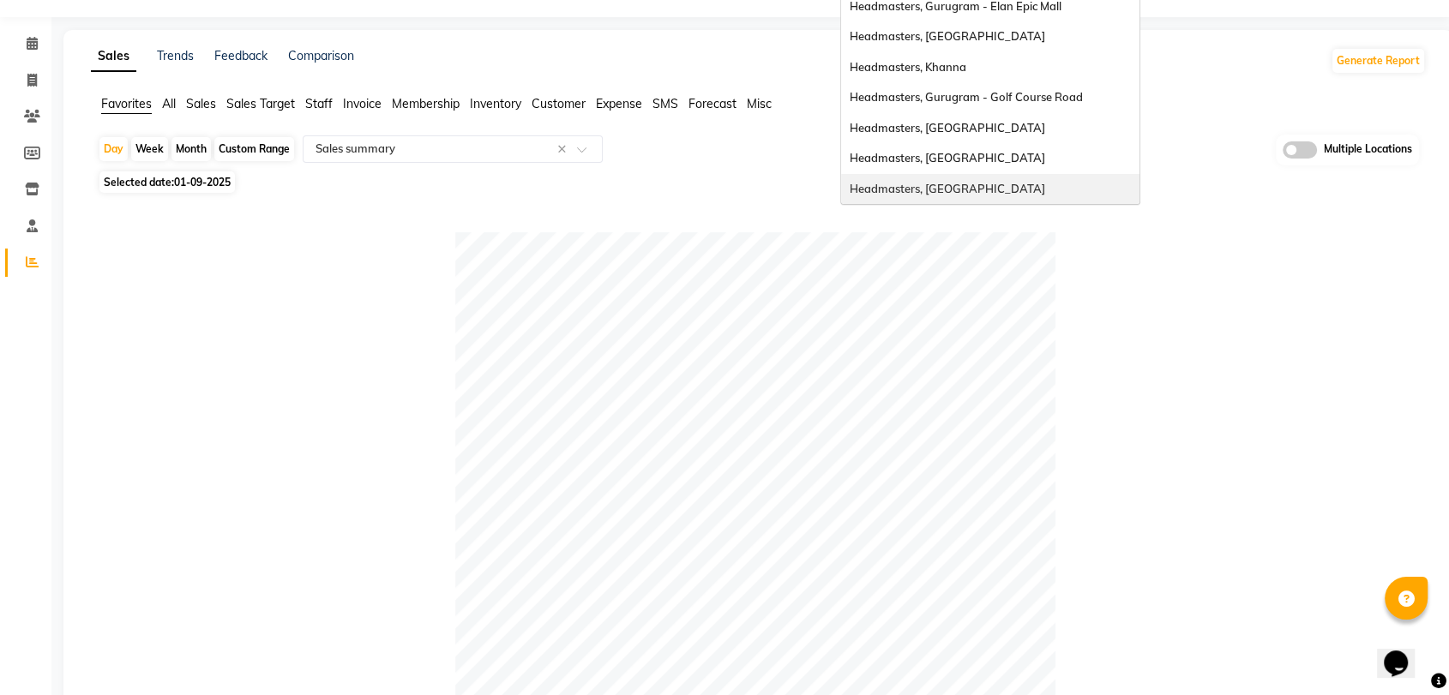
click at [977, 179] on div "Headmasters, [GEOGRAPHIC_DATA]" at bounding box center [990, 189] width 298 height 31
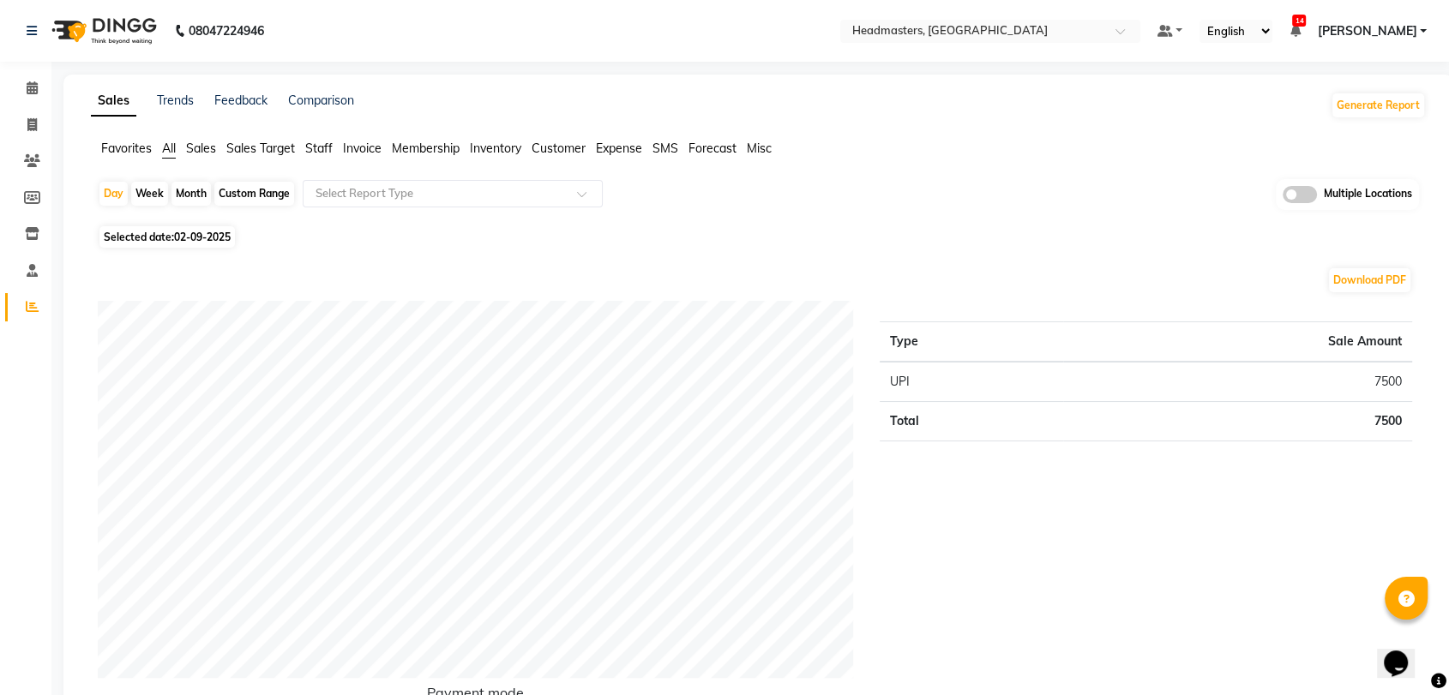
click at [203, 243] on span "Selected date: [DATE]" at bounding box center [166, 236] width 135 height 21
select select "9"
select select "2025"
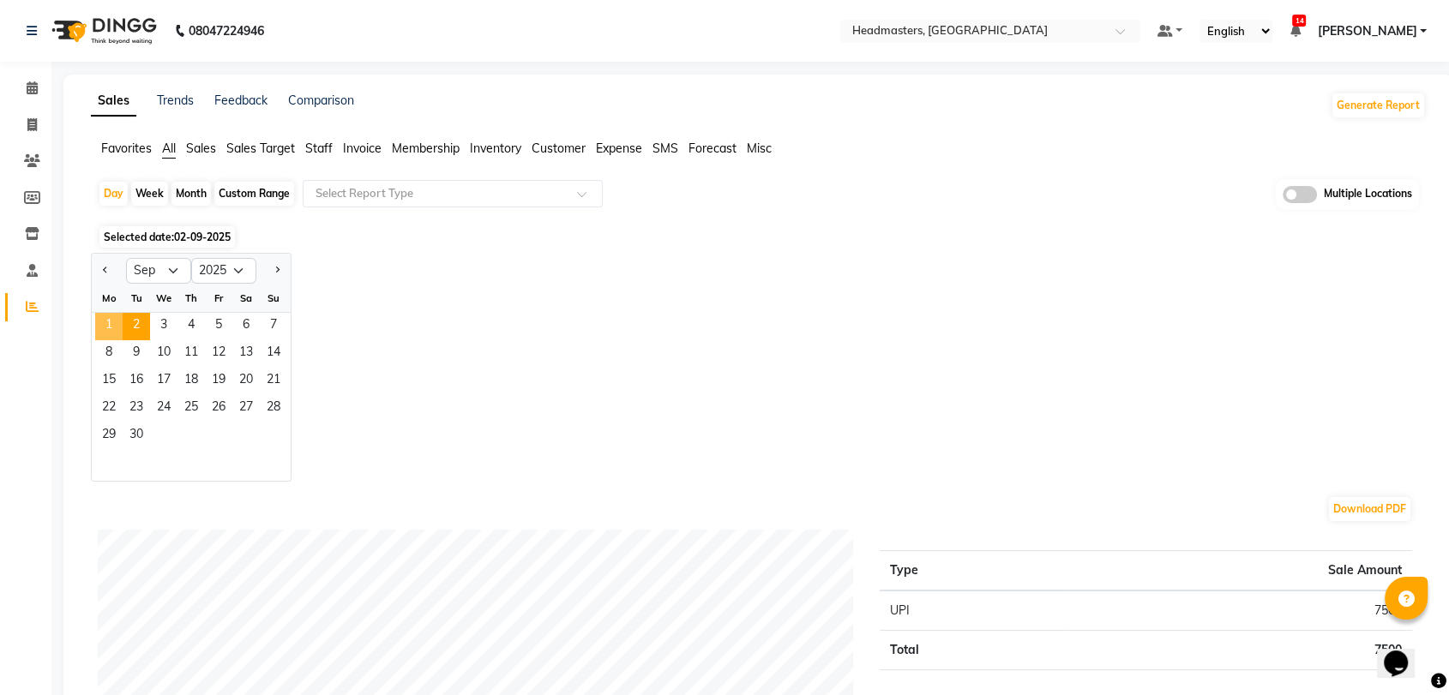
click at [108, 317] on span "1" at bounding box center [108, 326] width 27 height 27
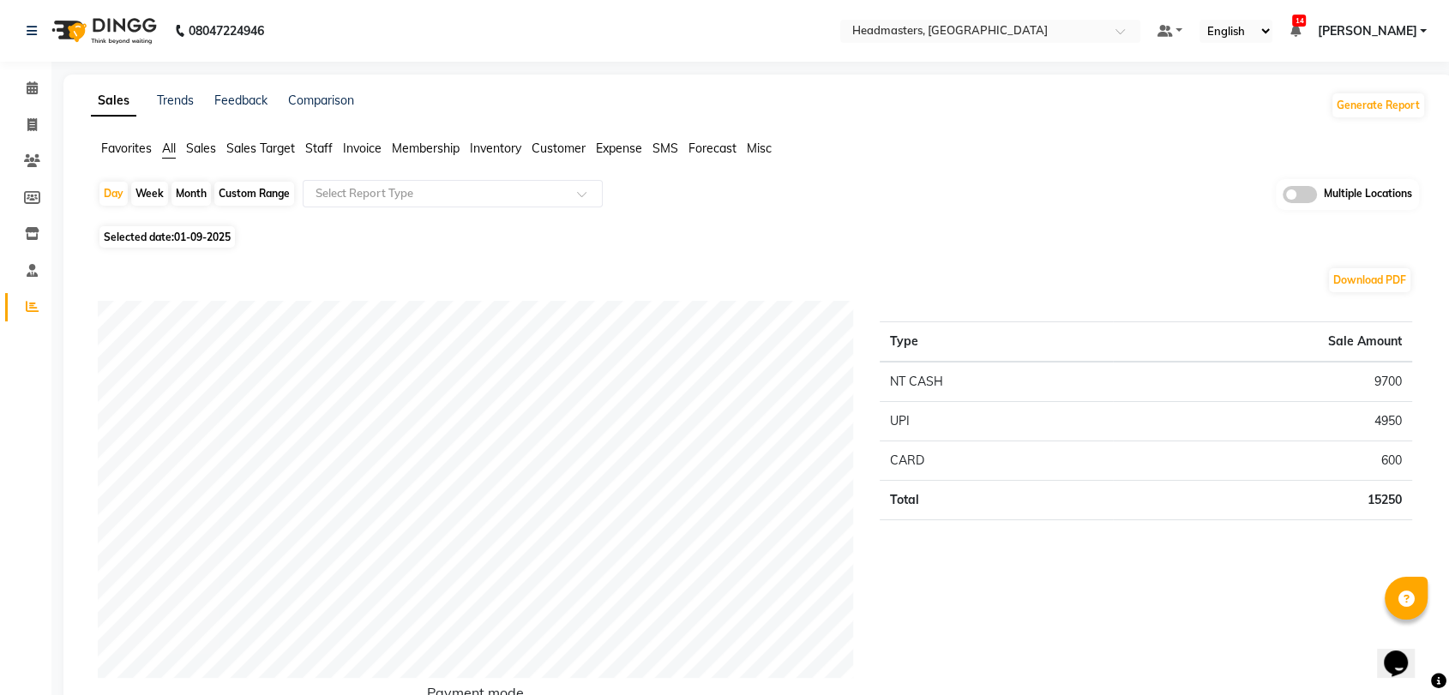
click at [147, 151] on span "Favorites" at bounding box center [126, 148] width 51 height 15
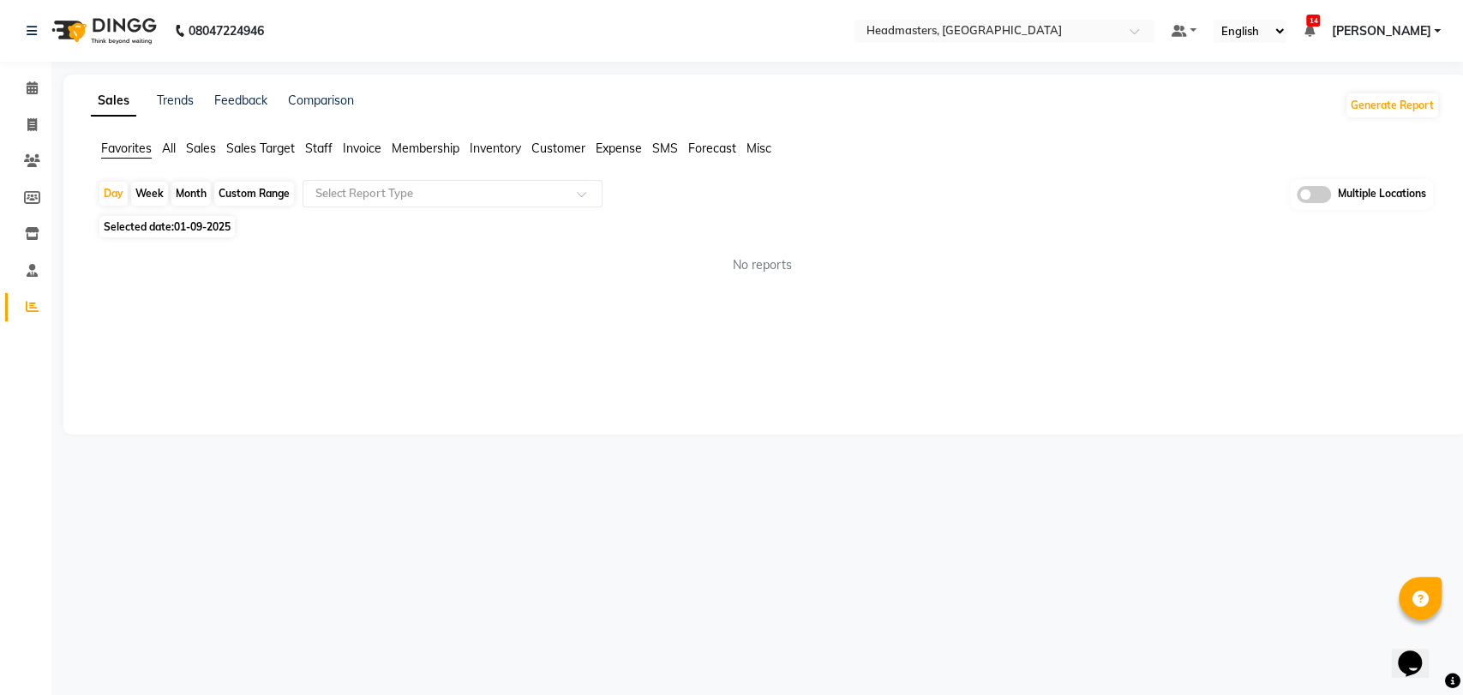
click at [416, 207] on div "Day Week Month Custom Range Select Report Type Multiple Locations" at bounding box center [766, 195] width 1336 height 32
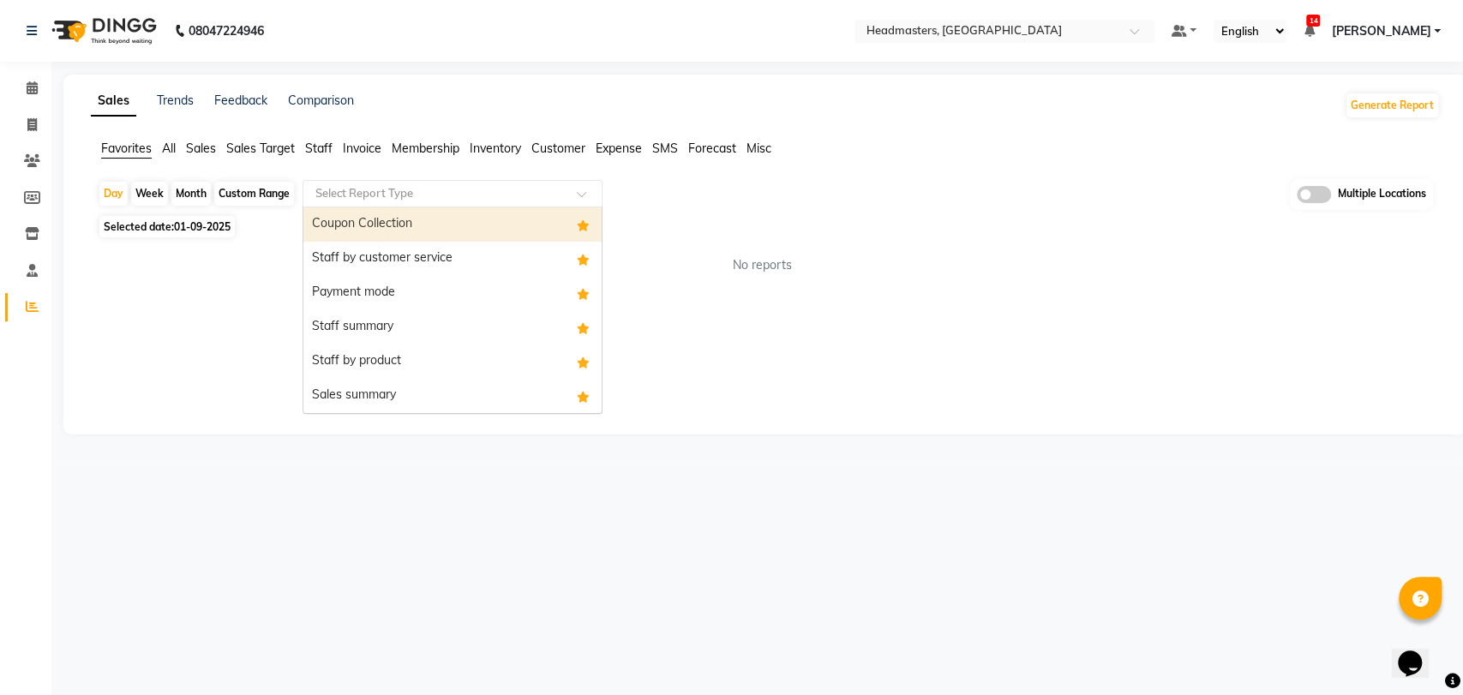
click at [425, 201] on input "text" at bounding box center [435, 193] width 247 height 17
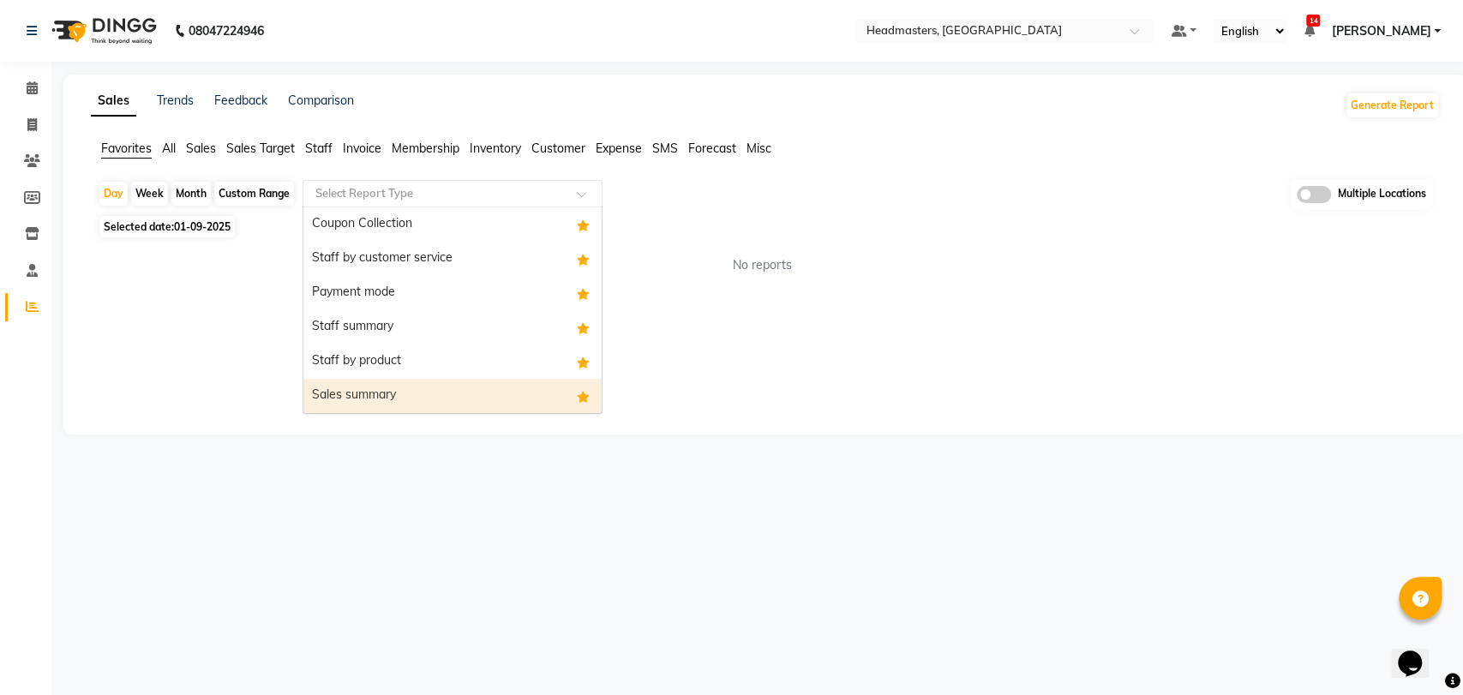
click at [382, 392] on div "Sales summary" at bounding box center [452, 396] width 298 height 34
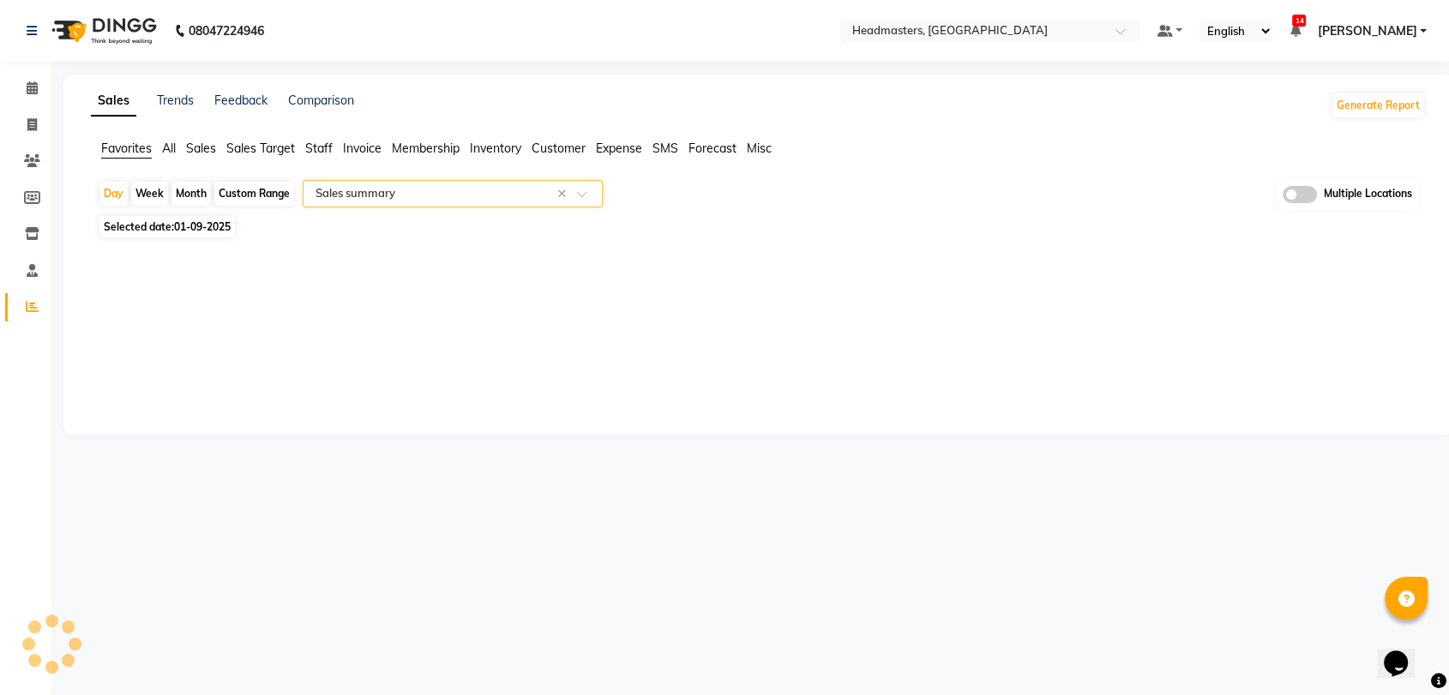
select select "full_report"
select select "csv"
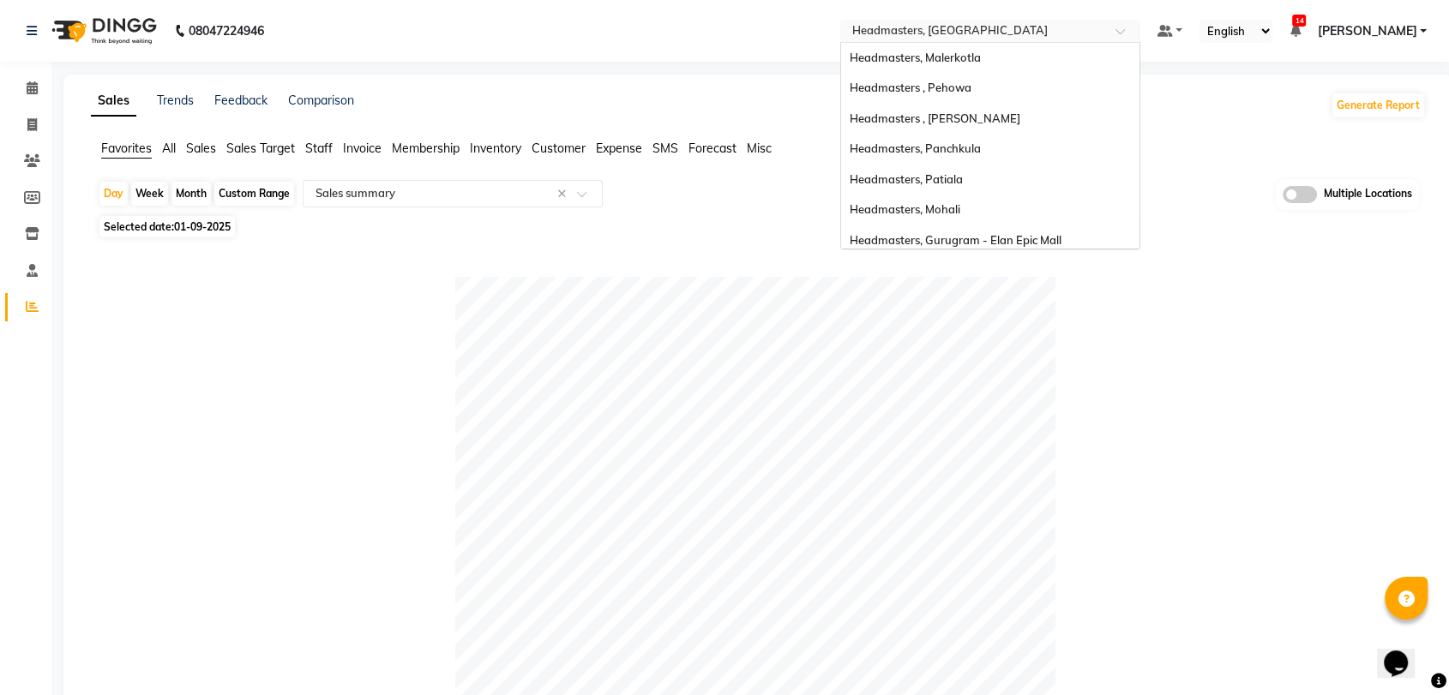
scroll to position [189, 0]
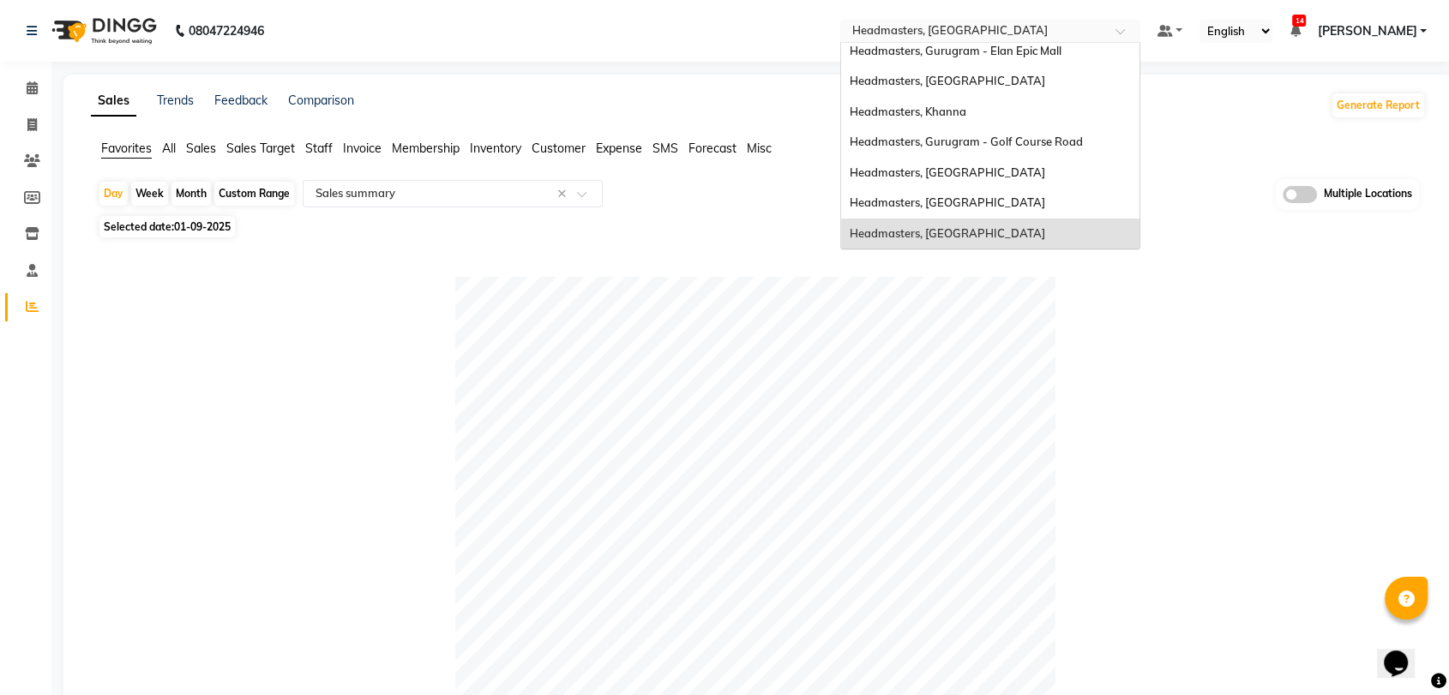
click at [954, 22] on div "× Headmasters, Amritsar" at bounding box center [949, 30] width 195 height 17
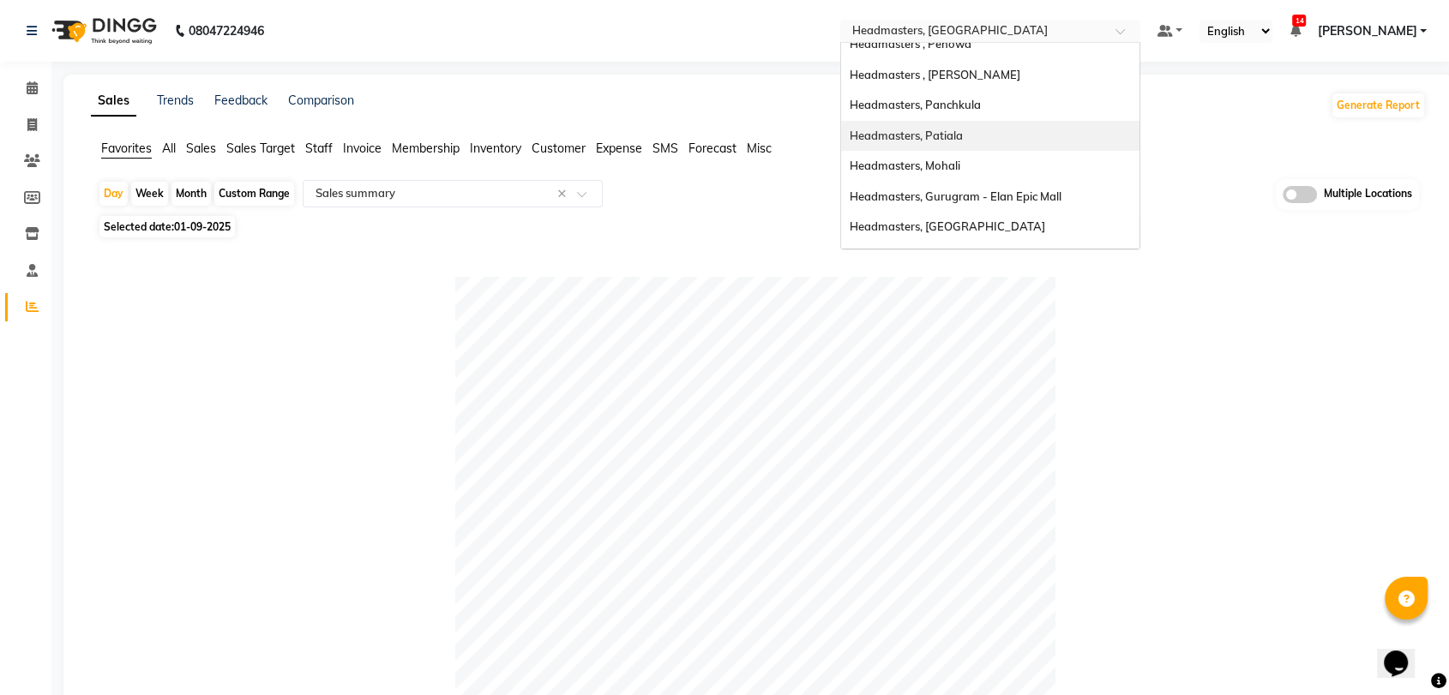
scroll to position [0, 0]
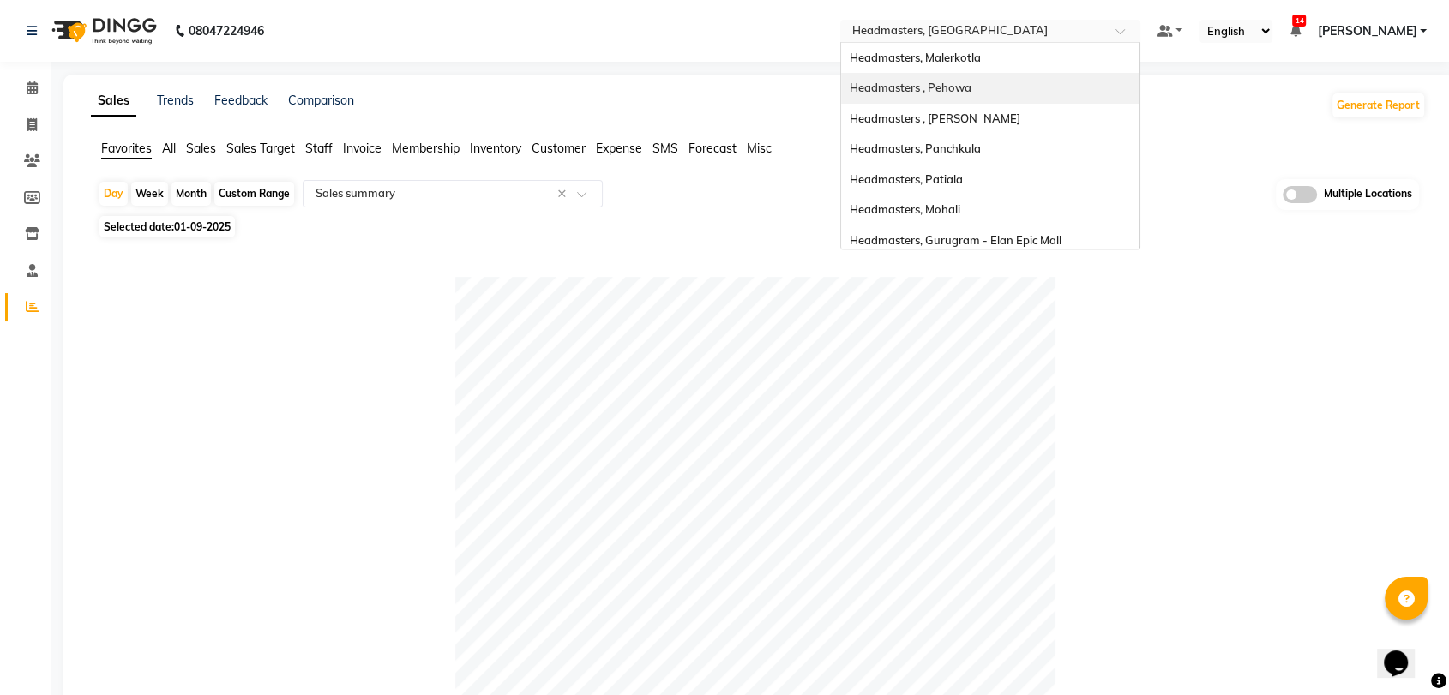
click at [971, 93] on span "Headmasters , Pehowa" at bounding box center [911, 88] width 122 height 14
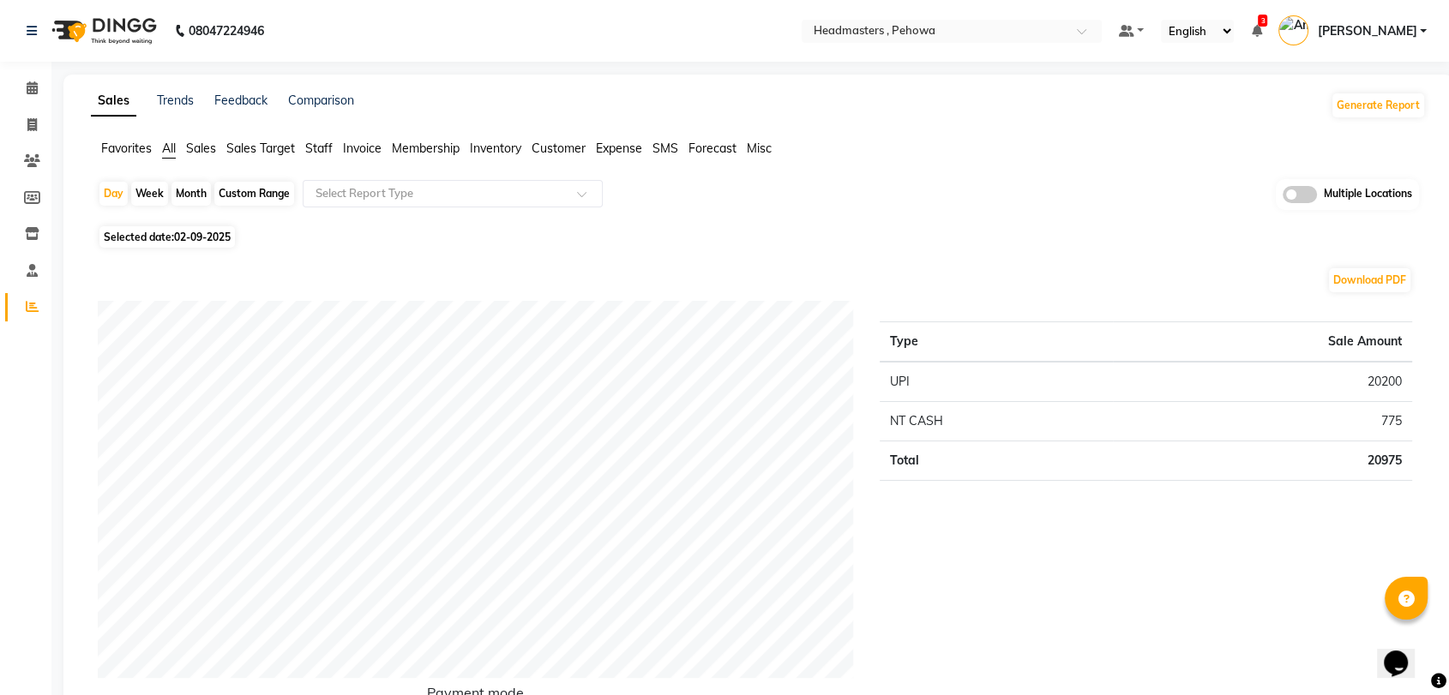
click at [203, 154] on span "Sales" at bounding box center [201, 148] width 30 height 15
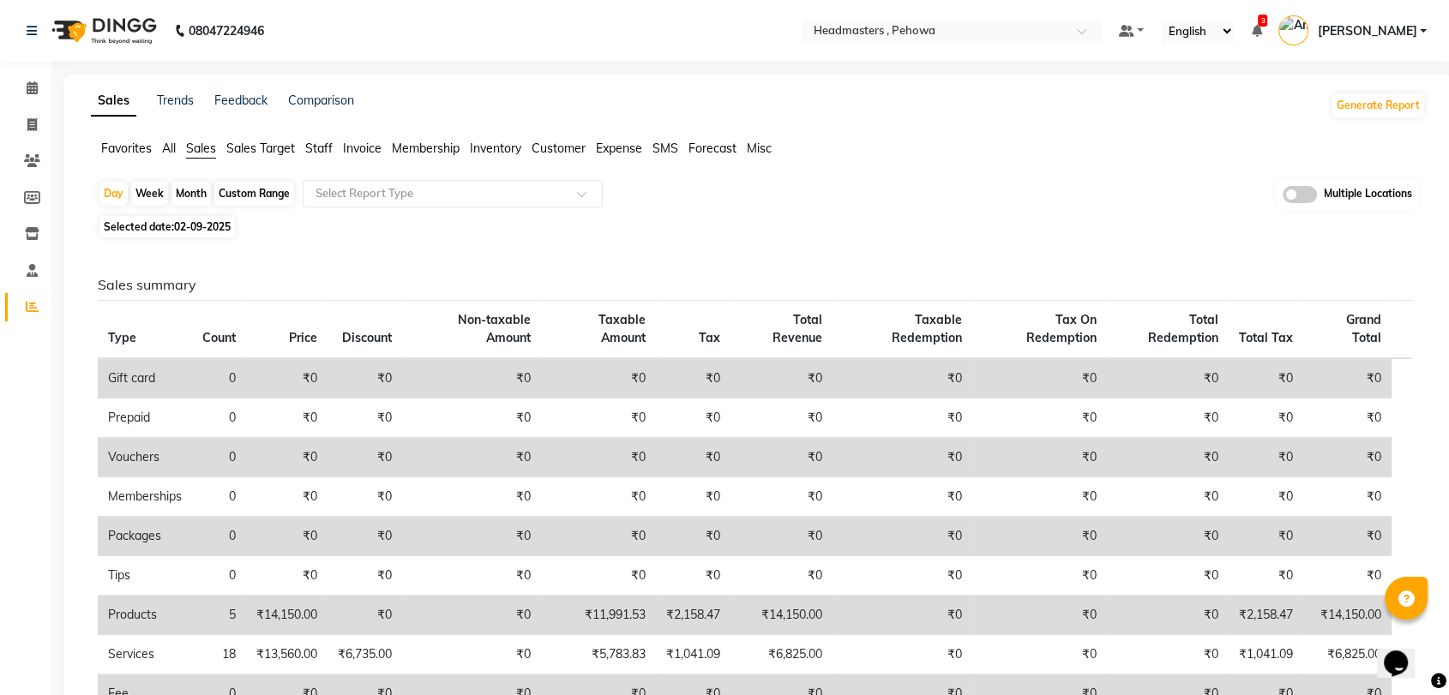
click at [140, 146] on span "Favorites" at bounding box center [126, 148] width 51 height 15
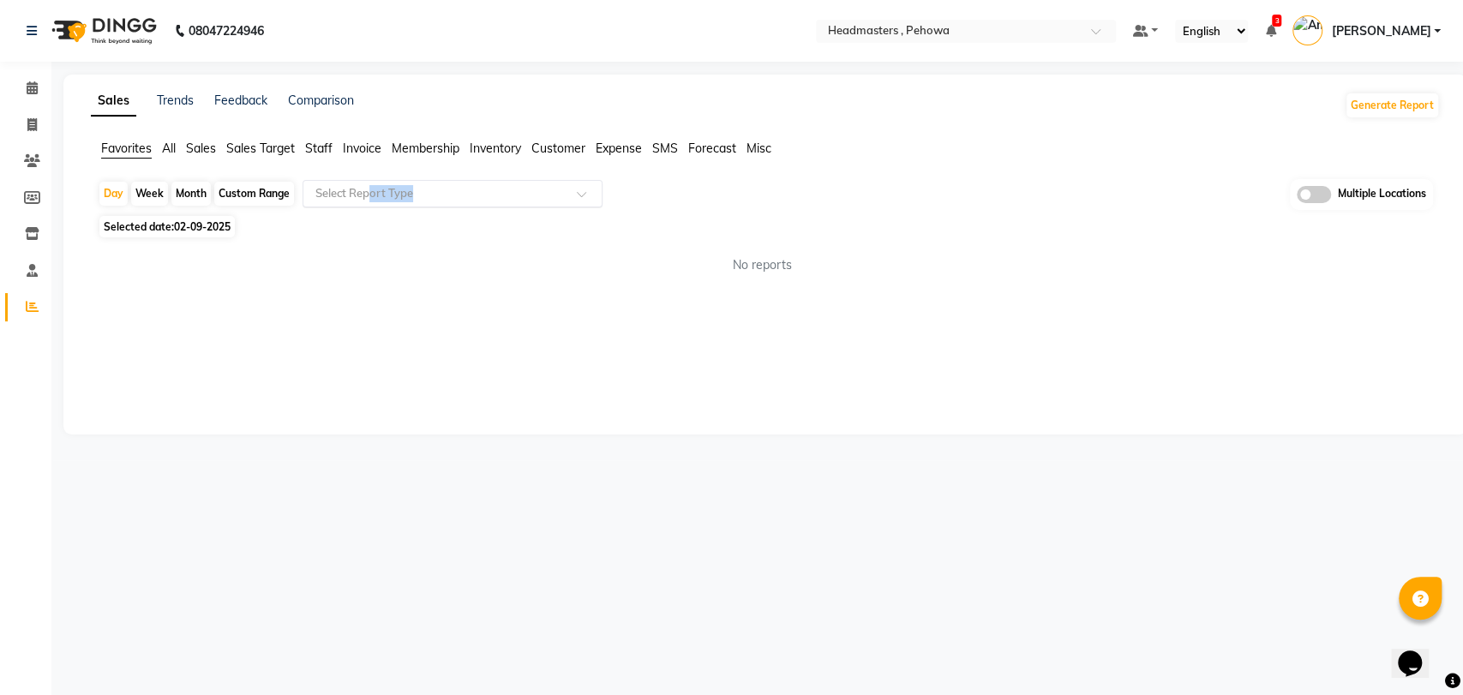
drag, startPoint x: 370, startPoint y: 210, endPoint x: 418, endPoint y: 185, distance: 54.1
click at [418, 185] on div "Day Week Month Custom Range Select Report Type Multiple Locations" at bounding box center [766, 195] width 1336 height 32
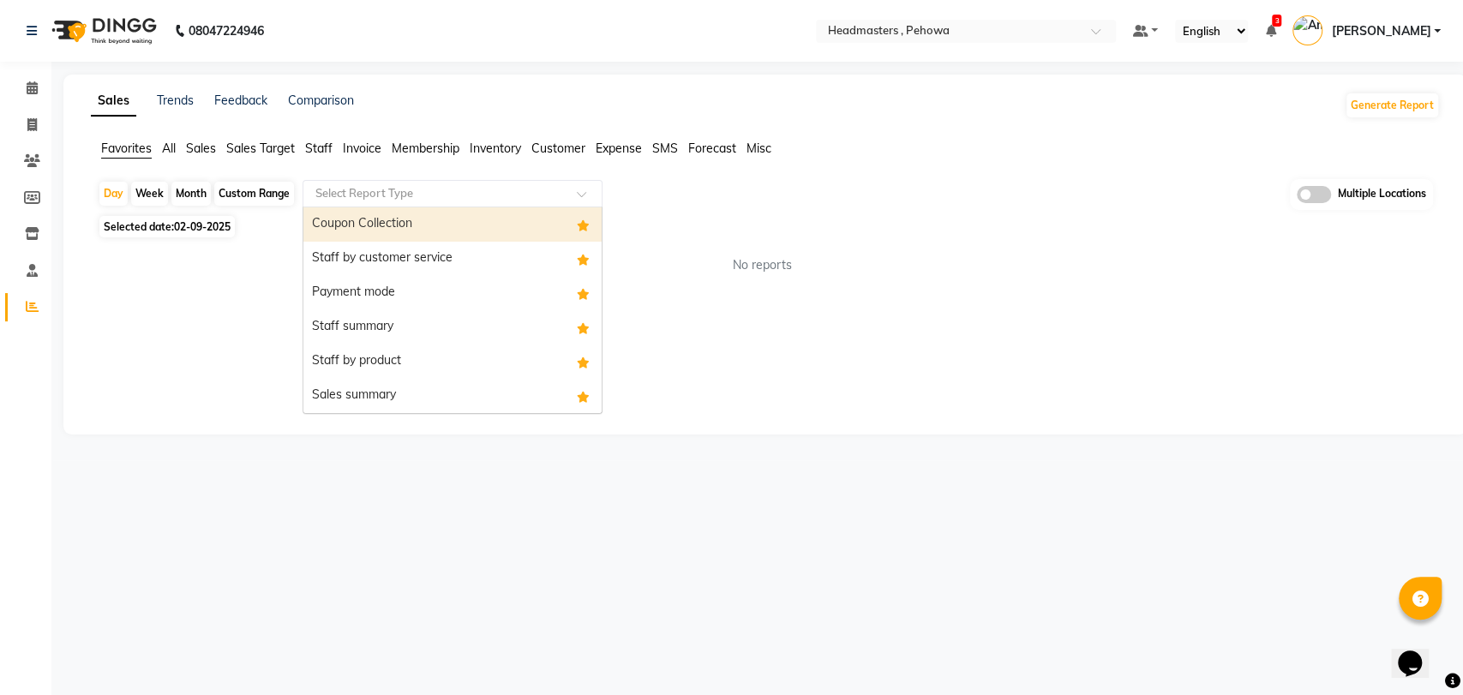
click at [418, 185] on input "text" at bounding box center [435, 193] width 247 height 17
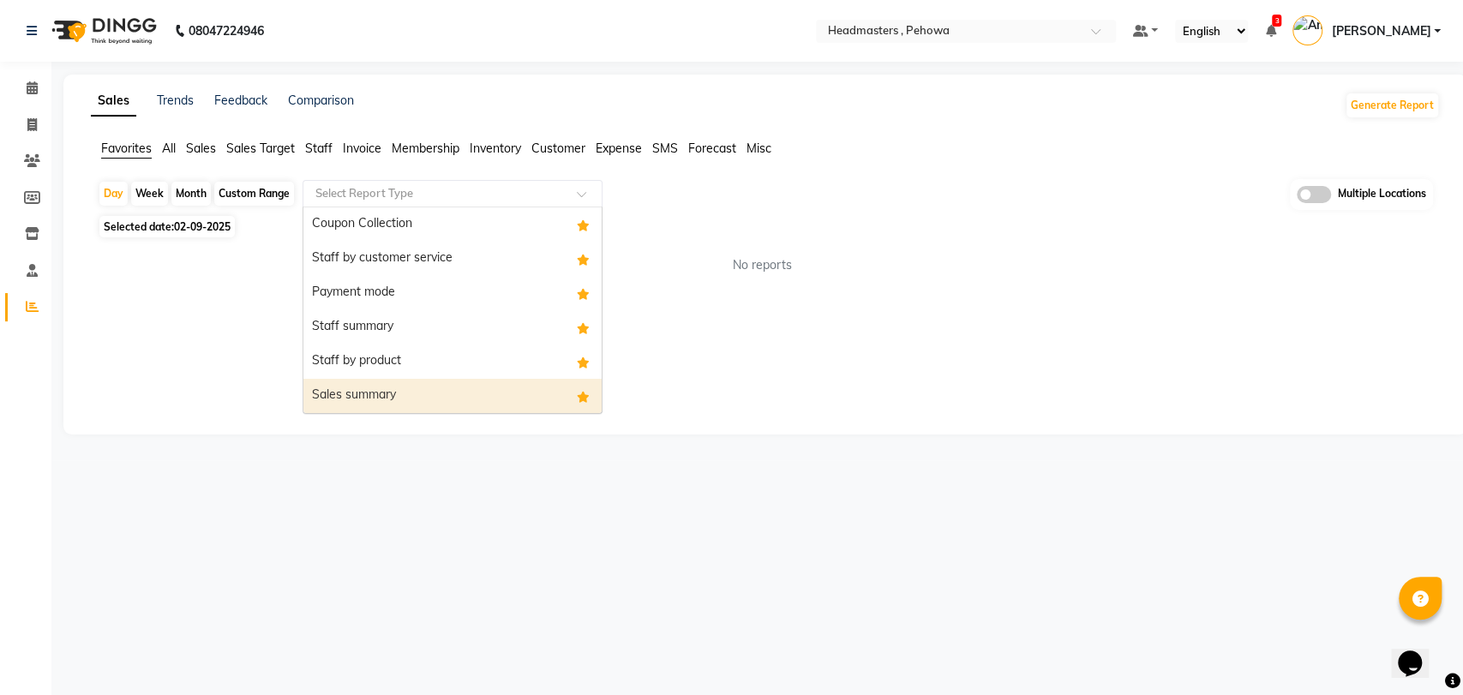
click at [398, 398] on div "Sales summary" at bounding box center [452, 396] width 298 height 34
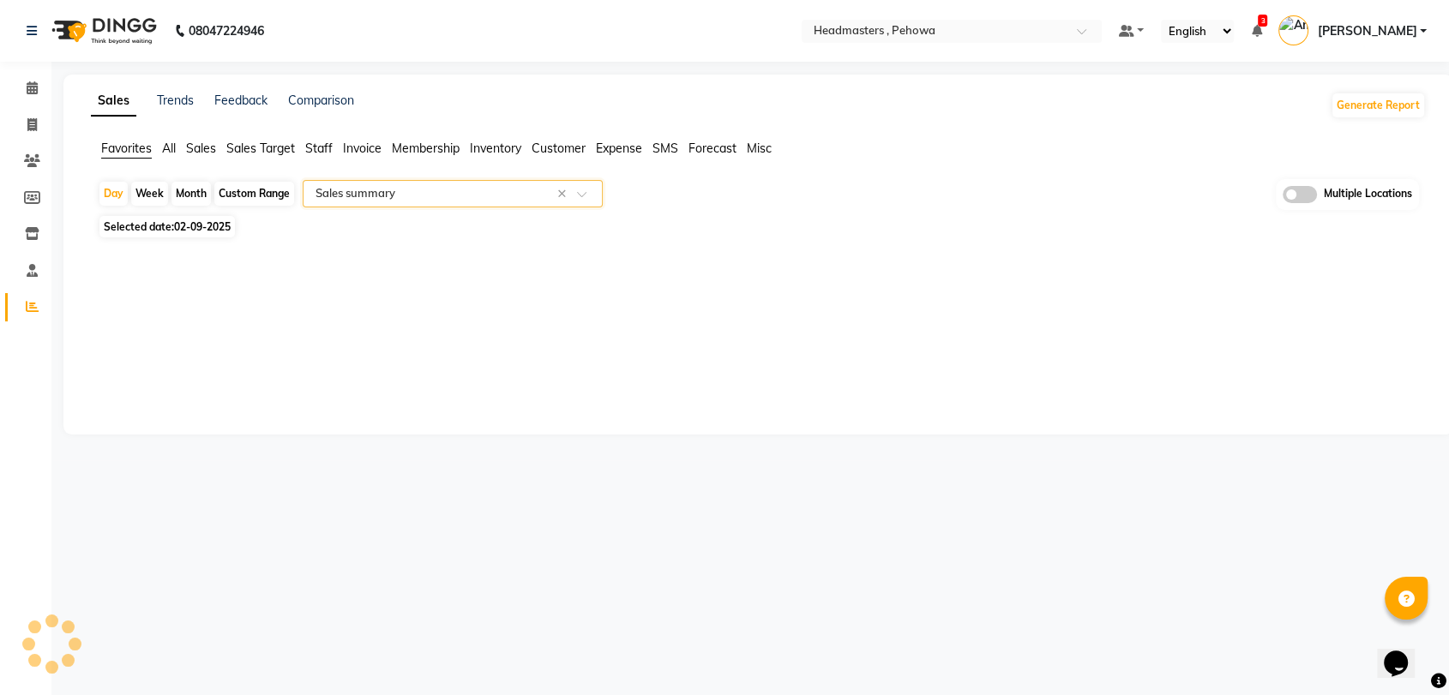
select select "full_report"
select select "csv"
click at [219, 232] on span "02-09-2025" at bounding box center [202, 226] width 57 height 13
select select "9"
select select "2025"
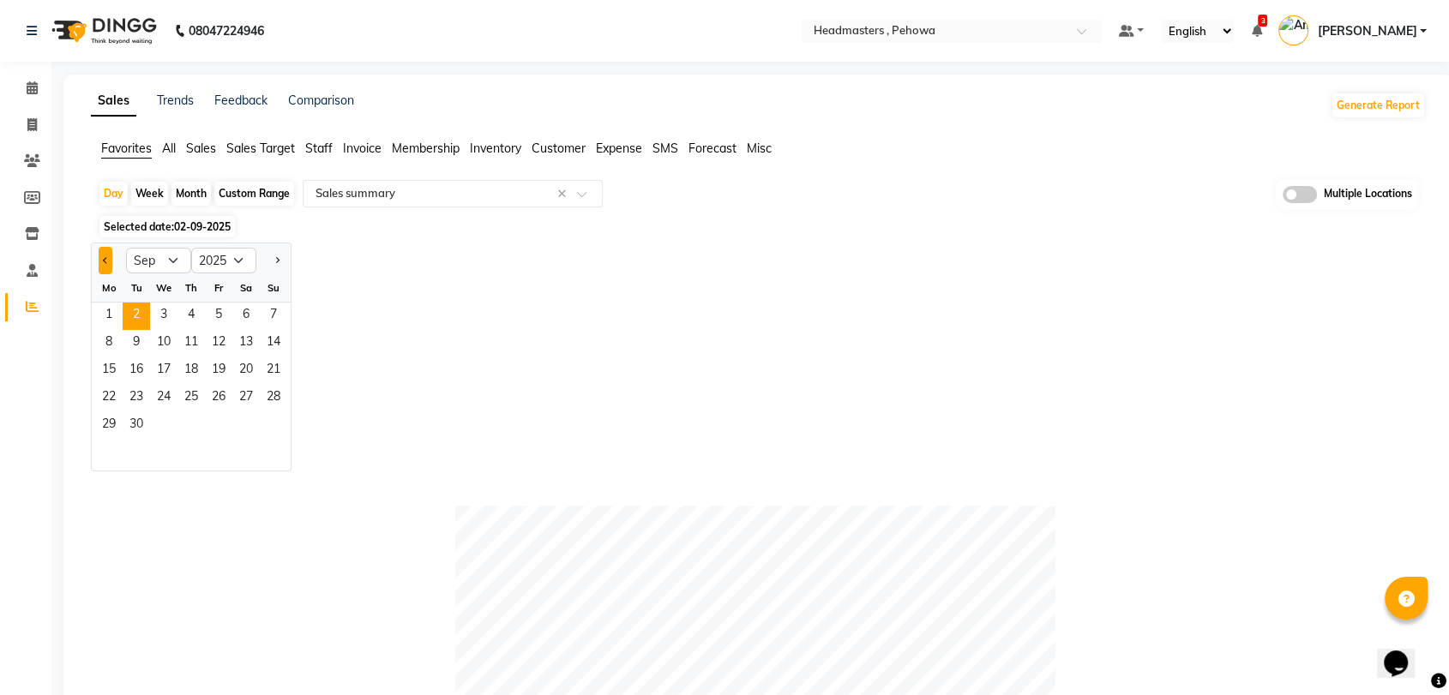
click at [100, 266] on button "Previous month" at bounding box center [106, 260] width 14 height 27
click at [271, 260] on button "Next month" at bounding box center [277, 260] width 14 height 27
select select "9"
click at [111, 311] on span "1" at bounding box center [108, 316] width 27 height 27
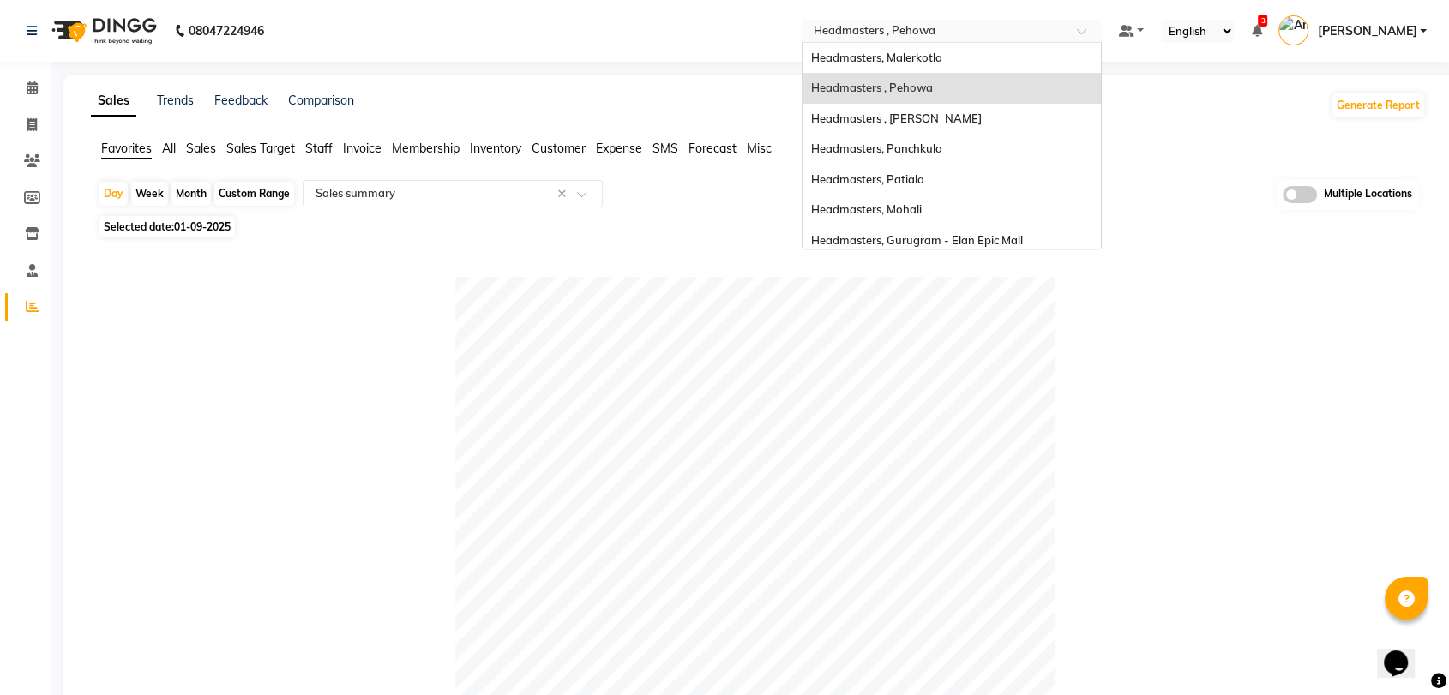
click at [975, 29] on input "text" at bounding box center [934, 32] width 249 height 17
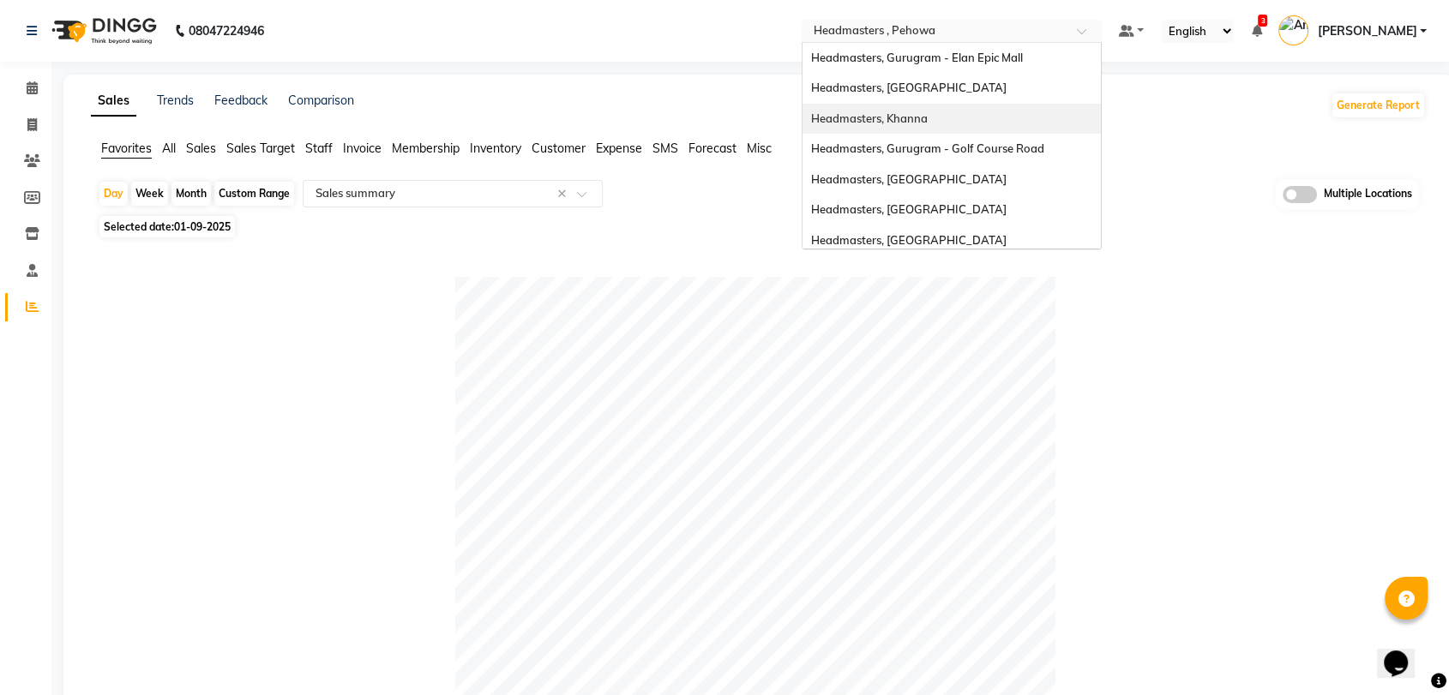
scroll to position [189, 0]
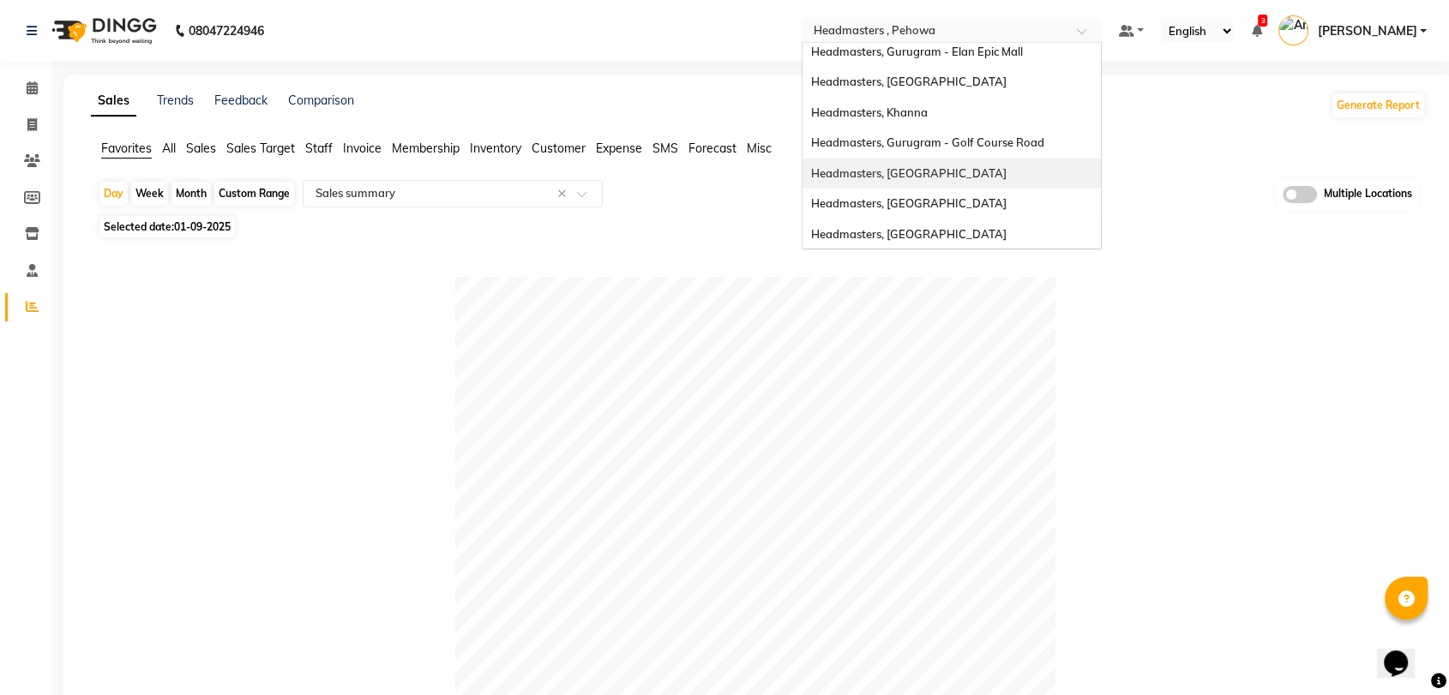
click at [936, 166] on span "Headmasters, [GEOGRAPHIC_DATA]" at bounding box center [908, 173] width 195 height 14
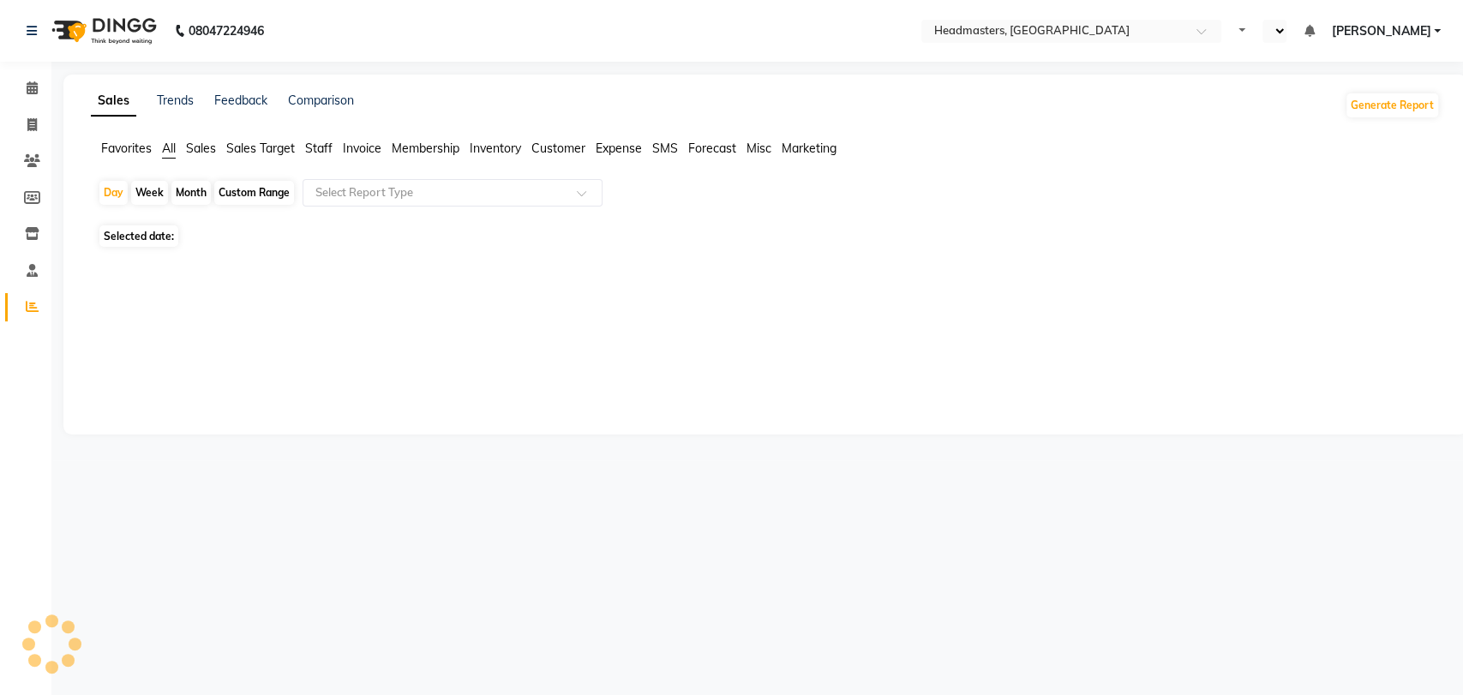
select select "en"
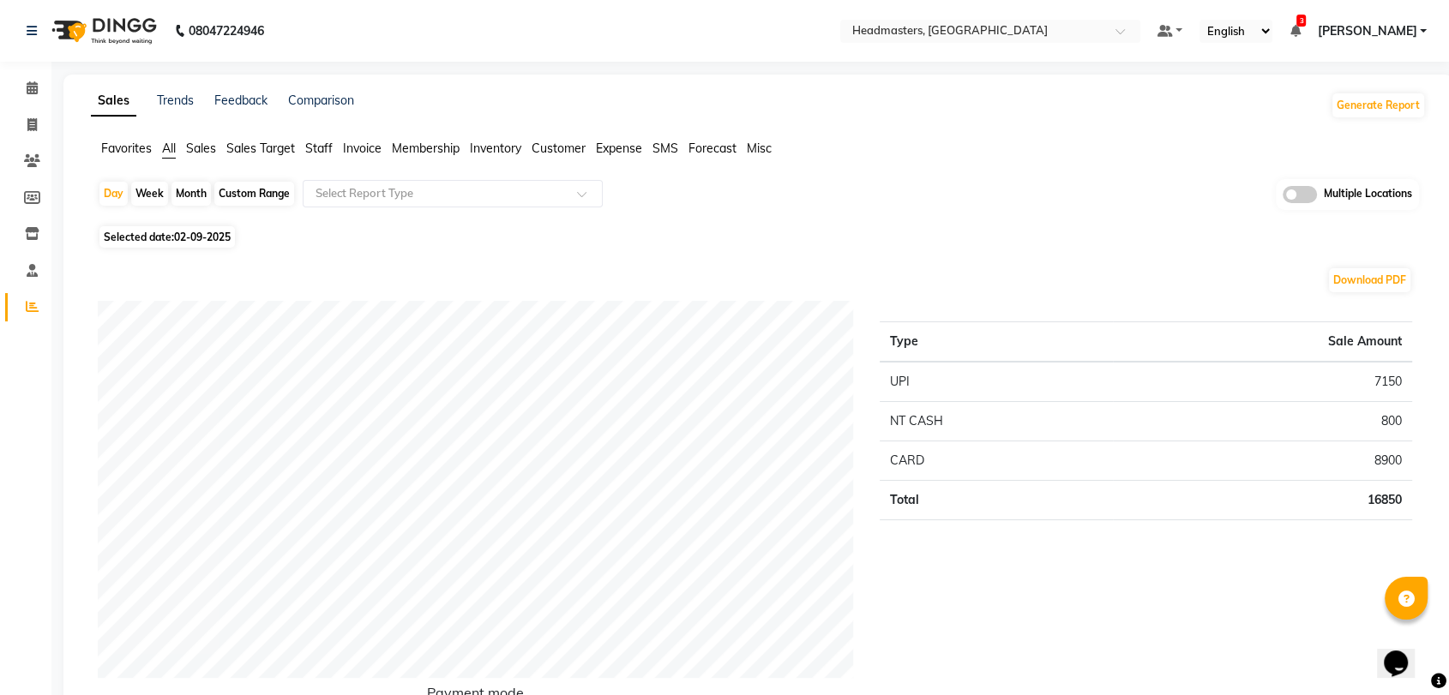
click at [129, 151] on span "Favorites" at bounding box center [126, 148] width 51 height 15
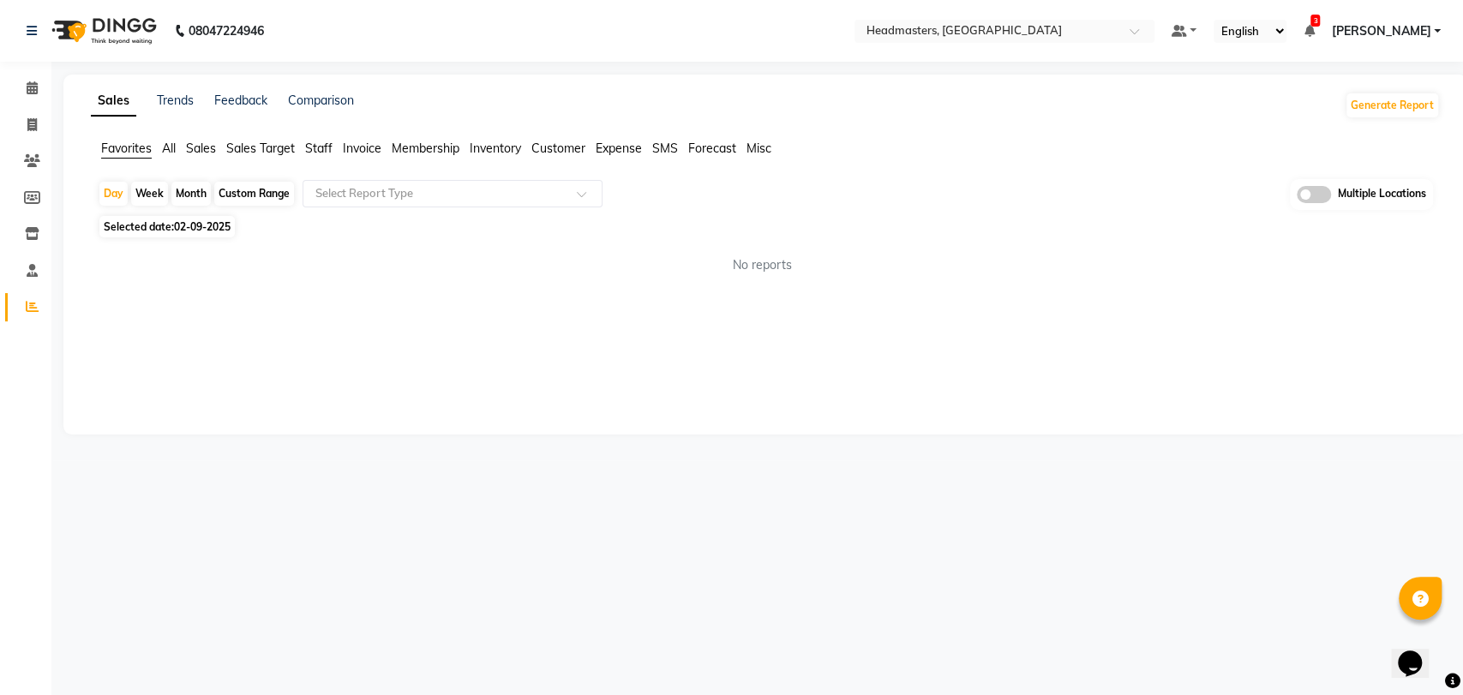
click at [206, 224] on span "02-09-2025" at bounding box center [202, 226] width 57 height 13
select select "9"
select select "2025"
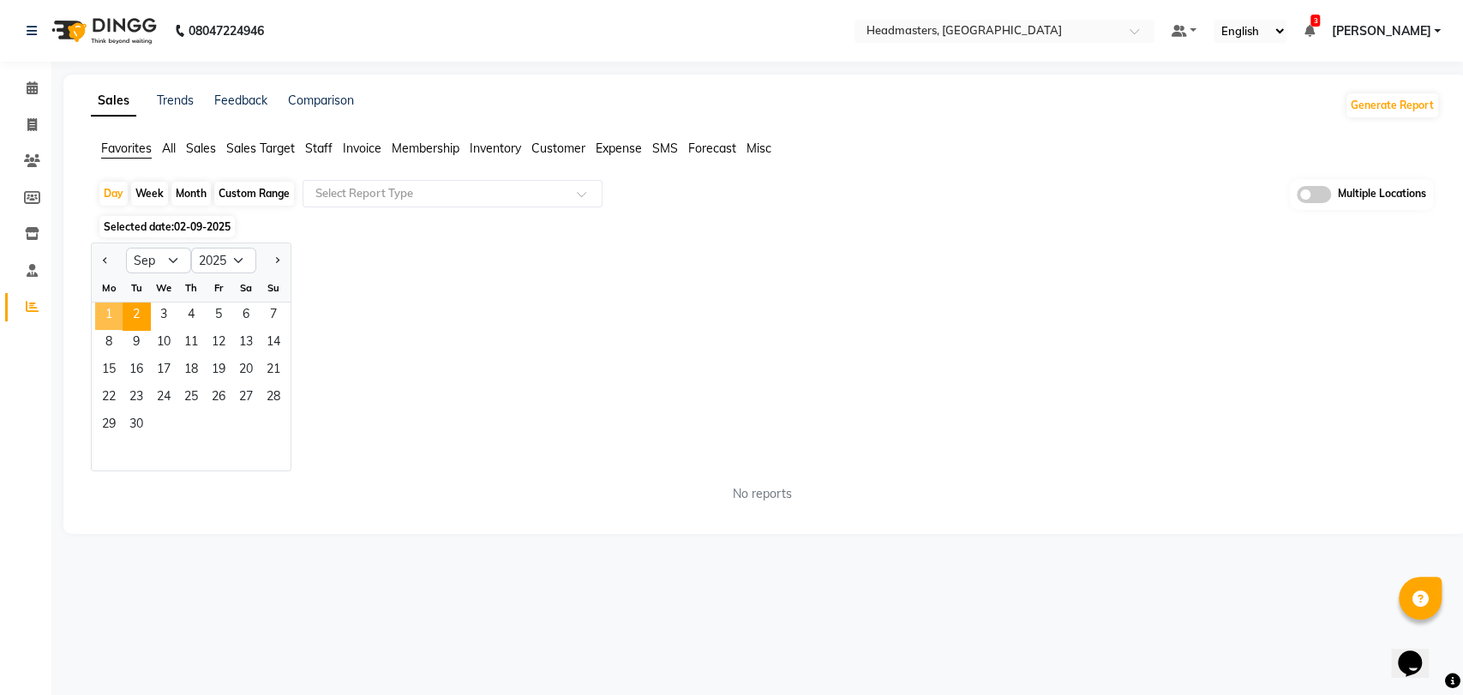
click at [111, 308] on span "1" at bounding box center [108, 316] width 27 height 27
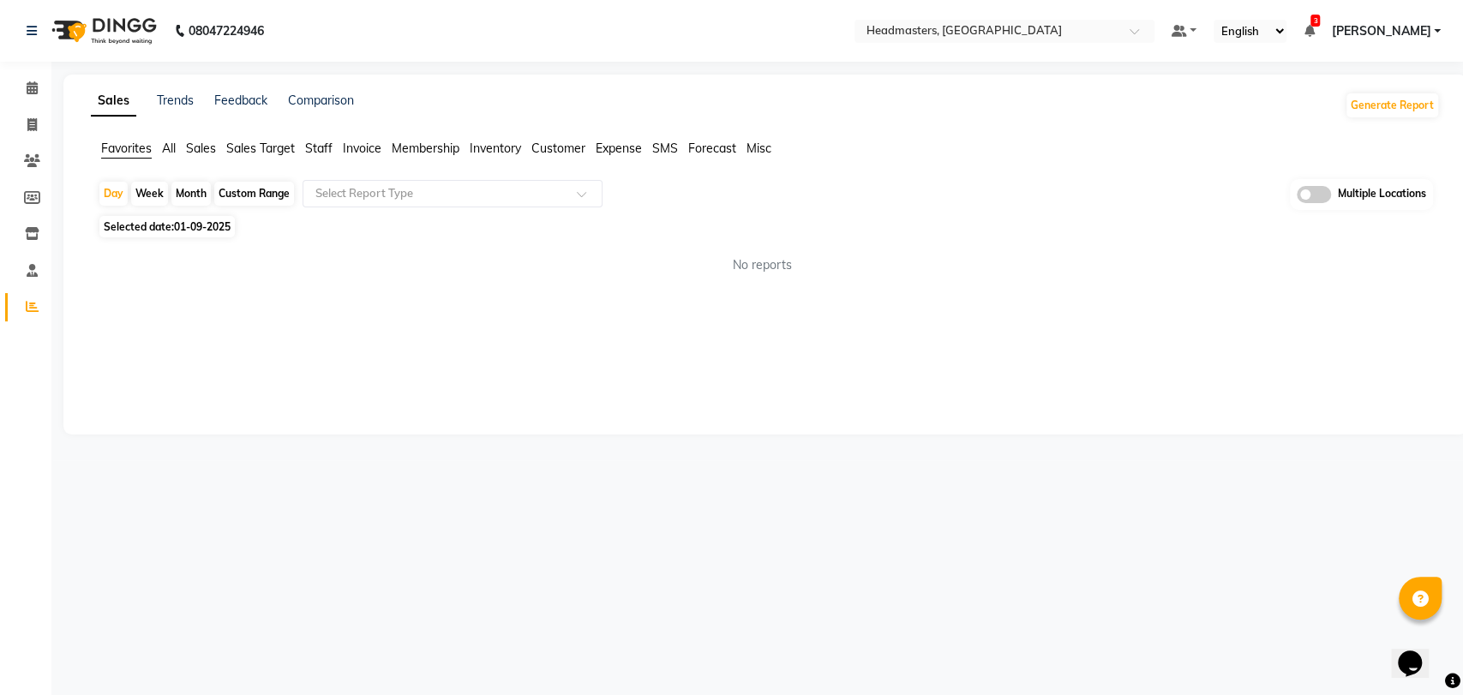
click at [391, 209] on div "Day Week Month Custom Range Select Report Type Multiple Locations" at bounding box center [766, 195] width 1336 height 32
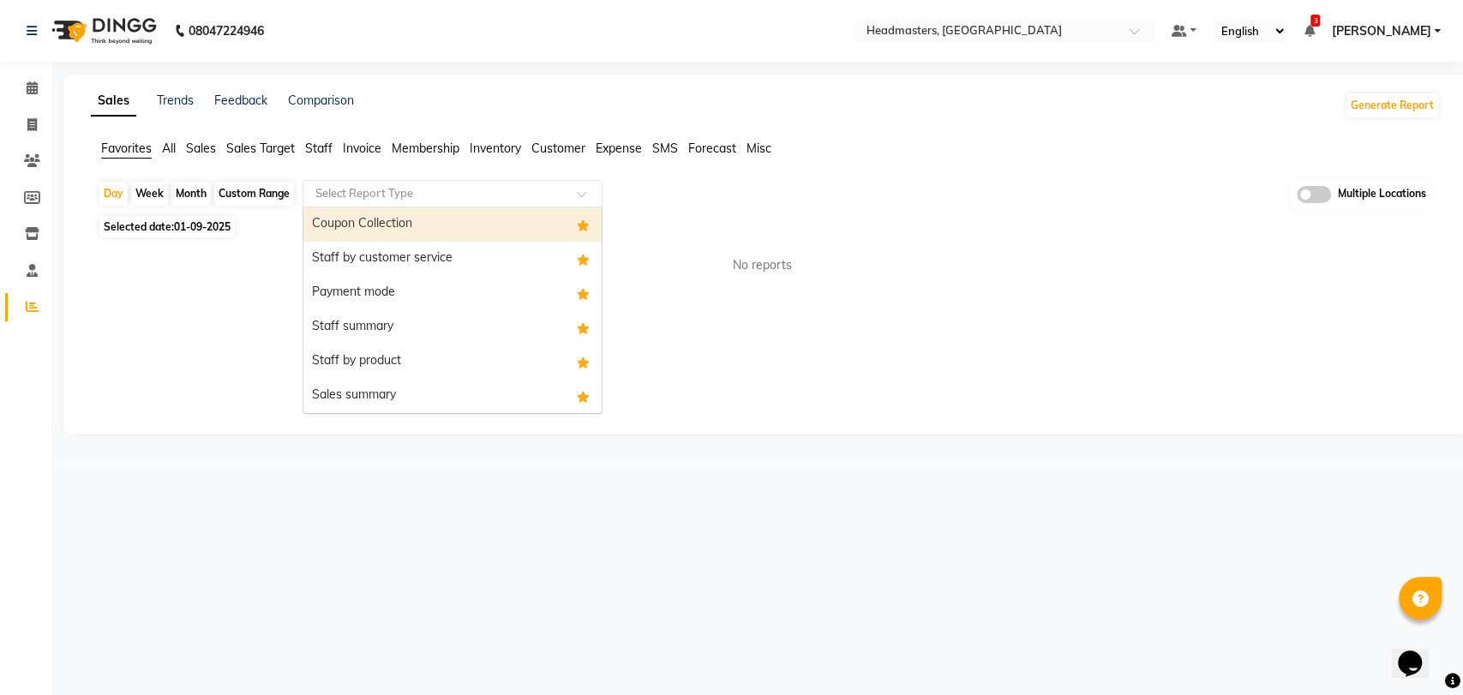
click at [399, 195] on input "text" at bounding box center [435, 193] width 247 height 17
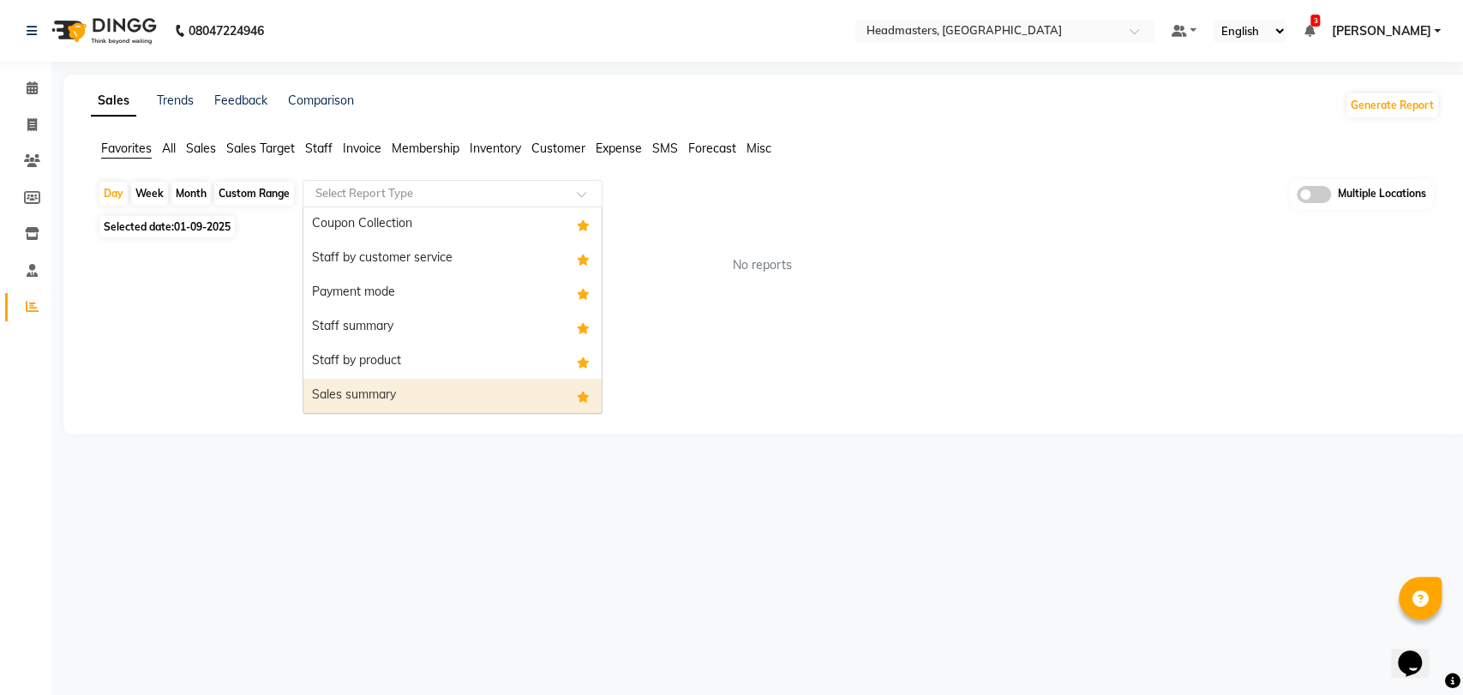
click at [384, 397] on div "Sales summary" at bounding box center [452, 396] width 298 height 34
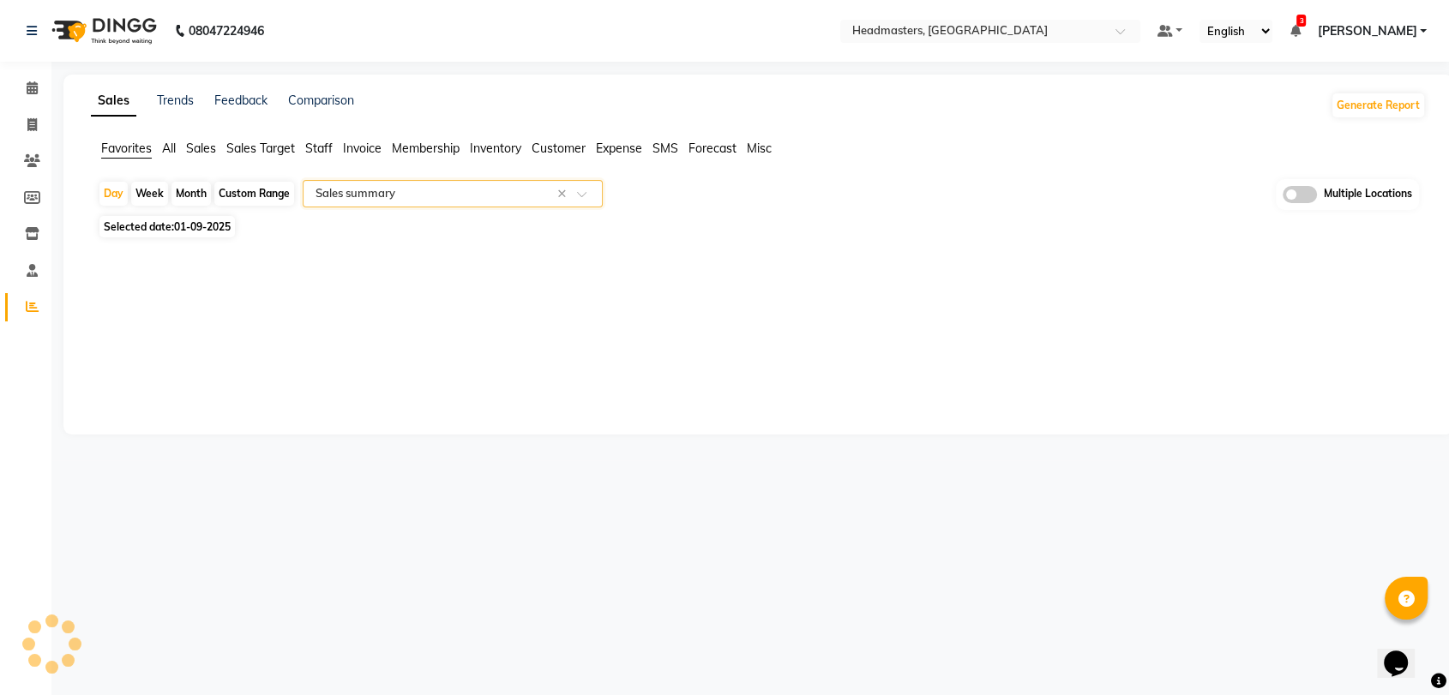
select select "full_report"
select select "csv"
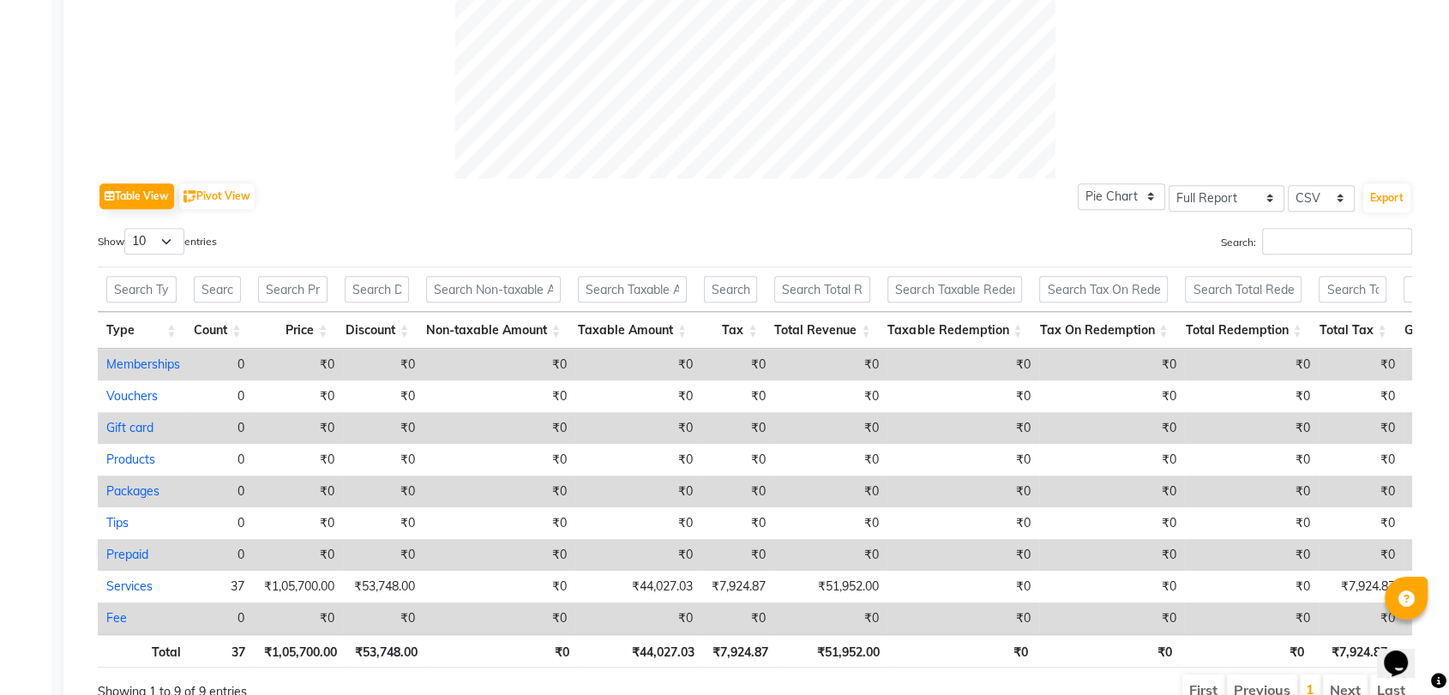
scroll to position [796, 0]
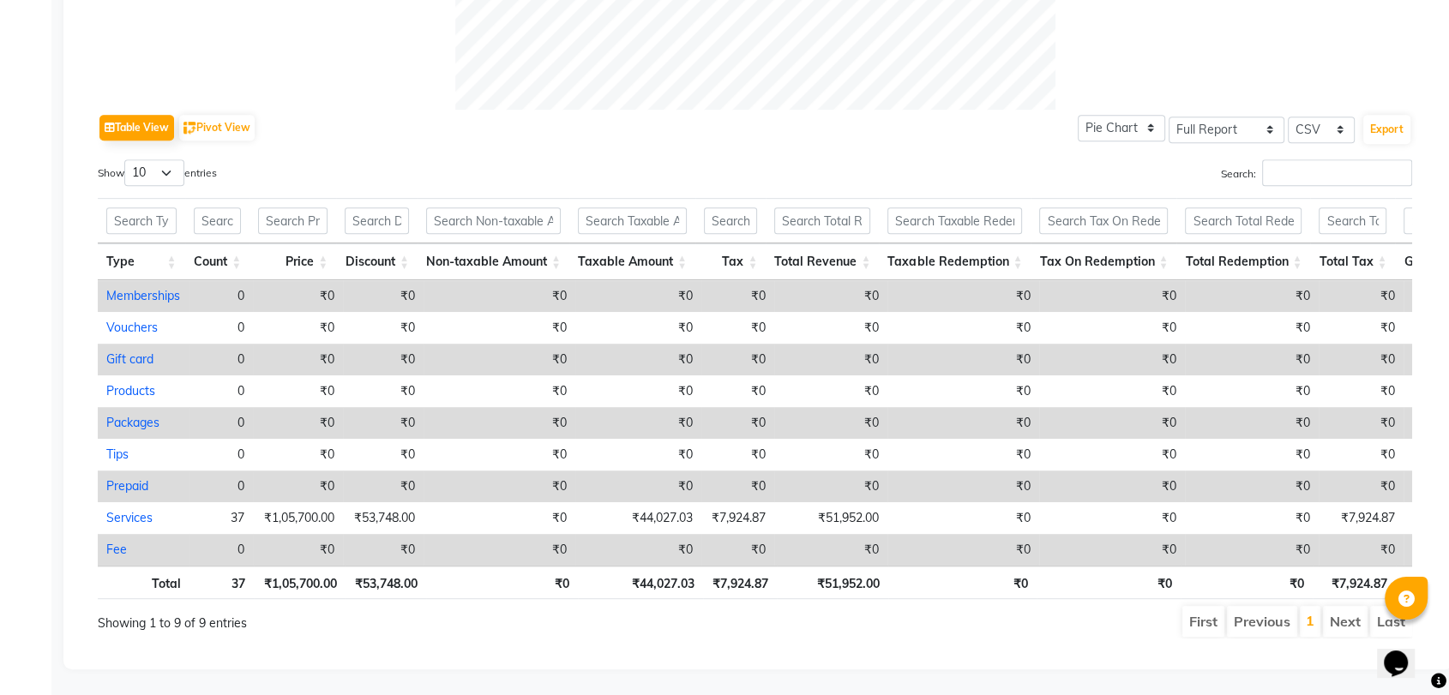
click at [809, 110] on div "Table View Pivot View Pie Chart Bar Chart Select Full Report Filtered Report Se…" at bounding box center [755, 128] width 1314 height 36
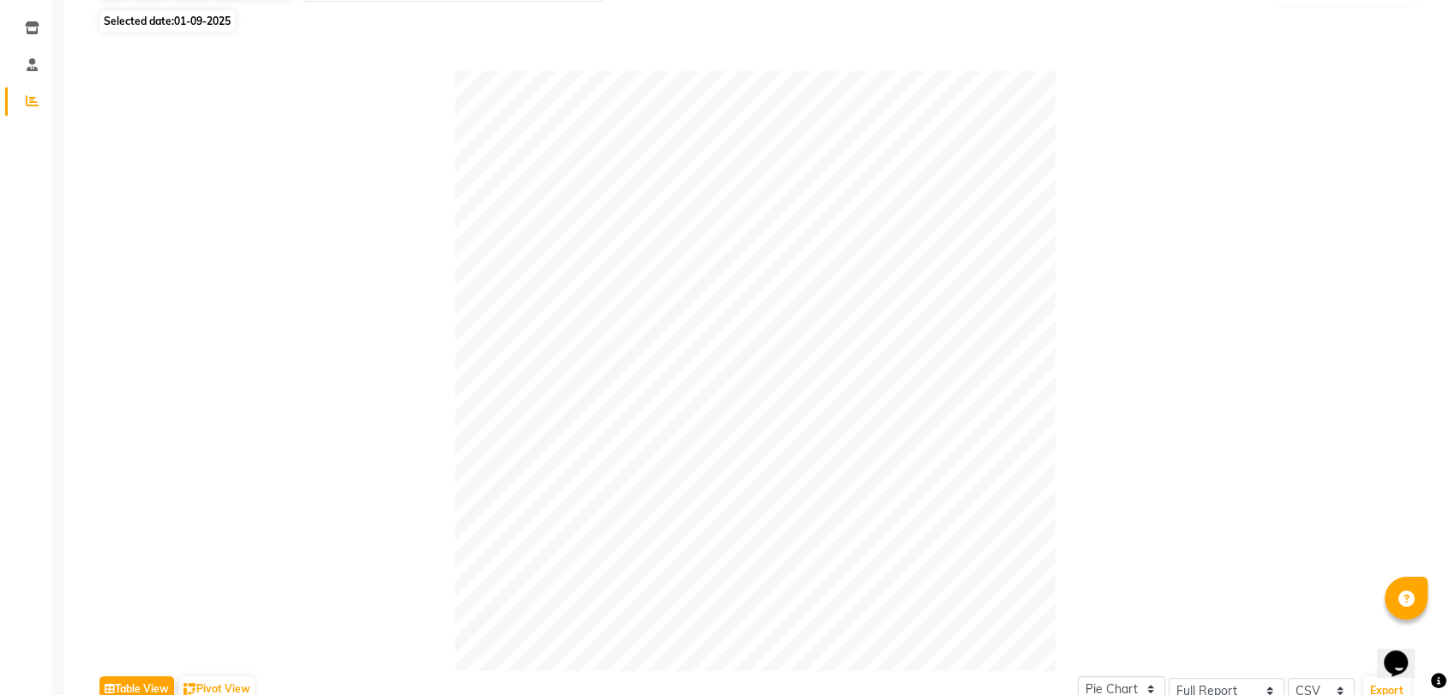
scroll to position [0, 0]
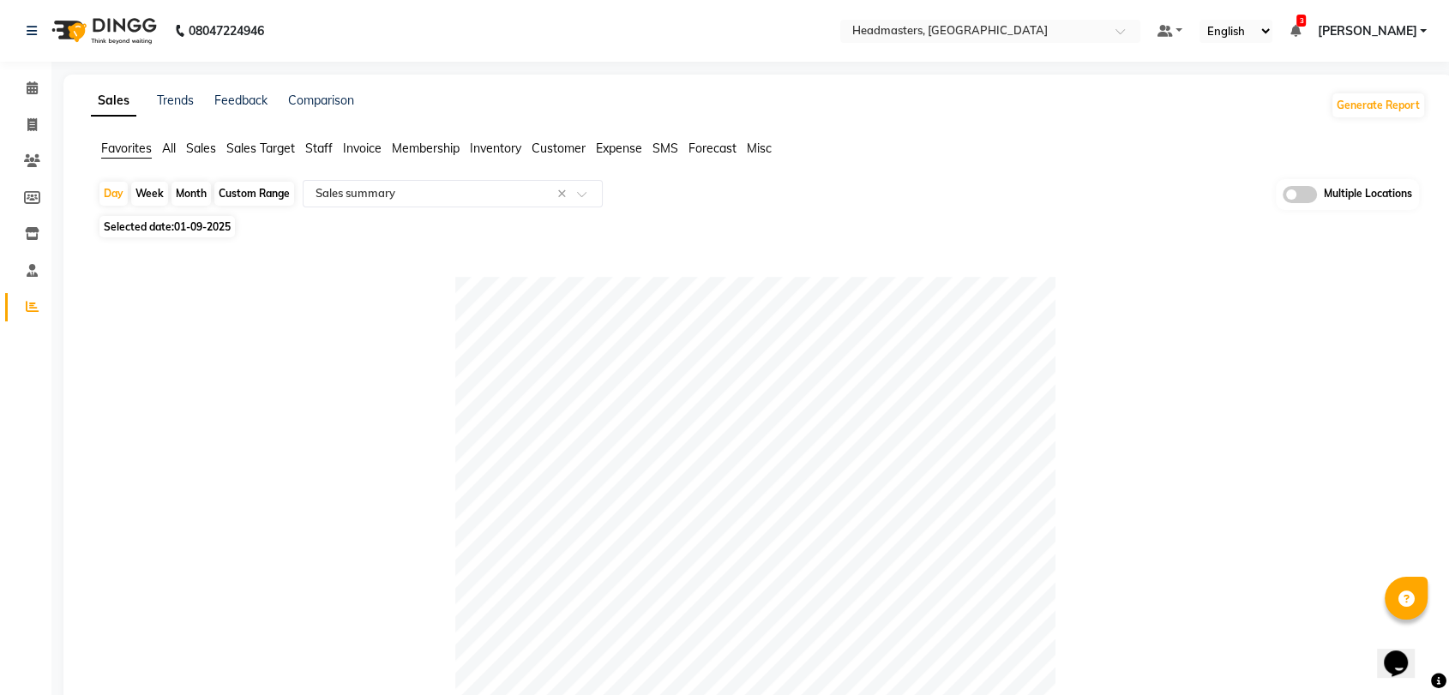
click at [1300, 25] on icon at bounding box center [1294, 31] width 10 height 12
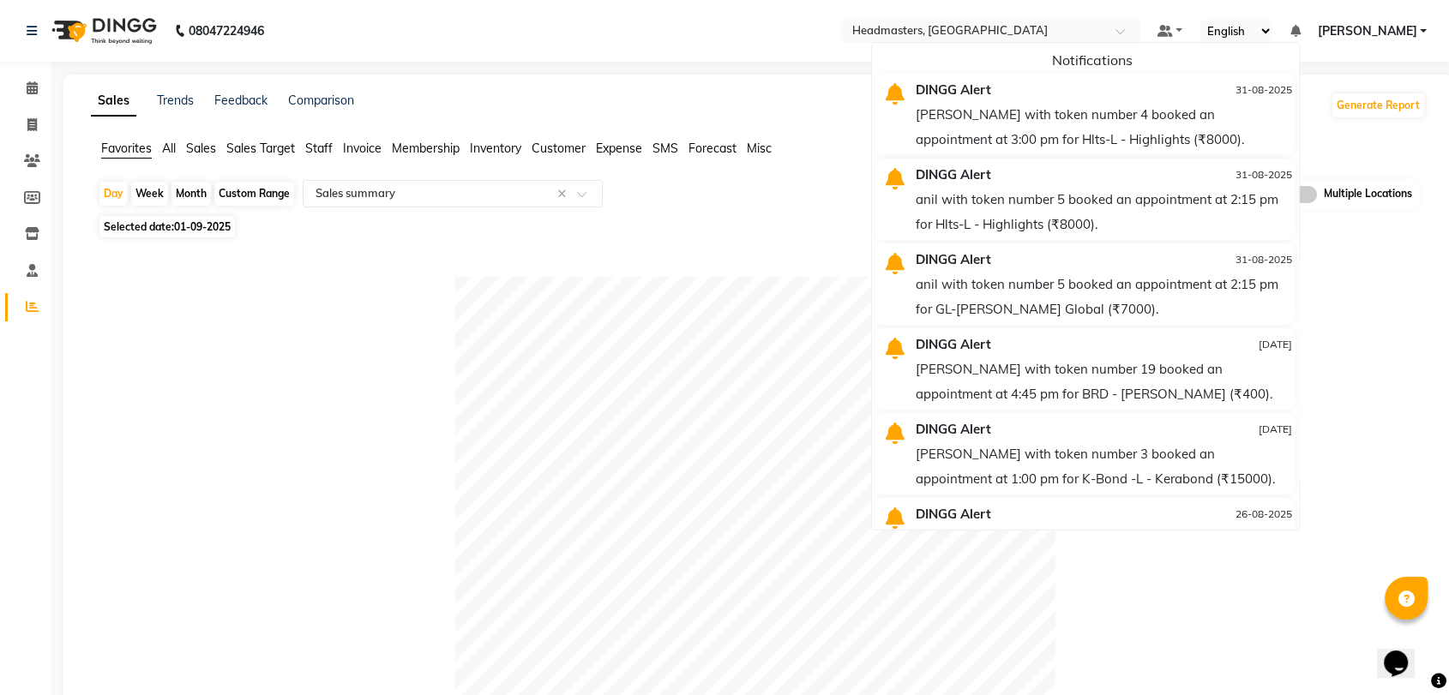
click at [790, 54] on nav "08047224946 Select Location × Headmasters, Batala Default Panel My Panel Englis…" at bounding box center [724, 31] width 1449 height 62
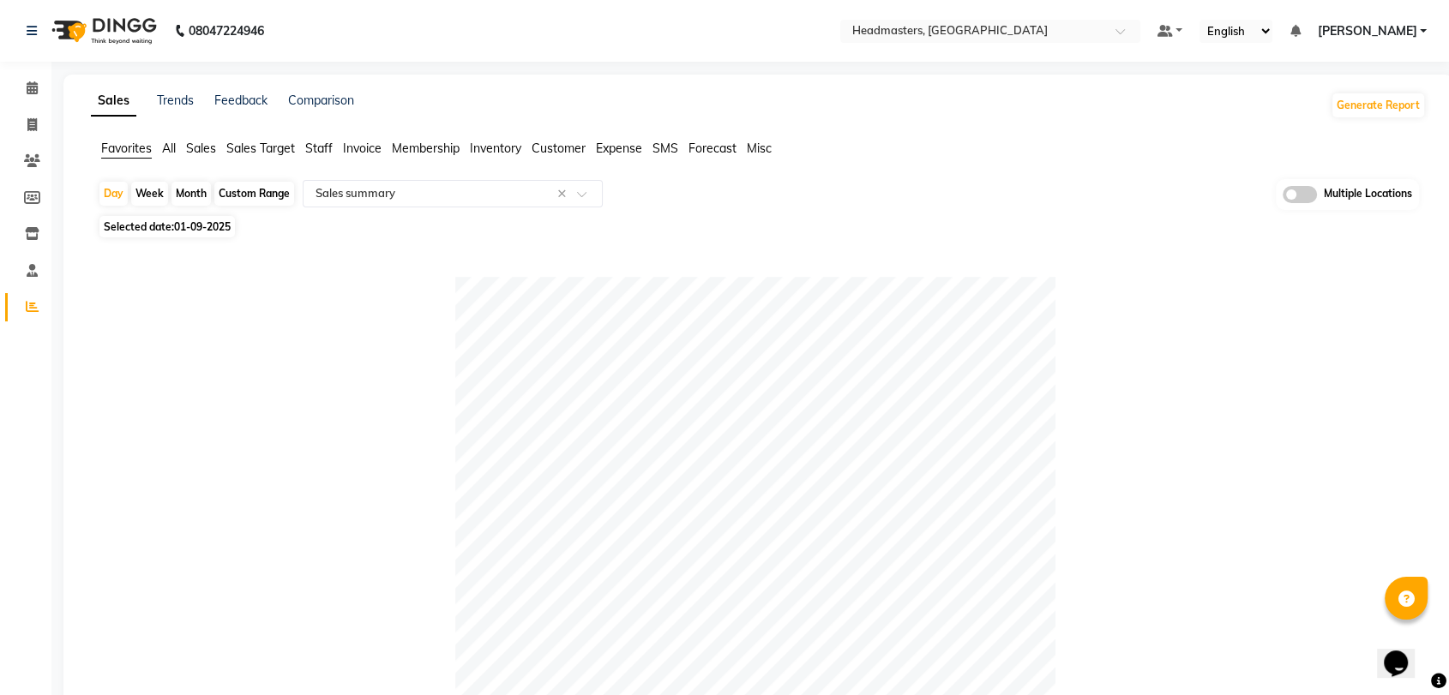
click at [809, 57] on nav "08047224946 Select Location × Headmasters, Batala Default Panel My Panel Englis…" at bounding box center [724, 31] width 1449 height 62
click at [1422, 39] on link "[PERSON_NAME]" at bounding box center [1372, 31] width 110 height 18
click at [1330, 132] on div "Version:3.17.0" at bounding box center [1338, 144] width 157 height 25
click at [1397, 31] on span "[PERSON_NAME]" at bounding box center [1366, 31] width 99 height 18
